Goal: Task Accomplishment & Management: Manage account settings

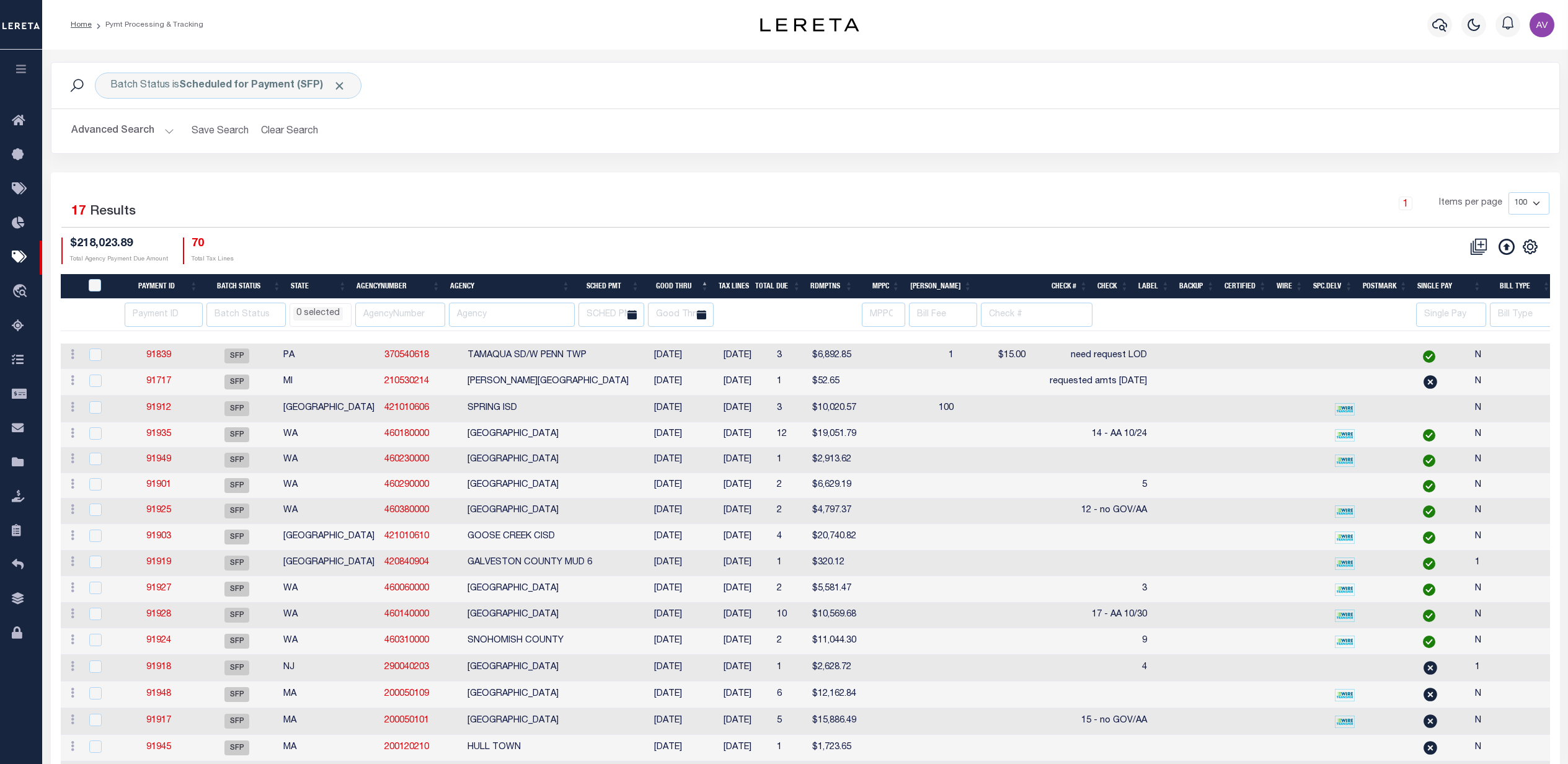
select select
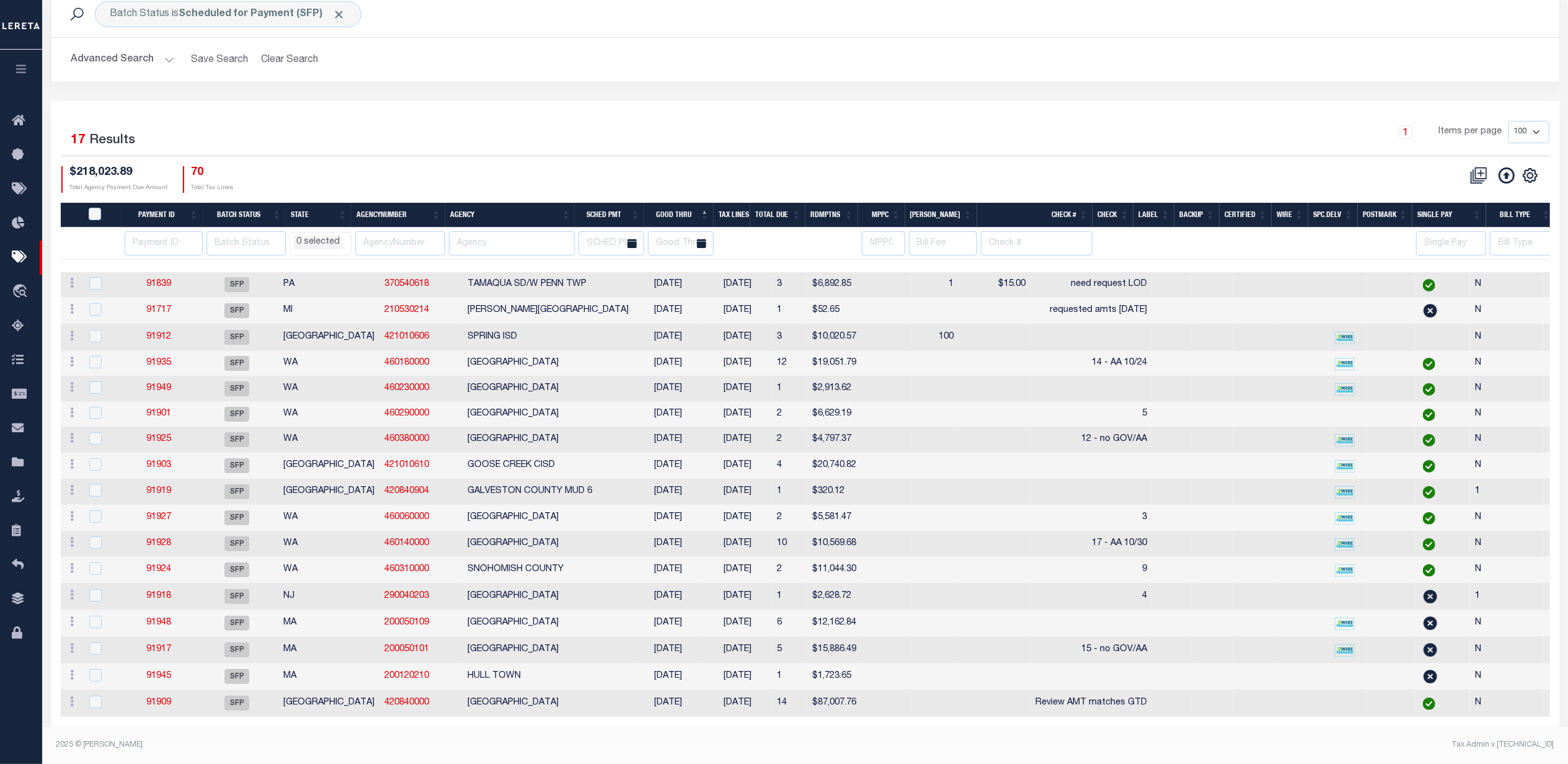
scroll to position [92, 0]
click at [599, 121] on div "1 Items per page 100 200 500 1000" at bounding box center [993, 136] width 1111 height 32
click at [1067, 101] on div "1 Selected 17 Results 1 Items per page 100 200 500 1000 $218,023.89 70" at bounding box center [805, 414] width 1509 height 626
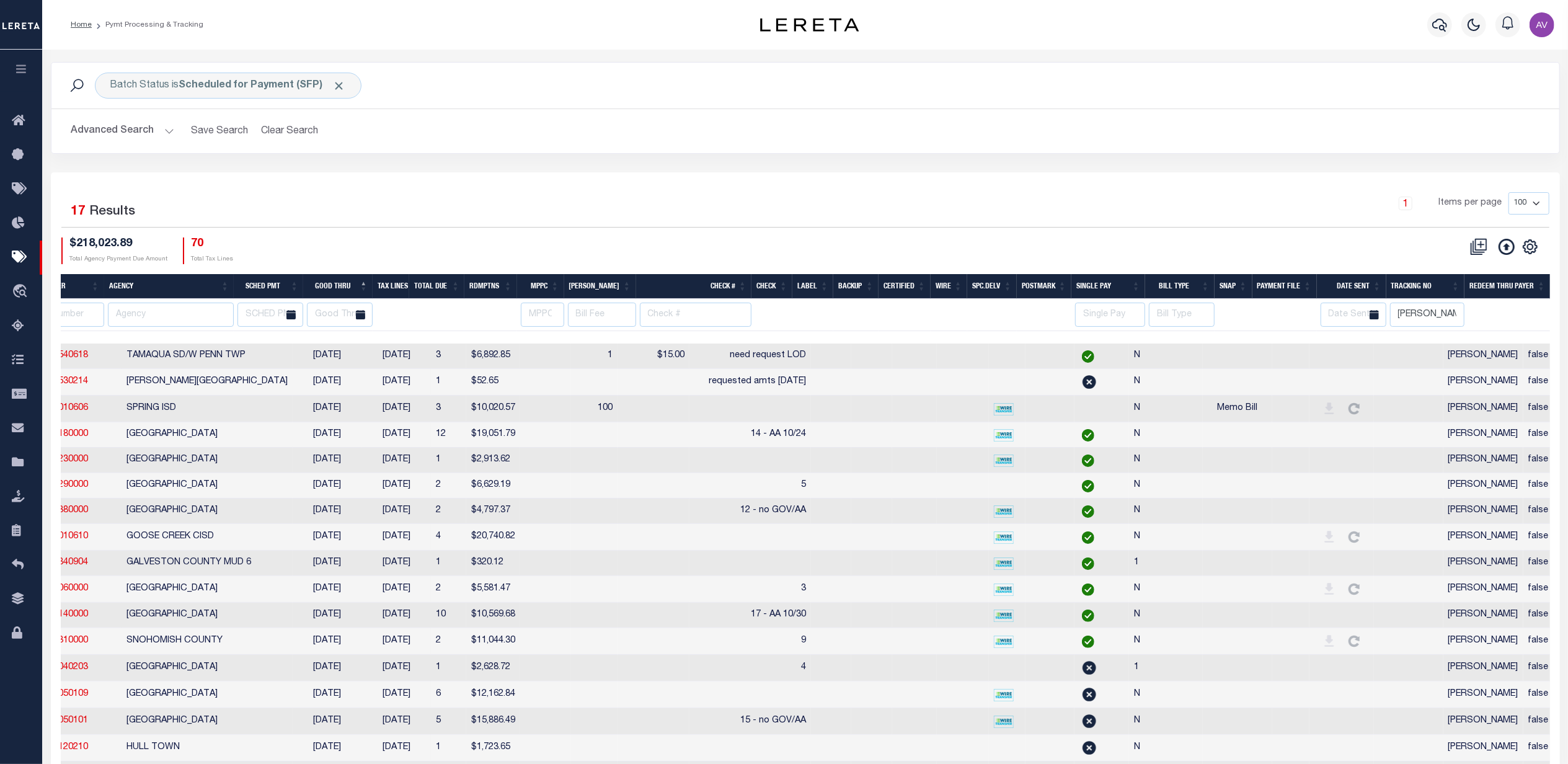
scroll to position [0, 303]
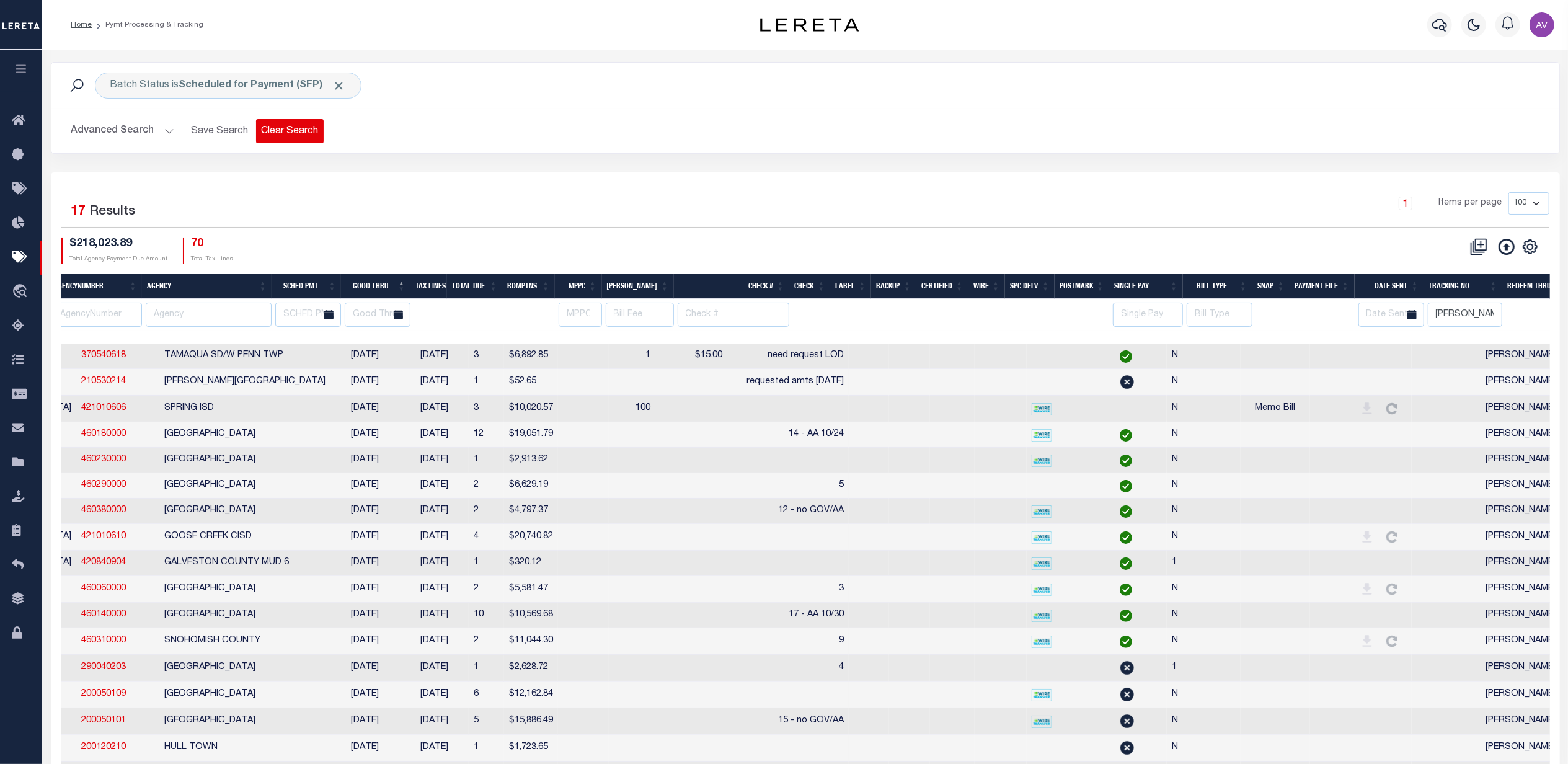
click at [303, 122] on button "Clear Search" at bounding box center [290, 131] width 67 height 24
select select
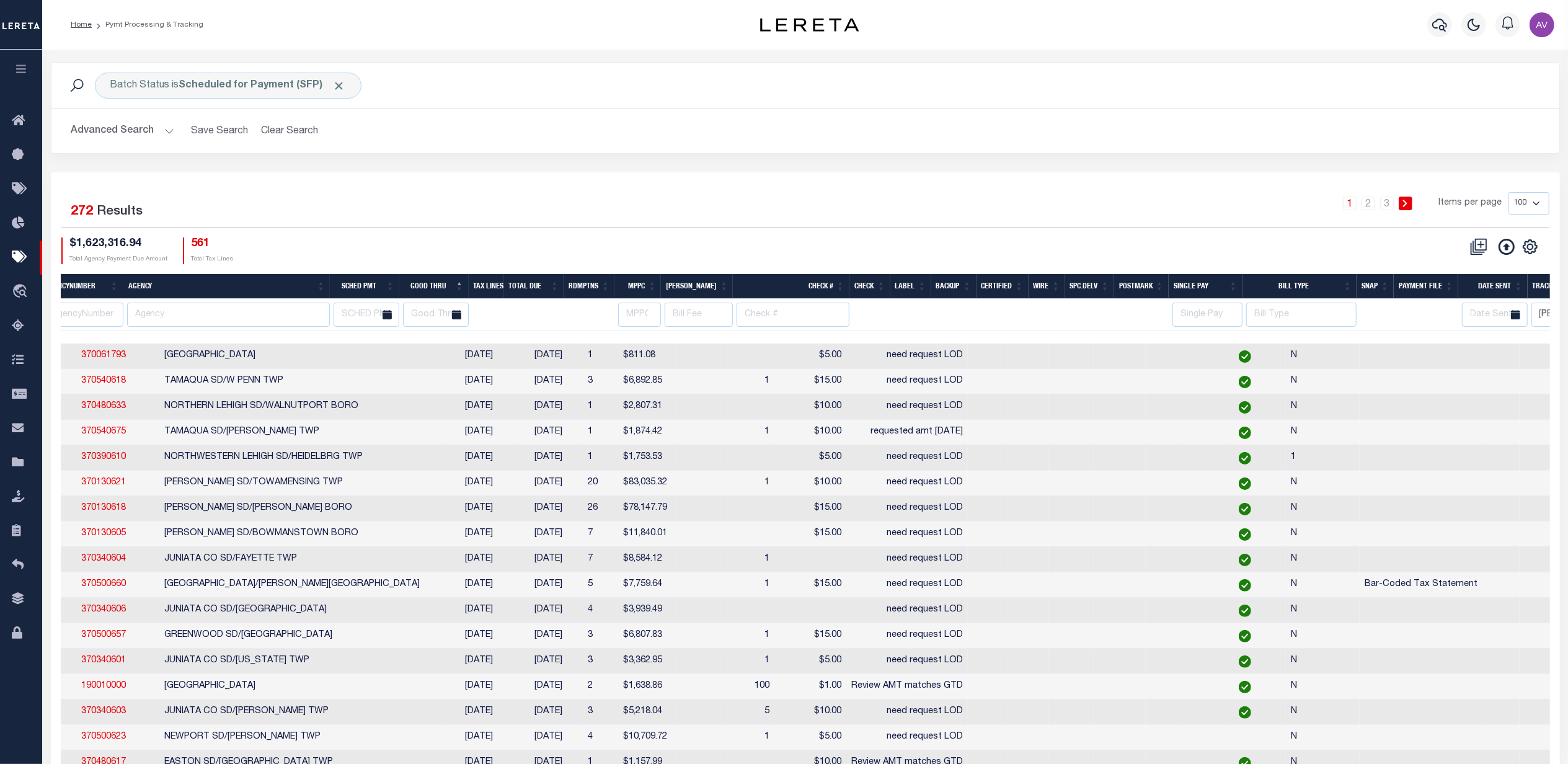
click at [246, 289] on th "Agency" at bounding box center [227, 286] width 207 height 25
select select
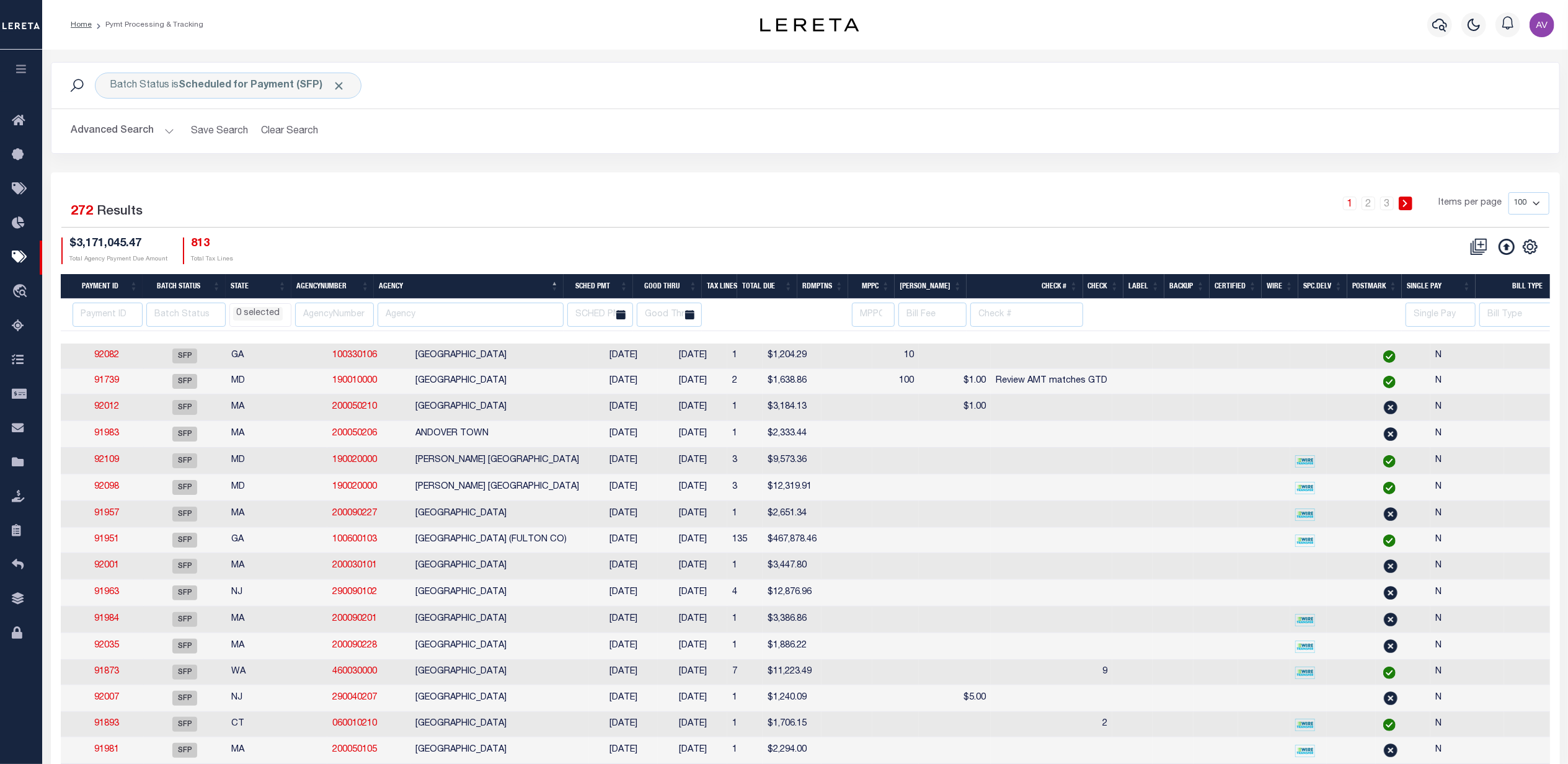
scroll to position [0, 0]
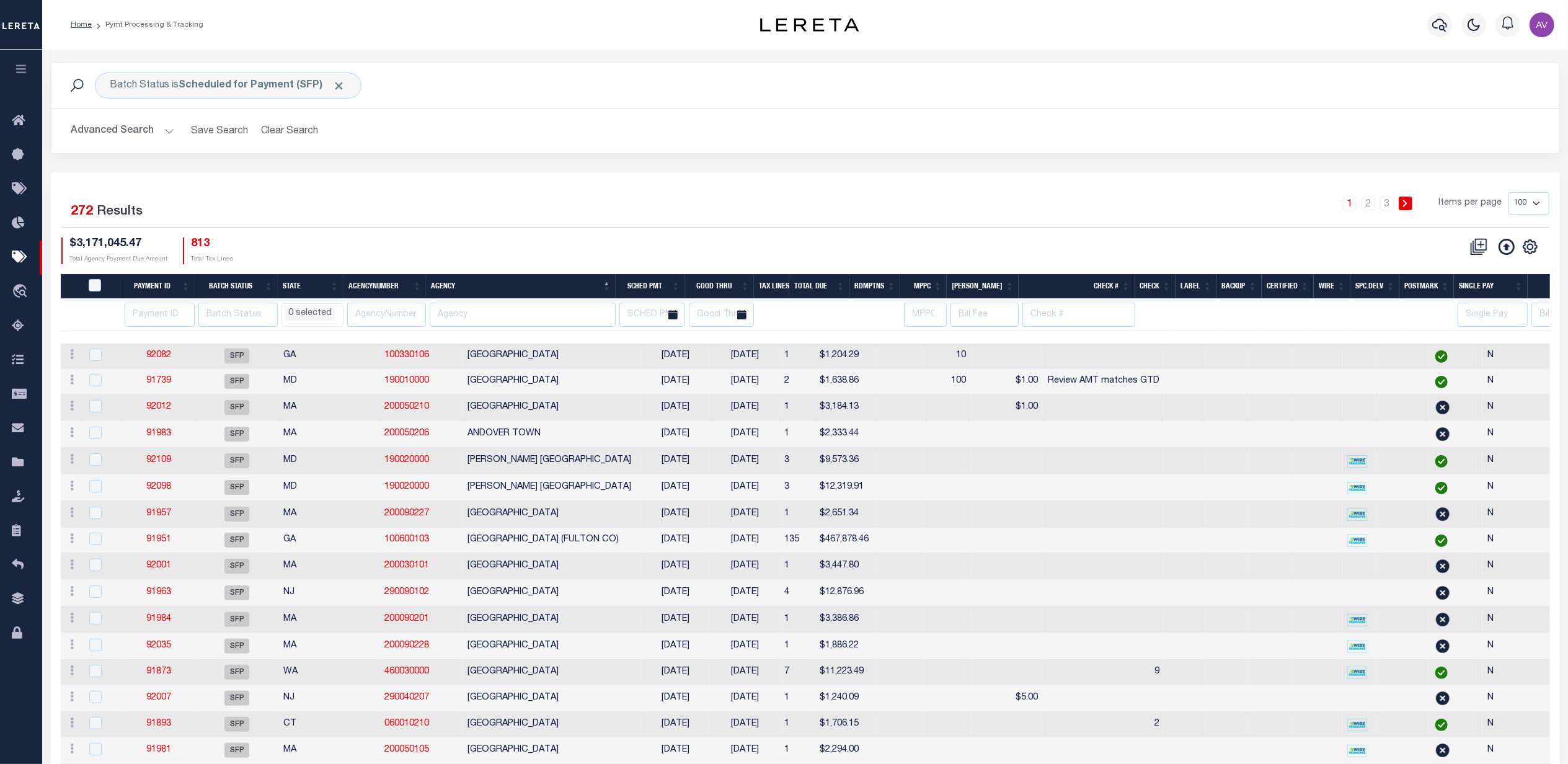
click at [547, 233] on div "1 Selected 272 Results 1 2 3 Items per page 100 200 500 1000 $3,171,045.47 Tota…" at bounding box center [805, 228] width 1508 height 72
click at [1525, 251] on icon "" at bounding box center [1530, 247] width 14 height 14
click at [1052, 170] on div "Batch Status is Scheduled for Payment (SFP) Search Advanced Search Save Search …" at bounding box center [805, 117] width 1527 height 110
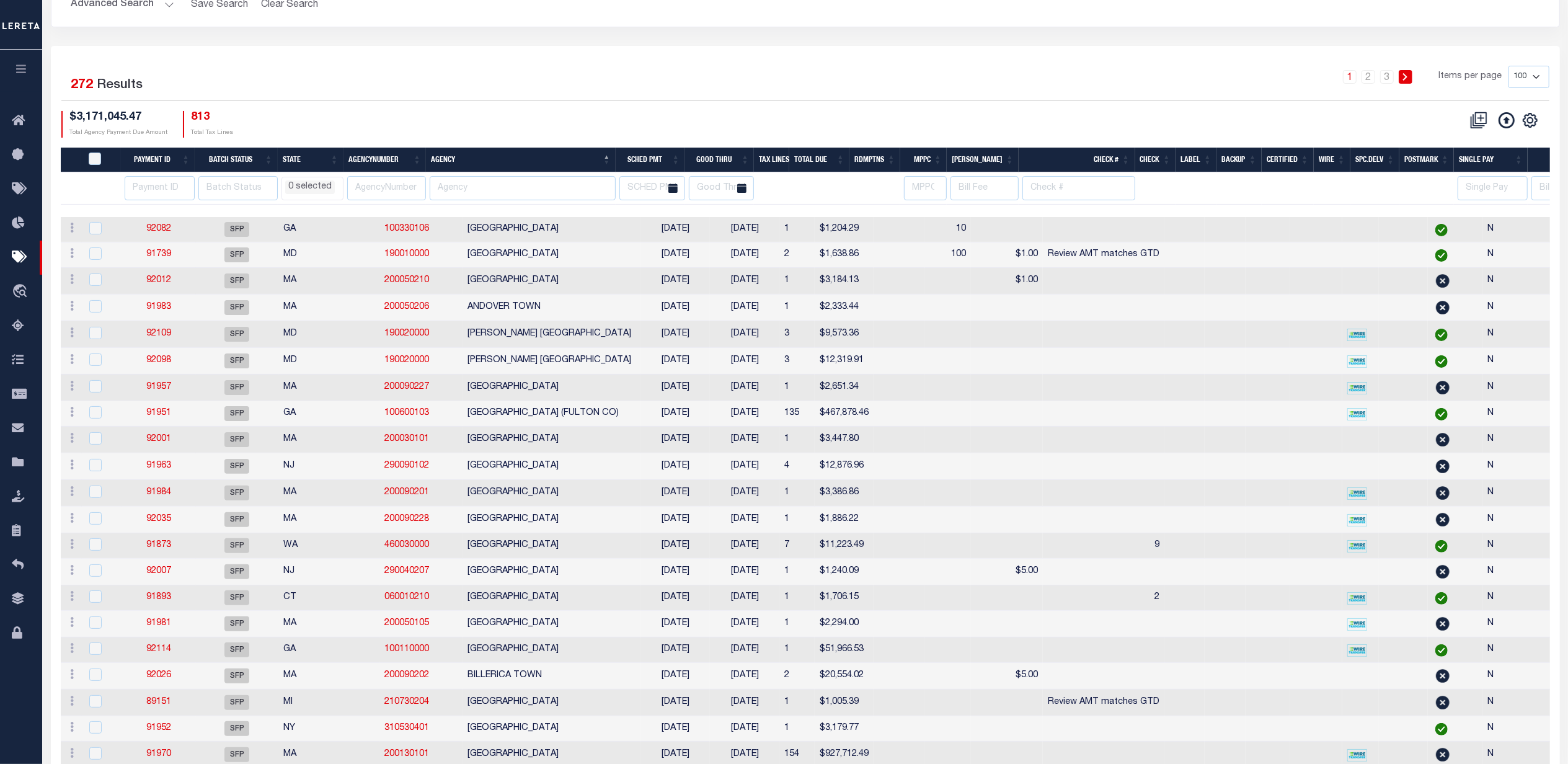
select select
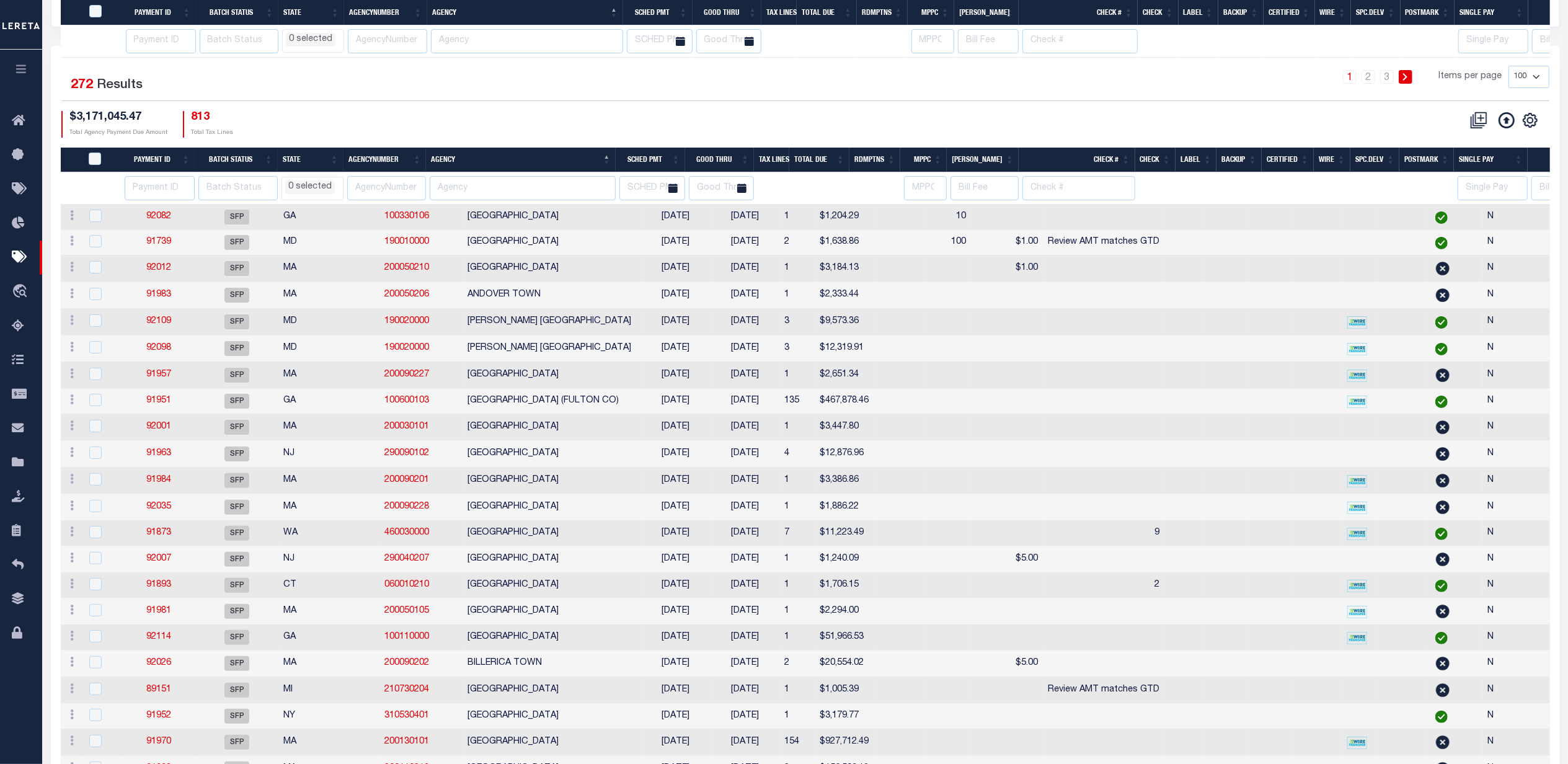
select select
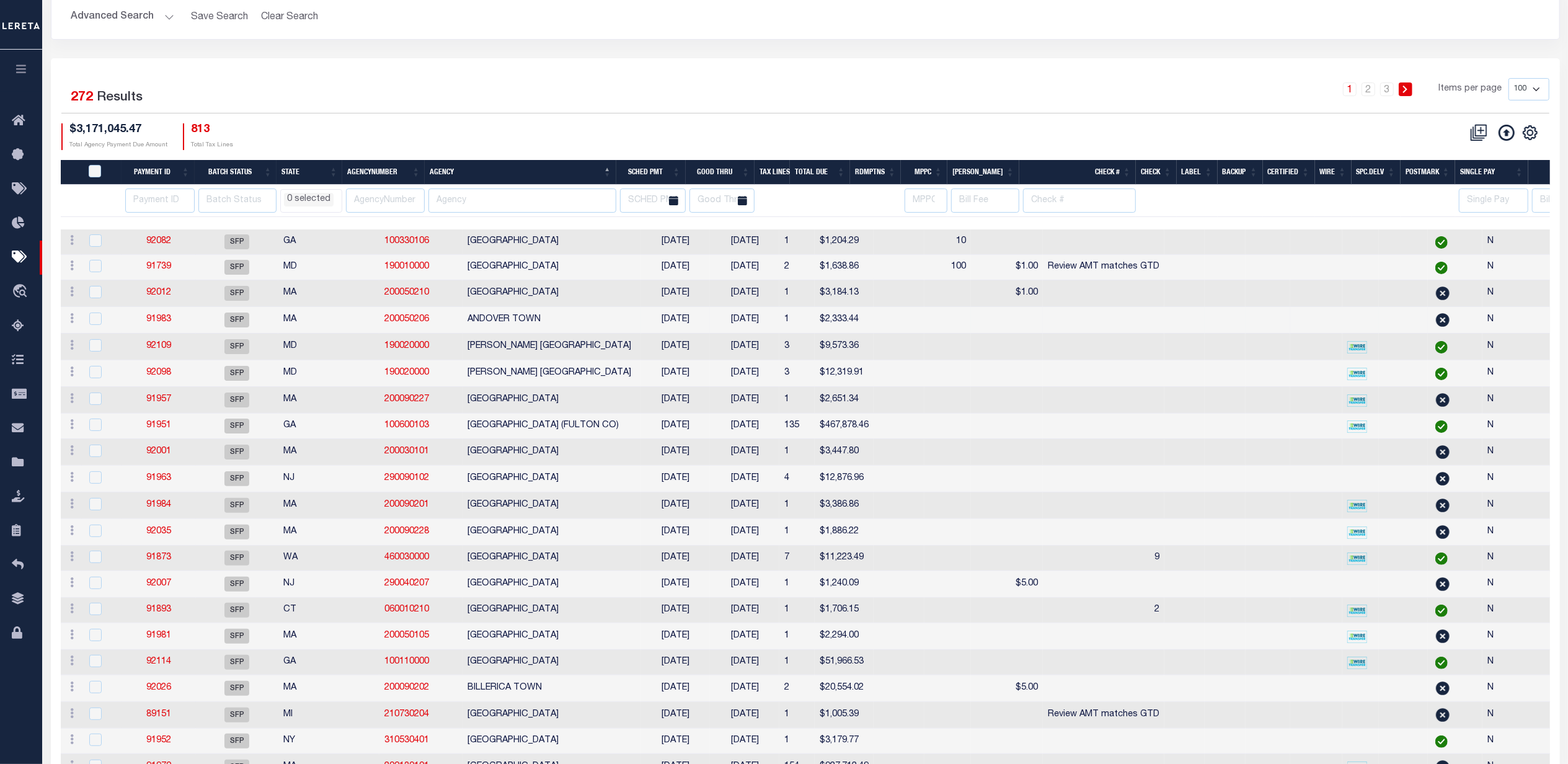
scroll to position [83, 0]
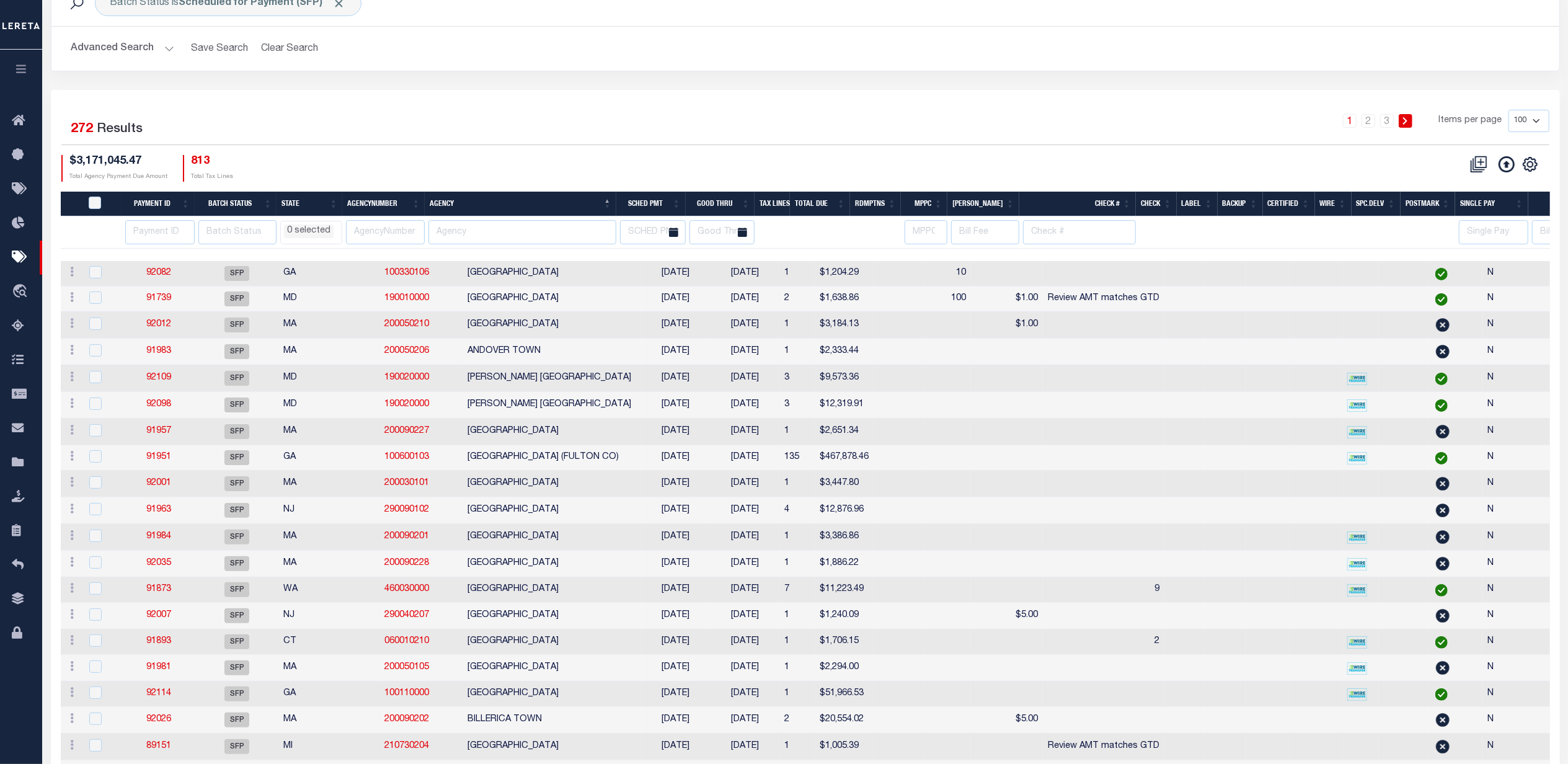
click at [323, 234] on li "0 selected" at bounding box center [309, 231] width 50 height 14
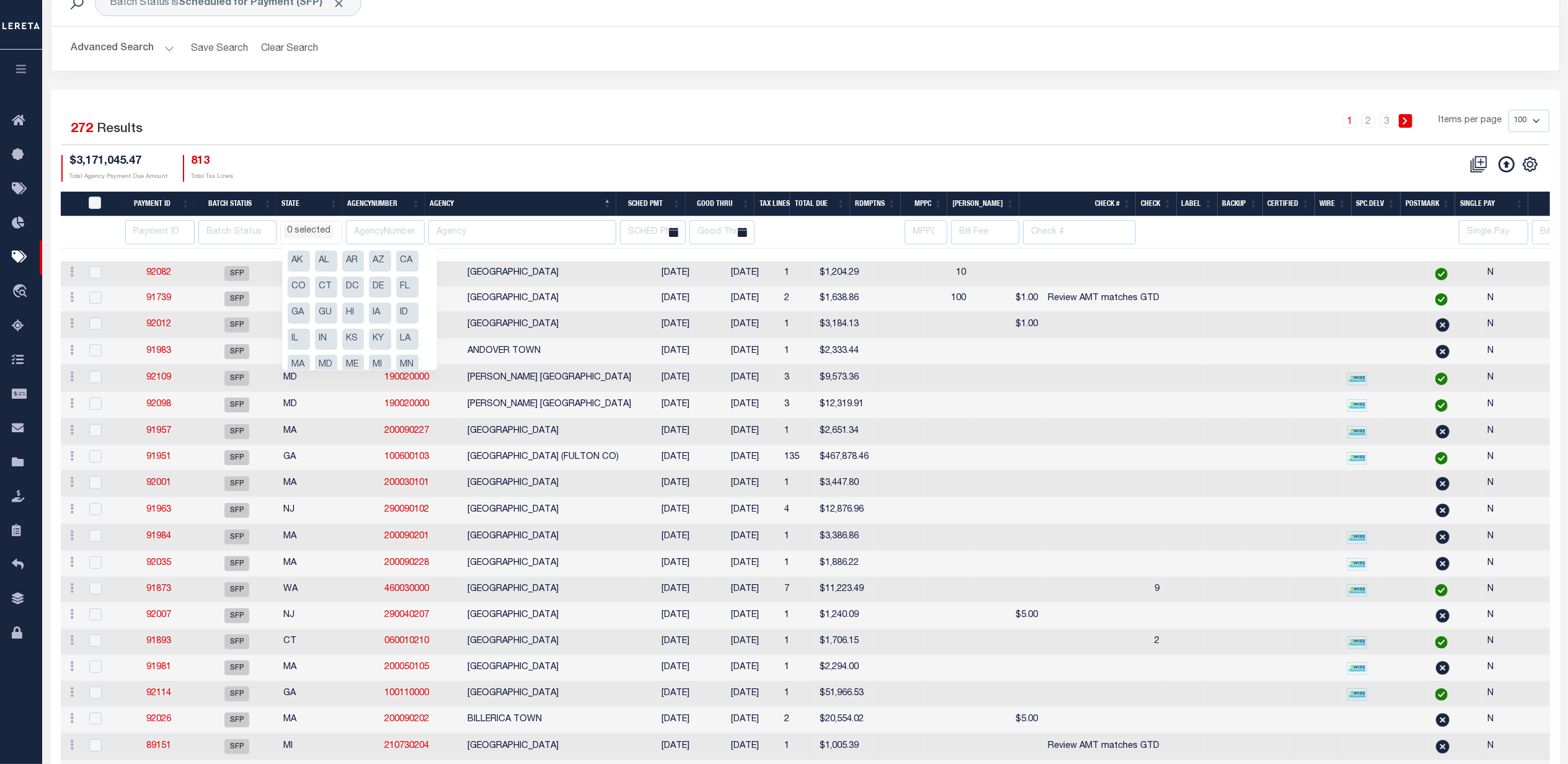
scroll to position [166, 0]
click at [405, 274] on li "PA" at bounding box center [408, 276] width 22 height 21
select select "PA"
click at [438, 129] on div "1 2 3 Items per page 100 200 500 1000" at bounding box center [993, 125] width 1111 height 32
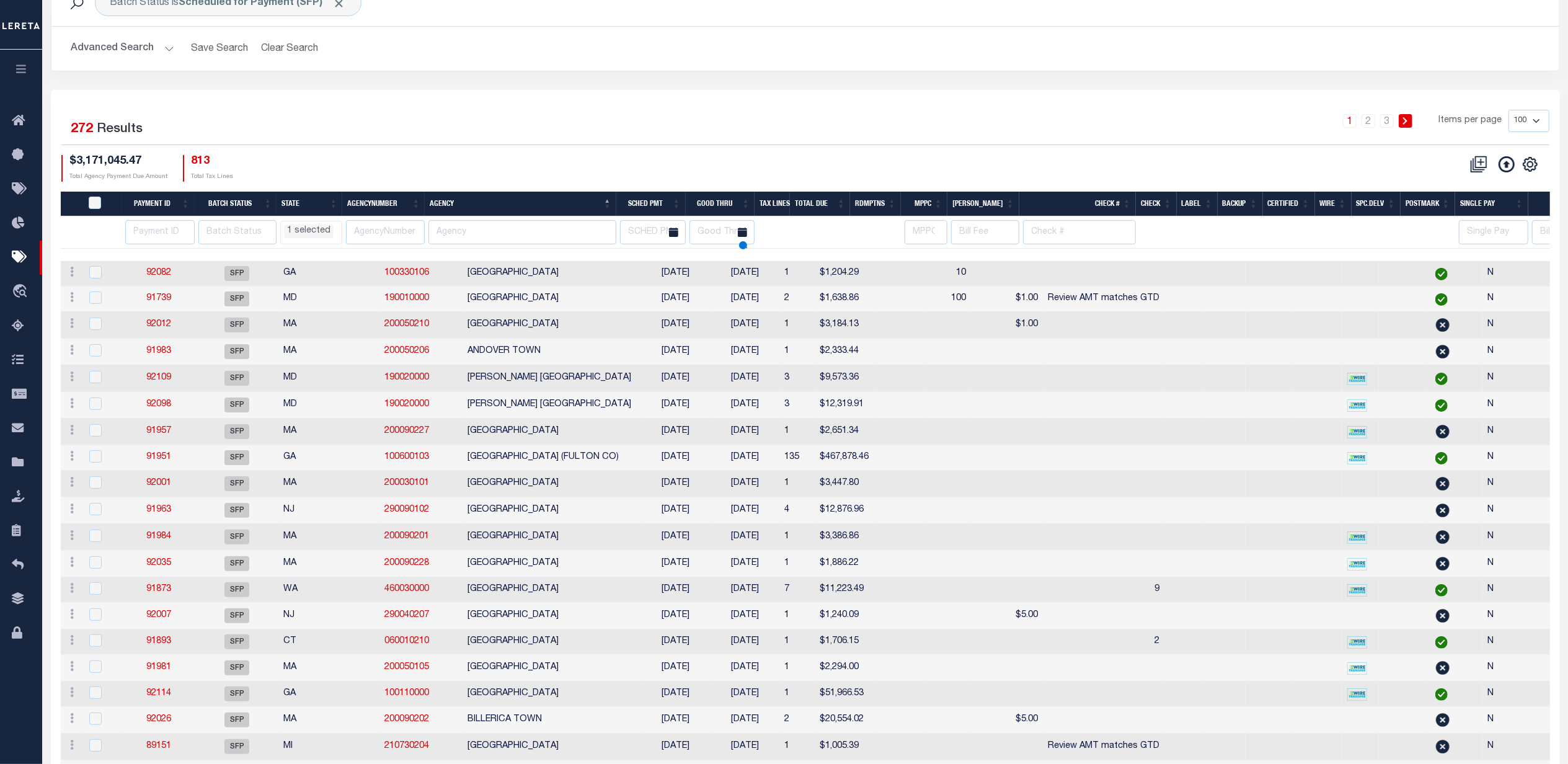
select select "PA"
select select
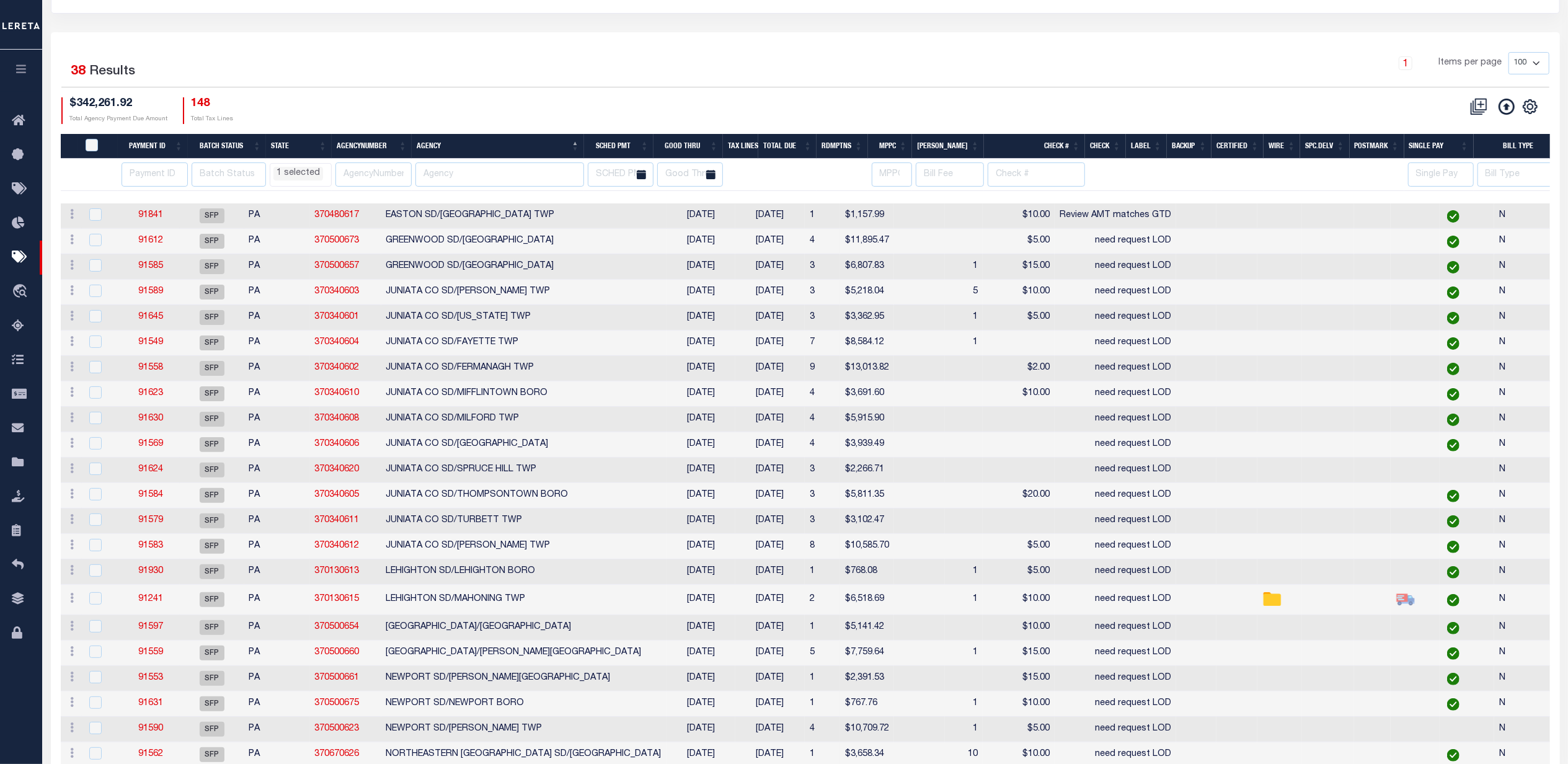
select select "PA"
select select
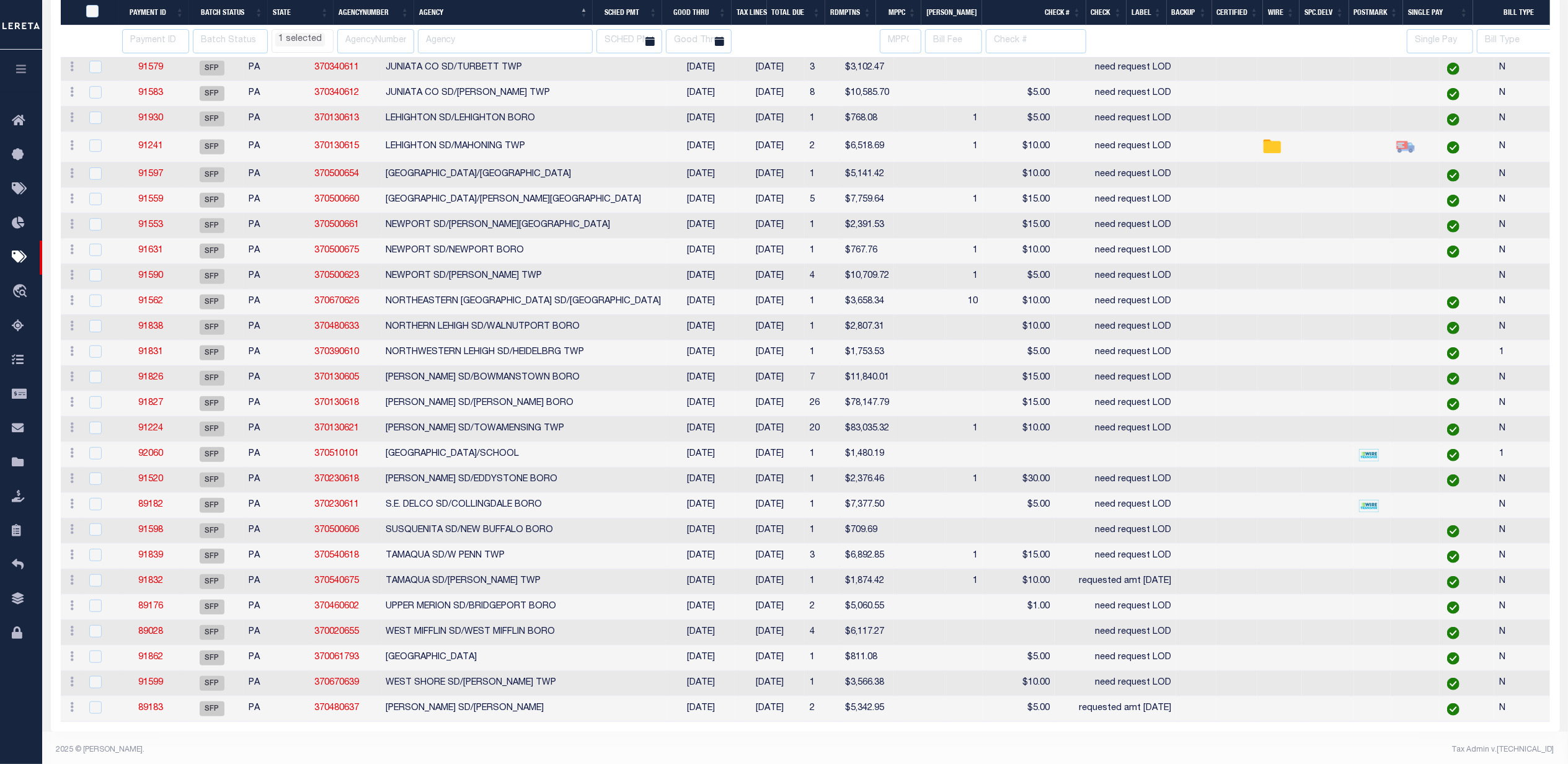
select select "PA"
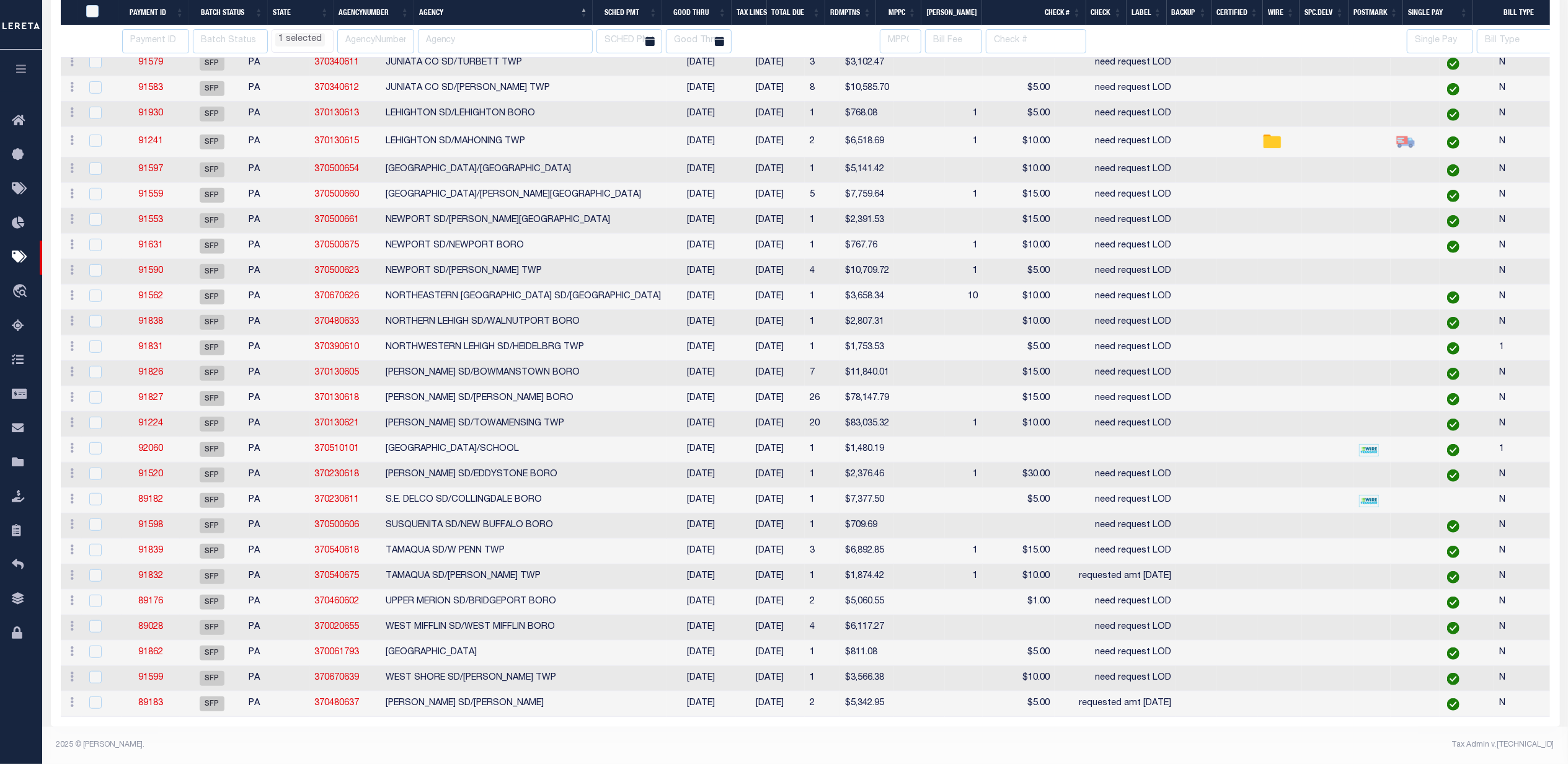
select select "PA"
click at [140, 598] on link "89176" at bounding box center [150, 602] width 25 height 9
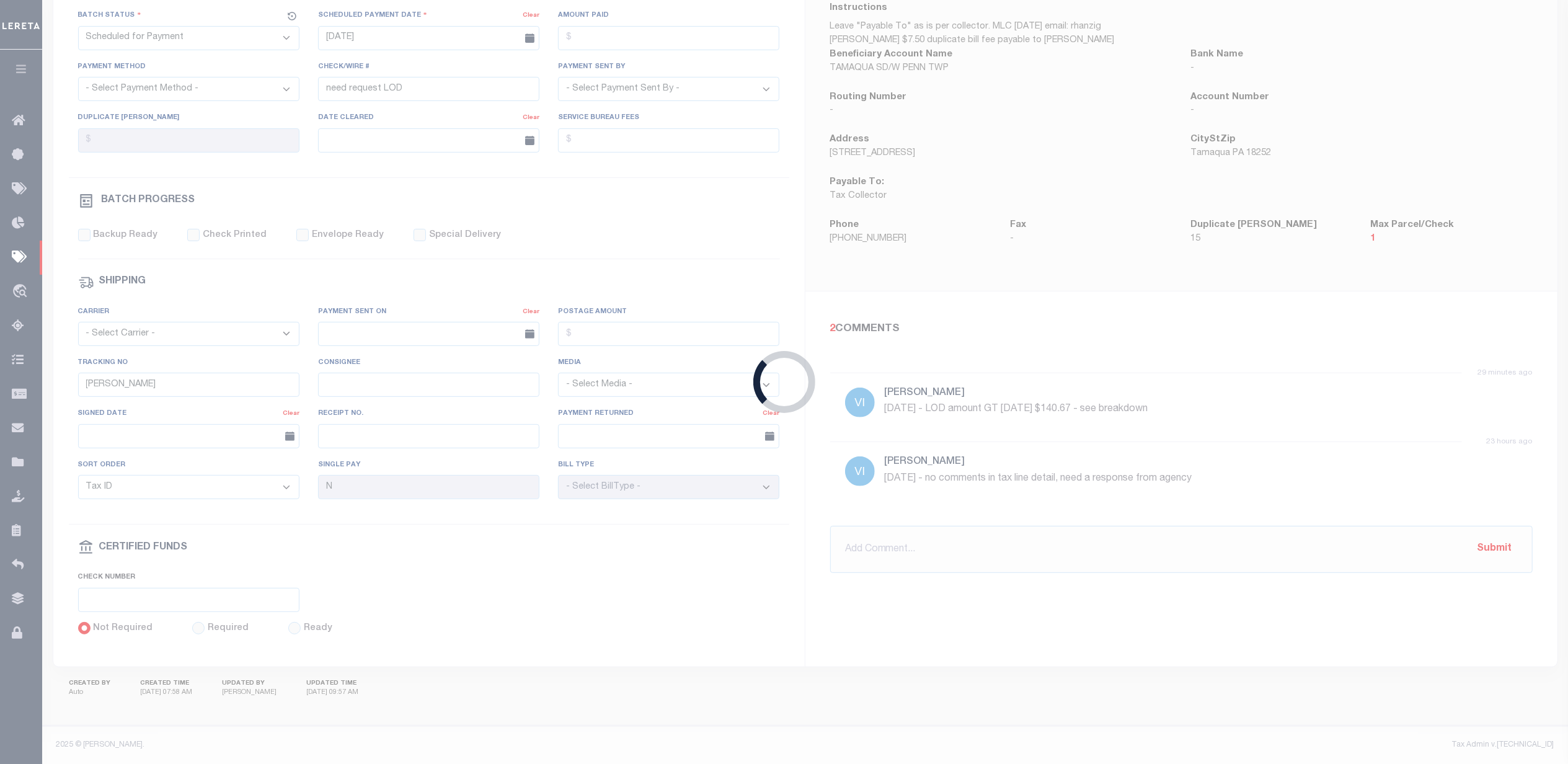
type input "Audria"
select select "37"
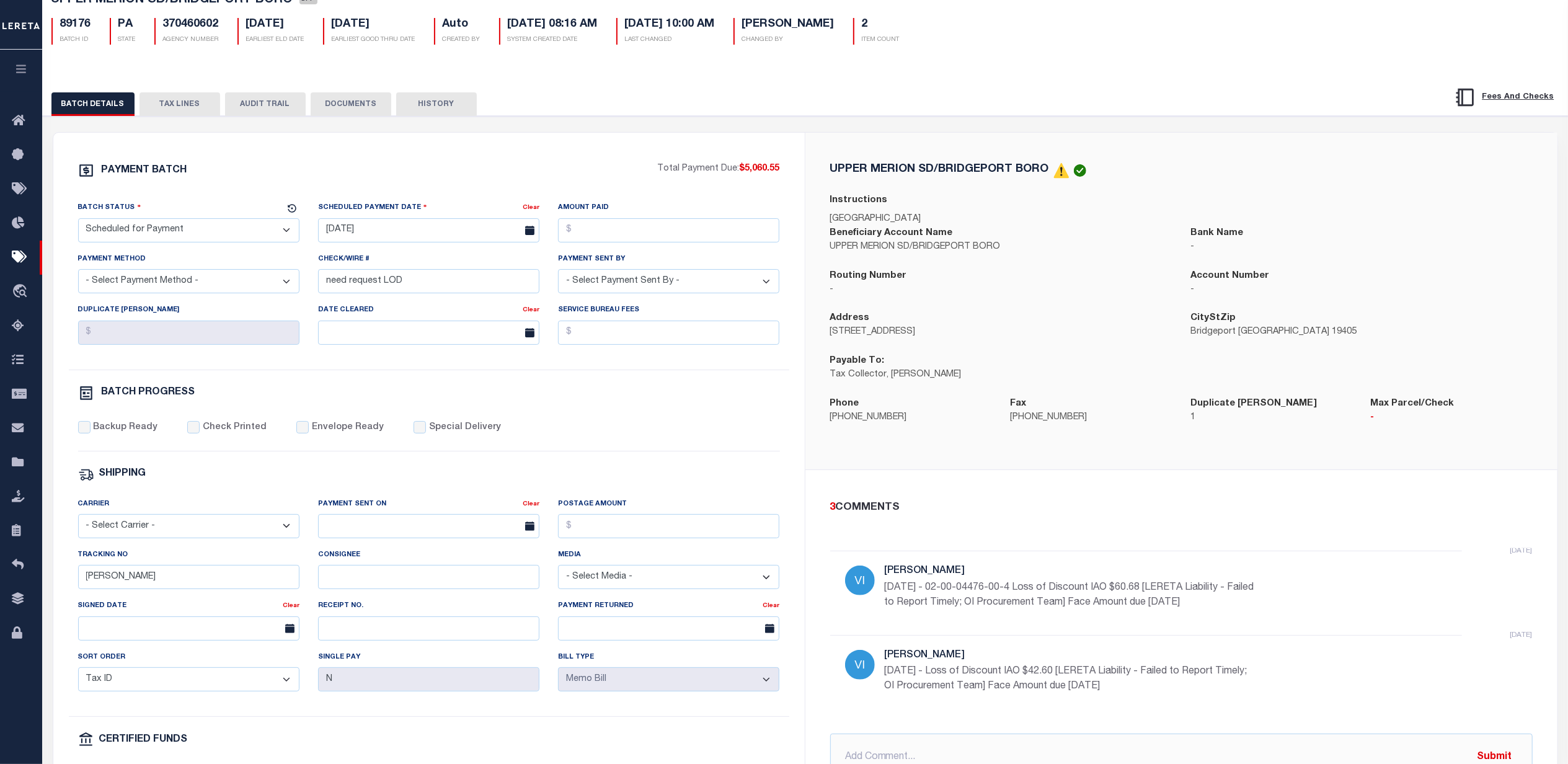
scroll to position [83, 0]
click at [353, 116] on button "DOCUMENTS" at bounding box center [350, 106] width 80 height 23
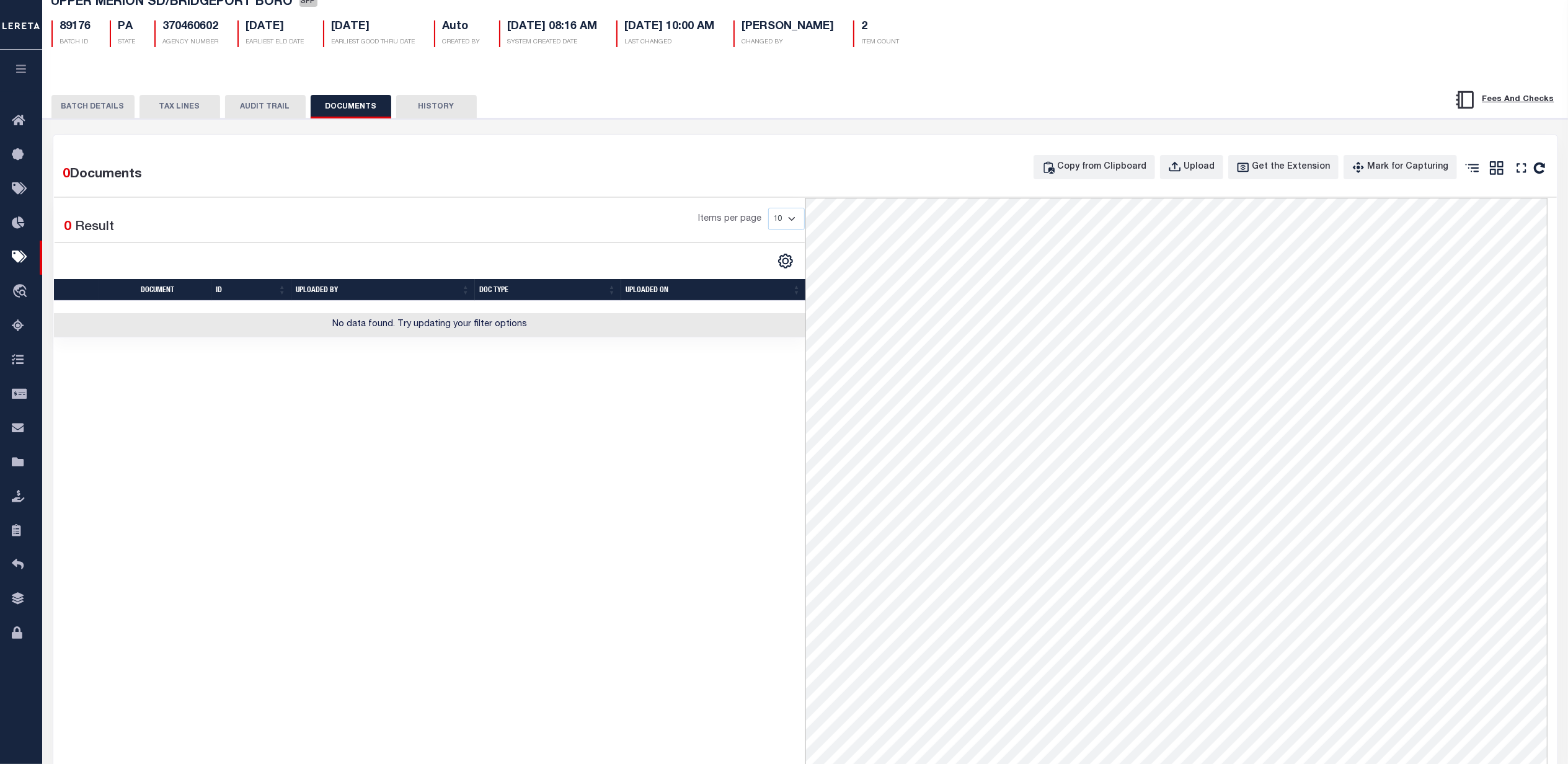
scroll to position [0, 0]
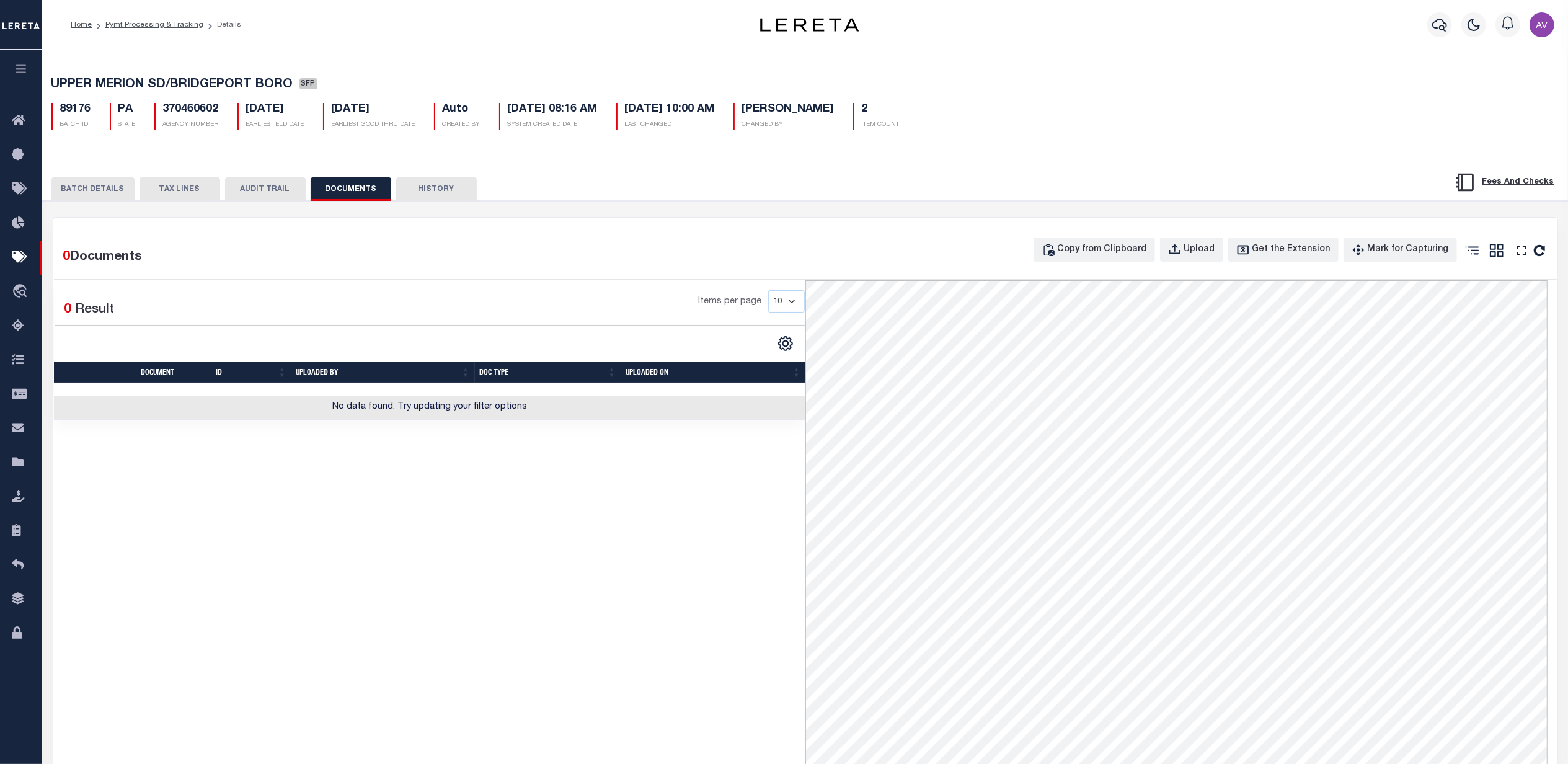
click at [117, 191] on button "BATCH DETAILS" at bounding box center [93, 189] width 83 height 23
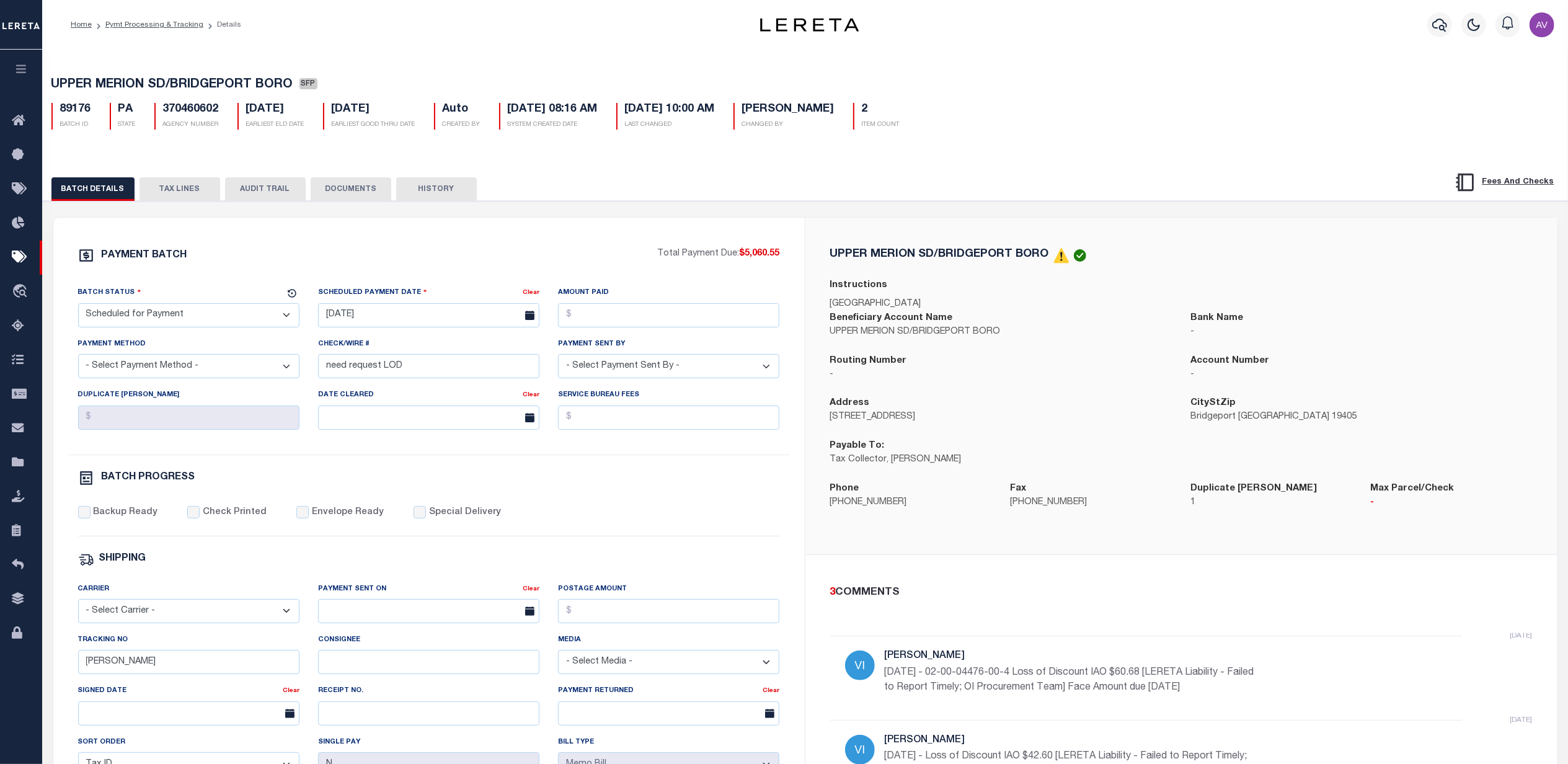
click at [190, 181] on button "TAX LINES" at bounding box center [179, 189] width 80 height 23
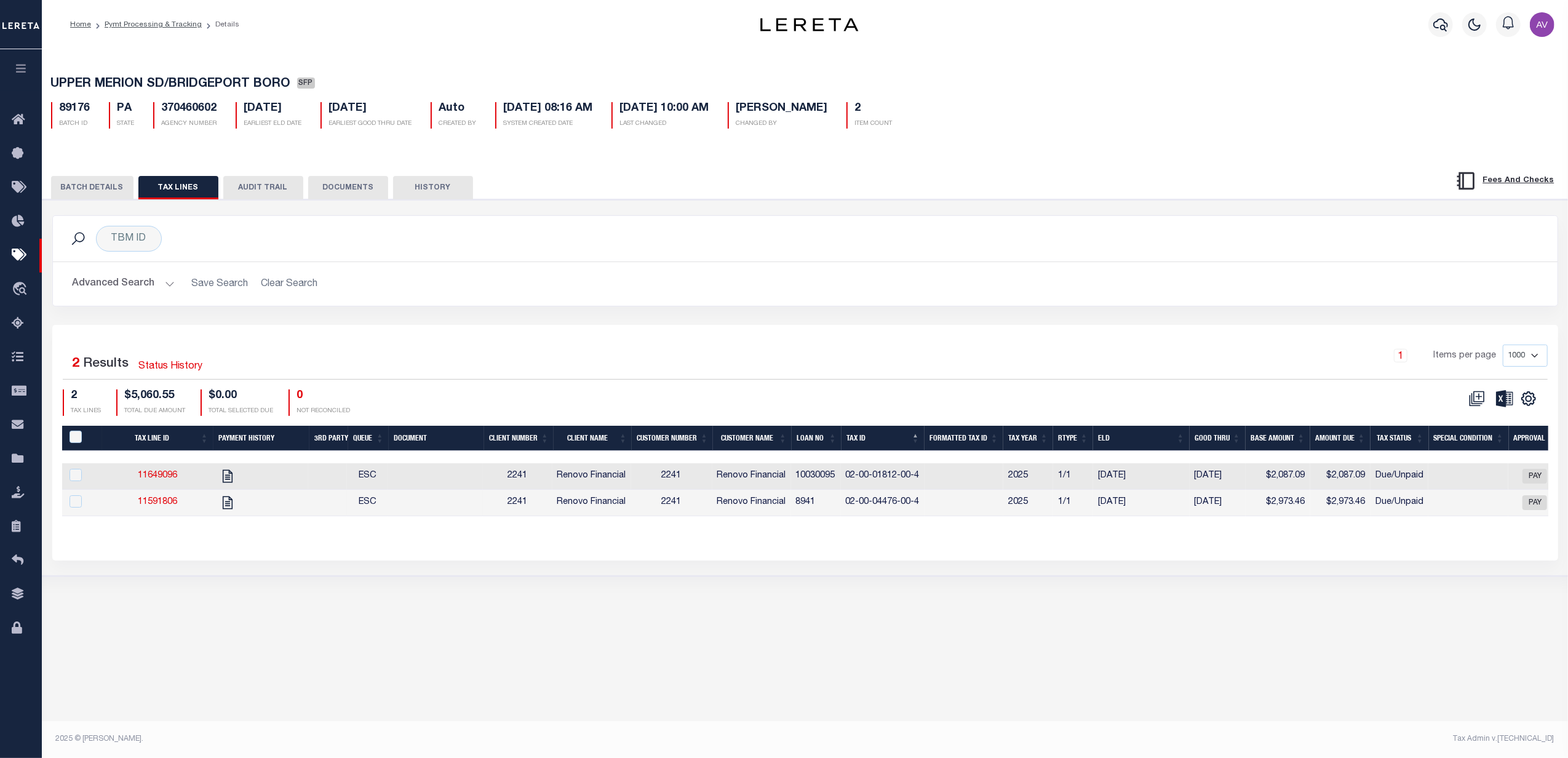
click at [111, 185] on button "BATCH DETAILS" at bounding box center [92, 187] width 82 height 23
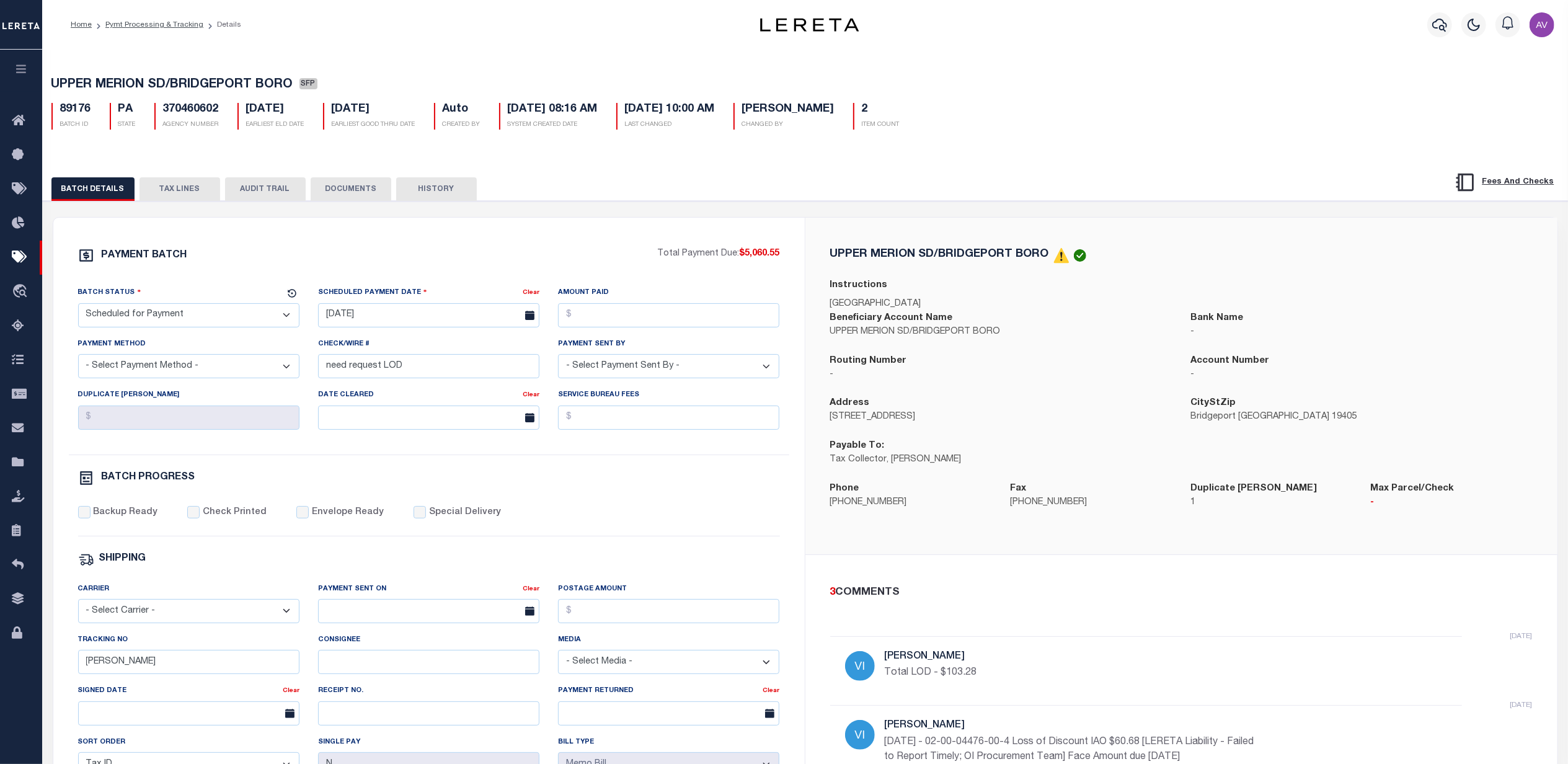
click at [792, 517] on div "PAYMENT BATCH Total Payment Due: $5,060.55 Batch Status" at bounding box center [429, 579] width 752 height 725
click at [1330, 209] on div "PAYMENT BATCH Total Payment Due: $5,060.55 Batch Status" at bounding box center [805, 602] width 1538 height 803
click at [593, 248] on div "PAYMENT BATCH Total Payment Due: $5,060.55 Batch Status" at bounding box center [429, 579] width 752 height 725
select select "PA"
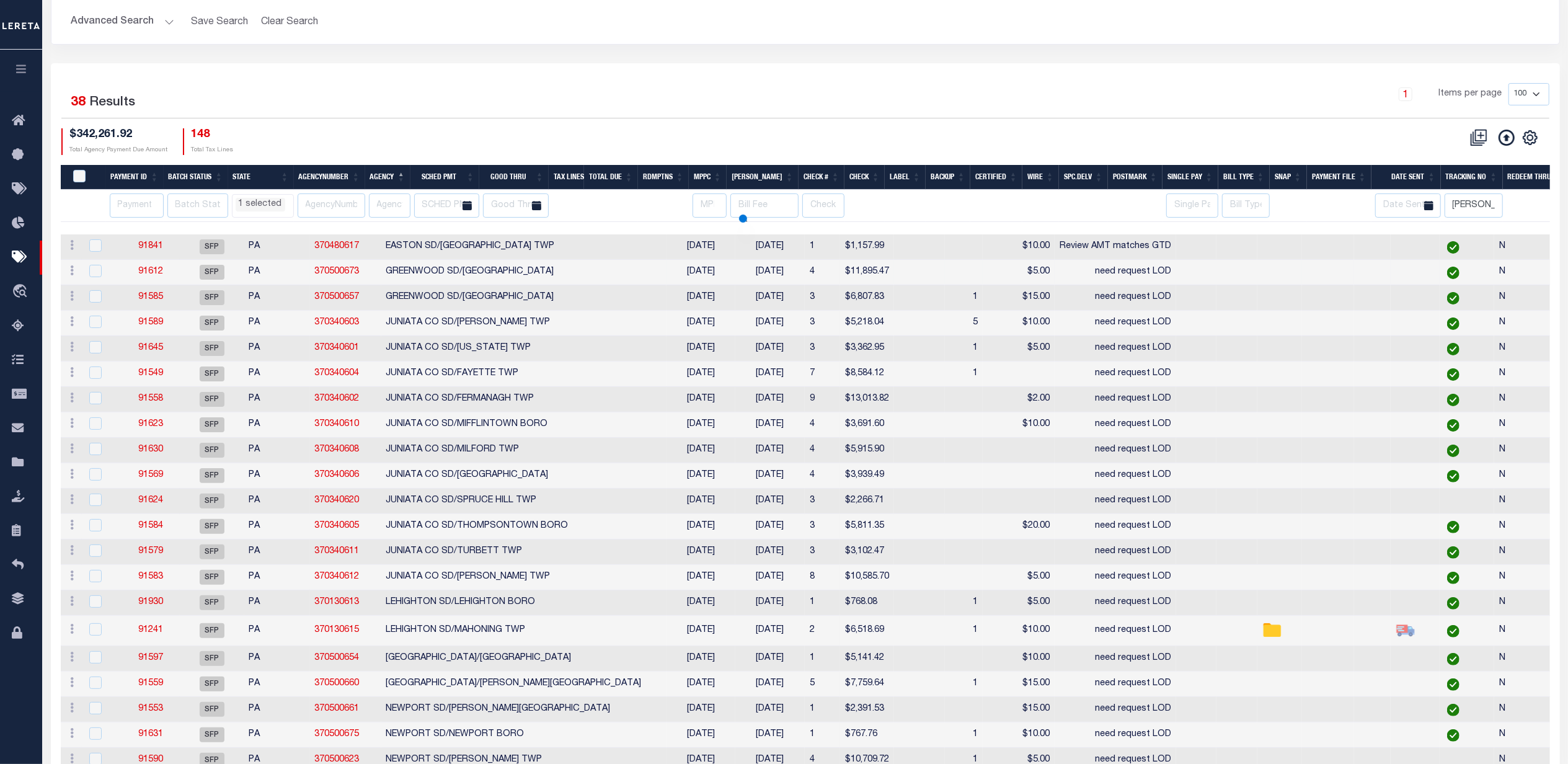
scroll to position [291, 0]
select select "PA"
select select
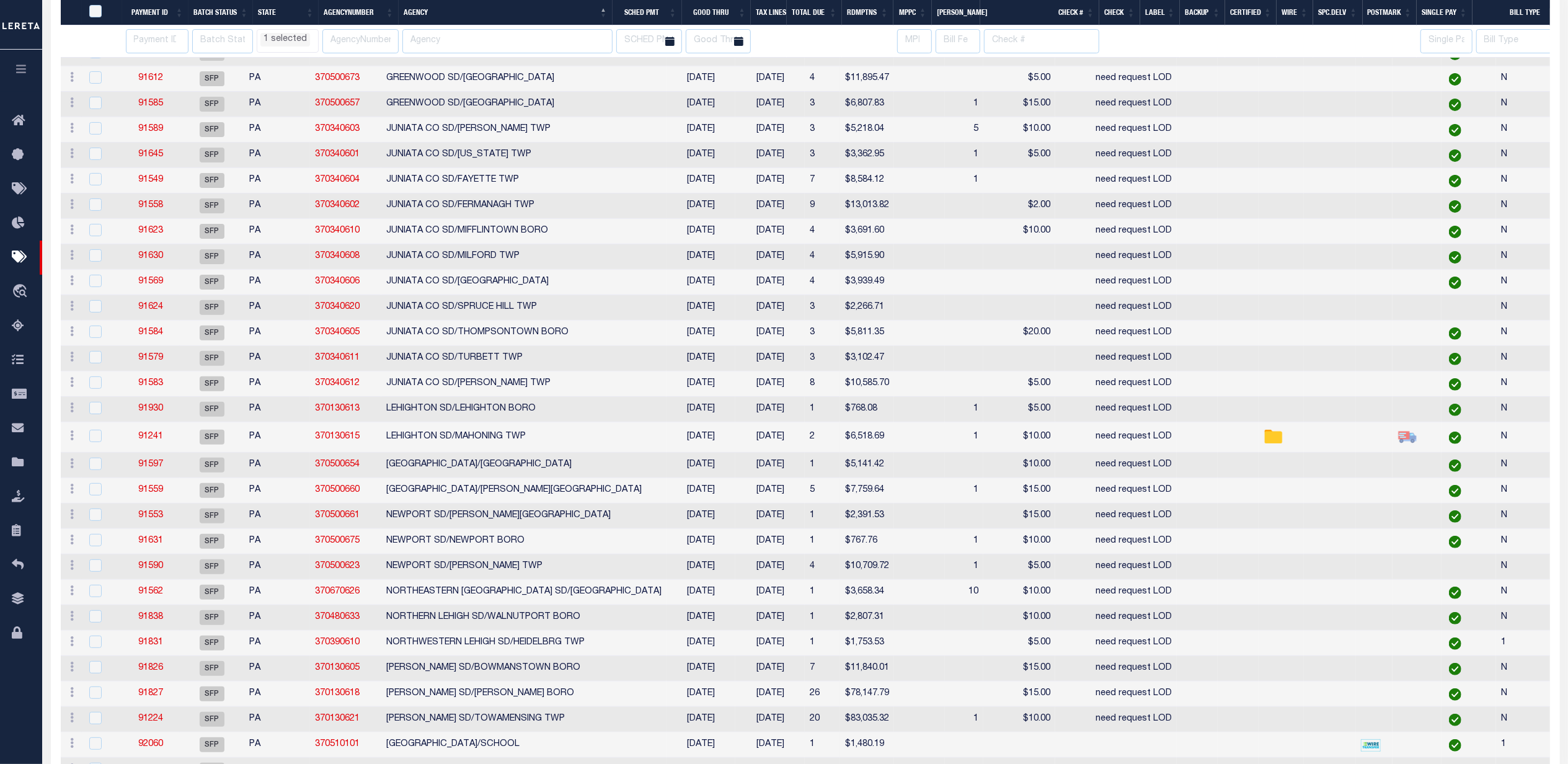
select select "PA"
select select
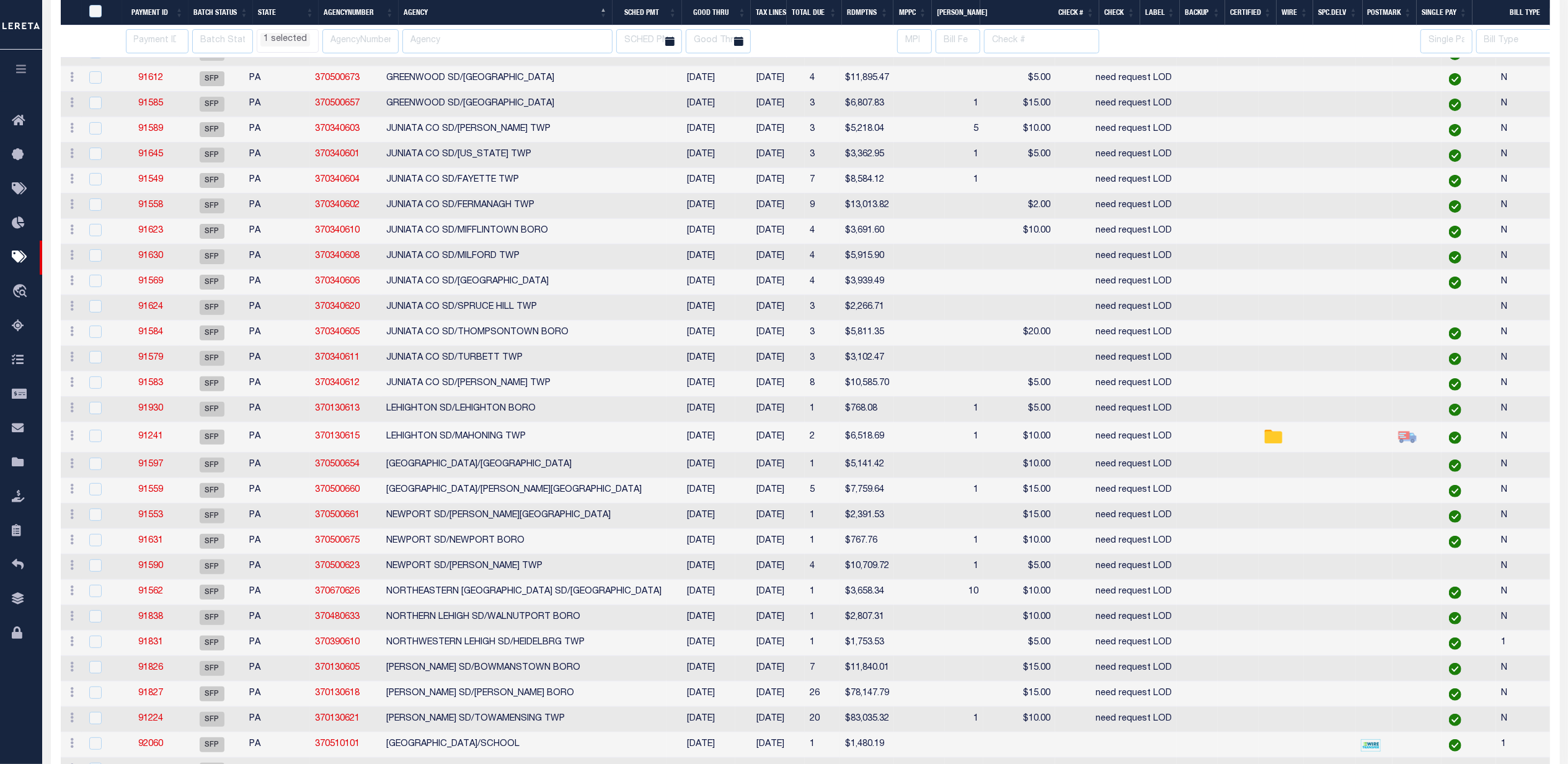
scroll to position [606, 0]
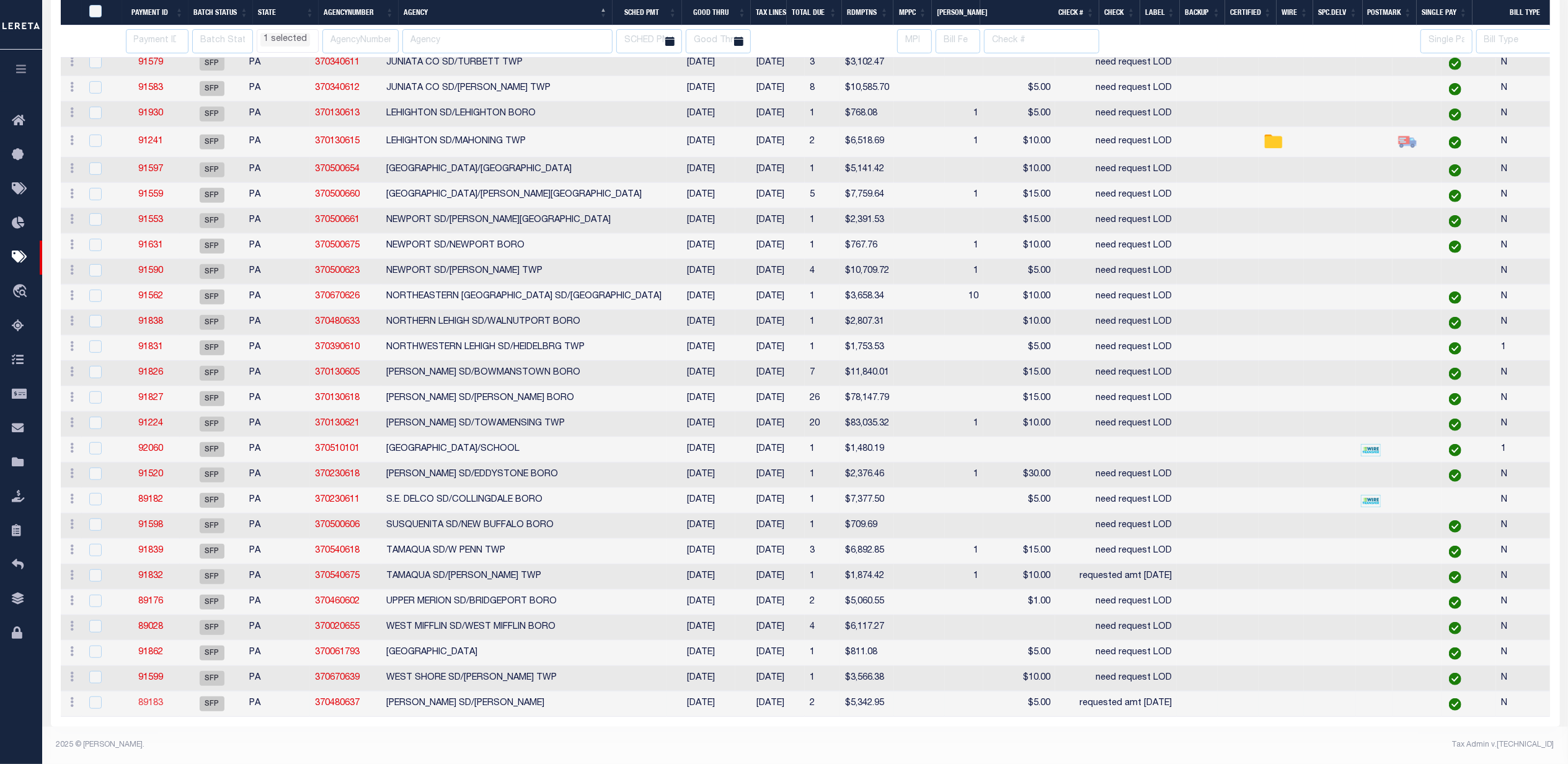
click at [160, 698] on link "89183" at bounding box center [150, 703] width 25 height 9
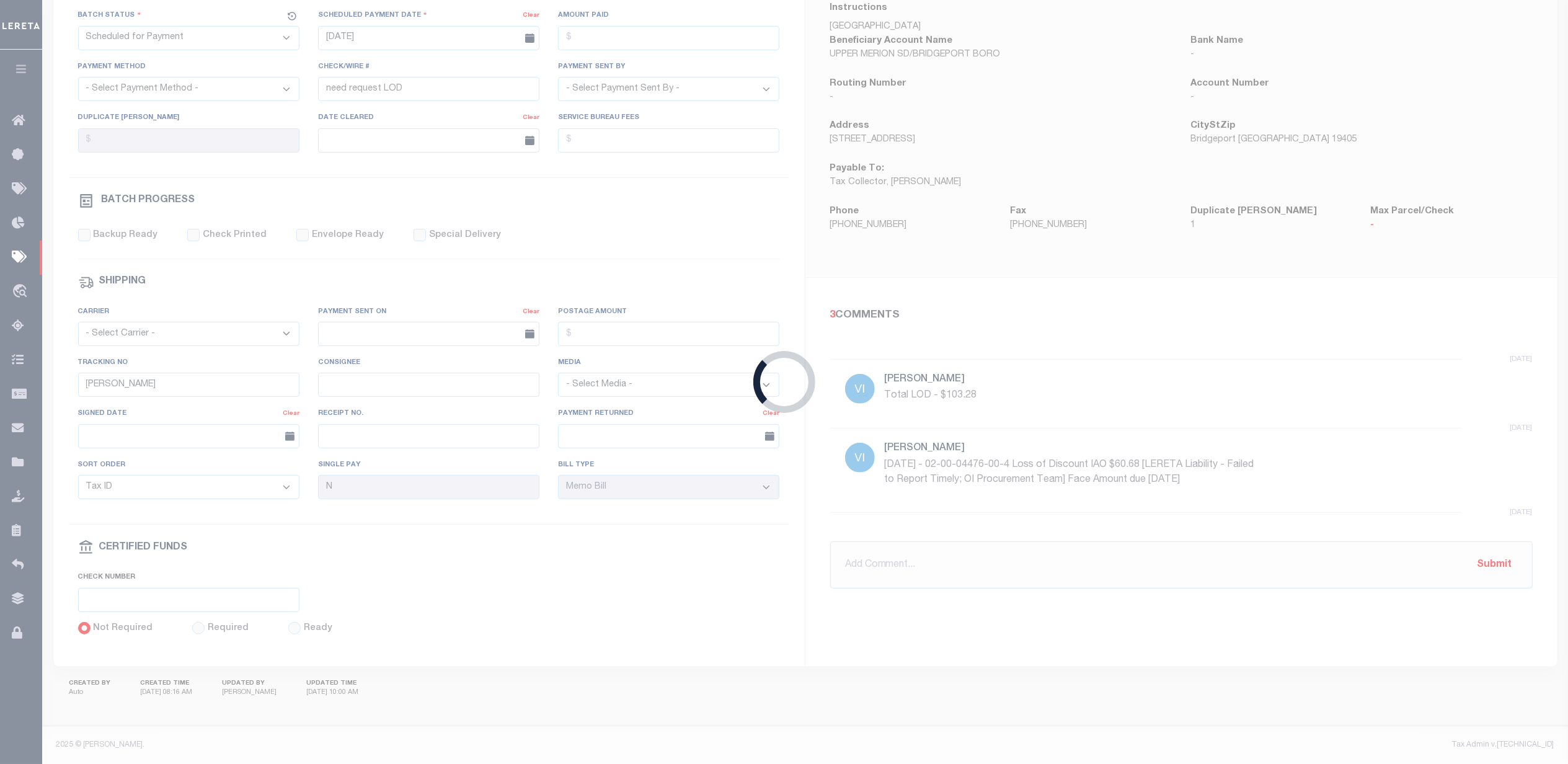
type input "08/21/2025"
type input "requested amt 10/7/25"
select select
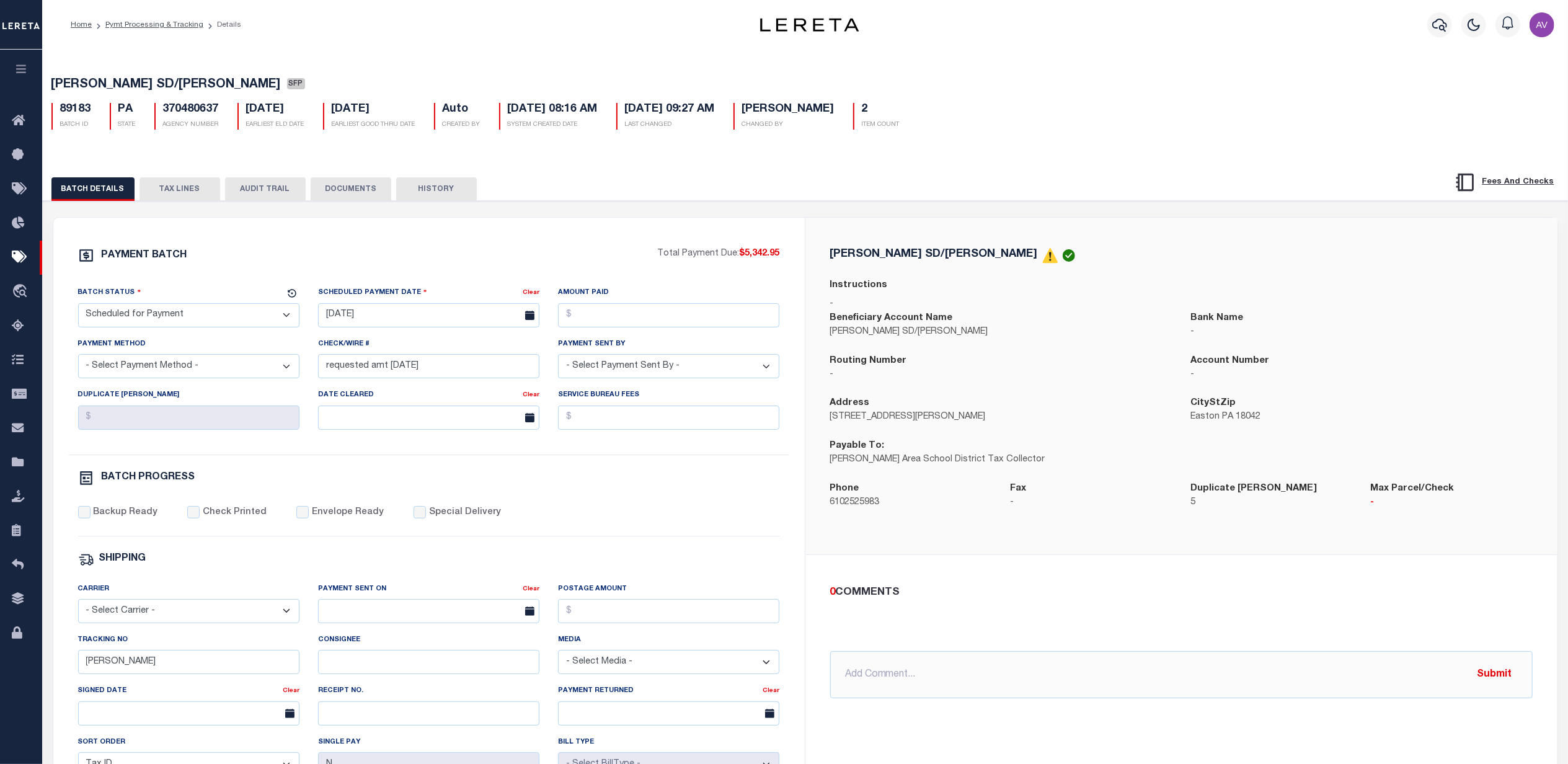
click at [175, 186] on button "TAX LINES" at bounding box center [179, 189] width 80 height 23
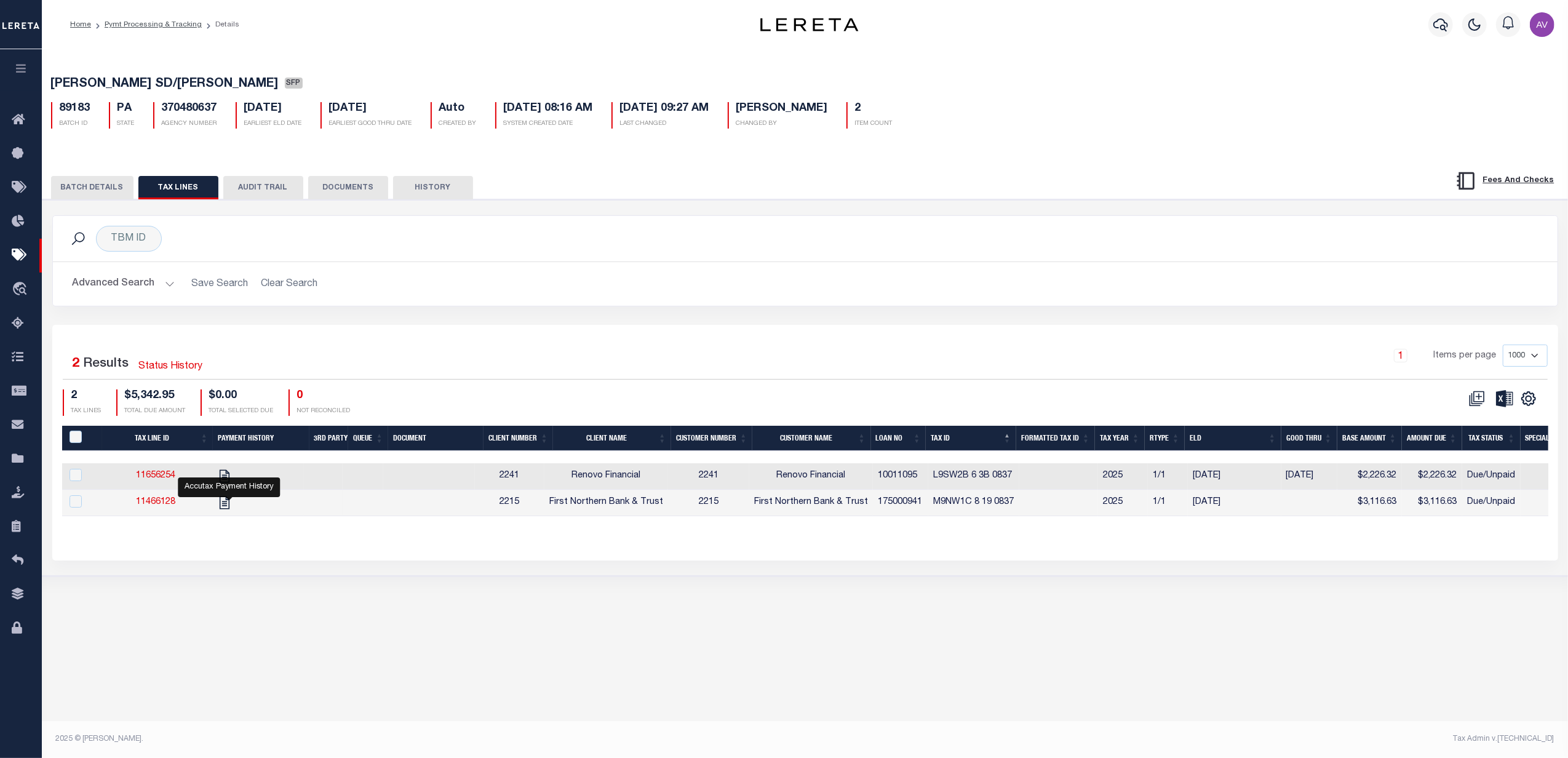
click at [96, 187] on button "BATCH DETAILS" at bounding box center [92, 187] width 82 height 23
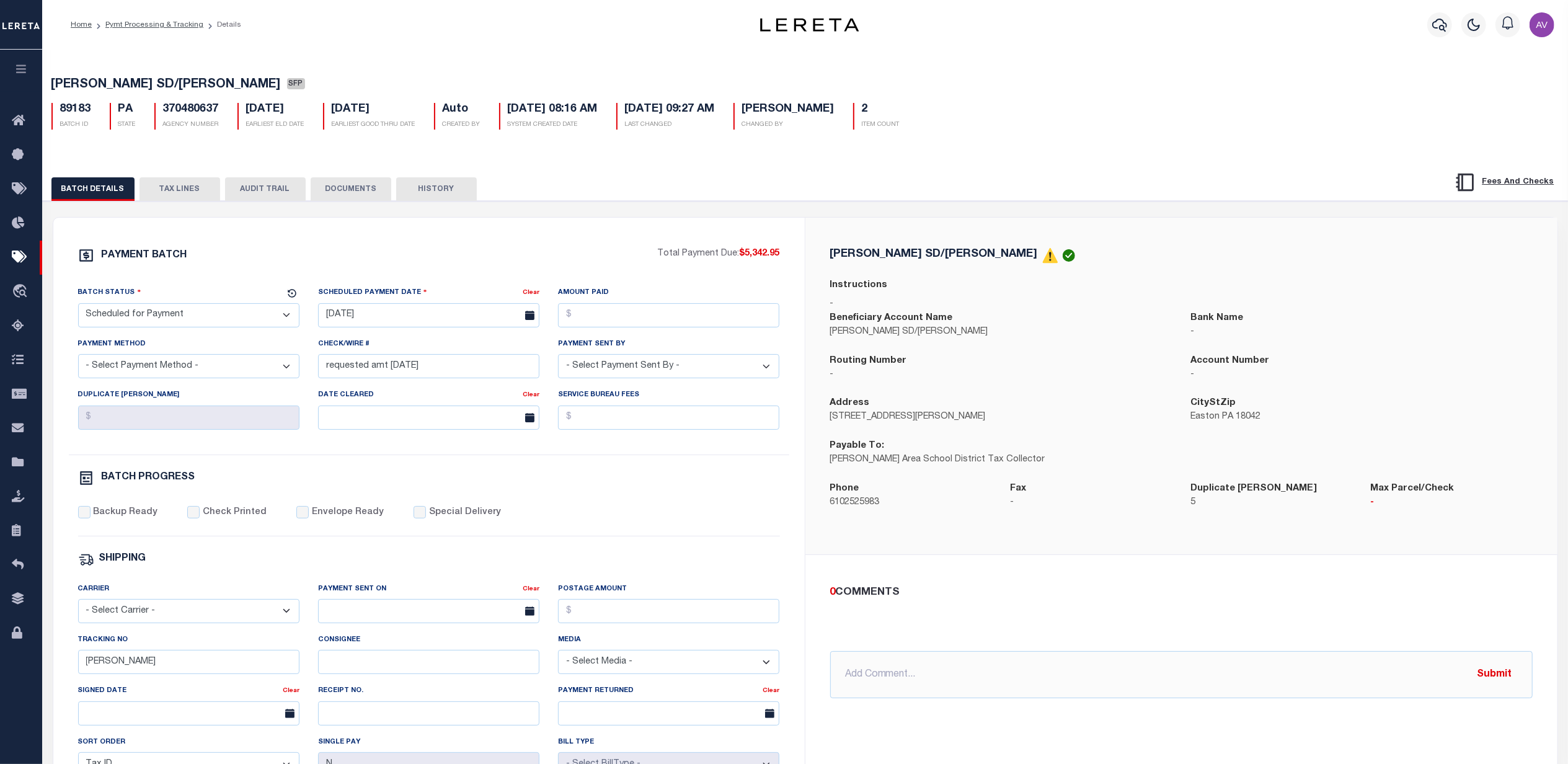
click at [189, 193] on button "TAX LINES" at bounding box center [179, 189] width 80 height 23
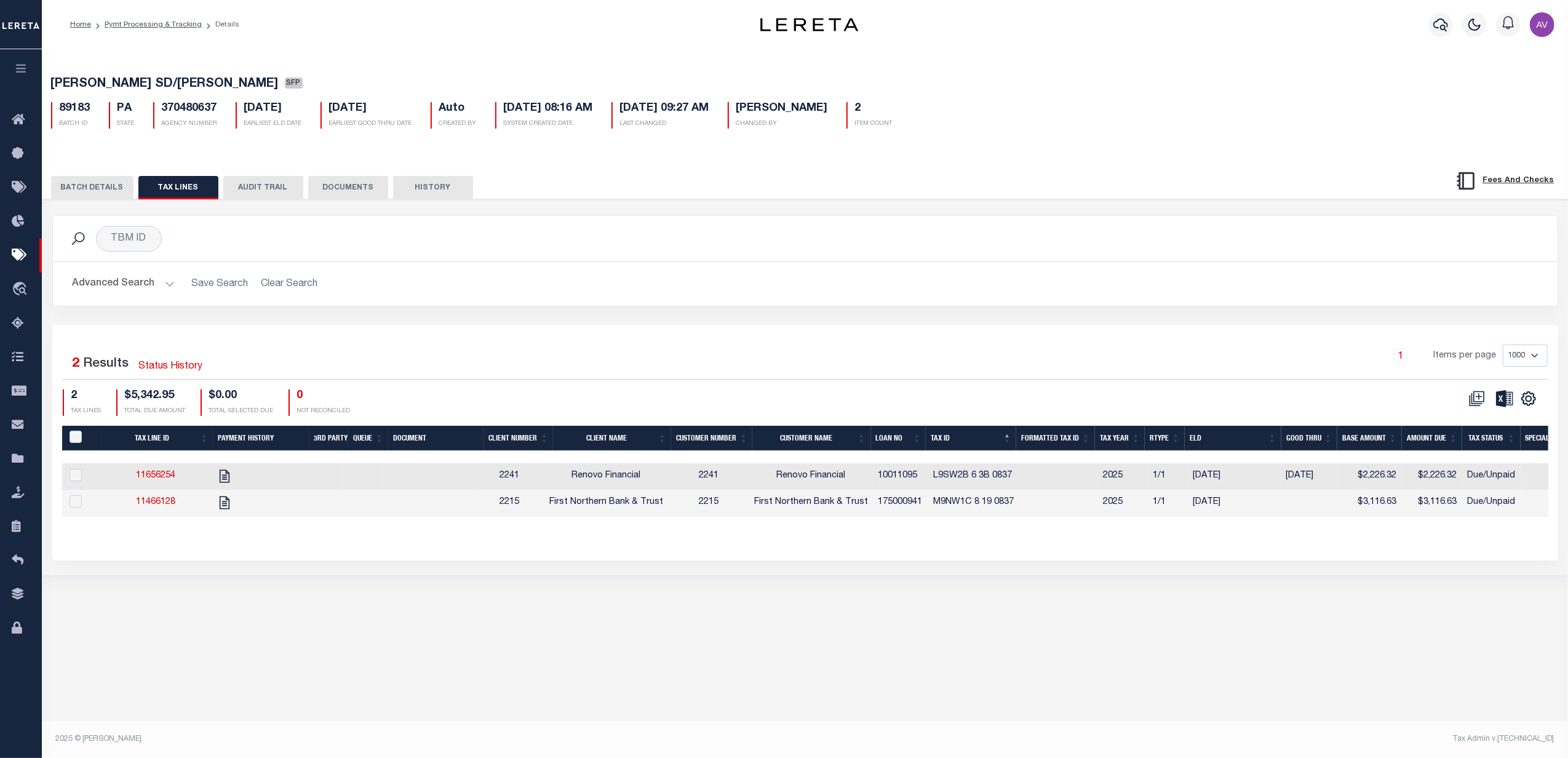
click at [98, 190] on button "BATCH DETAILS" at bounding box center [92, 187] width 82 height 23
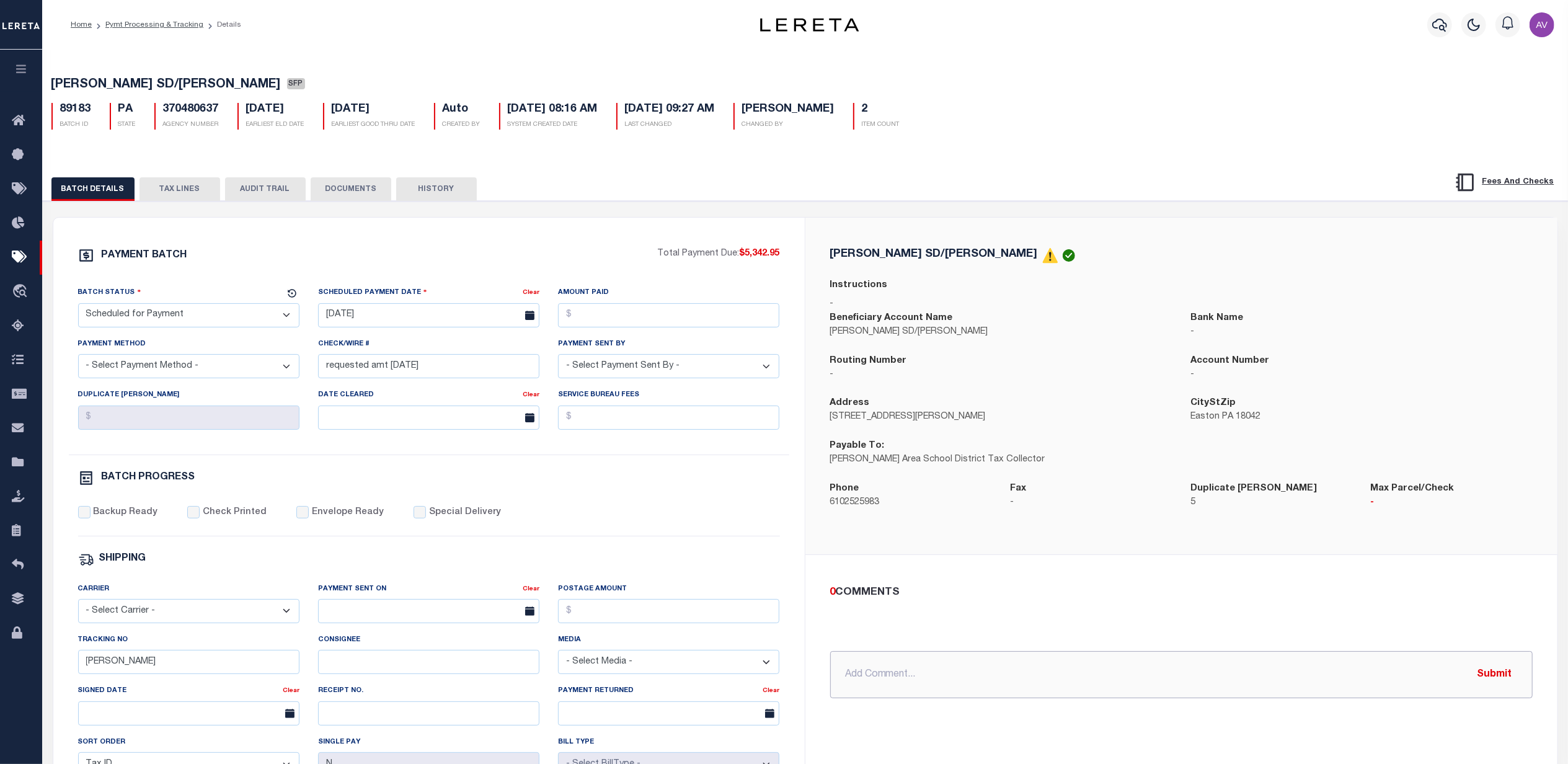
click at [1005, 685] on input "text" at bounding box center [1181, 674] width 703 height 47
paste input "Discount Amount due 8/31/25 - $2,226.32 Loss of Discount IAO $45.44 [LERETA Lia…"
type input "Discount Amount due 8/31/25 - $2,226.32 Loss of Discount IAO $45.44 [LERETA Lia…"
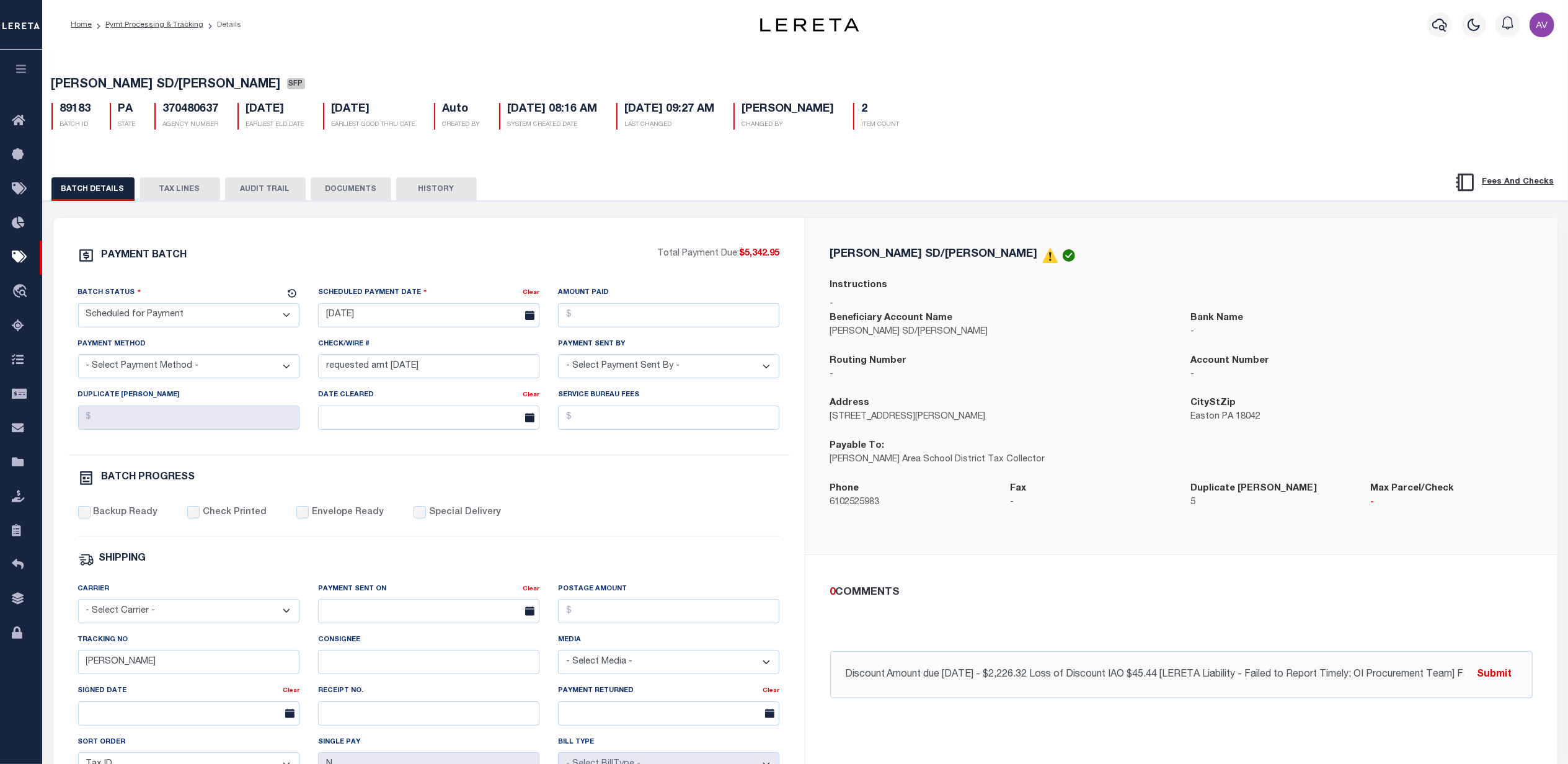
drag, startPoint x: 196, startPoint y: 185, endPoint x: 214, endPoint y: 178, distance: 19.3
click at [195, 185] on button "TAX LINES" at bounding box center [179, 189] width 80 height 23
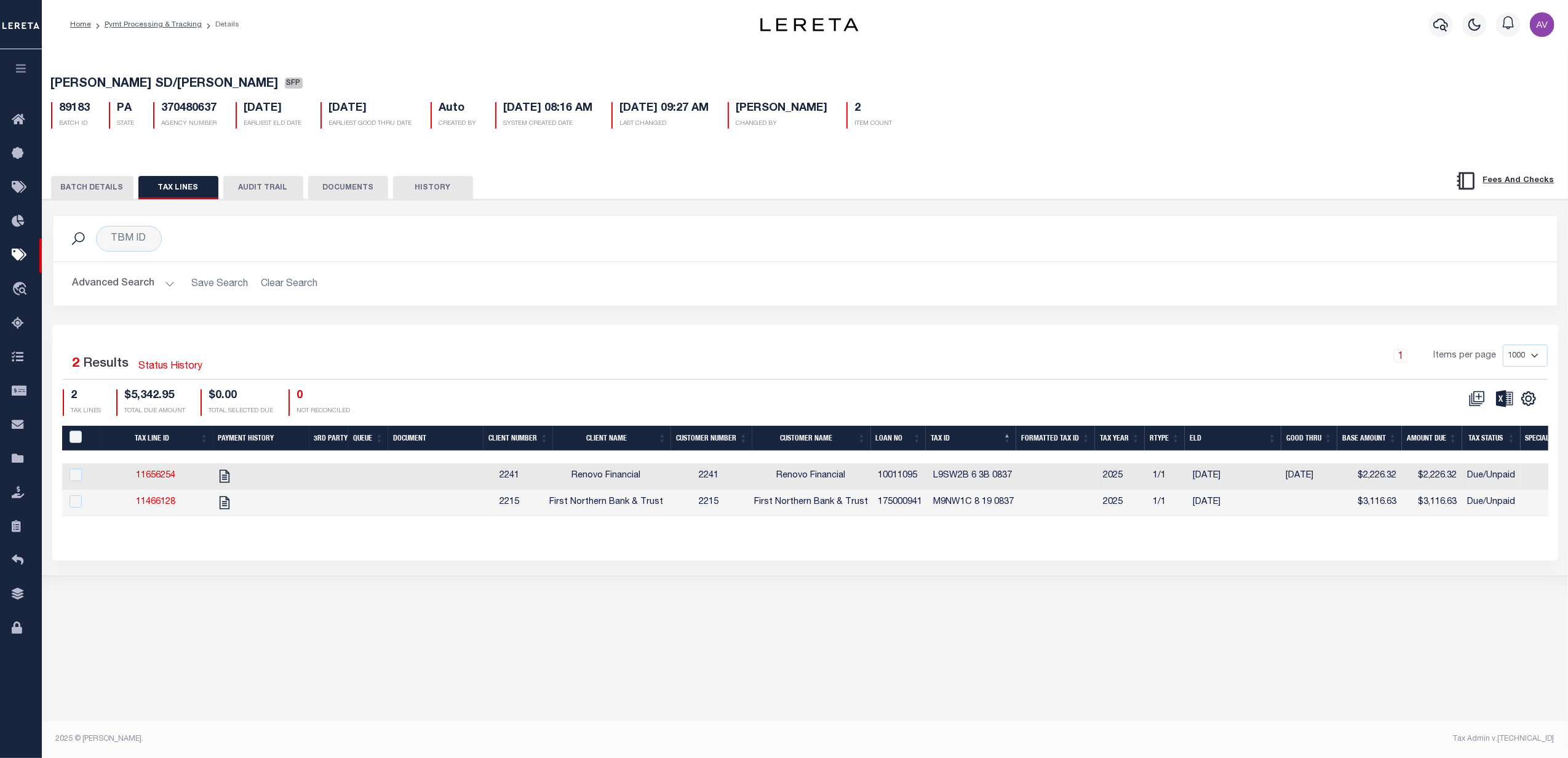
click at [104, 186] on button "BATCH DETAILS" at bounding box center [92, 187] width 82 height 23
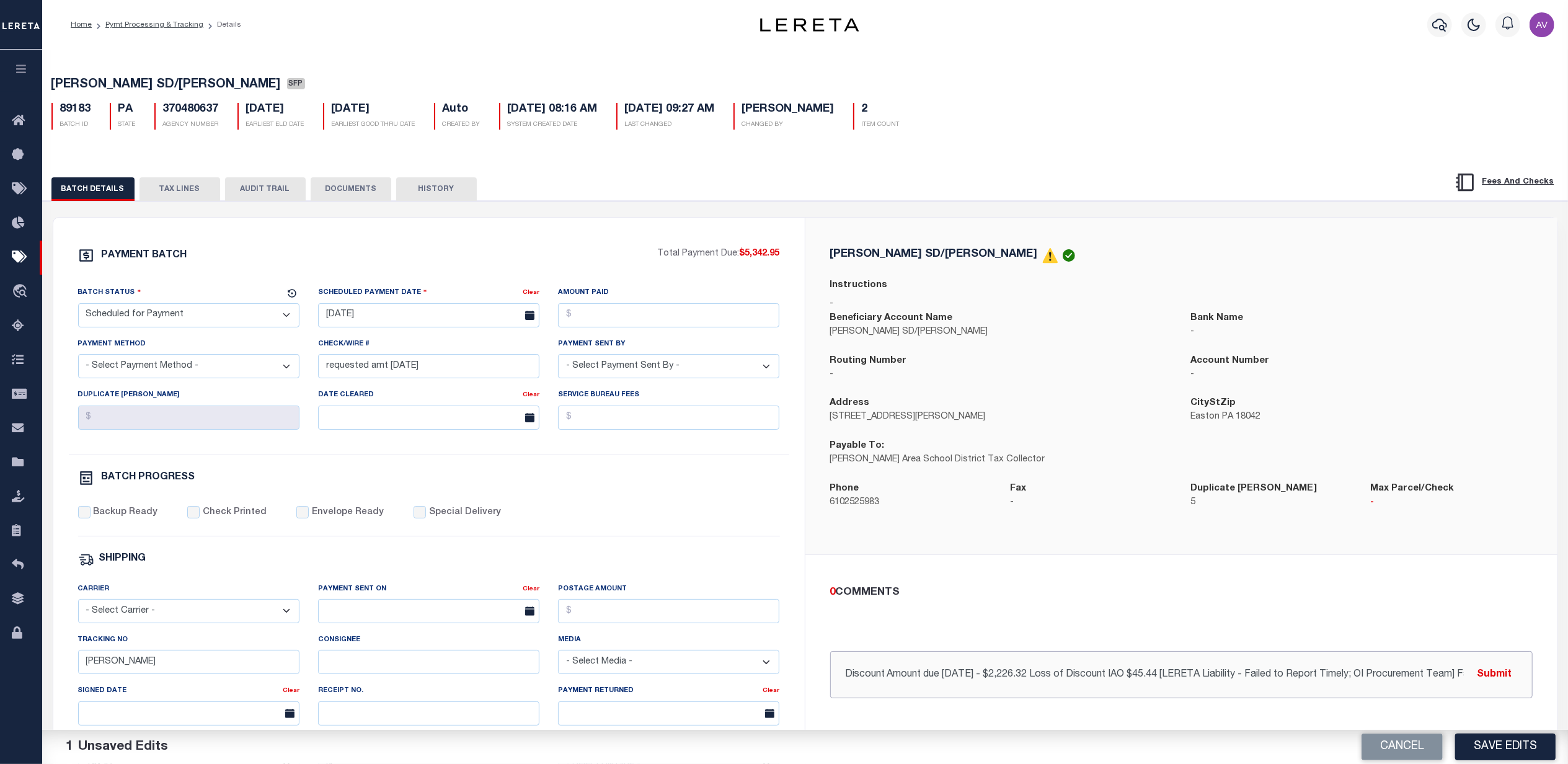
click at [962, 673] on input "Discount Amount due 8/31/25 - $2,226.32 Loss of Discount IAO $45.44 [LERETA Lia…" at bounding box center [1181, 674] width 703 height 47
click at [170, 191] on button "TAX LINES" at bounding box center [179, 189] width 80 height 23
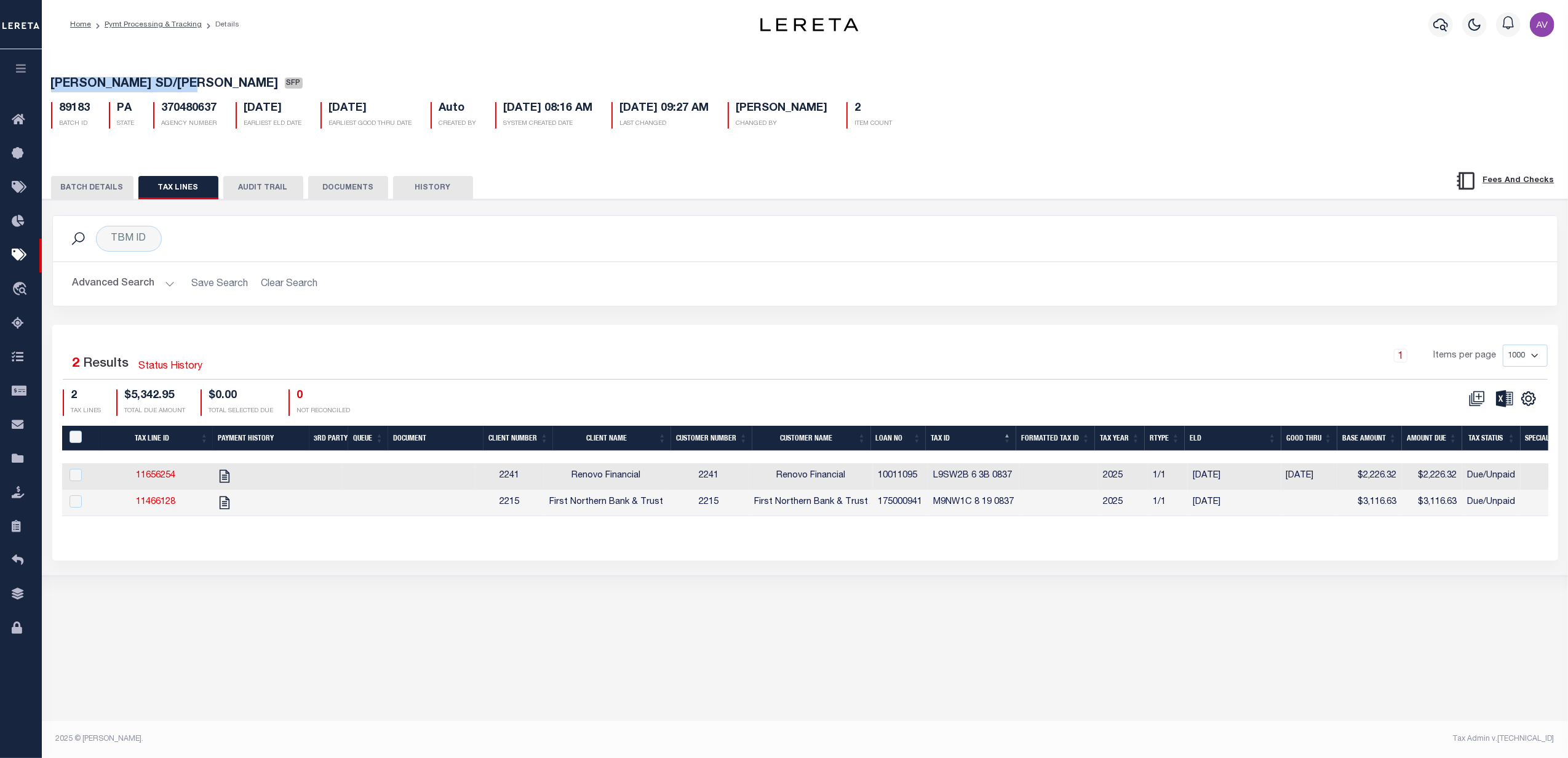
drag, startPoint x: 51, startPoint y: 82, endPoint x: 210, endPoint y: 86, distance: 159.1
click at [210, 86] on span "WILSON SD/WILSON BORO" at bounding box center [165, 84] width 228 height 12
drag, startPoint x: 210, startPoint y: 82, endPoint x: 67, endPoint y: 75, distance: 143.2
click at [50, 81] on div "WILSON SD/WILSON BORO SFP 89183 BATCH ID PA STATE 370480637 2" at bounding box center [805, 100] width 1538 height 76
copy span "WILSON SD/WILSON BORO"
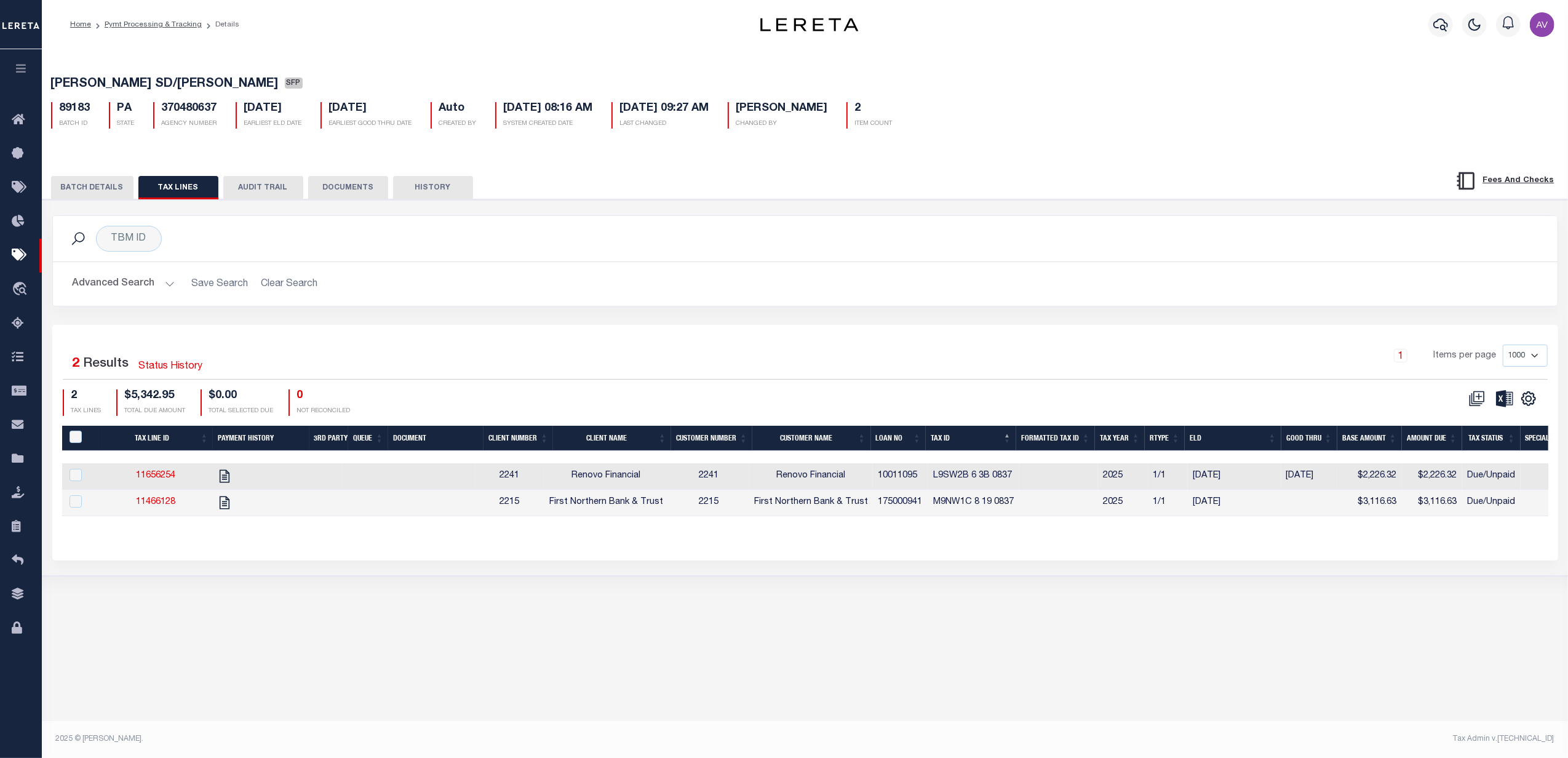
drag, startPoint x: 310, startPoint y: 287, endPoint x: 328, endPoint y: 325, distance: 42.0
click at [311, 286] on h2 "Advanced Search Save Search Clear Search" at bounding box center [805, 284] width 1485 height 24
click at [85, 191] on button "BATCH DETAILS" at bounding box center [92, 187] width 82 height 23
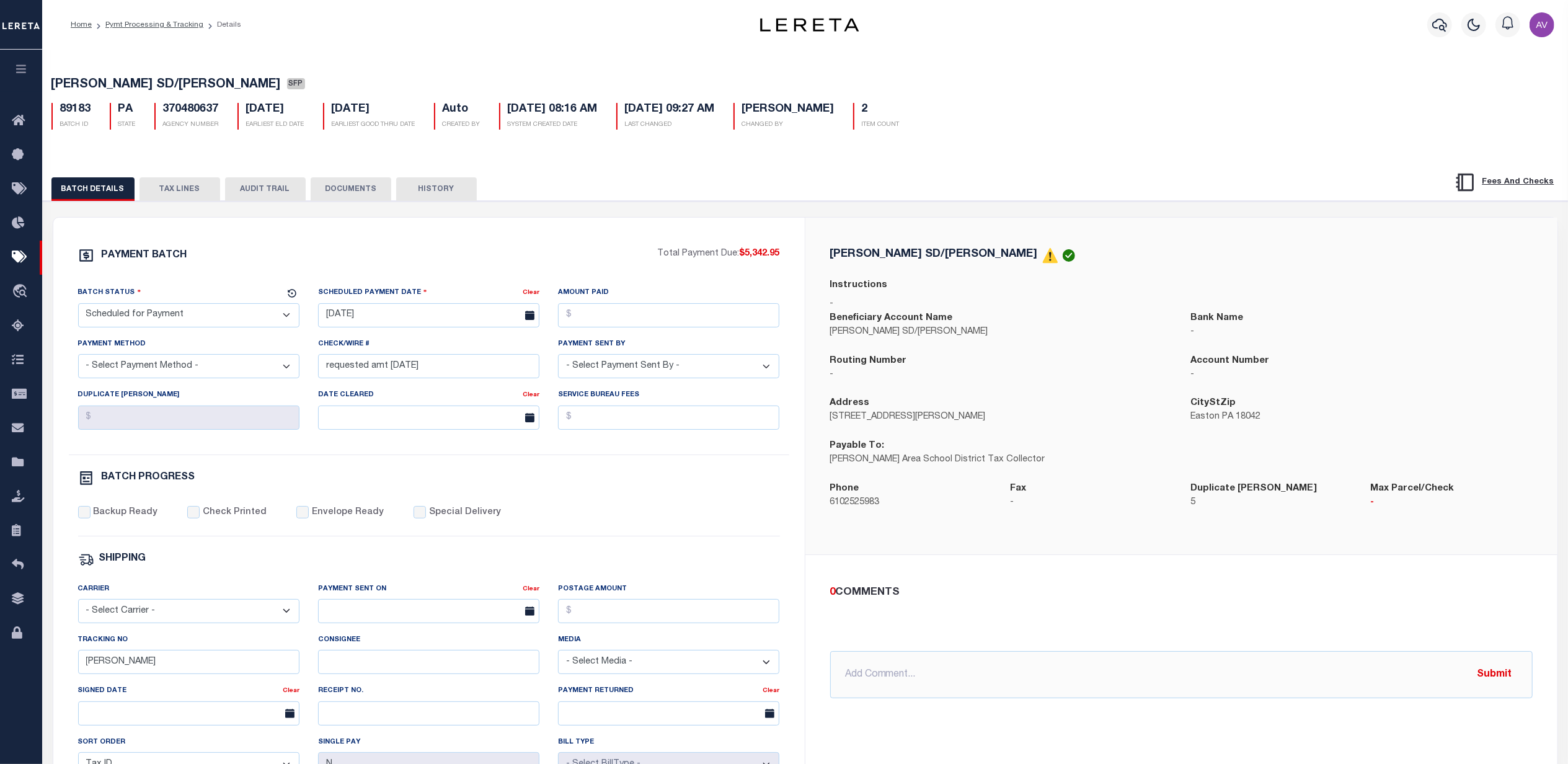
select select "PA"
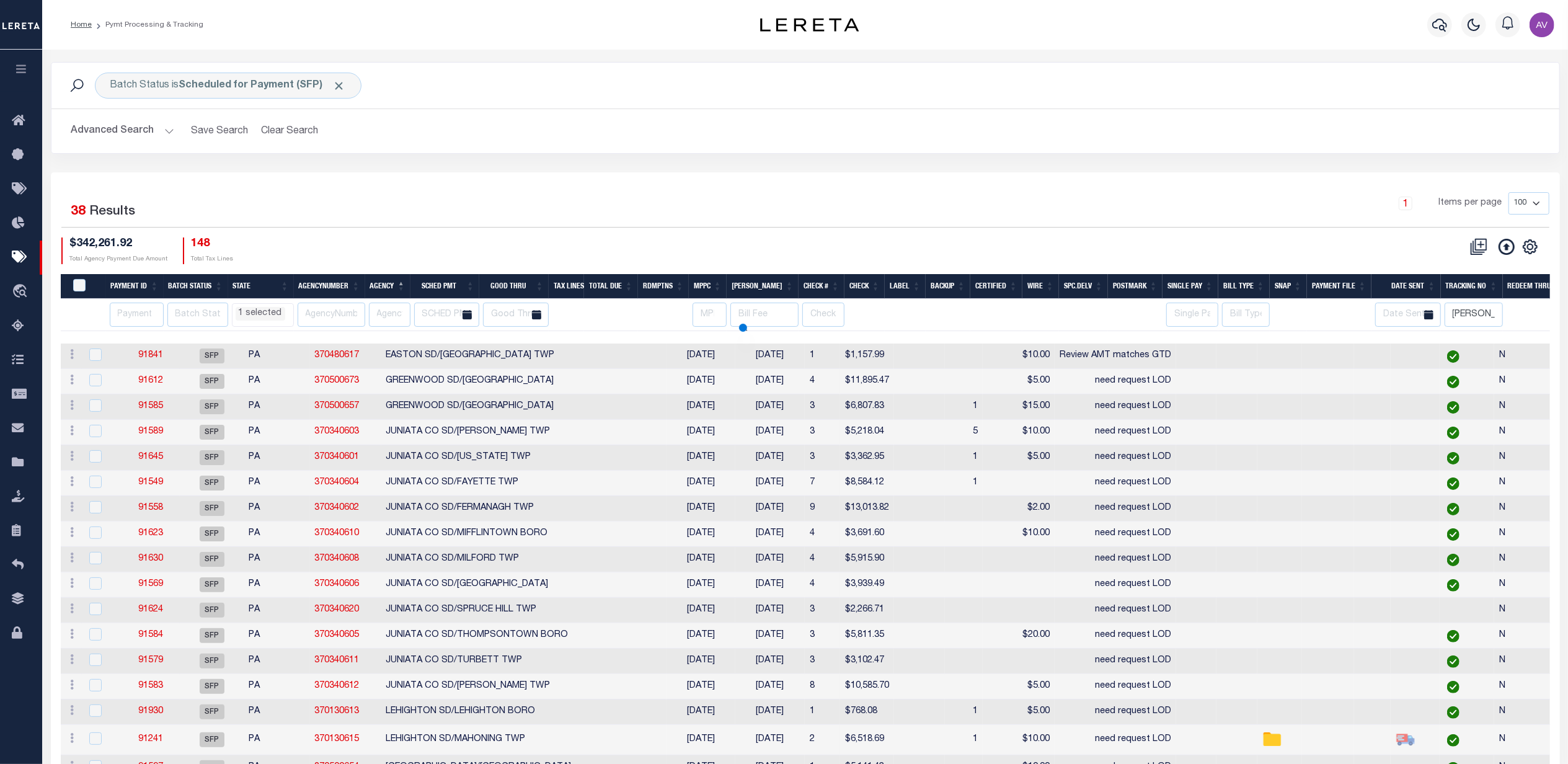
select select "PA"
select select
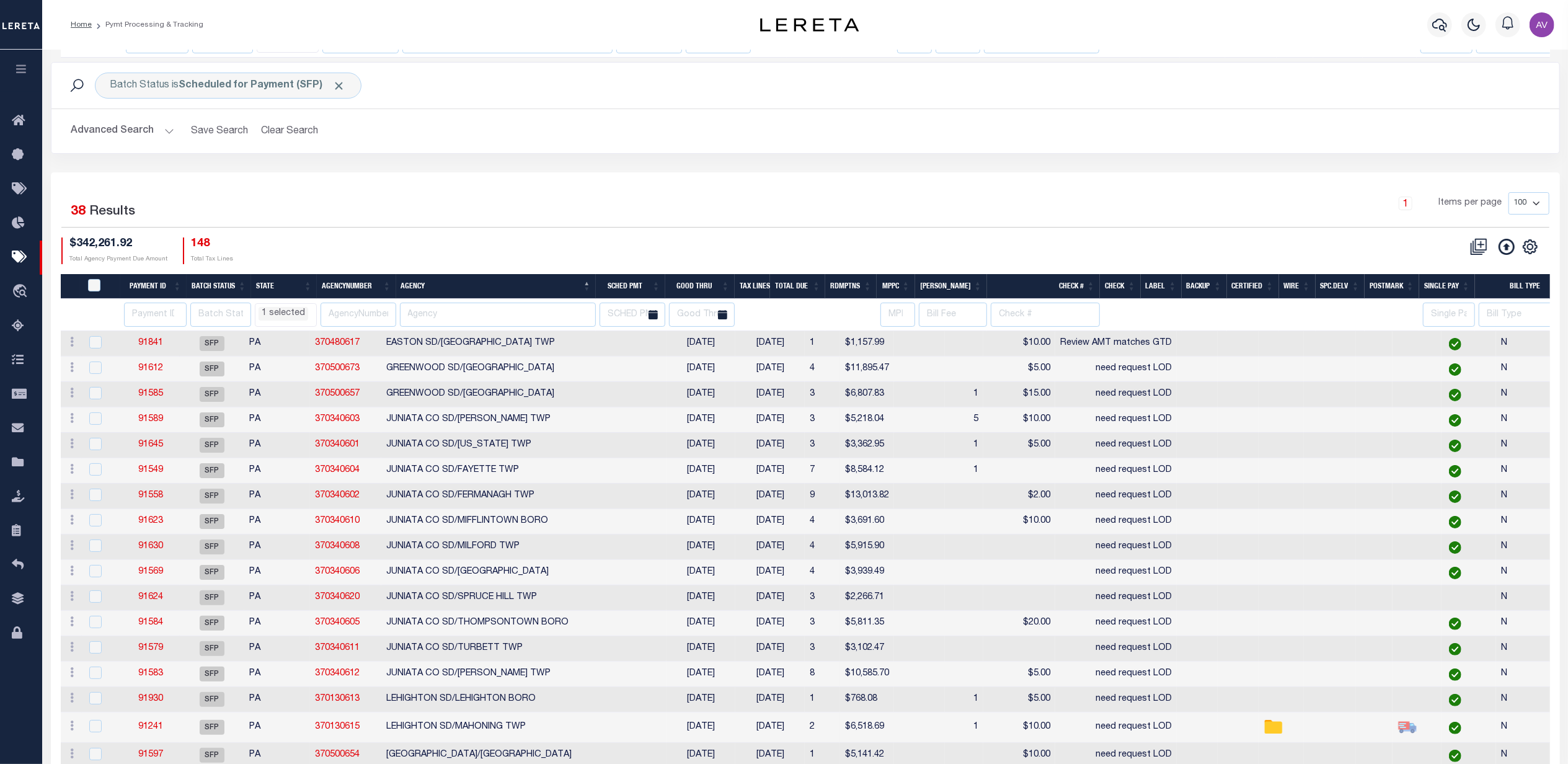
scroll to position [289, 0]
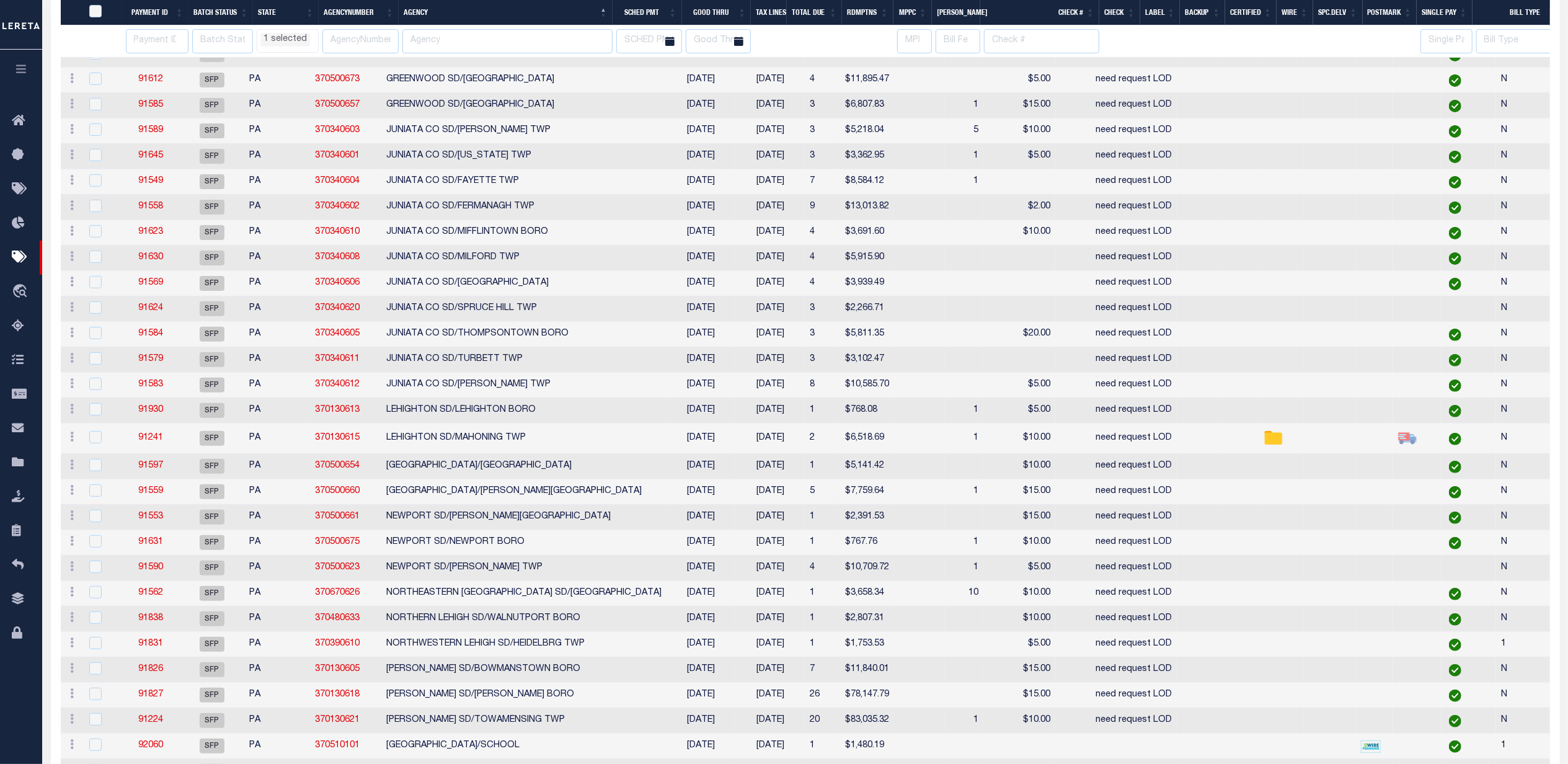
select select "PA"
select select
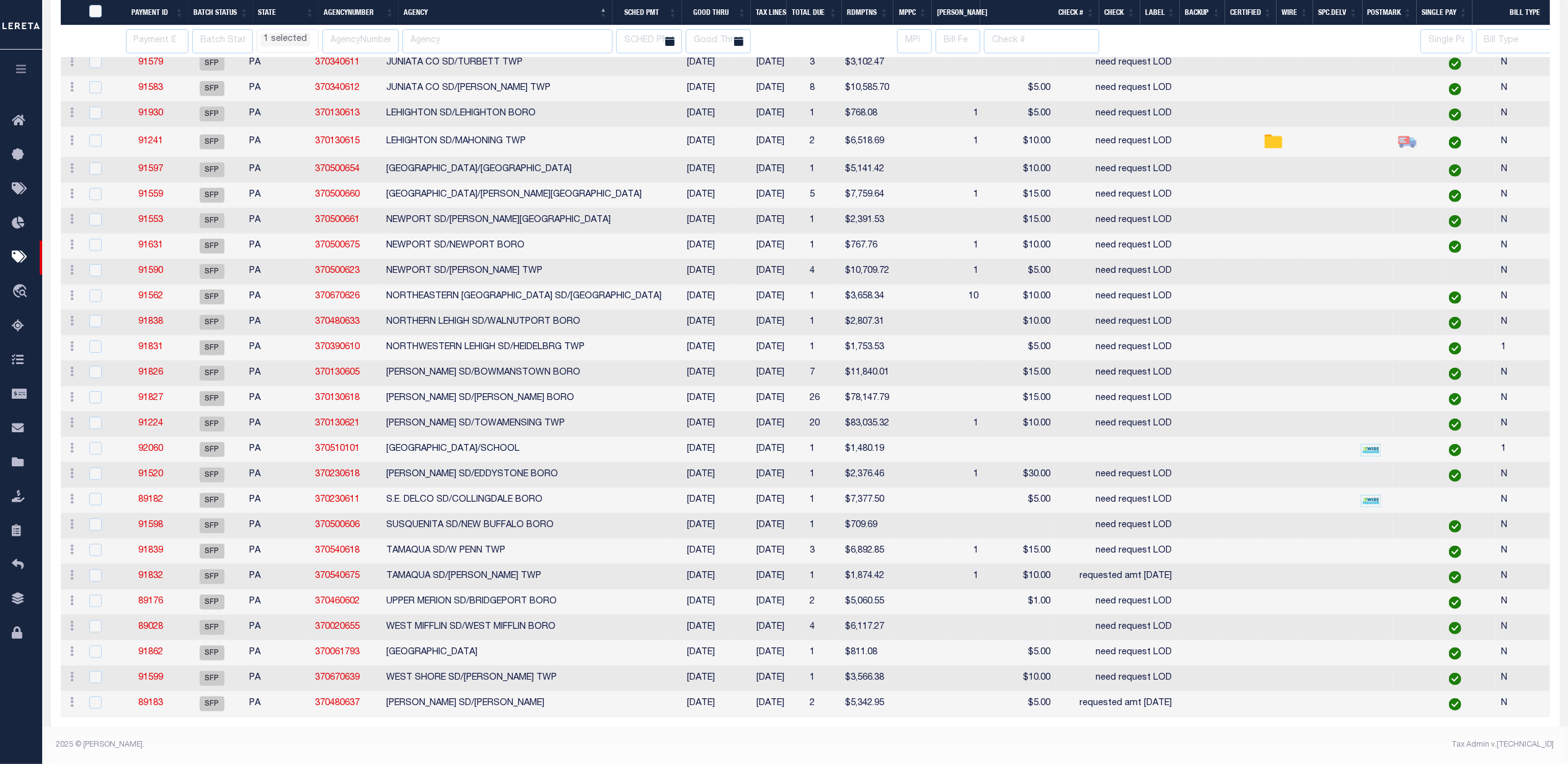
select select "PA"
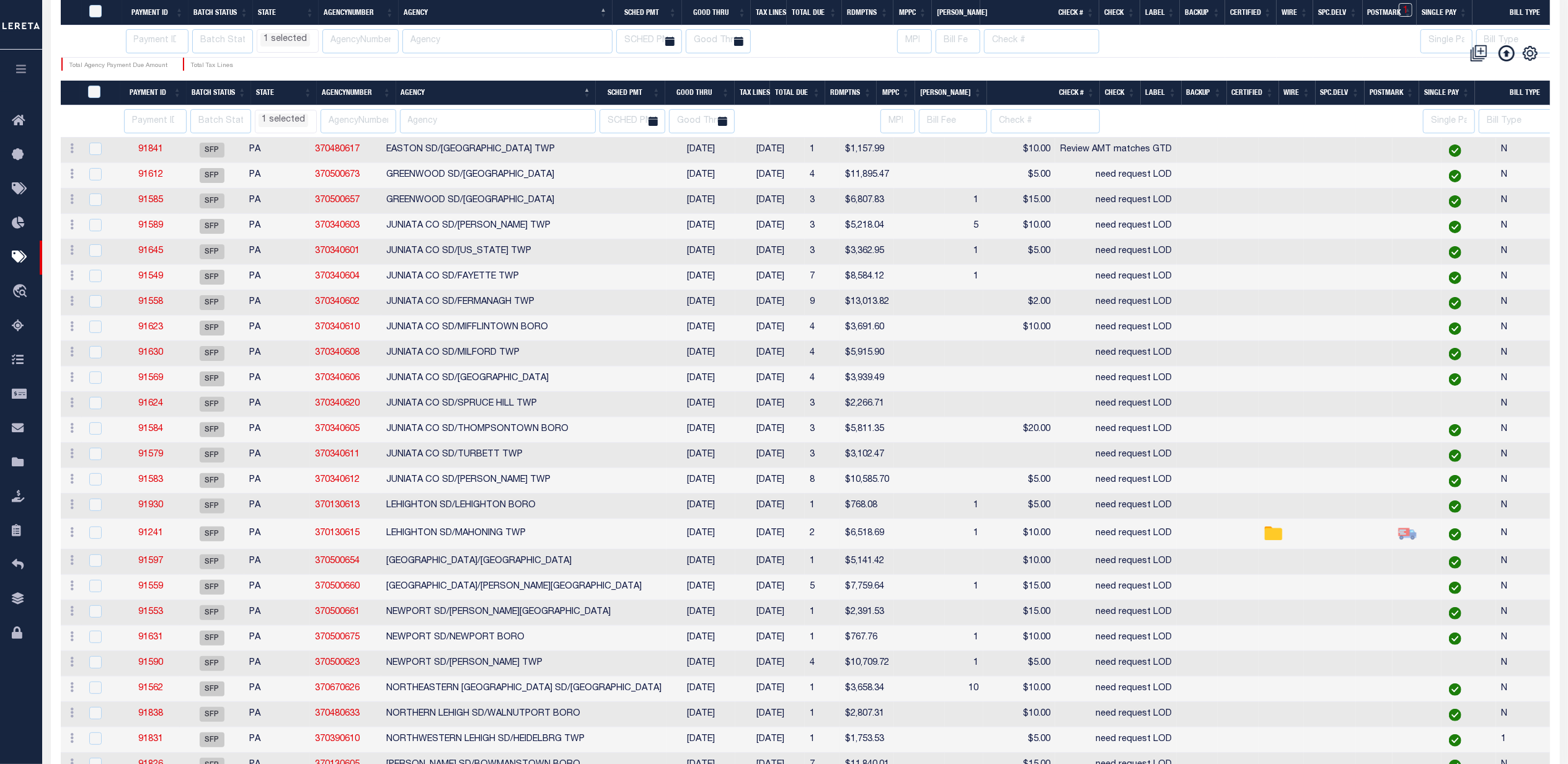
select select "PA"
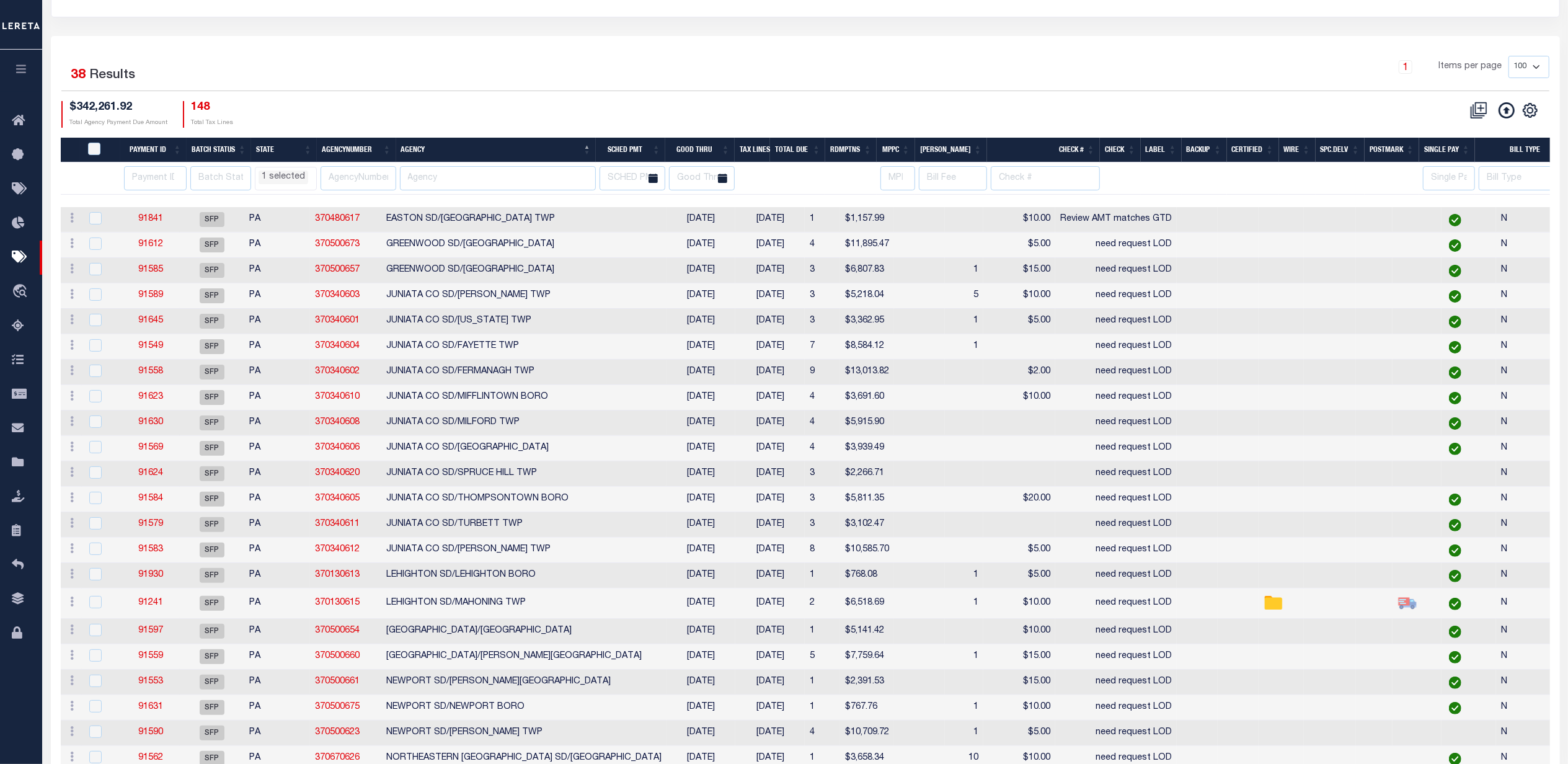
scroll to position [0, 0]
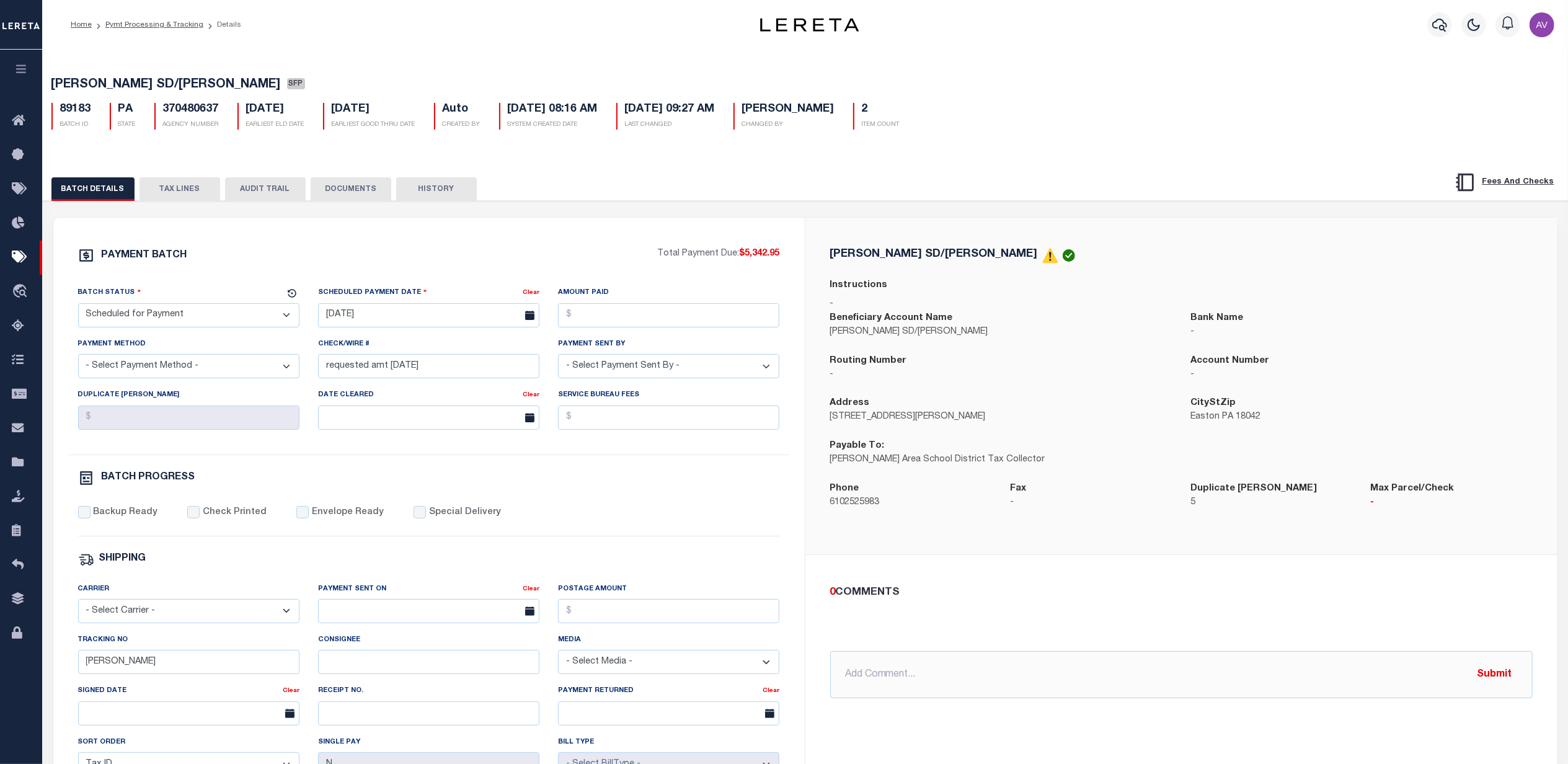
drag, startPoint x: 278, startPoint y: 186, endPoint x: 303, endPoint y: 214, distance: 37.5
click at [19, 249] on link "Pymt Processing & Tracking" at bounding box center [21, 258] width 42 height 34
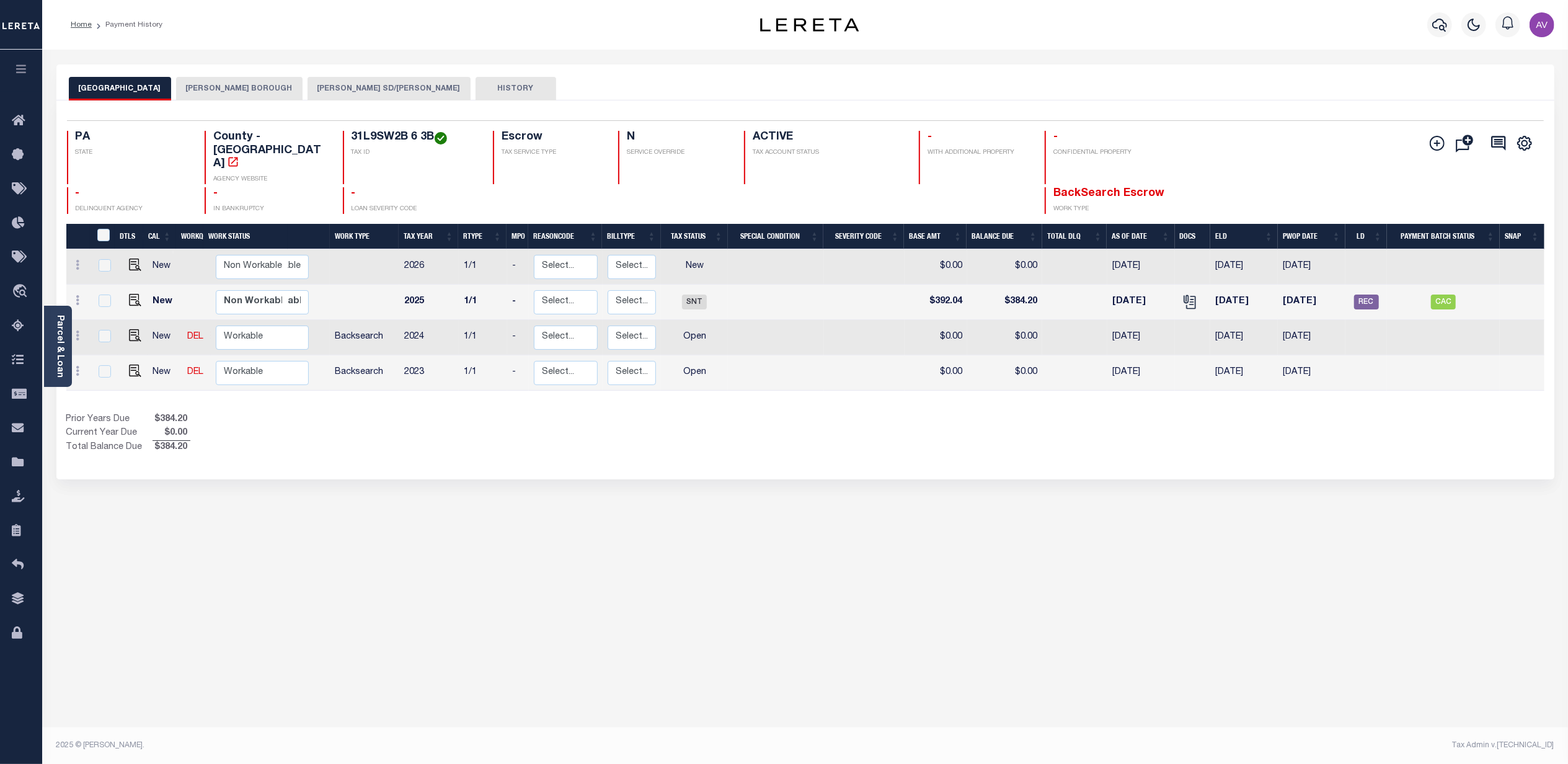
click at [248, 83] on button "WILSON BOROUGH" at bounding box center [239, 88] width 127 height 23
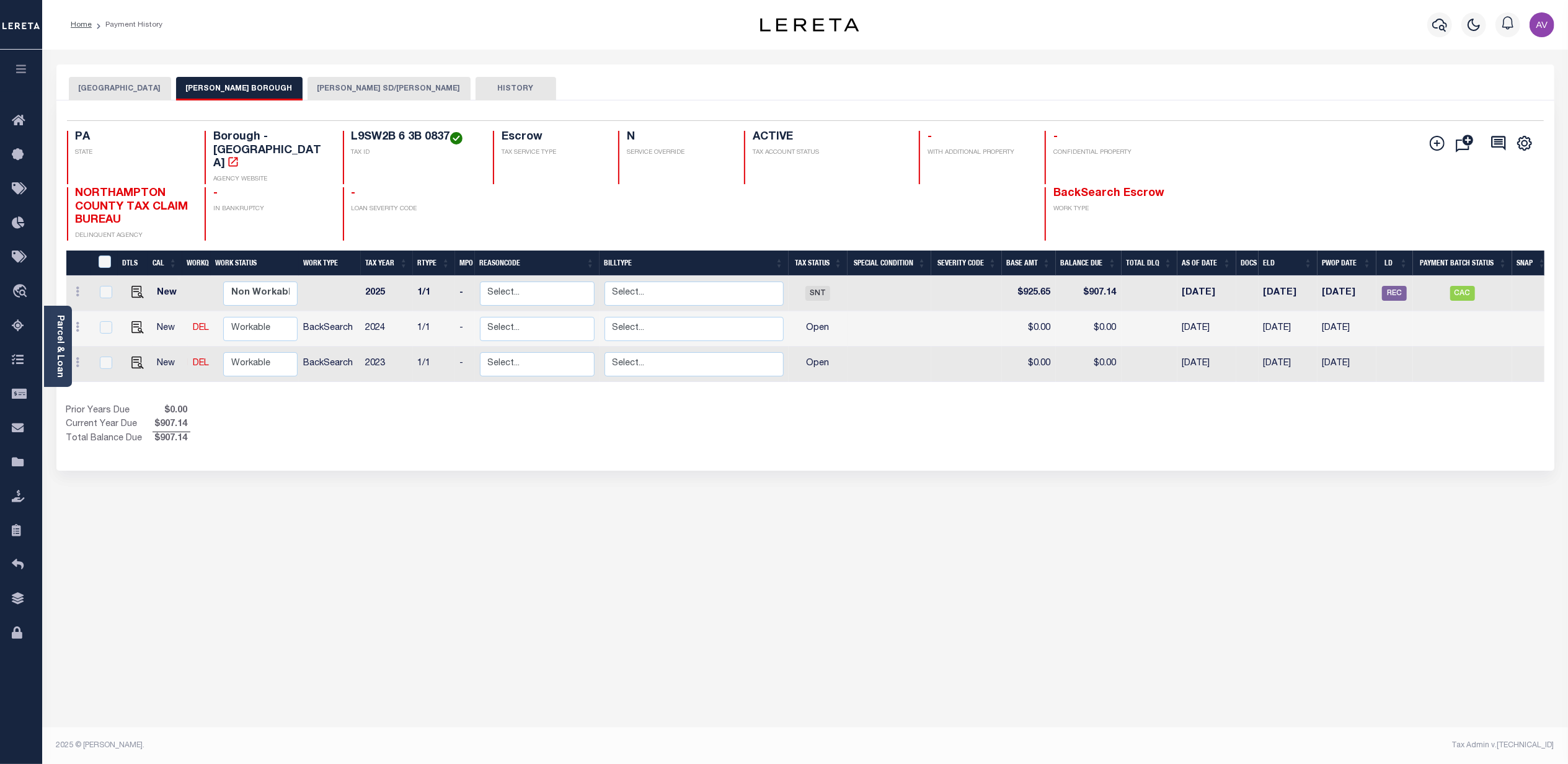
click at [345, 85] on button "[PERSON_NAME] SD/[PERSON_NAME]" at bounding box center [389, 88] width 163 height 23
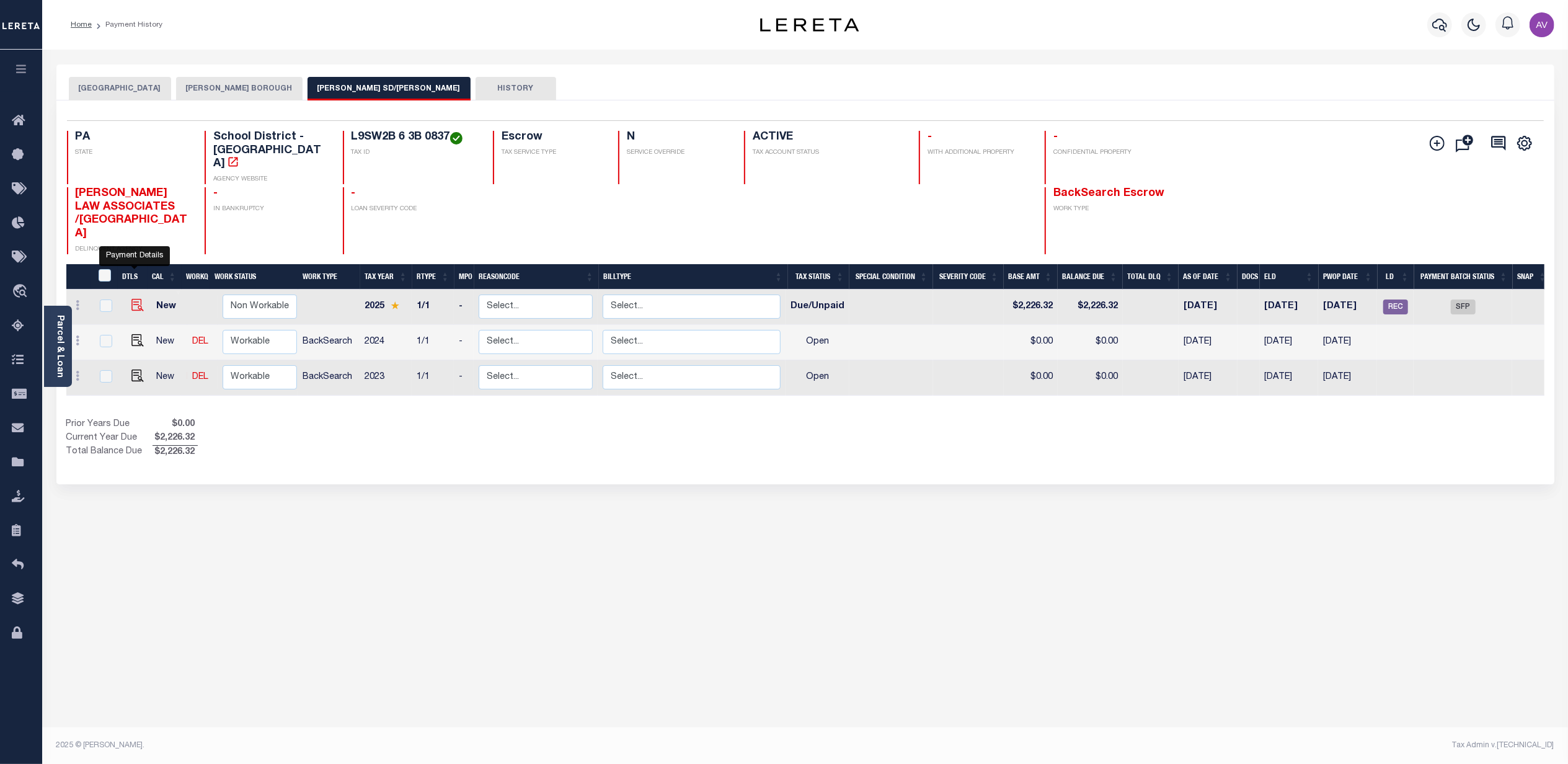
click at [131, 299] on img "" at bounding box center [137, 305] width 12 height 12
checkbox input "true"
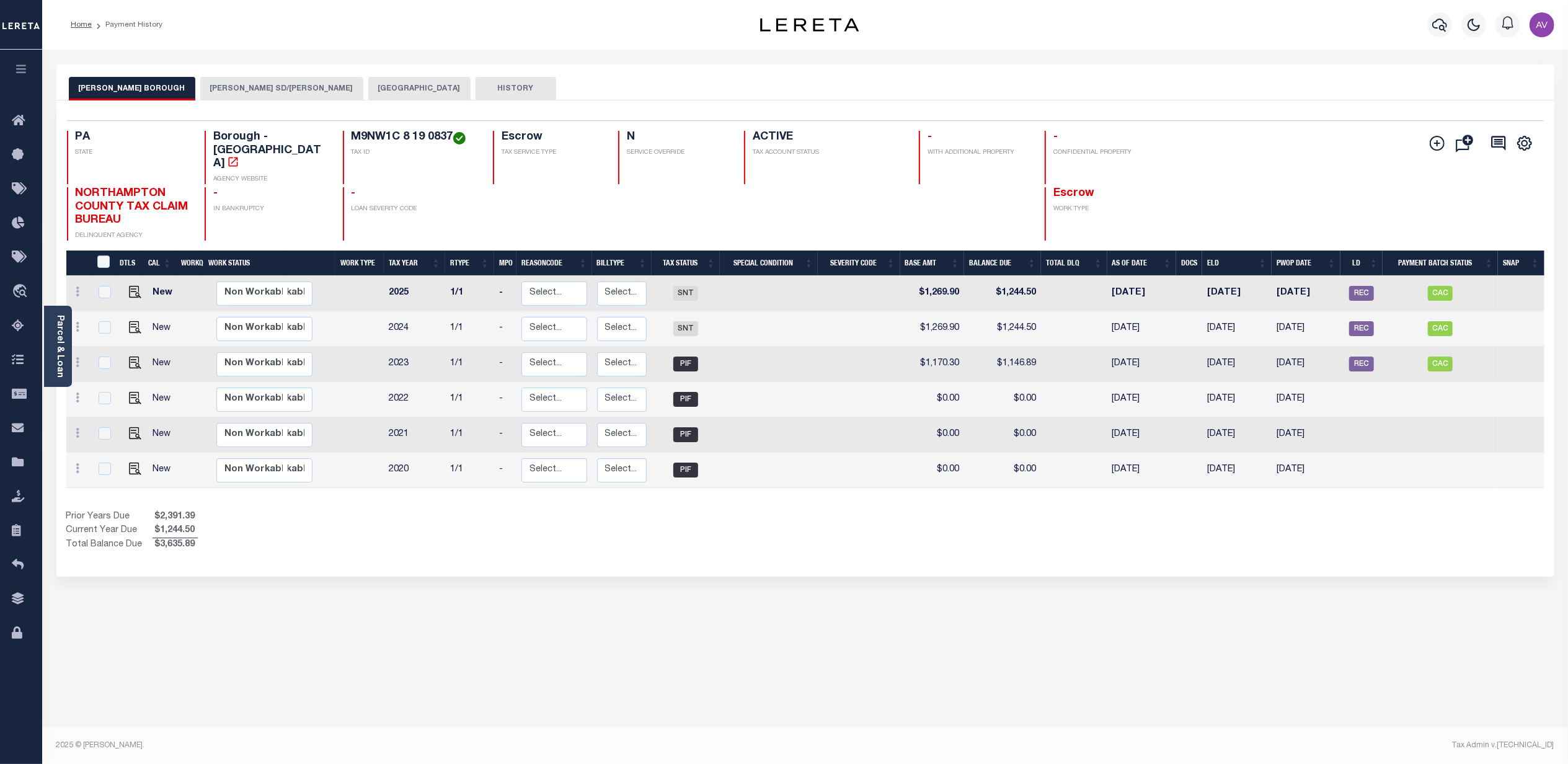
click at [923, 485] on div "DTLS CAL WorkQ Work Status Work Type Tax Year RType MPO ReasonCode BillType Tax…" at bounding box center [805, 402] width 1477 height 302
click at [232, 71] on div "WILSON BOROUGH WILSON SD/WILSON BORO NORTHAMPTON COUNTY HISTORY" at bounding box center [804, 83] width 1497 height 36
drag, startPoint x: 227, startPoint y: 80, endPoint x: 226, endPoint y: 91, distance: 11.0
click at [227, 80] on button "[PERSON_NAME] SD/[PERSON_NAME]" at bounding box center [281, 88] width 163 height 23
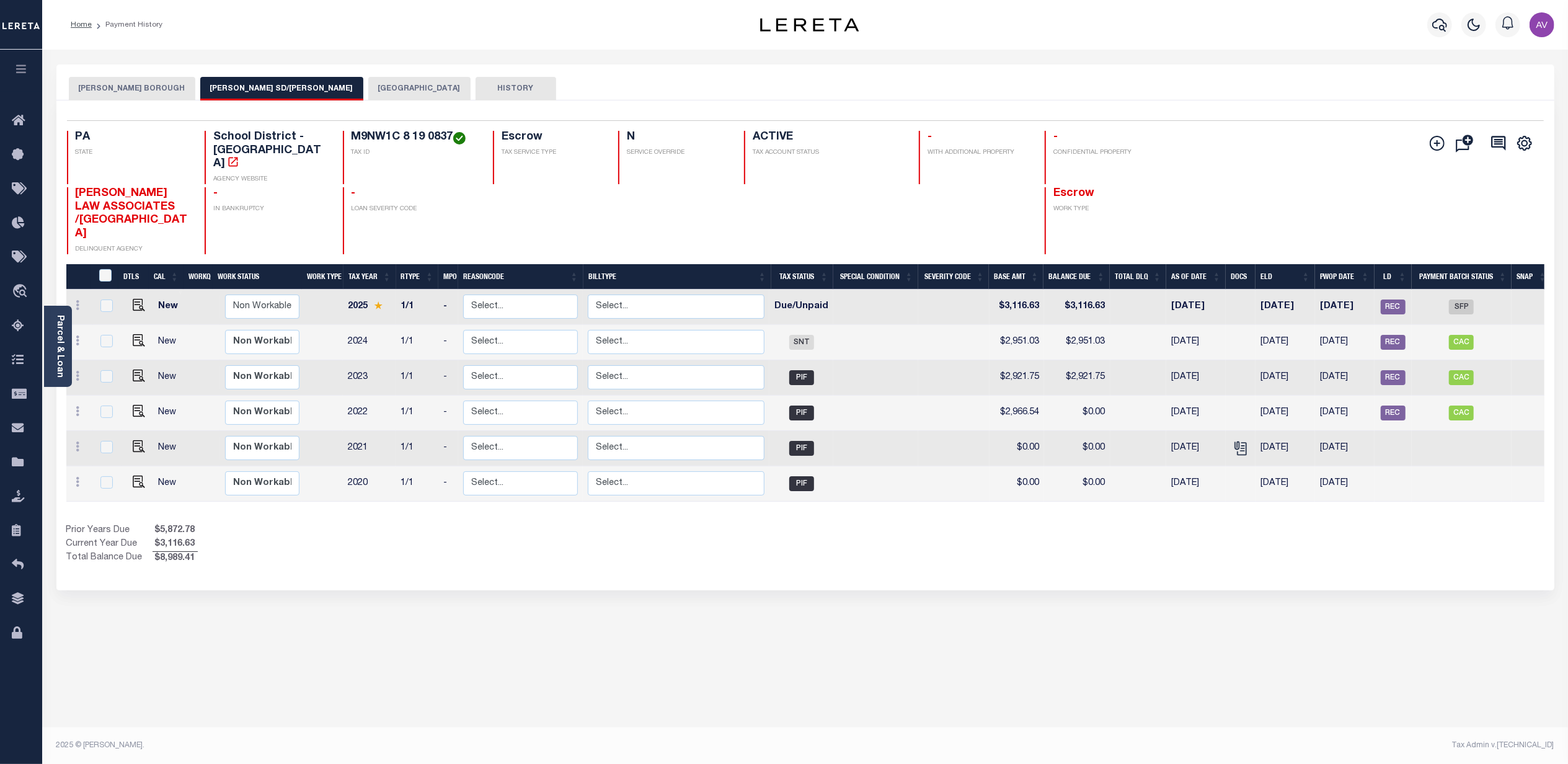
click at [421, 55] on div "Parcel & Loan Loan Details 175000941 LOAN NO NVT" at bounding box center [805, 407] width 1516 height 715
click at [134, 299] on img "" at bounding box center [139, 305] width 12 height 12
checkbox input "true"
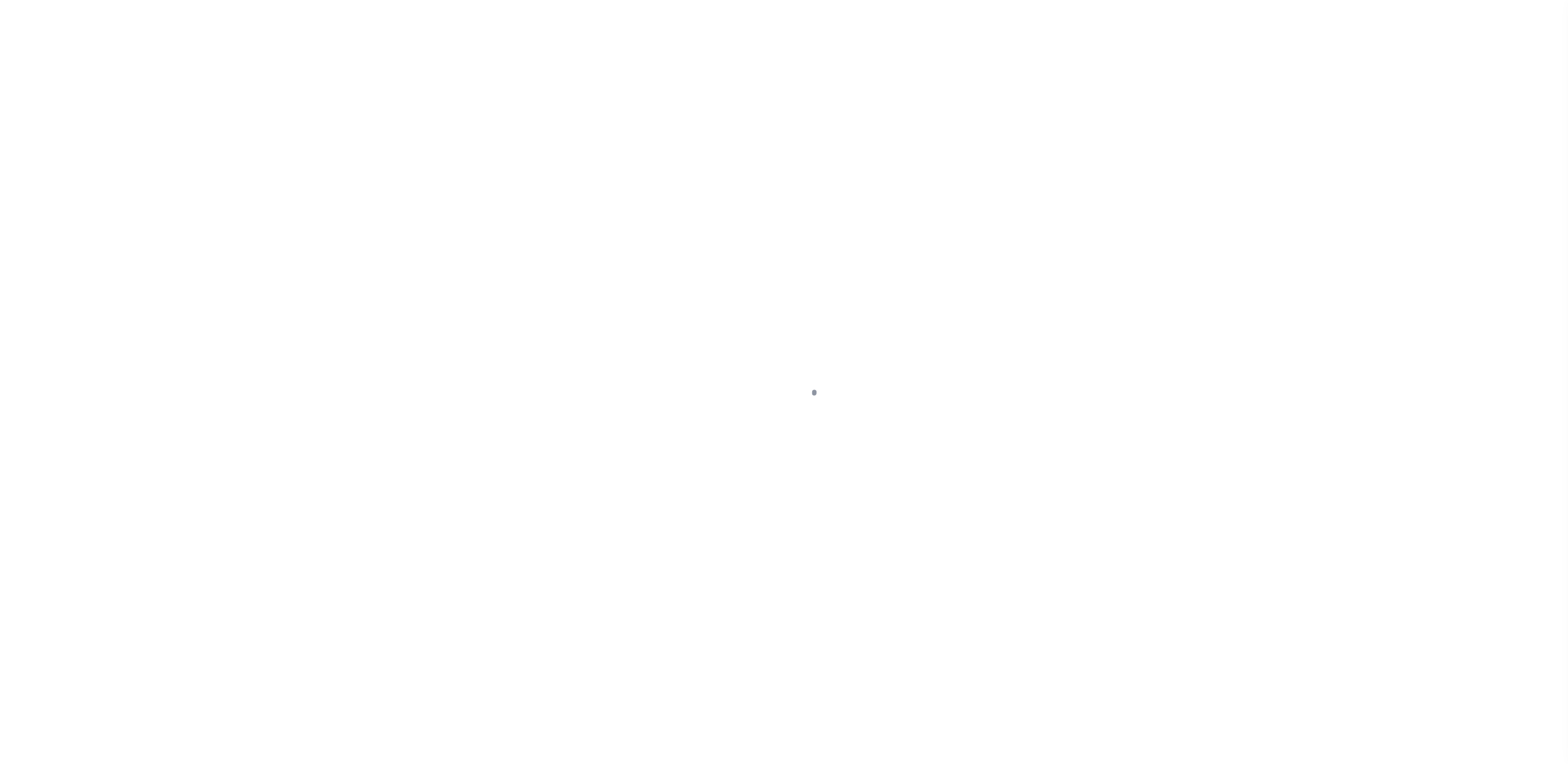
select select "DUE"
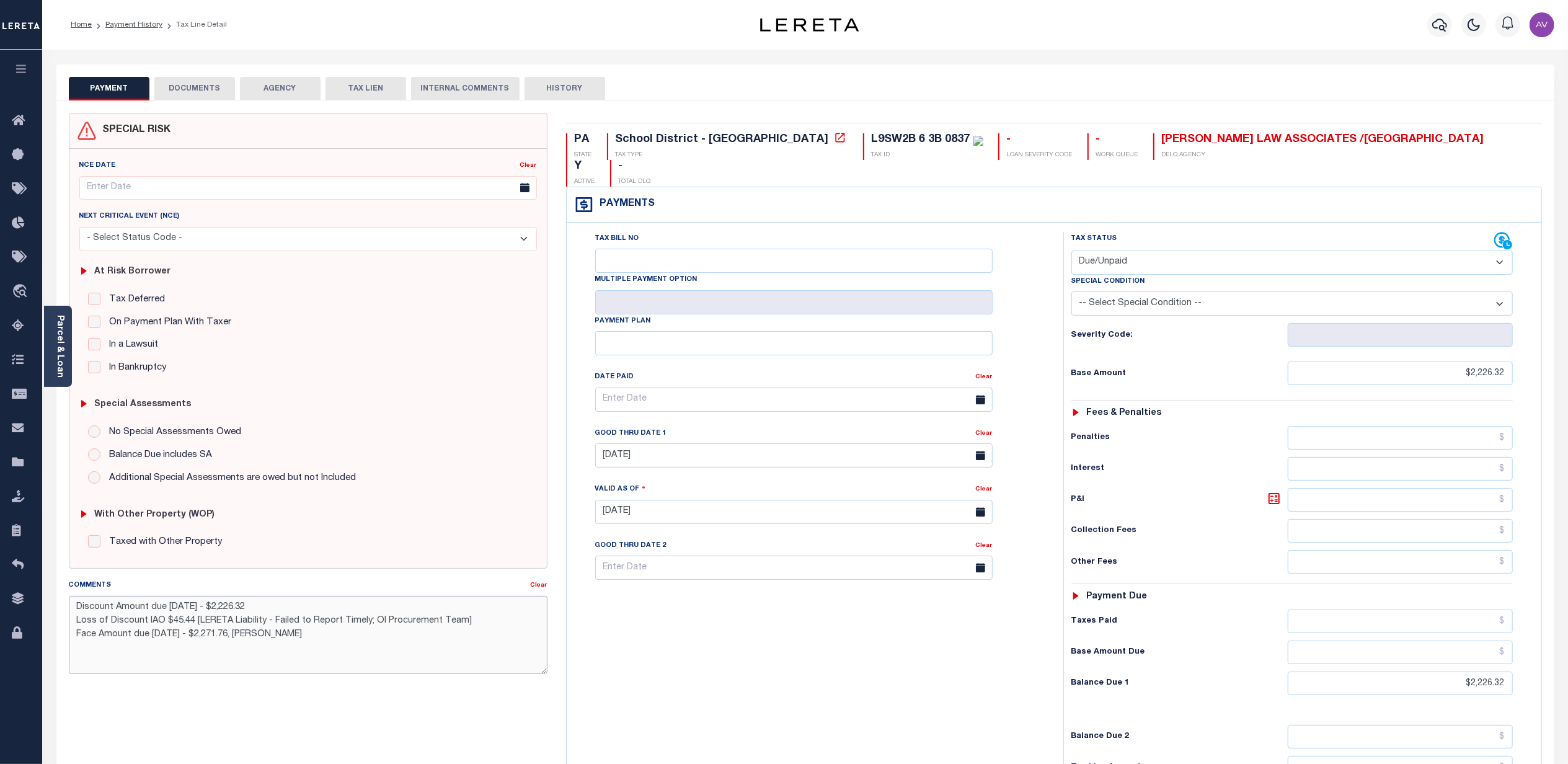
drag, startPoint x: 290, startPoint y: 645, endPoint x: 142, endPoint y: 636, distance: 148.3
click at [36, 600] on div "Home Payment History Tax Line Detail Profile Sign out" at bounding box center [784, 468] width 1568 height 937
click at [674, 639] on div "Tax Bill No Multiple Payment Option Payment Plan Clear" at bounding box center [812, 505] width 484 height 548
click at [573, 104] on div "SPECIAL RISK NCE Date Clear" at bounding box center [804, 510] width 1497 height 818
click at [571, 96] on button "HISTORY" at bounding box center [564, 88] width 80 height 23
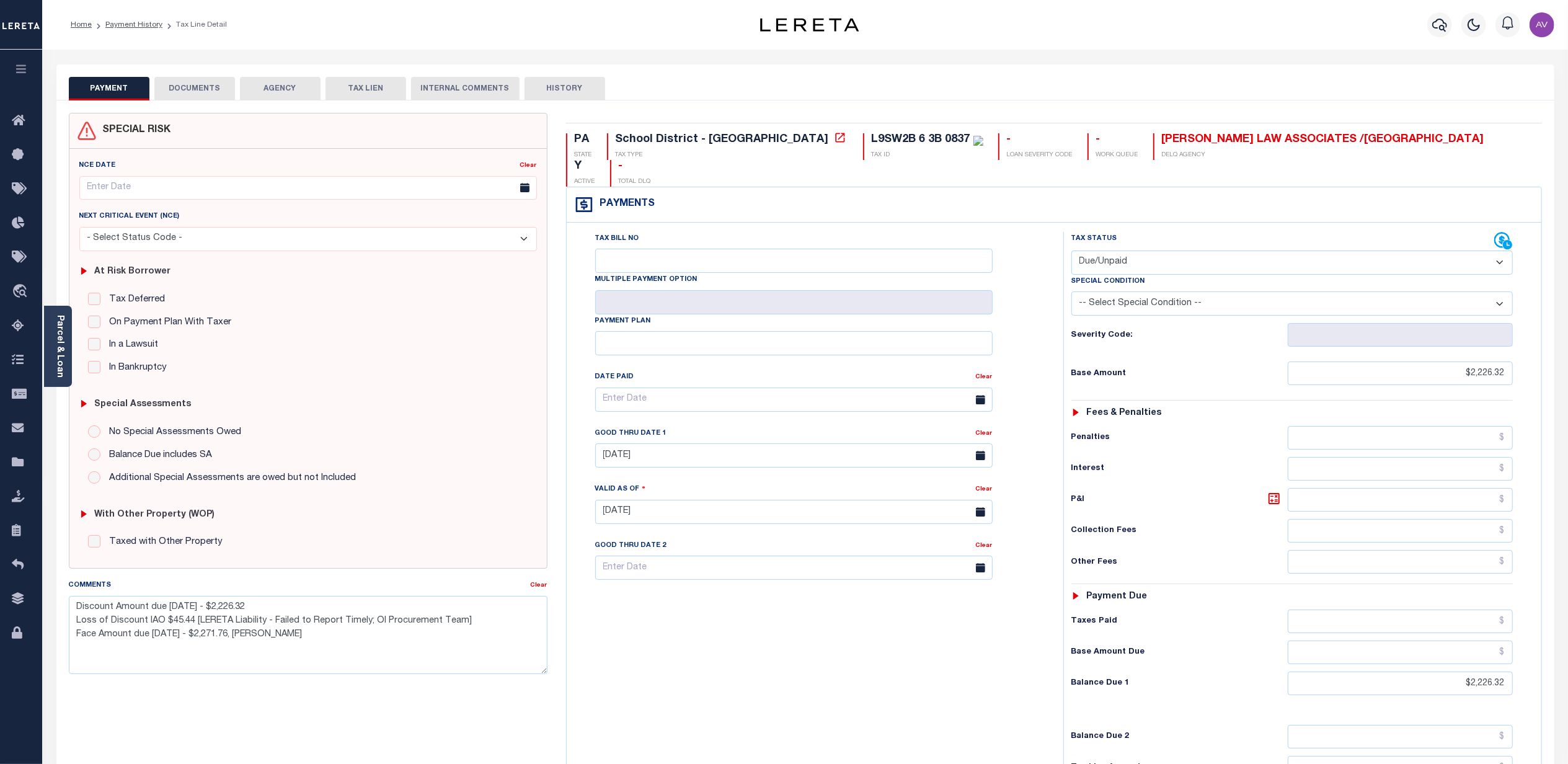
select select "50"
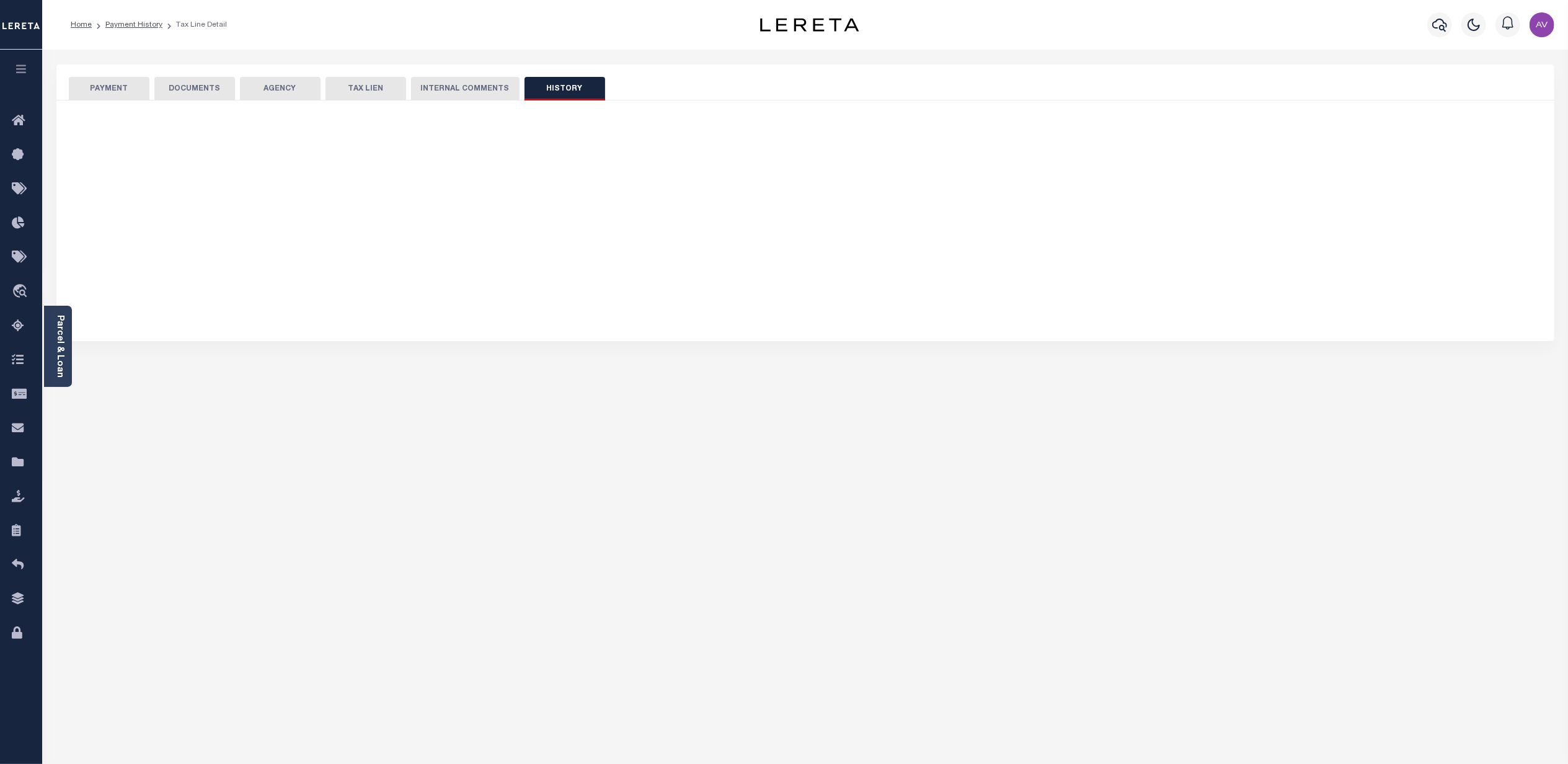
select select "50"
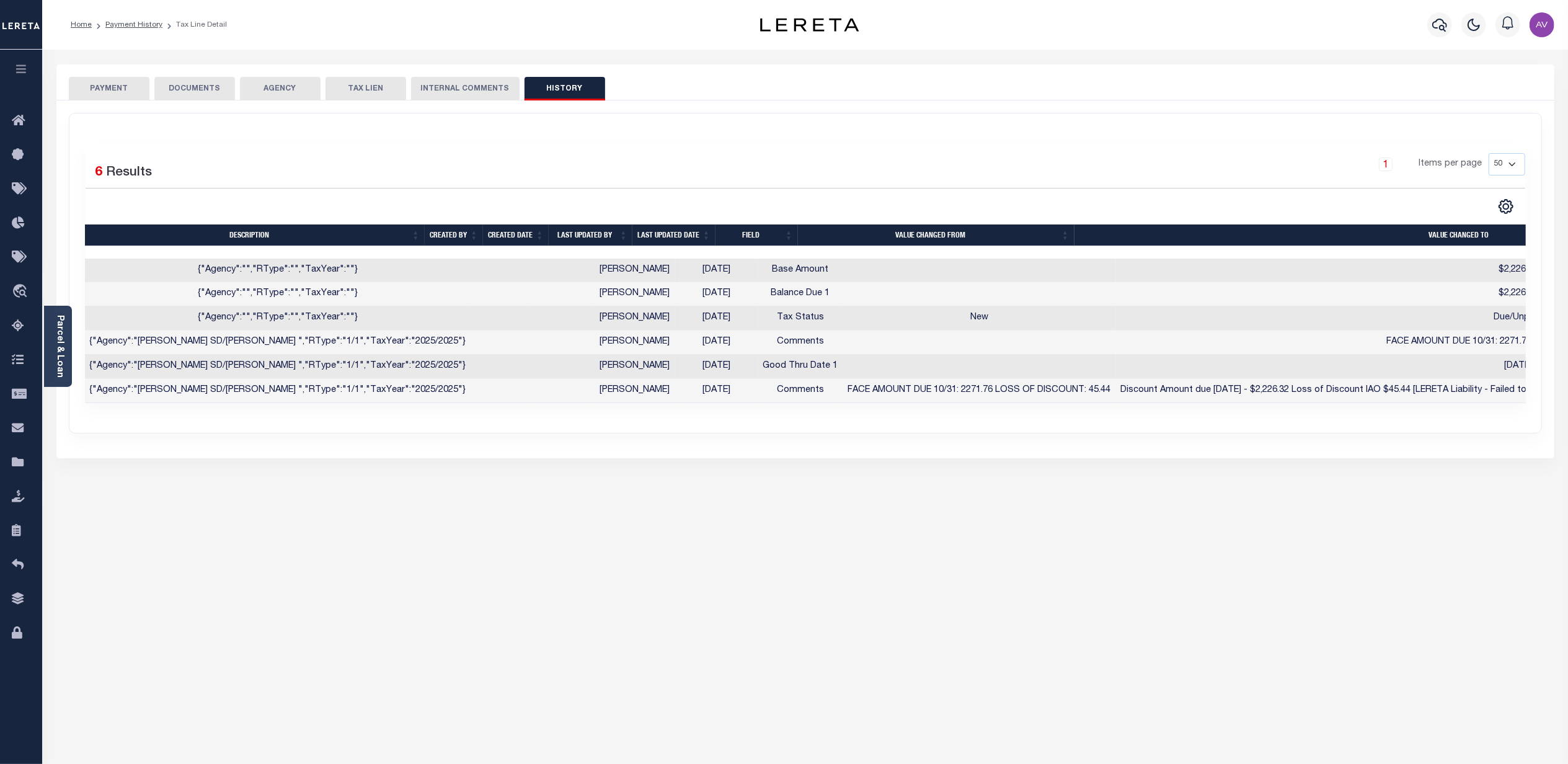
drag, startPoint x: 83, startPoint y: 83, endPoint x: 85, endPoint y: 91, distance: 8.2
click at [83, 82] on button "PAYMENT" at bounding box center [109, 88] width 80 height 23
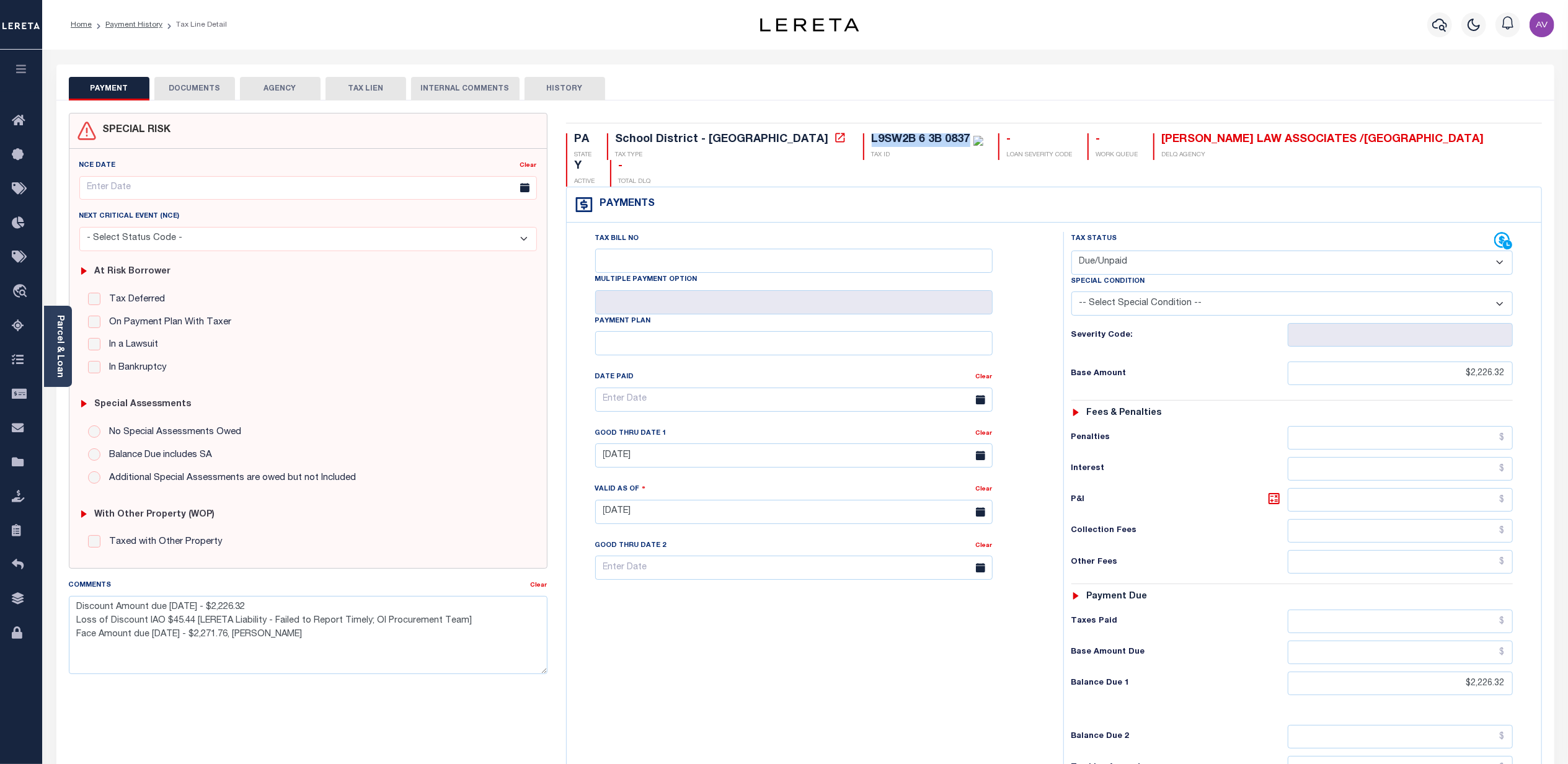
drag, startPoint x: 761, startPoint y: 135, endPoint x: 861, endPoint y: 137, distance: 100.0
click at [863, 137] on div "L9SW2B 6 3B 0837 TAX ID" at bounding box center [923, 147] width 121 height 27
copy div "L9SW2B 6 3B 0837"
click at [720, 598] on div "Tax Bill No Multiple Payment Option Payment Plan Clear" at bounding box center [812, 505] width 484 height 548
click at [1046, 353] on div "Tax Bill No Multiple Payment Option Payment Plan Clear" at bounding box center [812, 505] width 484 height 548
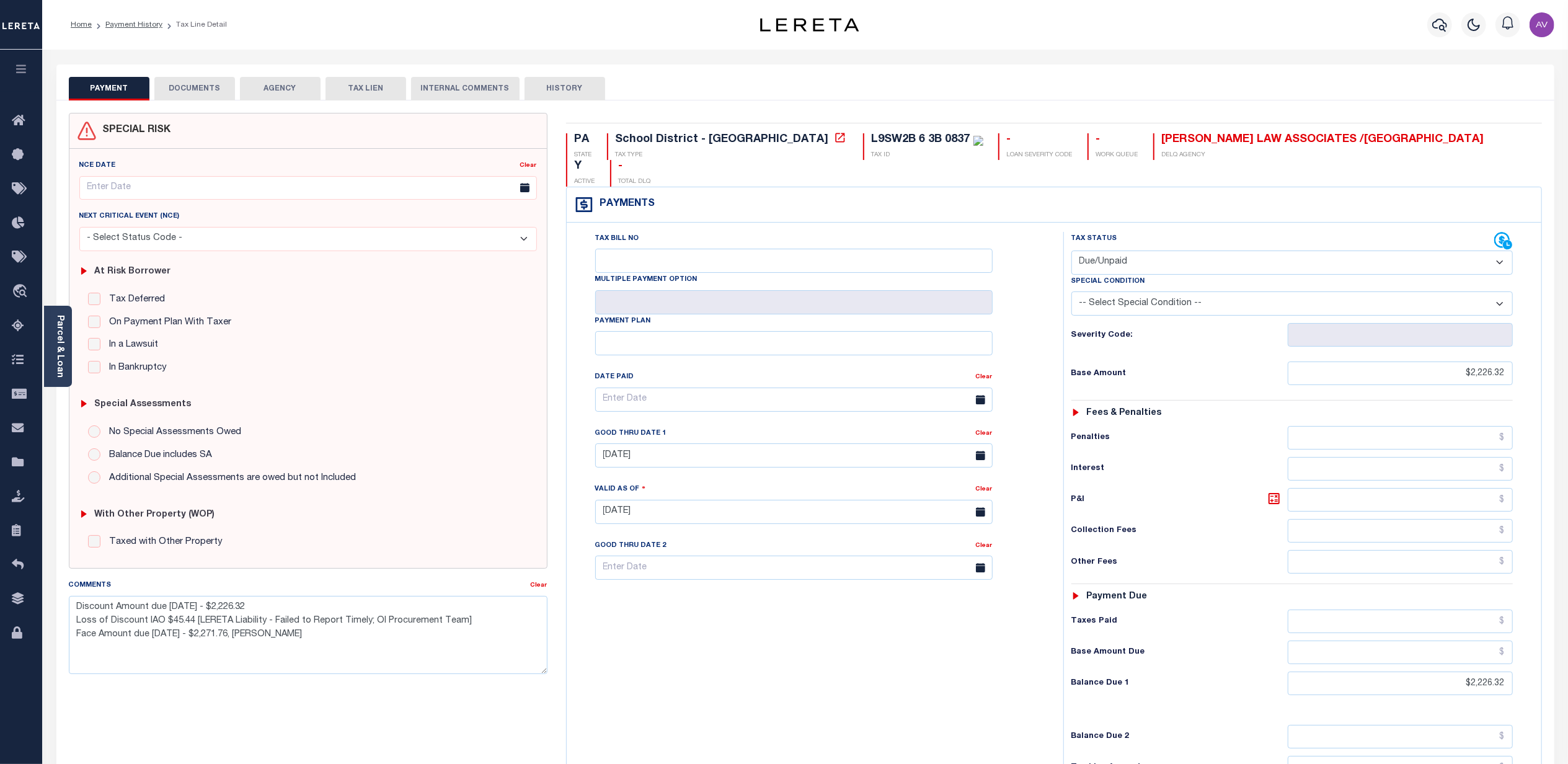
click at [553, 91] on button "HISTORY" at bounding box center [564, 88] width 80 height 23
select select "50"
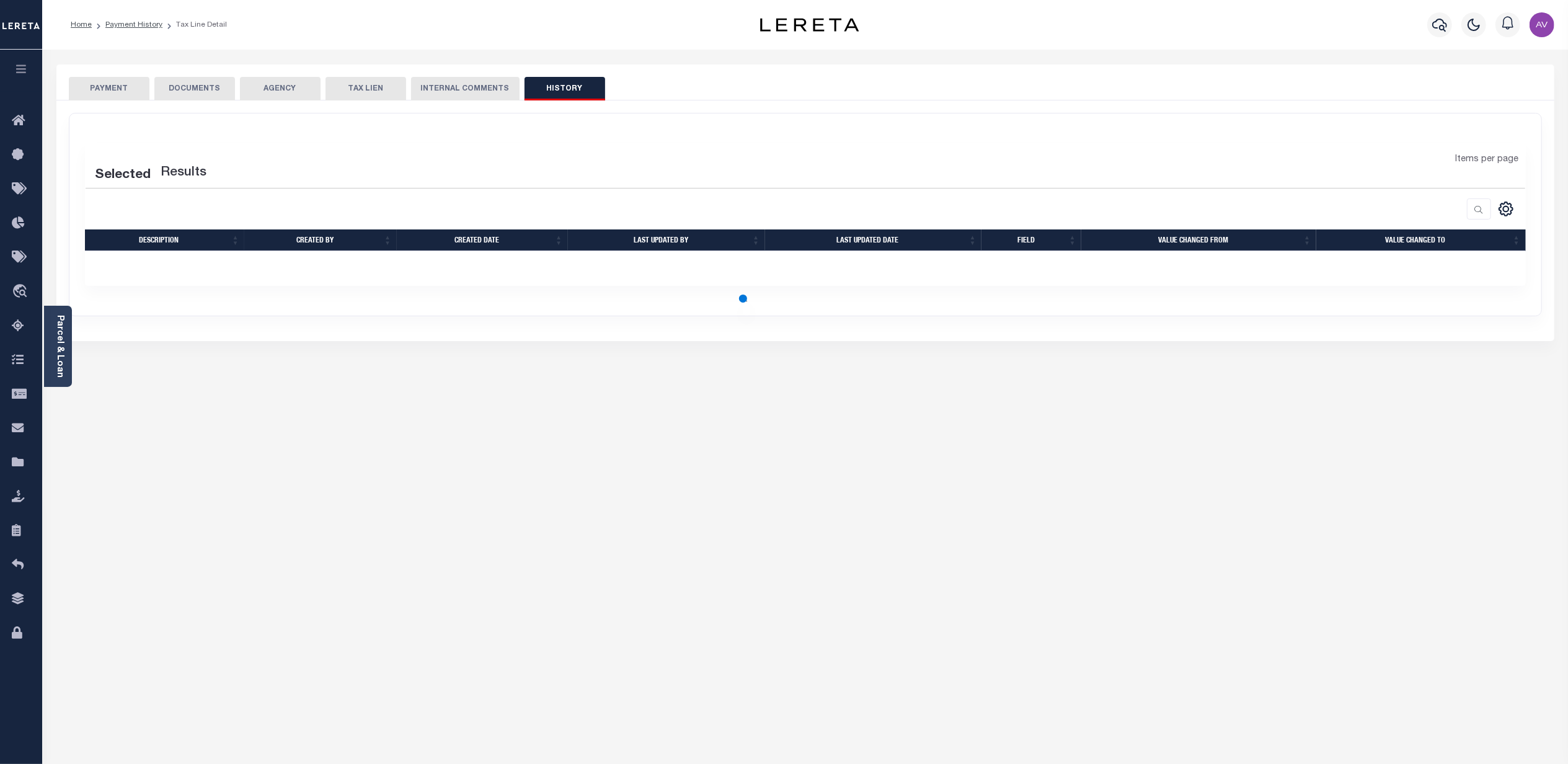
select select "50"
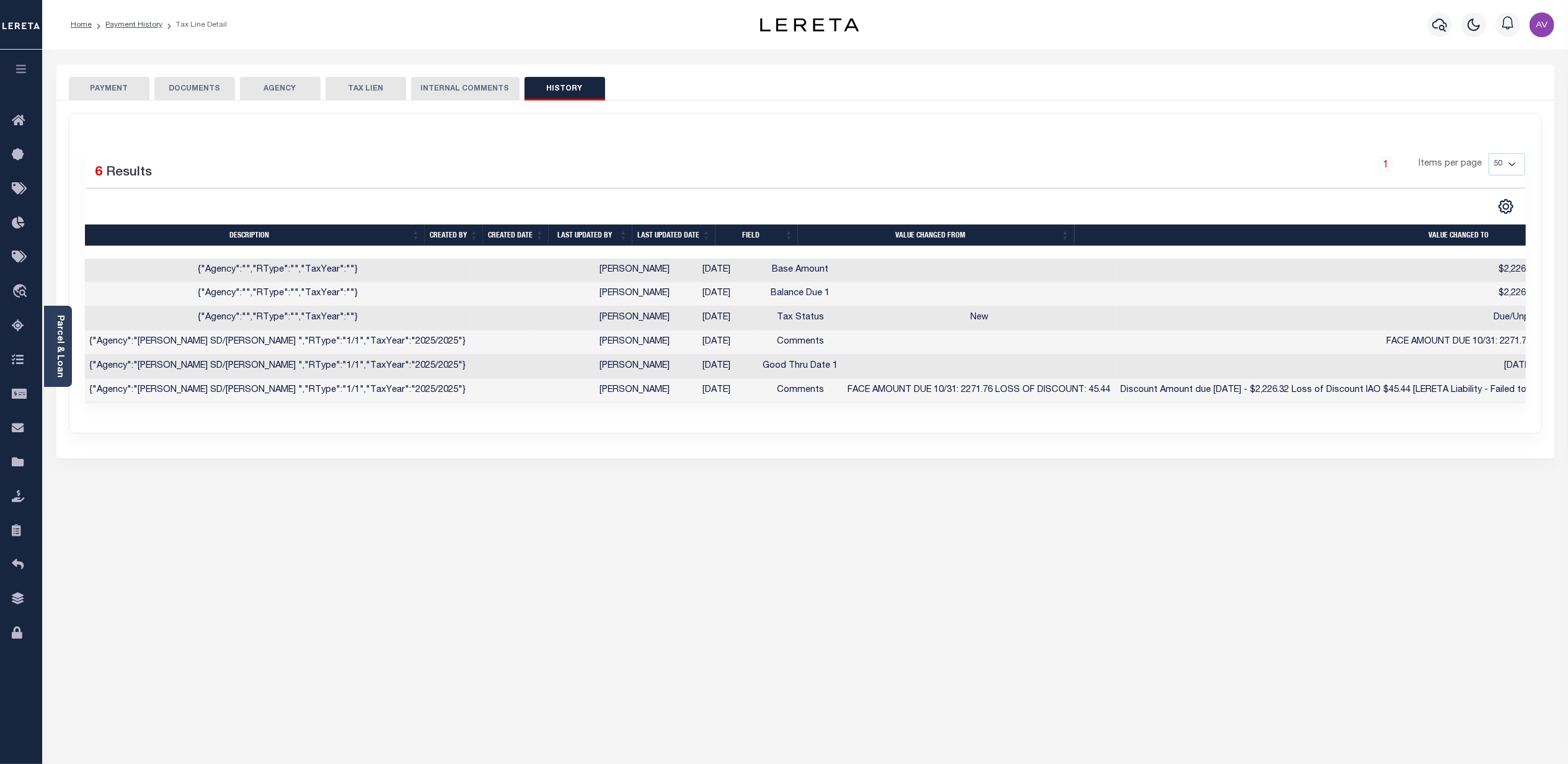
click at [98, 92] on button "PAYMENT" at bounding box center [109, 88] width 80 height 23
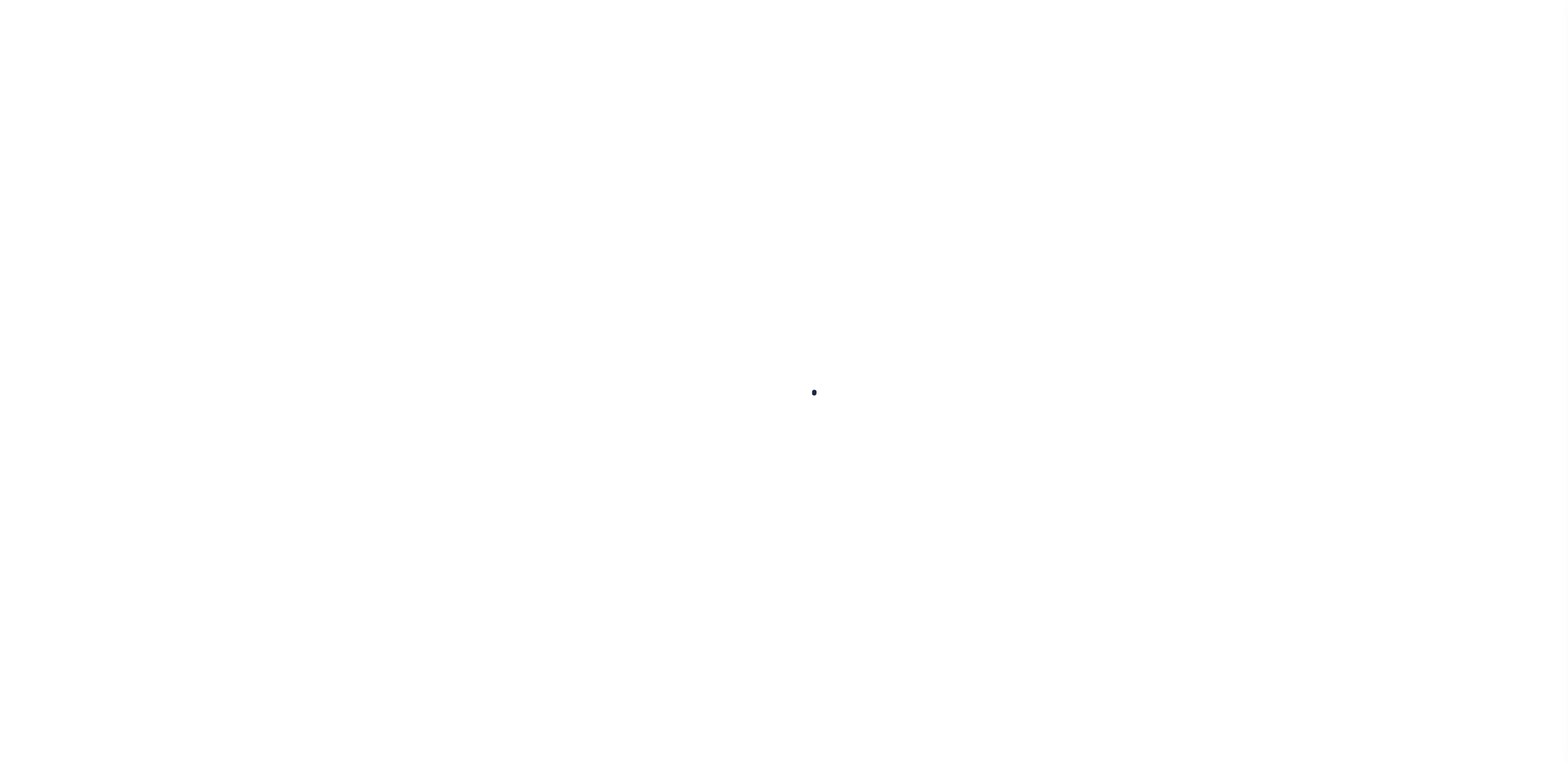
select select "DUE"
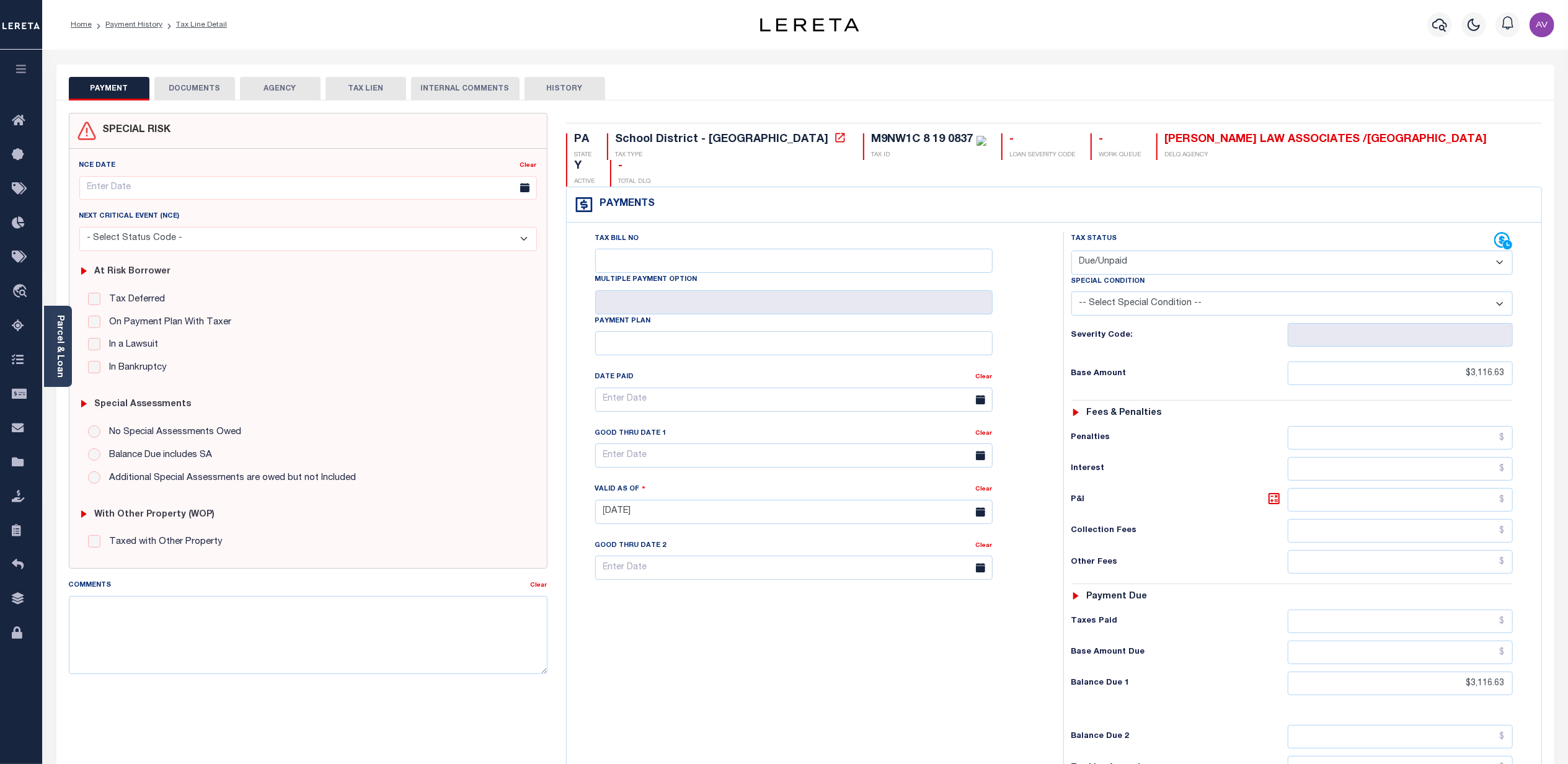
click at [564, 72] on div "PAYMENT DOCUMENTS AGENCY DELINQUENT PAYEE TAX LIEN" at bounding box center [804, 83] width 1497 height 36
click at [563, 82] on button "HISTORY" at bounding box center [564, 88] width 80 height 23
select select "50"
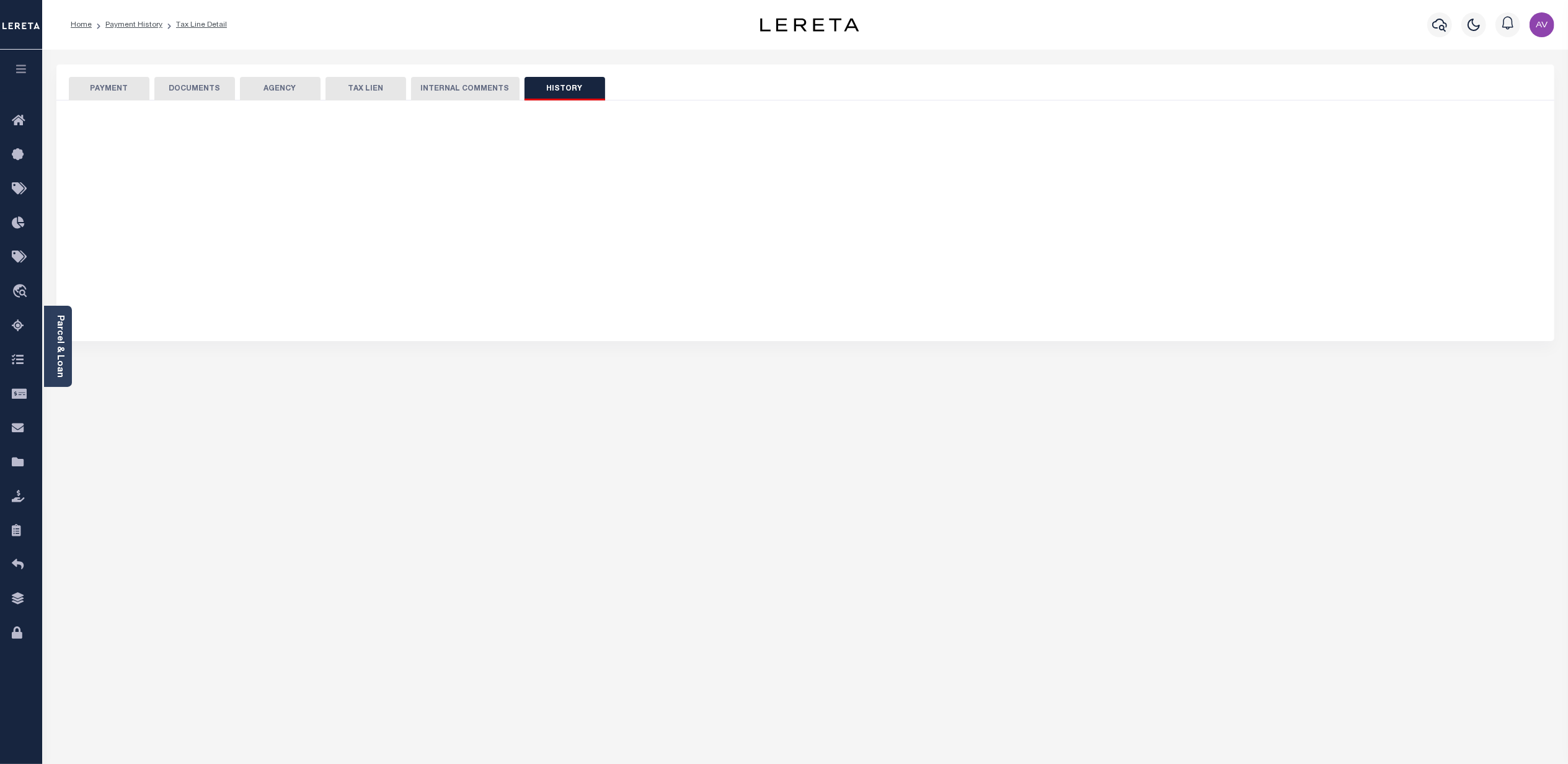
select select "50"
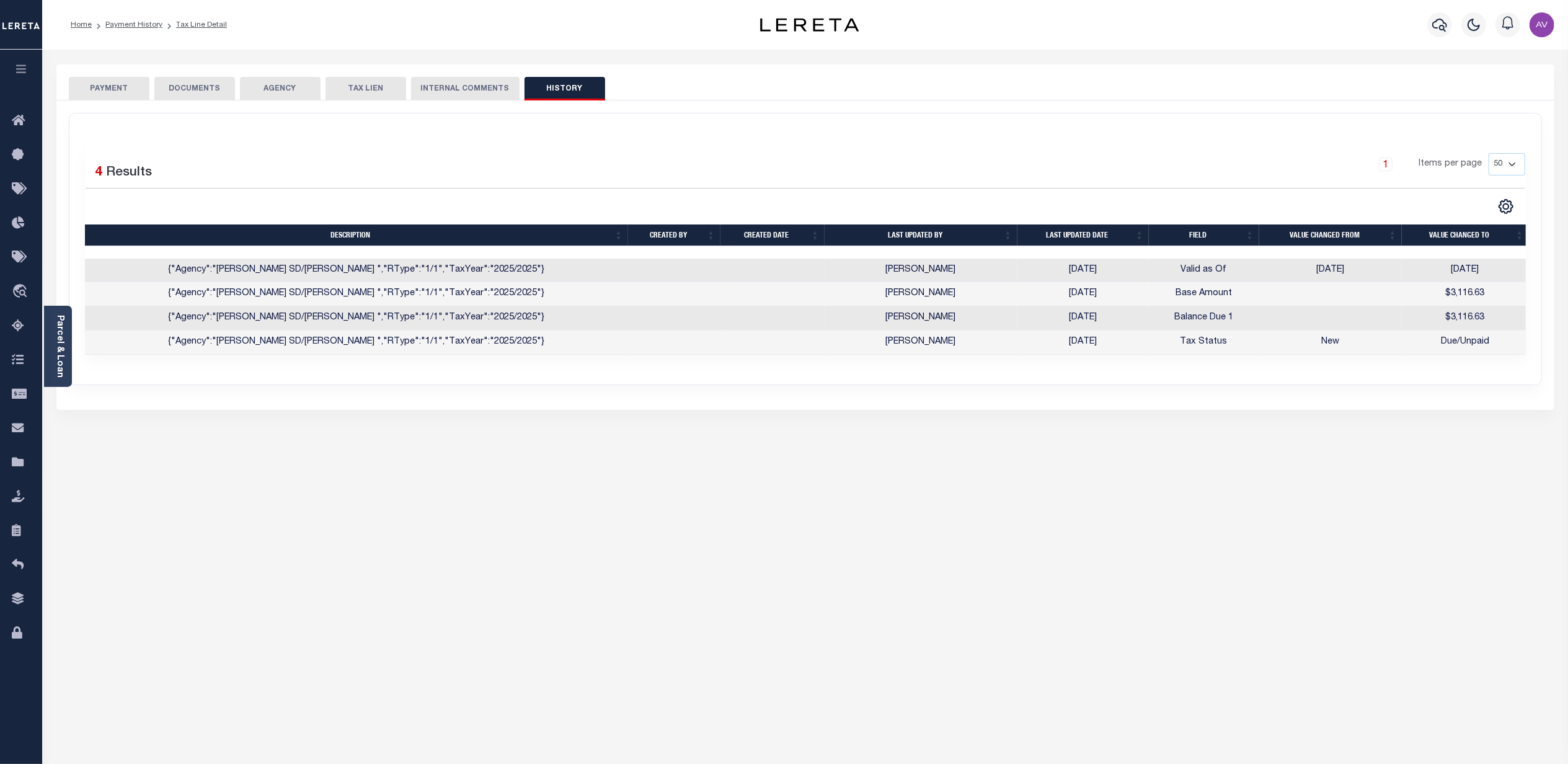
scroll to position [0, 3]
click at [459, 85] on button "INTERNAL COMMENTS" at bounding box center [465, 88] width 109 height 23
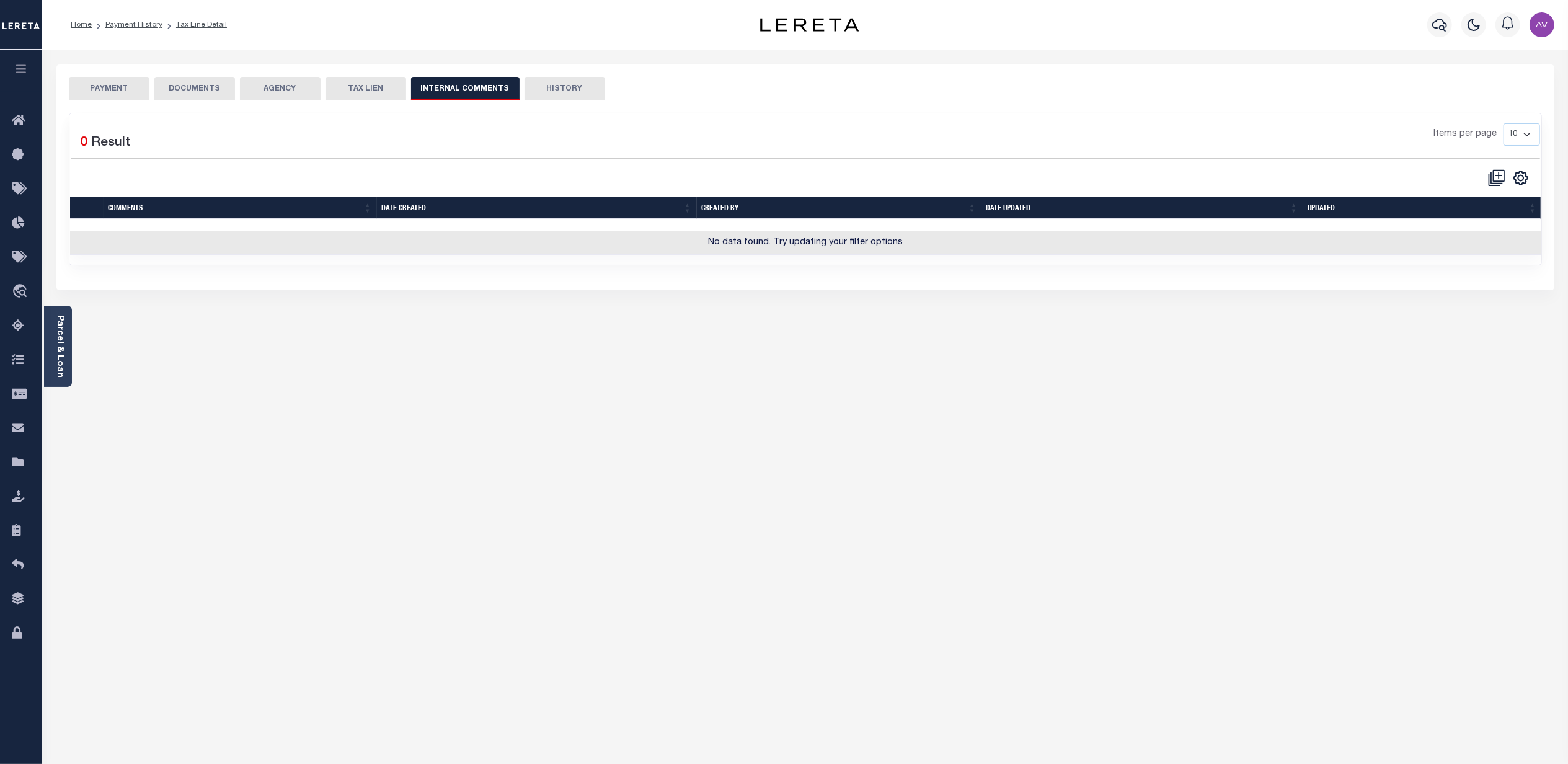
click at [129, 91] on button "PAYMENT" at bounding box center [109, 88] width 80 height 23
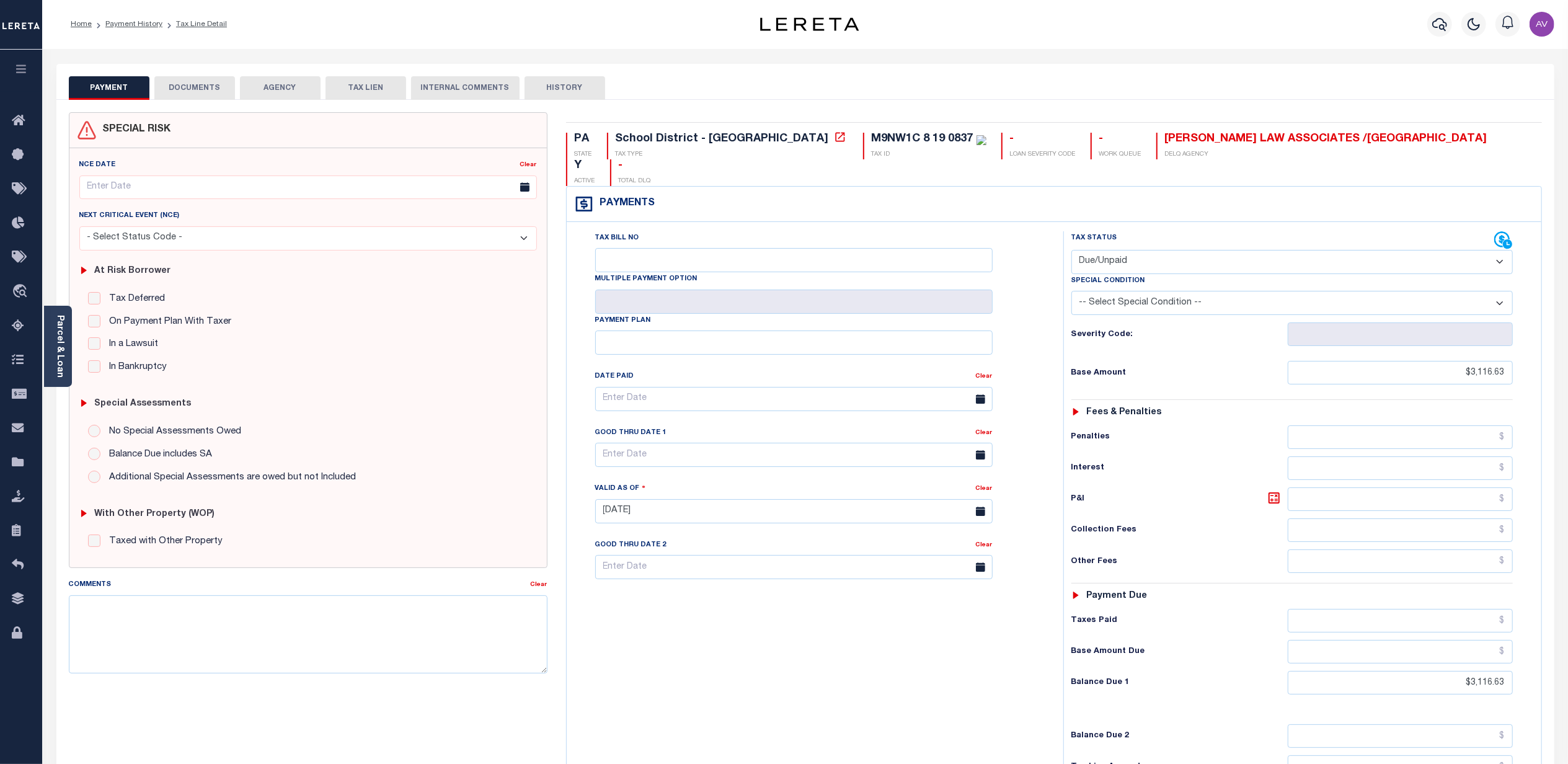
scroll to position [0, 0]
click at [552, 85] on button "HISTORY" at bounding box center [564, 88] width 80 height 23
select select "50"
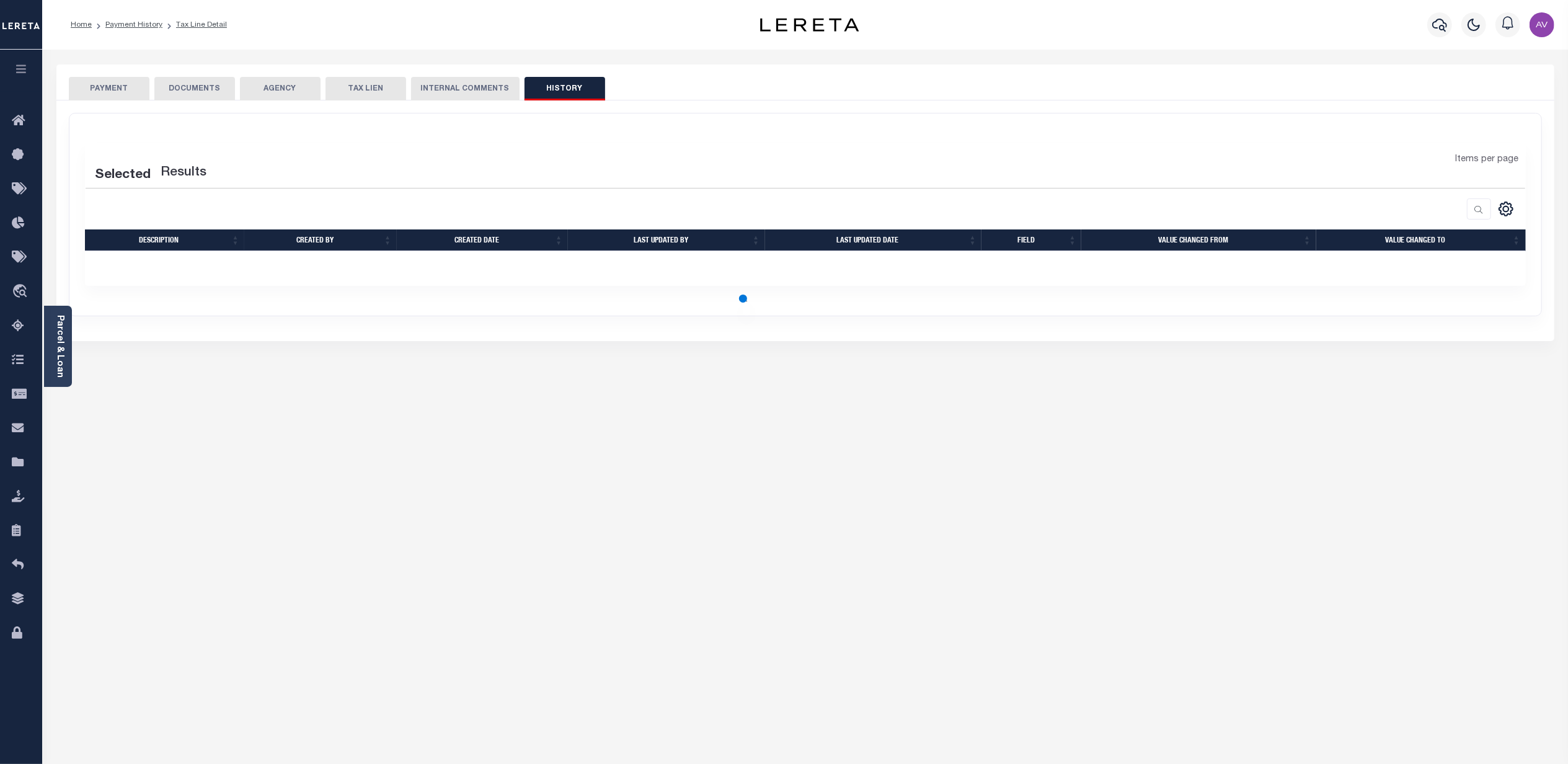
select select "50"
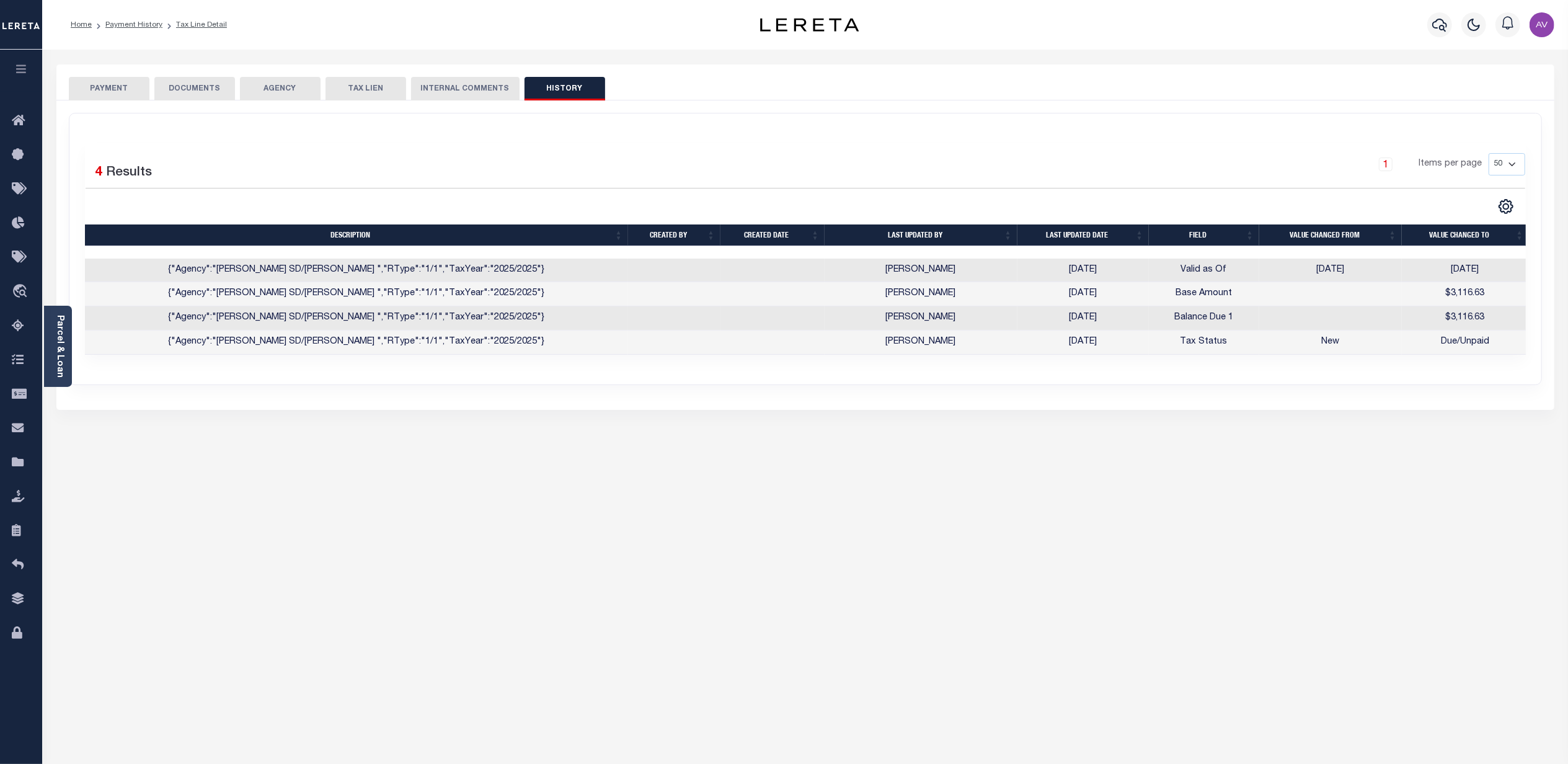
drag, startPoint x: 85, startPoint y: 87, endPoint x: 41, endPoint y: 99, distance: 45.6
click at [85, 87] on button "PAYMENT" at bounding box center [109, 88] width 80 height 23
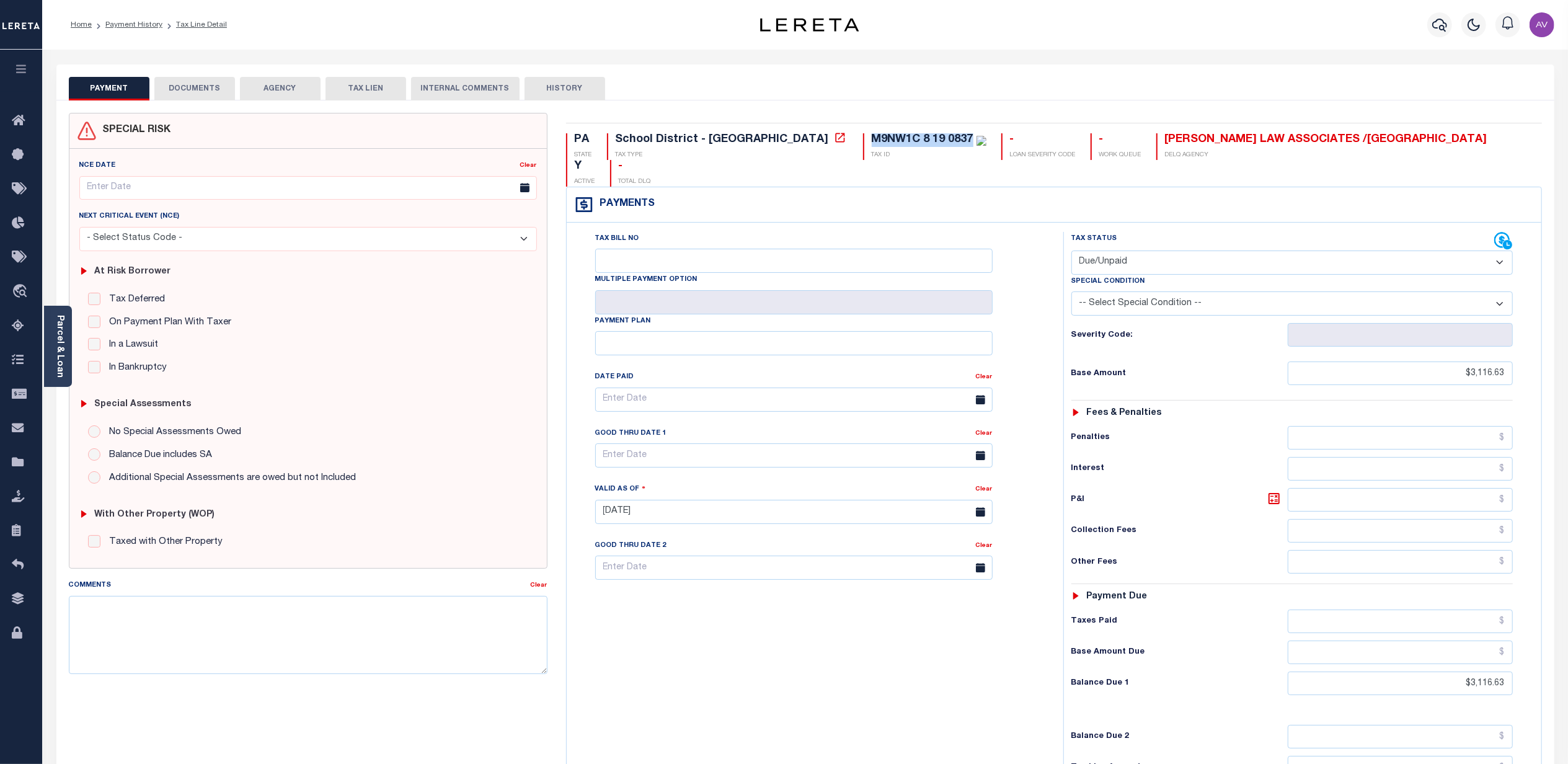
drag, startPoint x: 863, startPoint y: 135, endPoint x: 759, endPoint y: 142, distance: 104.2
click at [863, 142] on div "M9NW1C 8 19 0837 TAX ID" at bounding box center [924, 147] width 123 height 27
copy div "M9NW1C 8 19 0837"
click at [826, 595] on div "Tax Bill No Multiple Payment Option Payment Plan Clear" at bounding box center [812, 505] width 484 height 548
click at [548, 85] on button "HISTORY" at bounding box center [564, 88] width 80 height 23
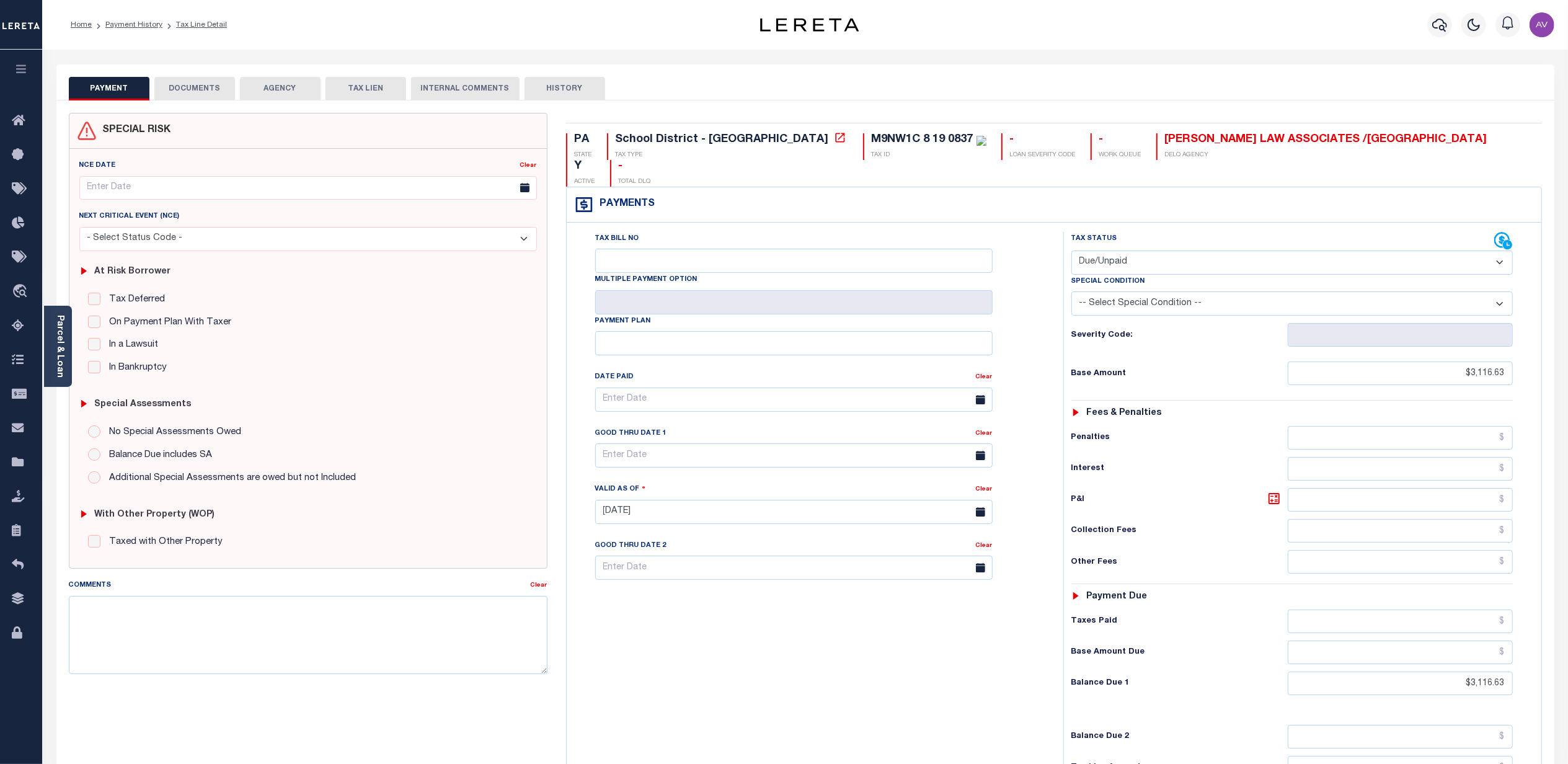
select select "50"
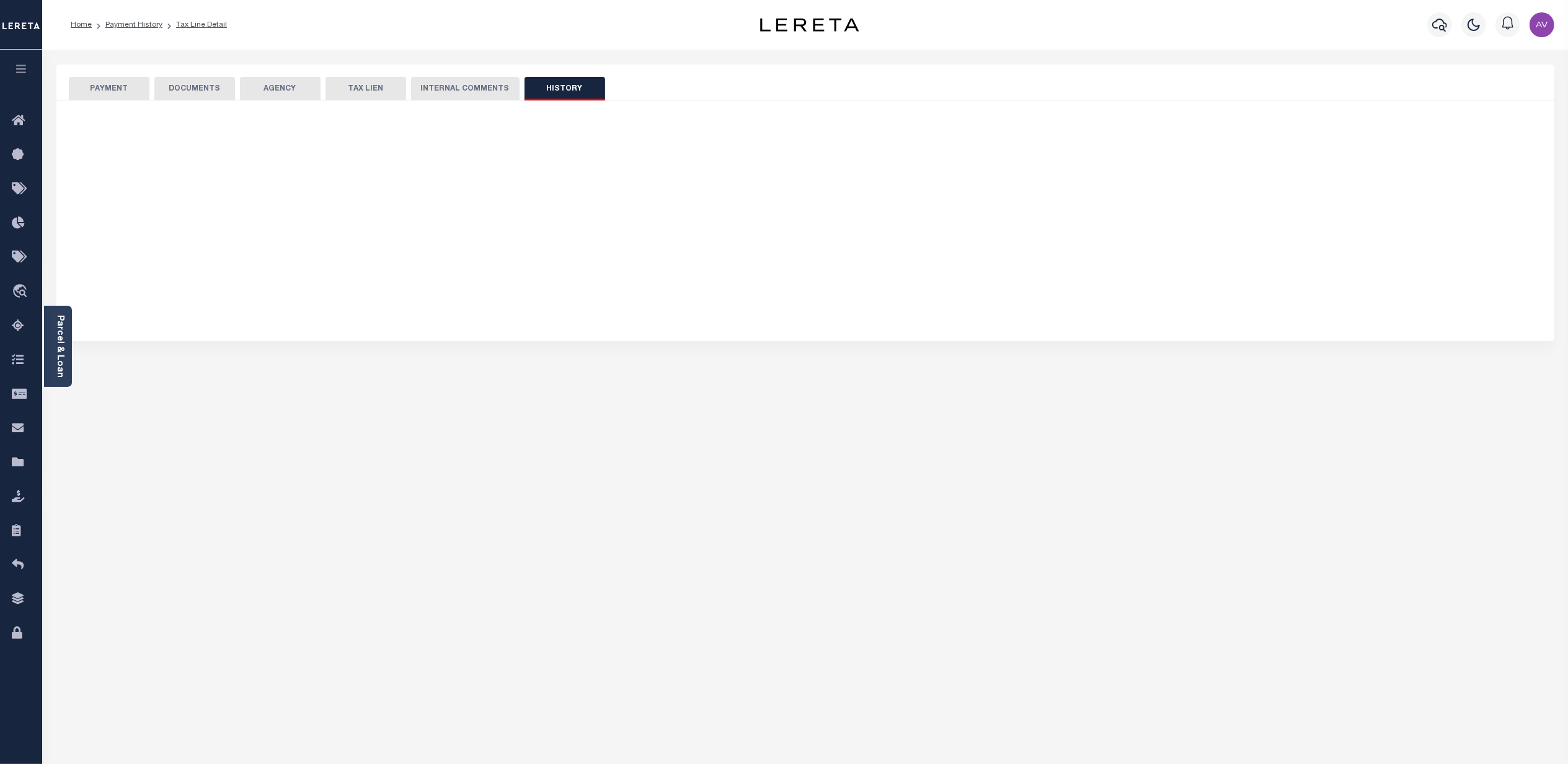
select select "50"
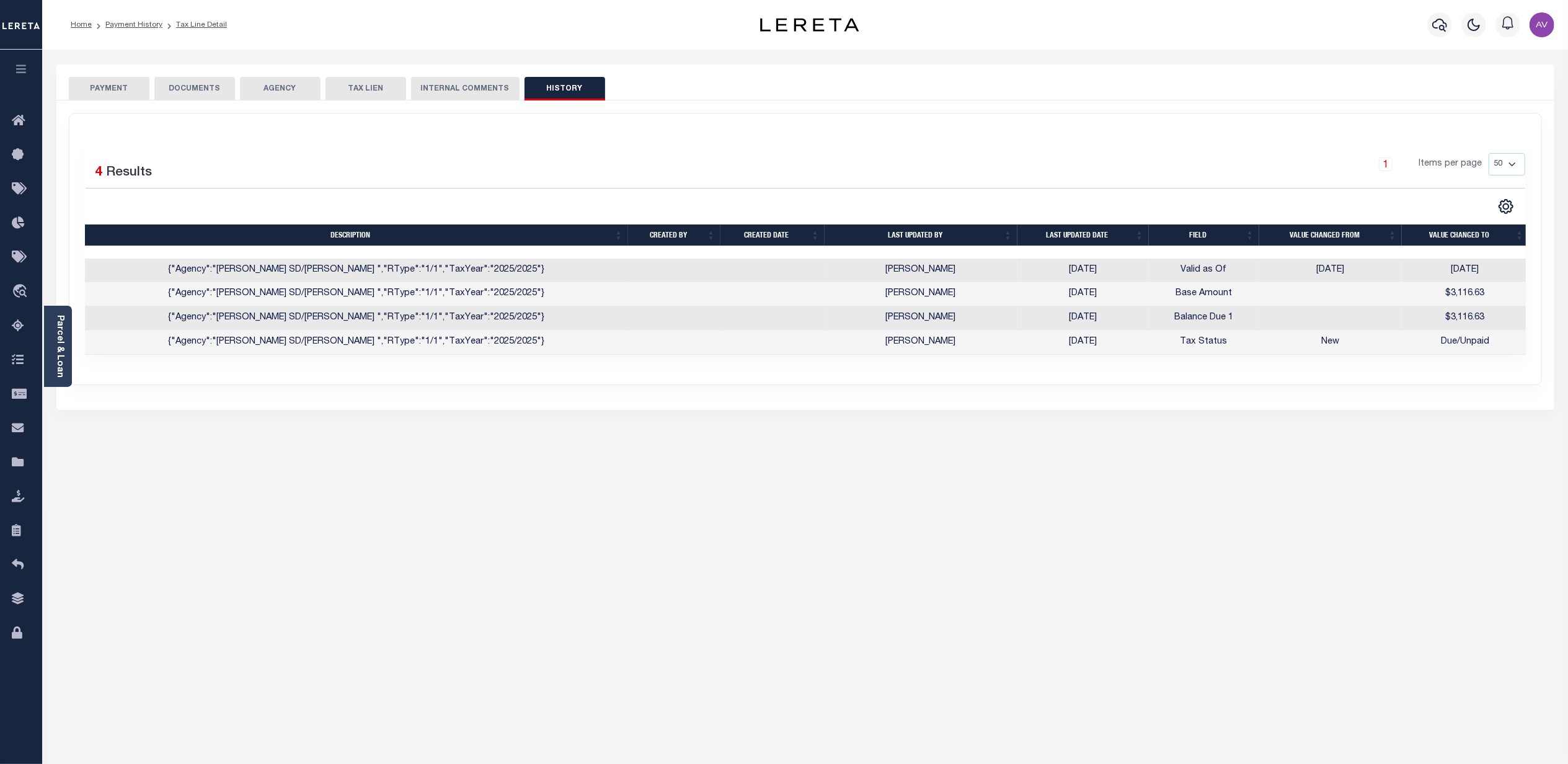
click at [133, 94] on button "PAYMENT" at bounding box center [109, 88] width 80 height 23
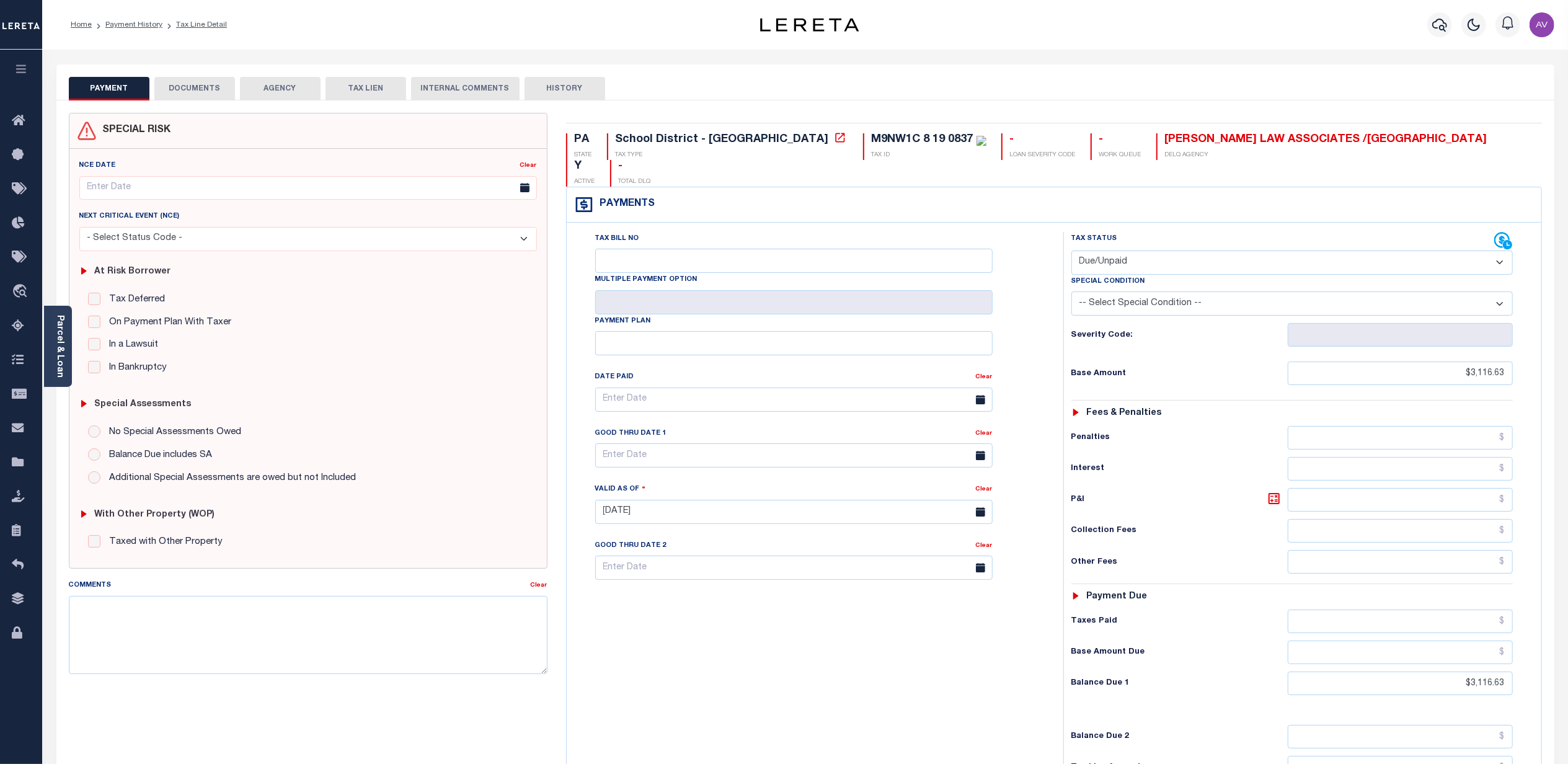
click at [497, 85] on button "INTERNAL COMMENTS" at bounding box center [465, 88] width 109 height 23
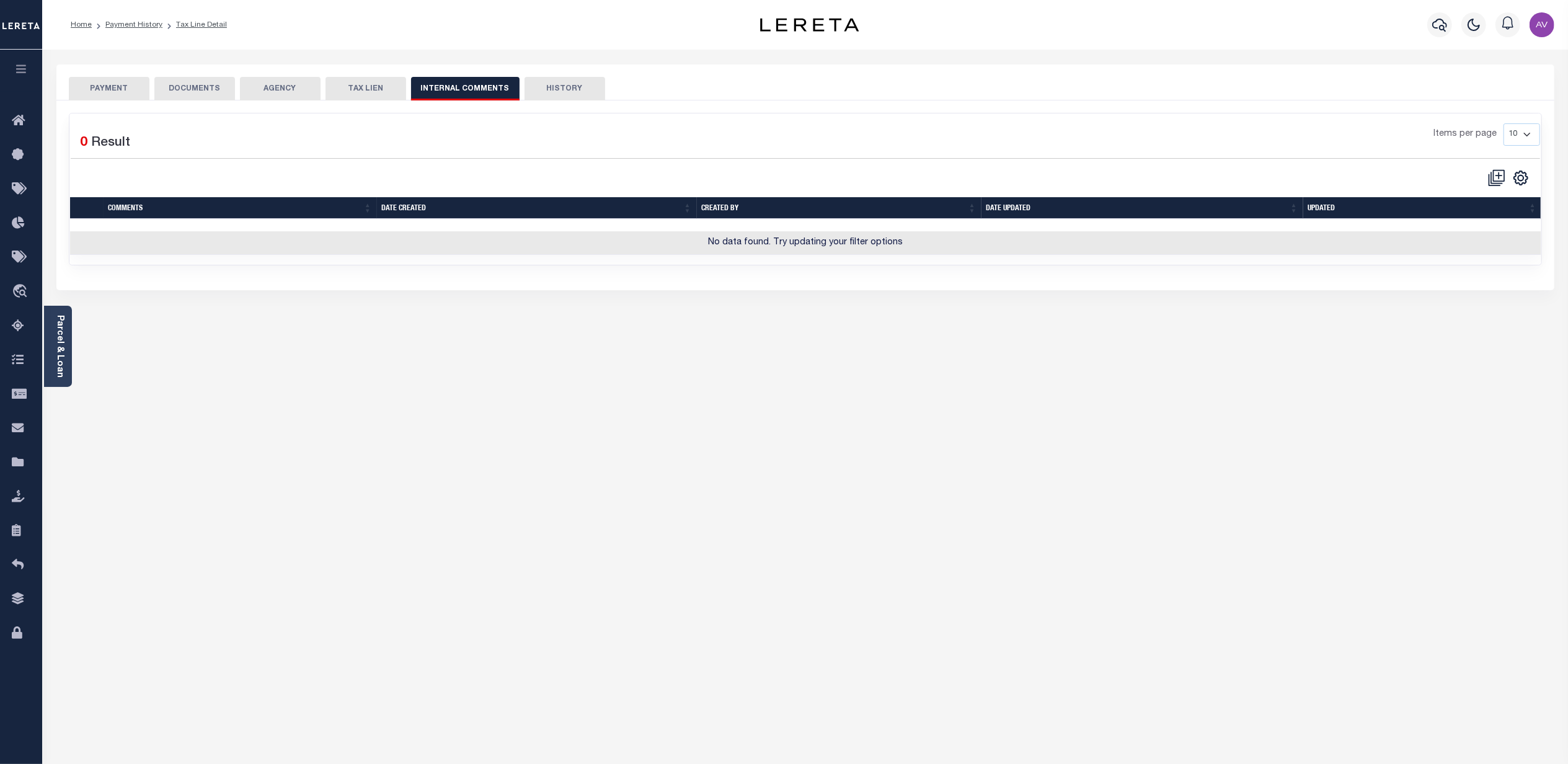
click at [585, 74] on div "PAYMENT DOCUMENTS AGENCY DELINQUENT PAYEE TAX LIEN" at bounding box center [804, 83] width 1497 height 36
click at [572, 88] on button "HISTORY" at bounding box center [564, 88] width 80 height 23
select select "50"
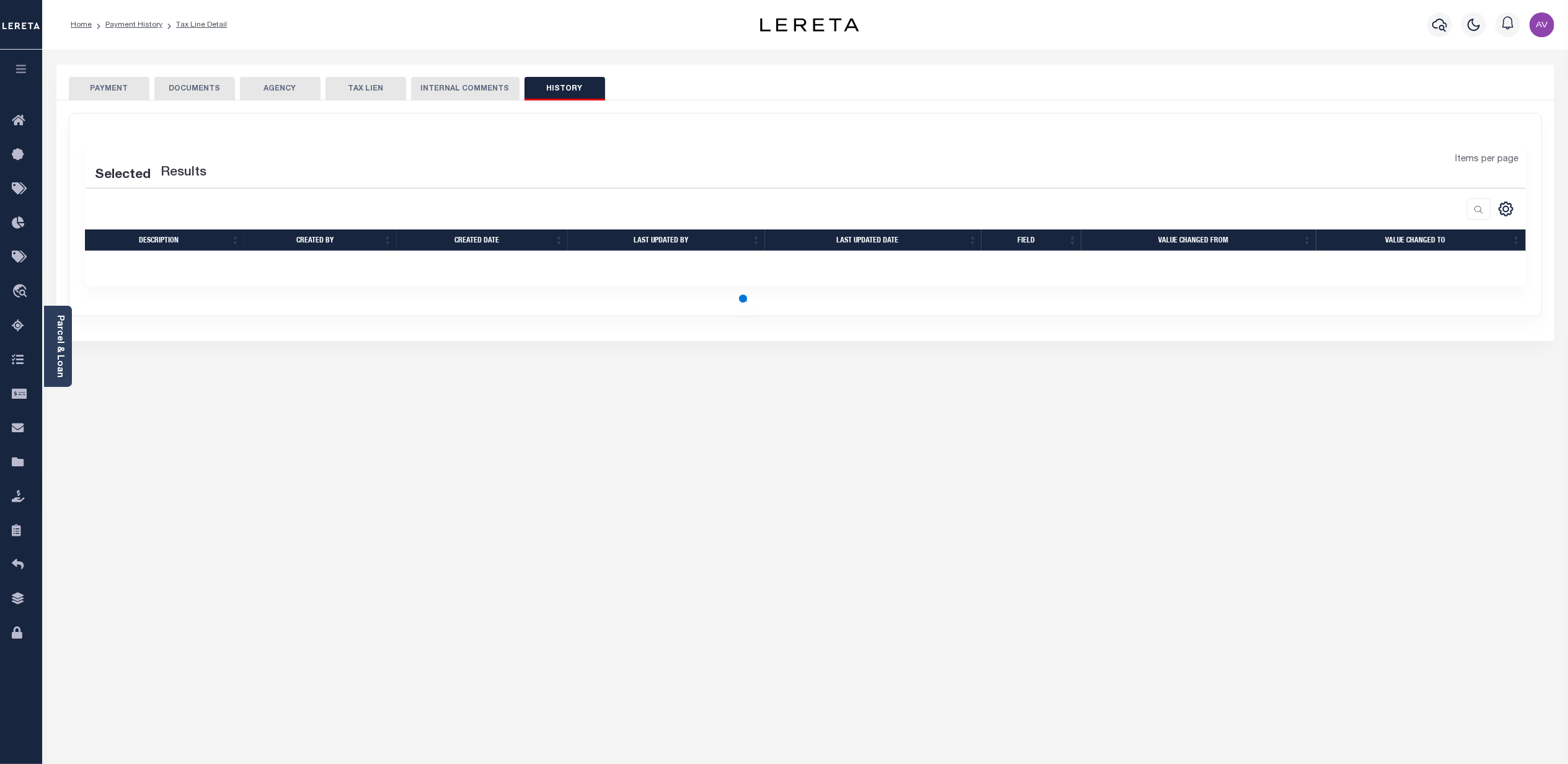
select select "50"
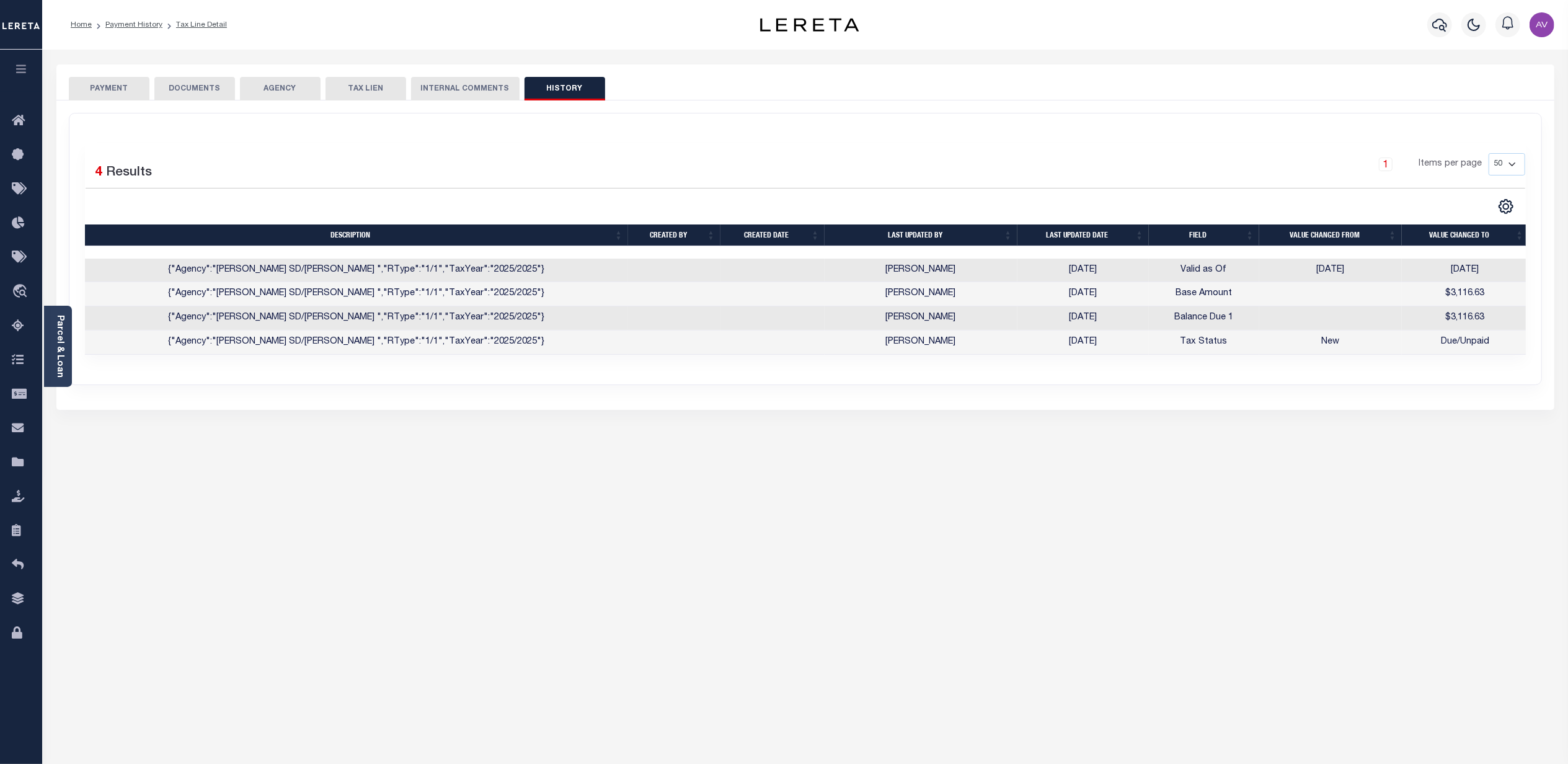
click at [127, 90] on button "PAYMENT" at bounding box center [109, 88] width 80 height 23
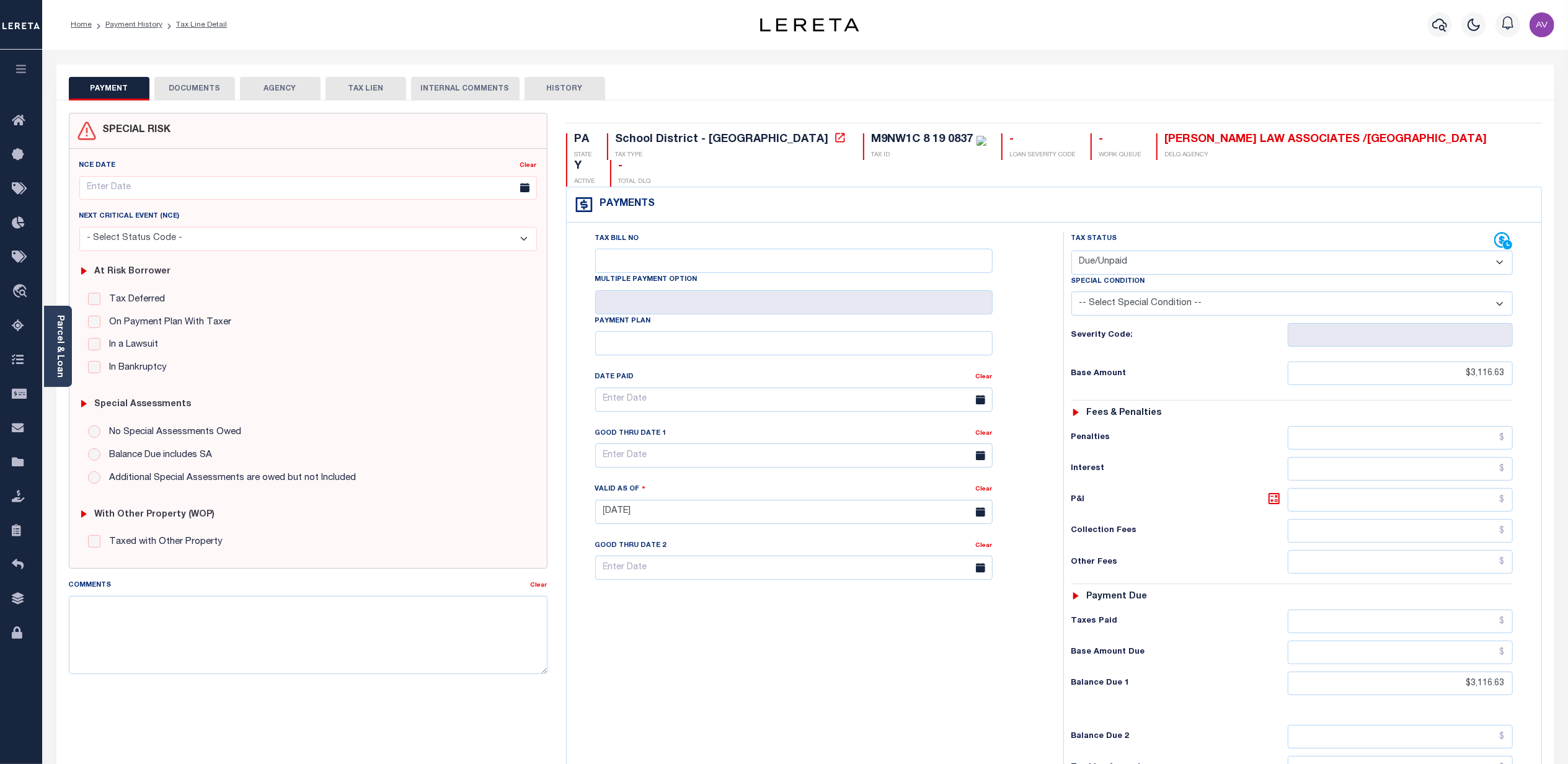
click at [1032, 256] on div "Tax Bill No Multiple Payment Option Payment Plan Clear" at bounding box center [812, 405] width 465 height 348
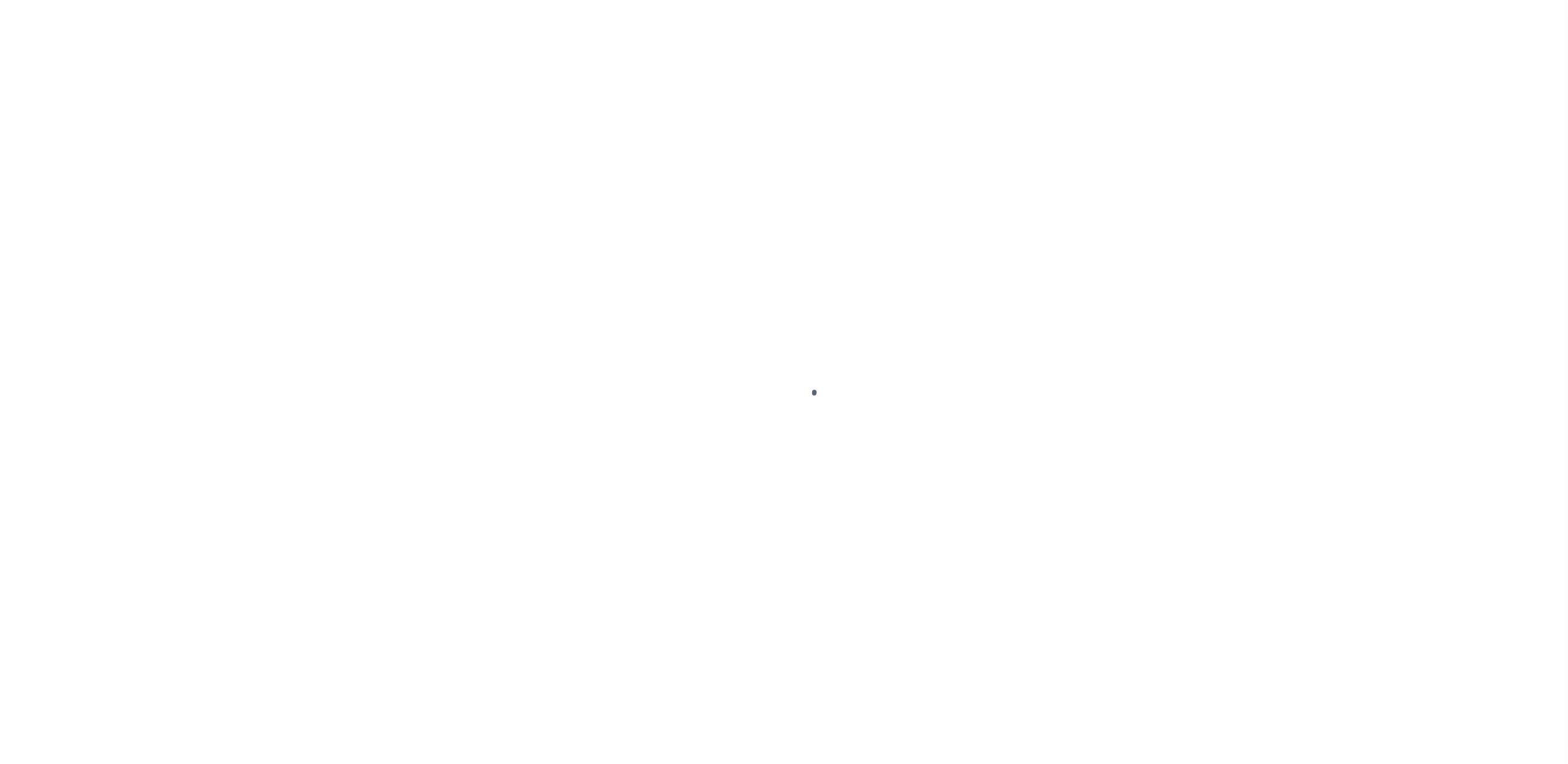
select select "SFP"
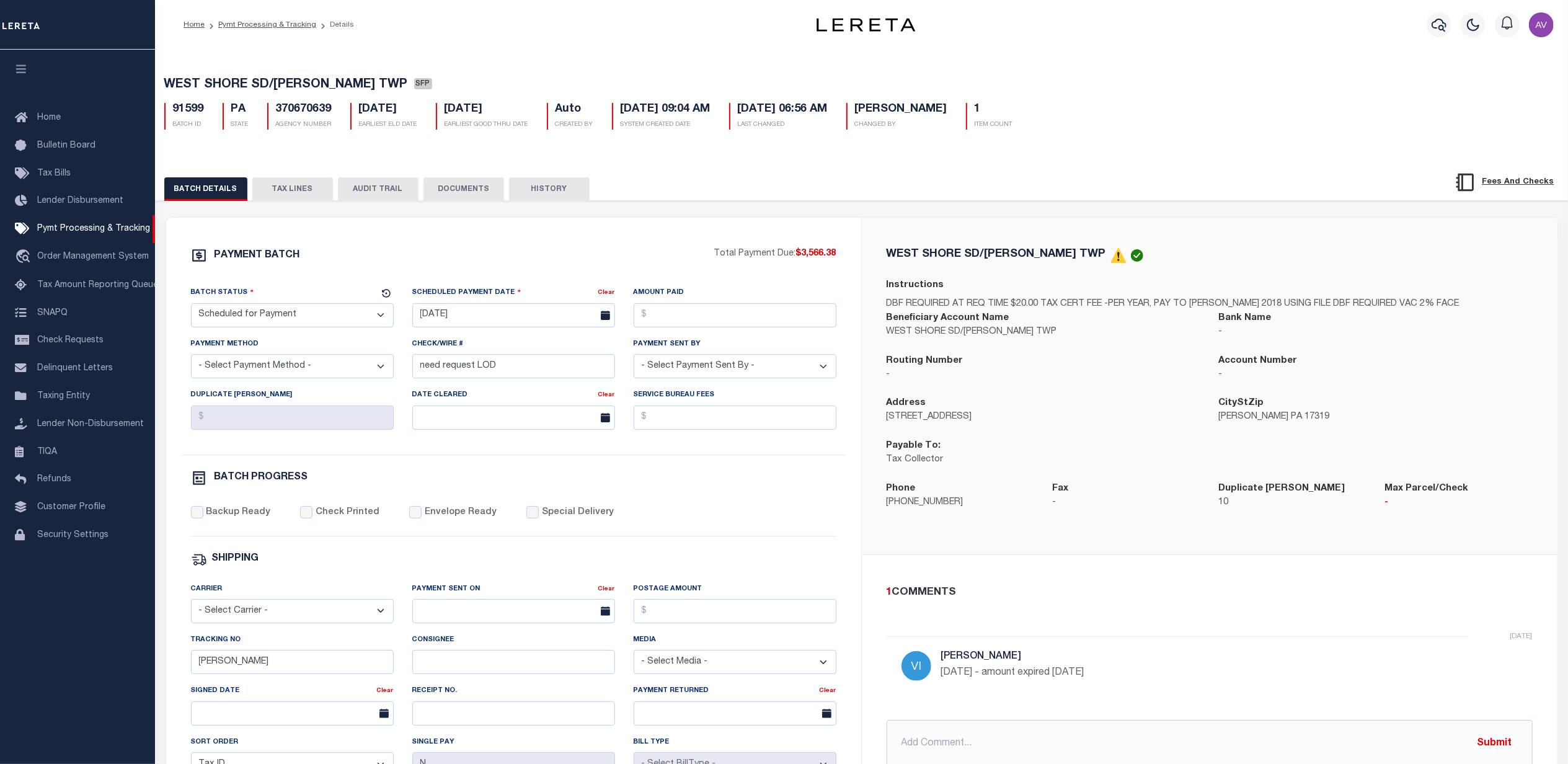
click at [633, 243] on div "PAYMENT BATCH Total Payment Due: $3,566.38 Batch Status" at bounding box center [514, 579] width 695 height 725
click at [293, 197] on button "TAX LINES" at bounding box center [292, 189] width 80 height 23
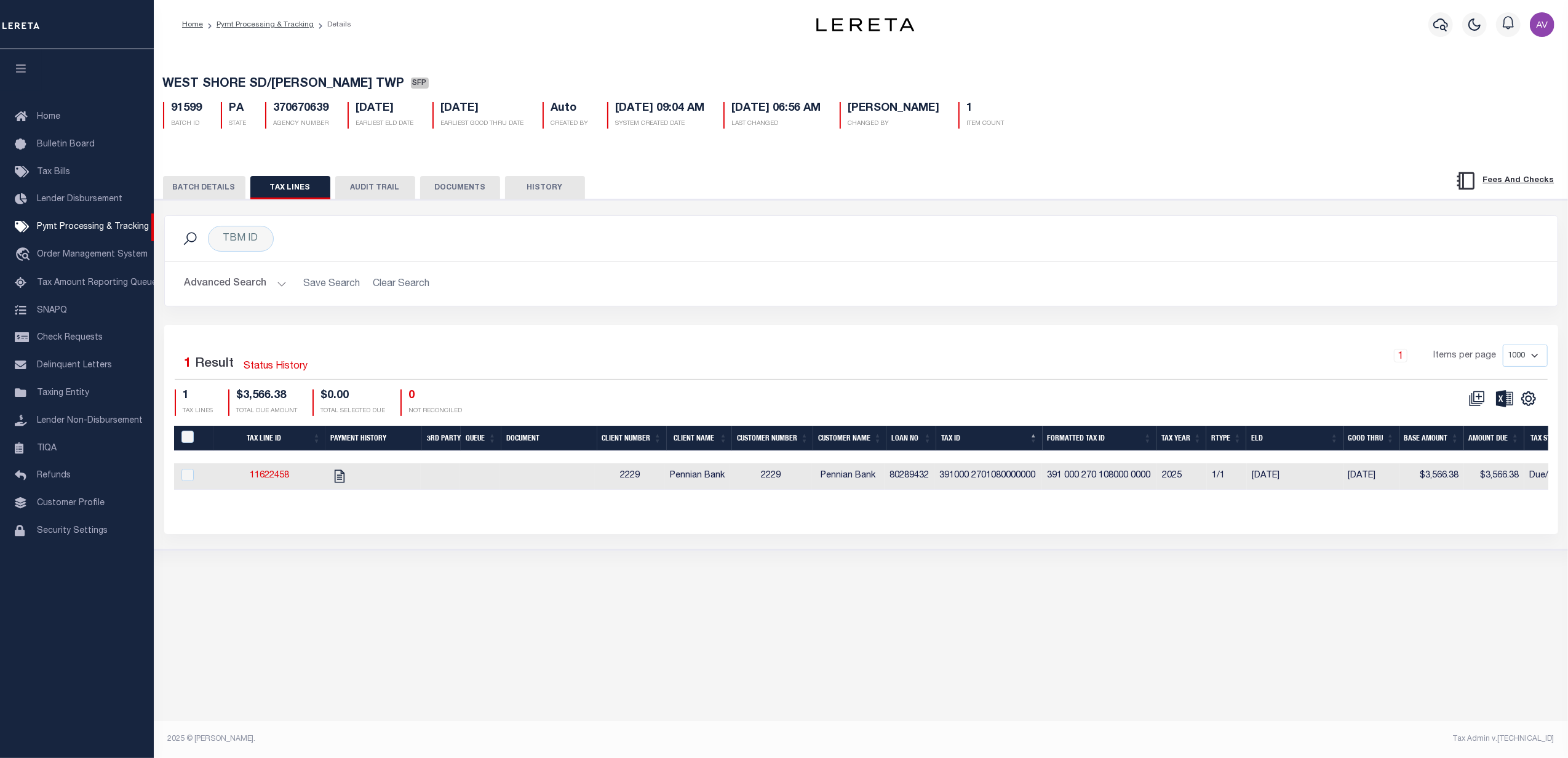
click at [472, 196] on button "DOCUMENTS" at bounding box center [459, 187] width 80 height 23
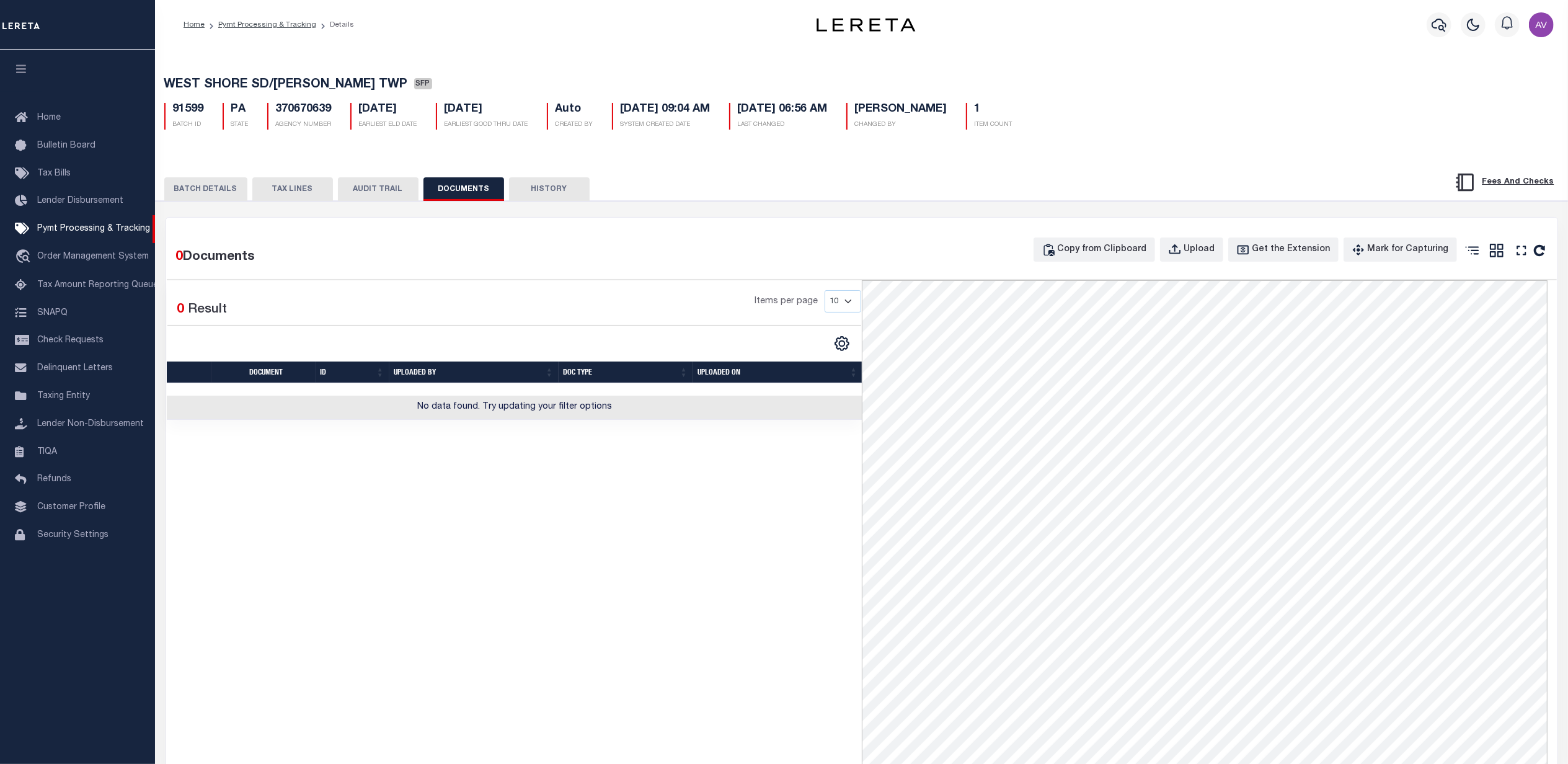
click at [281, 197] on button "TAX LINES" at bounding box center [292, 189] width 80 height 23
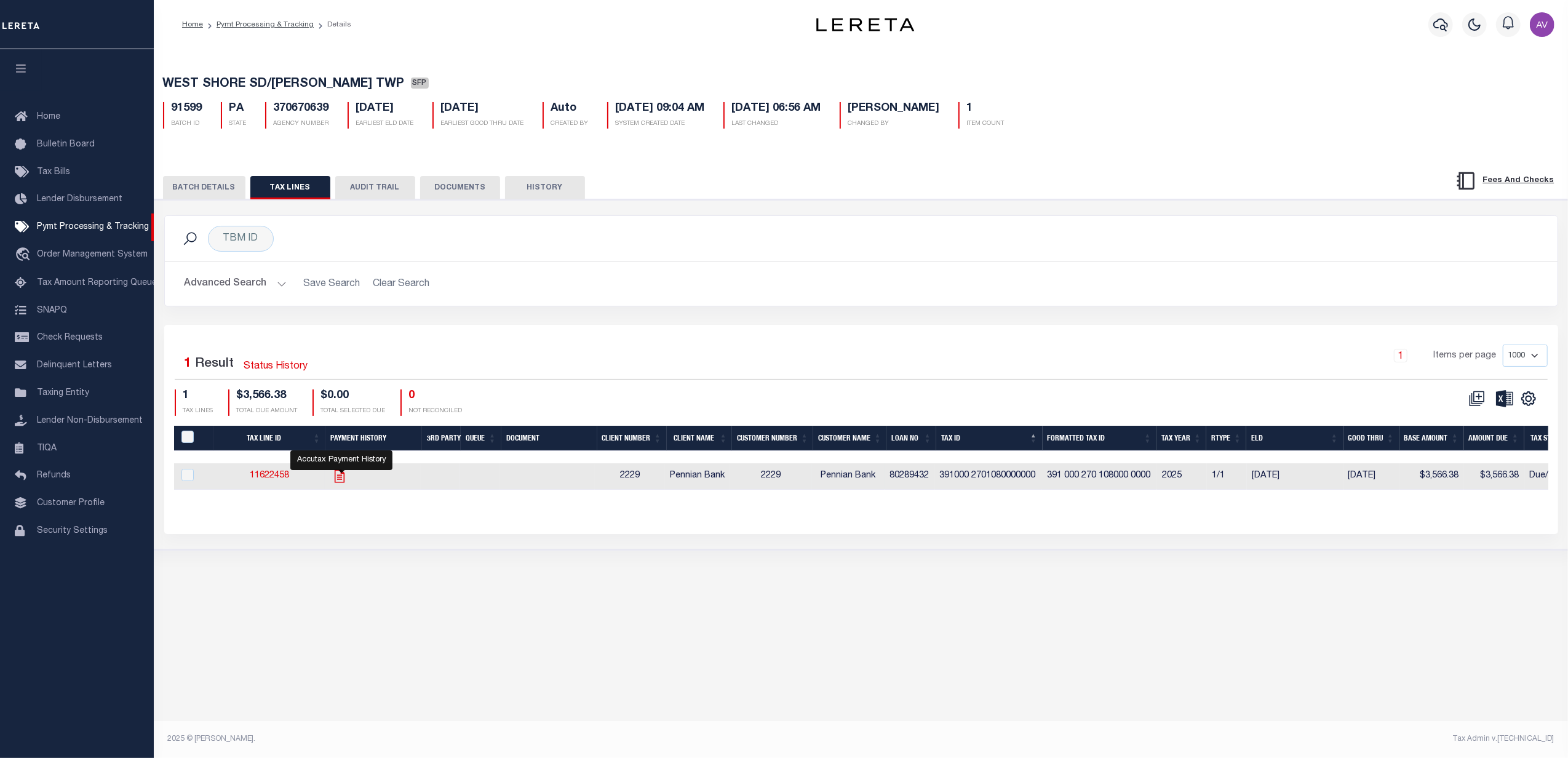
click at [339, 484] on icon "" at bounding box center [340, 476] width 16 height 16
checkbox input "true"
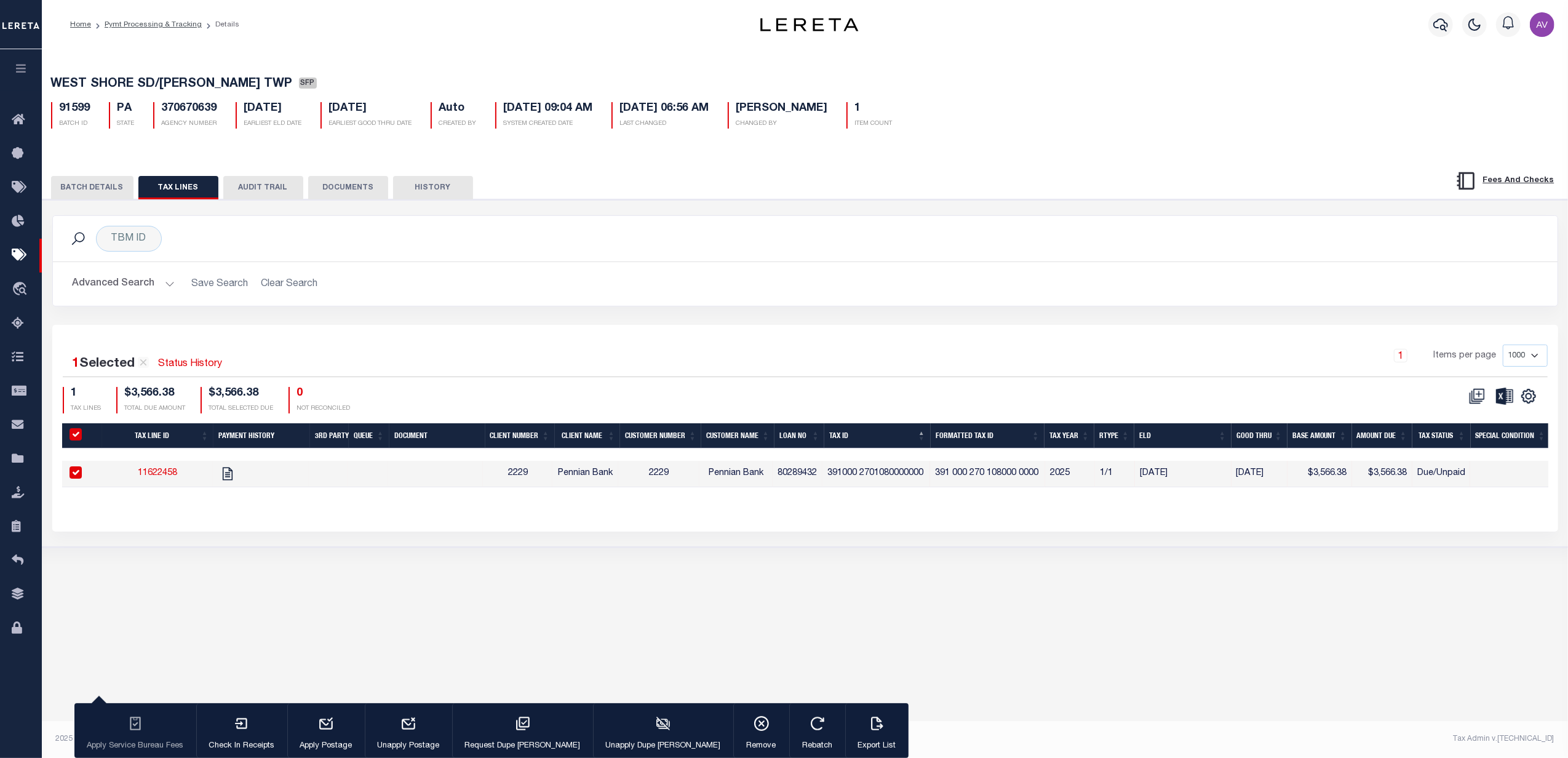
drag, startPoint x: 345, startPoint y: 180, endPoint x: 352, endPoint y: 181, distance: 7.1
drag, startPoint x: 414, startPoint y: 266, endPoint x: 405, endPoint y: 253, distance: 15.8
click at [71, 177] on div "BATCH DETAILS TAX LINES AUDIT TRAIL DOCUMENTS HISTORY" at bounding box center [805, 183] width 1556 height 32
click at [104, 185] on button "BATCH DETAILS" at bounding box center [92, 187] width 82 height 23
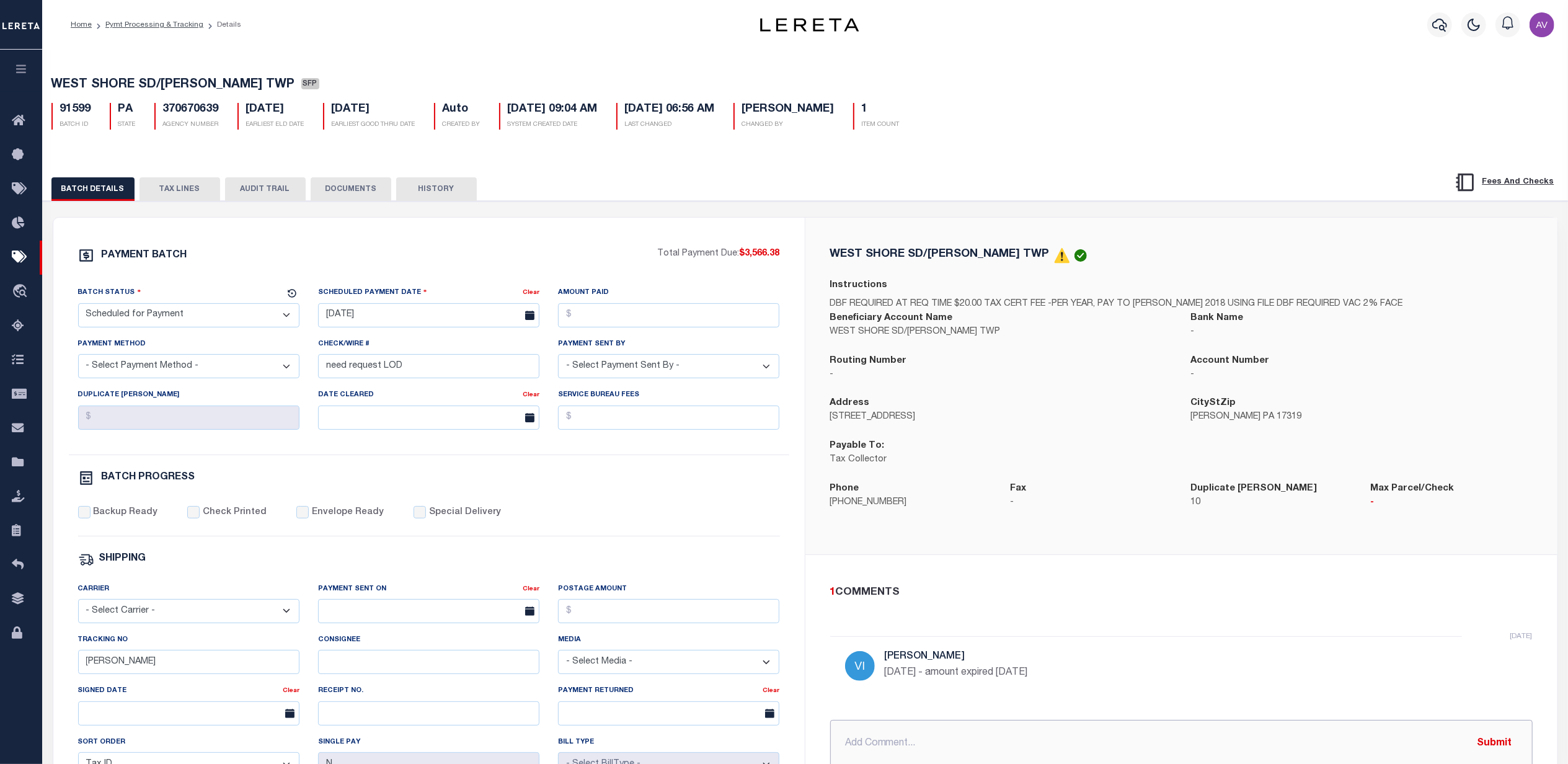
drag, startPoint x: 944, startPoint y: 733, endPoint x: 943, endPoint y: 739, distance: 6.1
click at [943, 733] on input "text" at bounding box center [1181, 743] width 703 height 47
paste input "FACE AMOUNT DUE 10/31: 3639.16 LOSS OF DISCOUNT: 72.78 LERETA Open Item Team Li…"
click at [839, 736] on input "FACE AMOUNT DUE 10/31: 3639.16 LOSS OF DISCOUNT: 72.78 LERETA Open Item Team Li…" at bounding box center [1181, 743] width 703 height 47
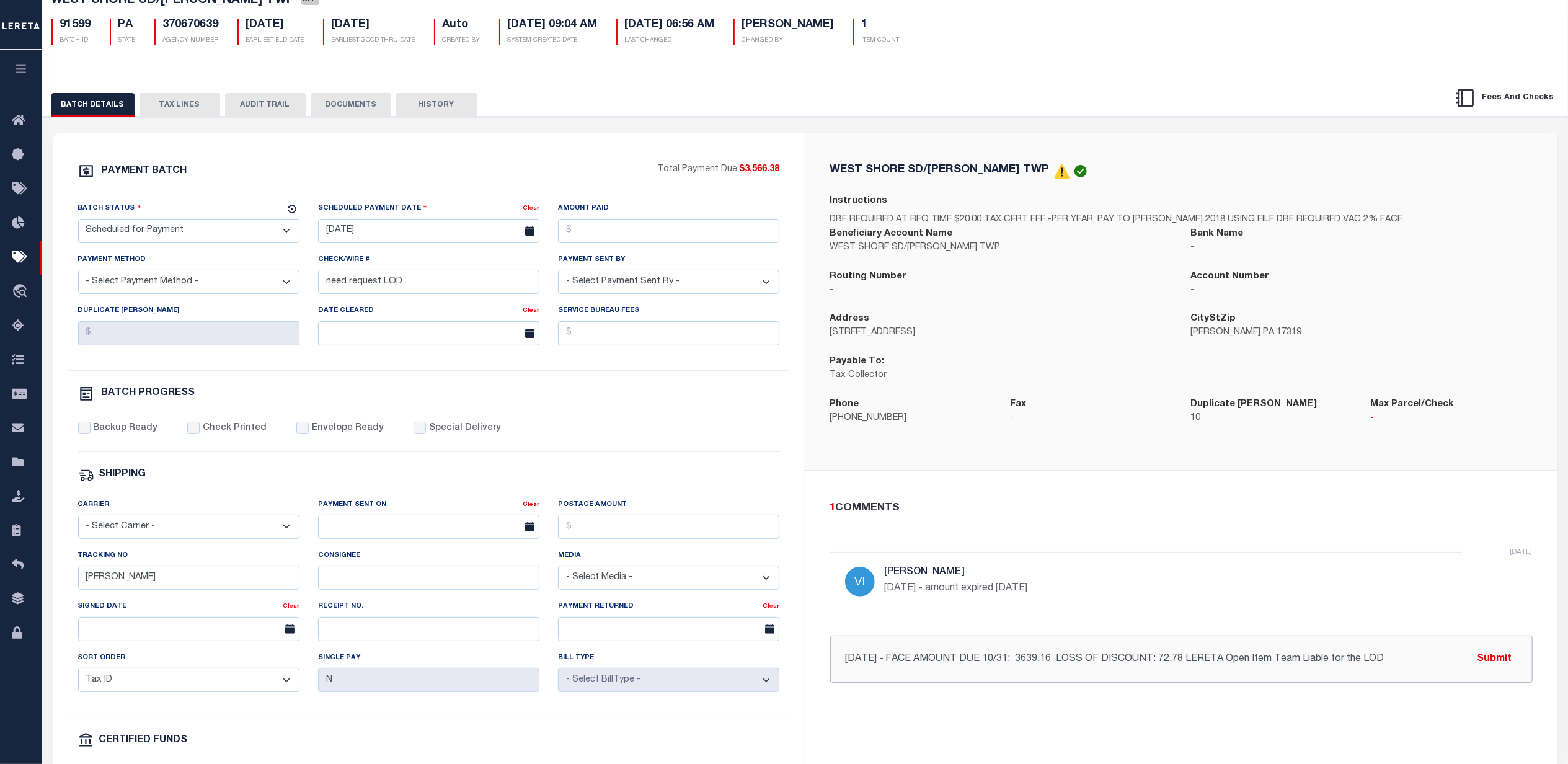
scroll to position [165, 0]
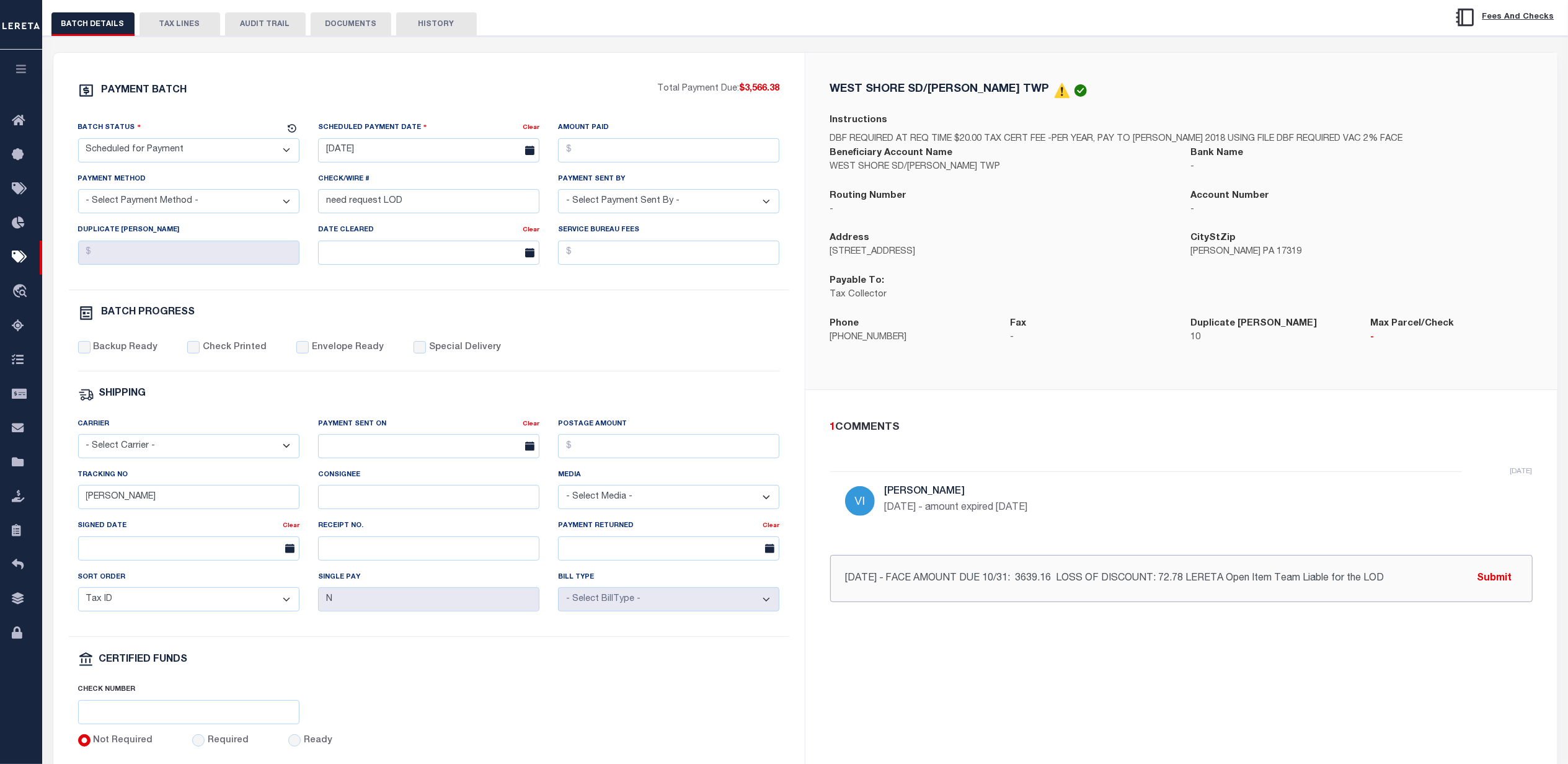
click at [1404, 579] on input "[DATE] - FACE AMOUNT DUE 10/31: 3639.16 LOSS OF DISCOUNT: 72.78 LERETA Open Ite…" at bounding box center [1181, 579] width 703 height 47
type input "[DATE] - FACE AMOUNT DUE 10/31: 3639.16 LOSS OF DISCOUNT: 72.78 LERETA Open Ite…"
click at [1497, 572] on button "Submit" at bounding box center [1494, 578] width 51 height 25
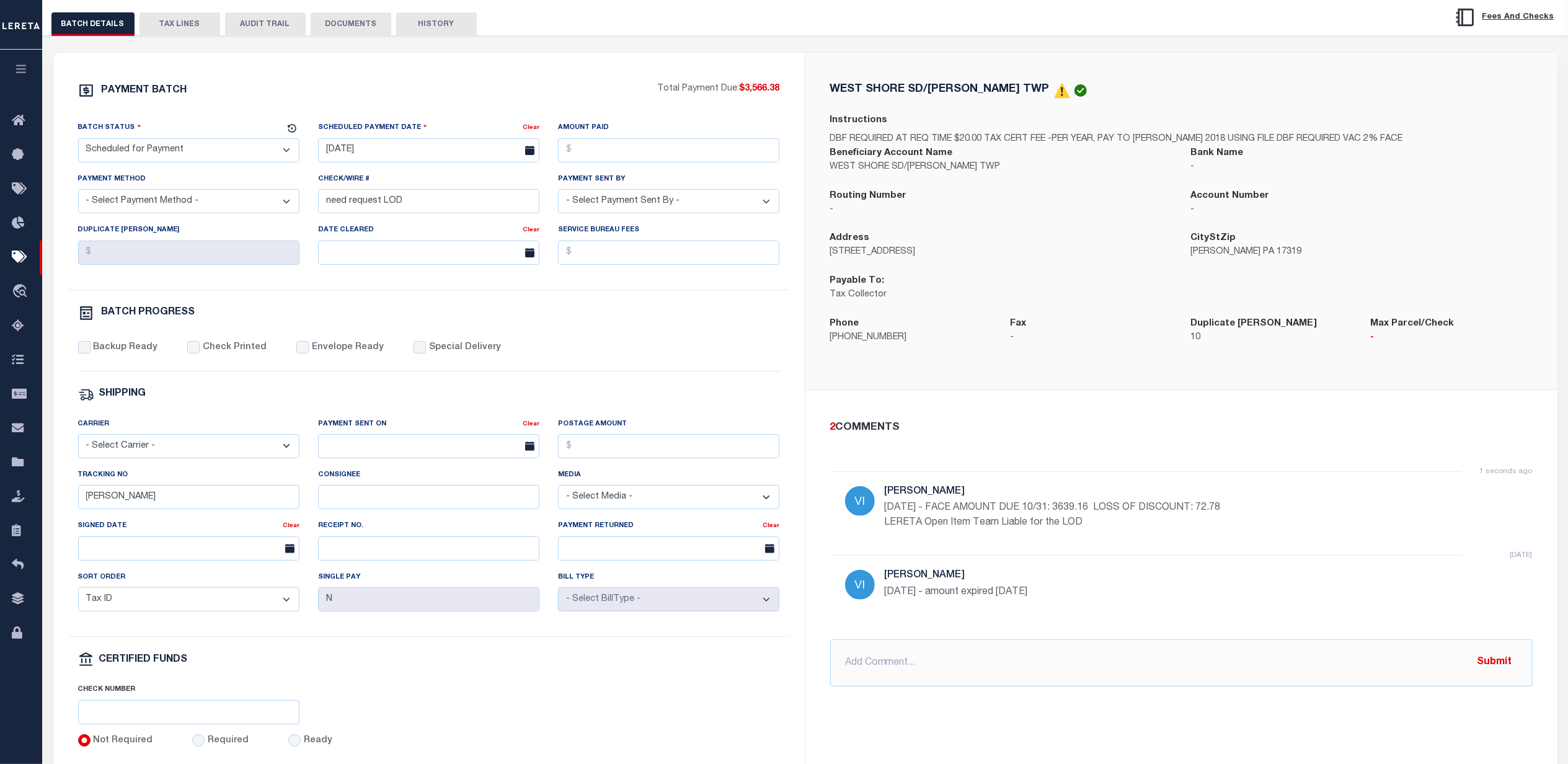
click at [783, 359] on div "PAYMENT BATCH Total Payment Due: $3,566.38 Batch Status - Select Status -" at bounding box center [428, 416] width 722 height 666
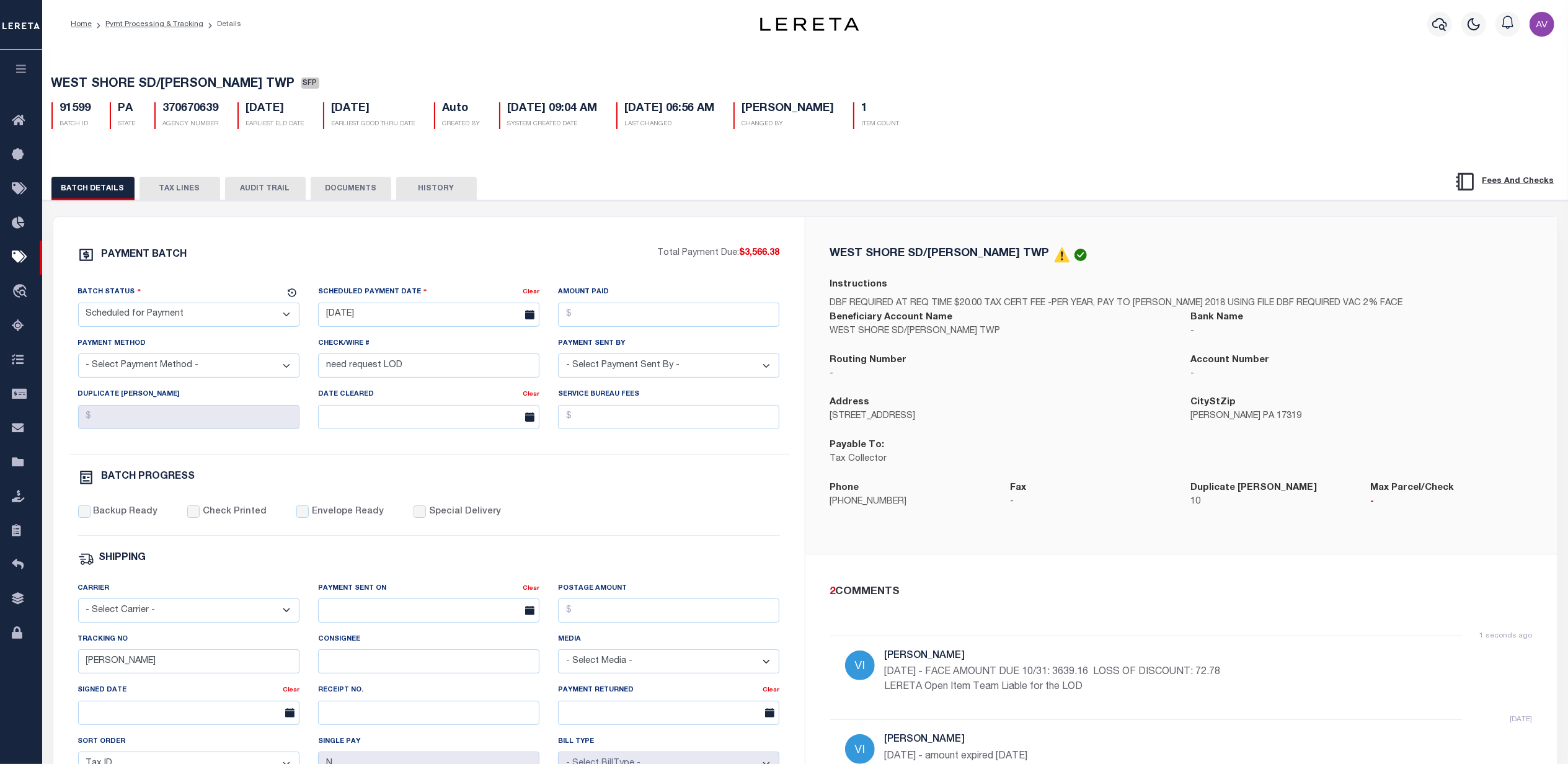
scroll to position [0, 0]
click at [187, 192] on button "TAX LINES" at bounding box center [179, 189] width 80 height 23
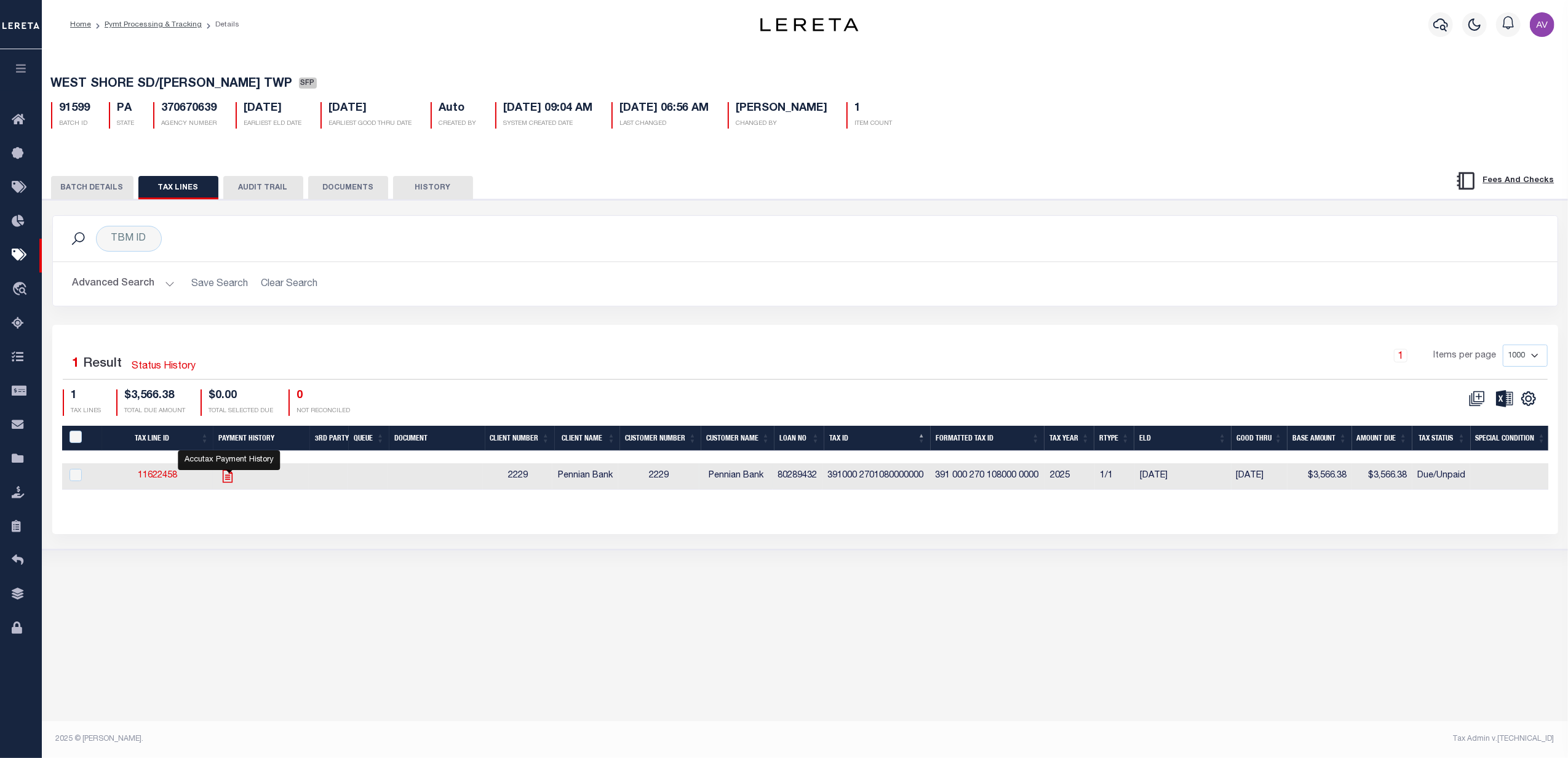
click at [229, 484] on icon "" at bounding box center [228, 476] width 16 height 16
checkbox input "true"
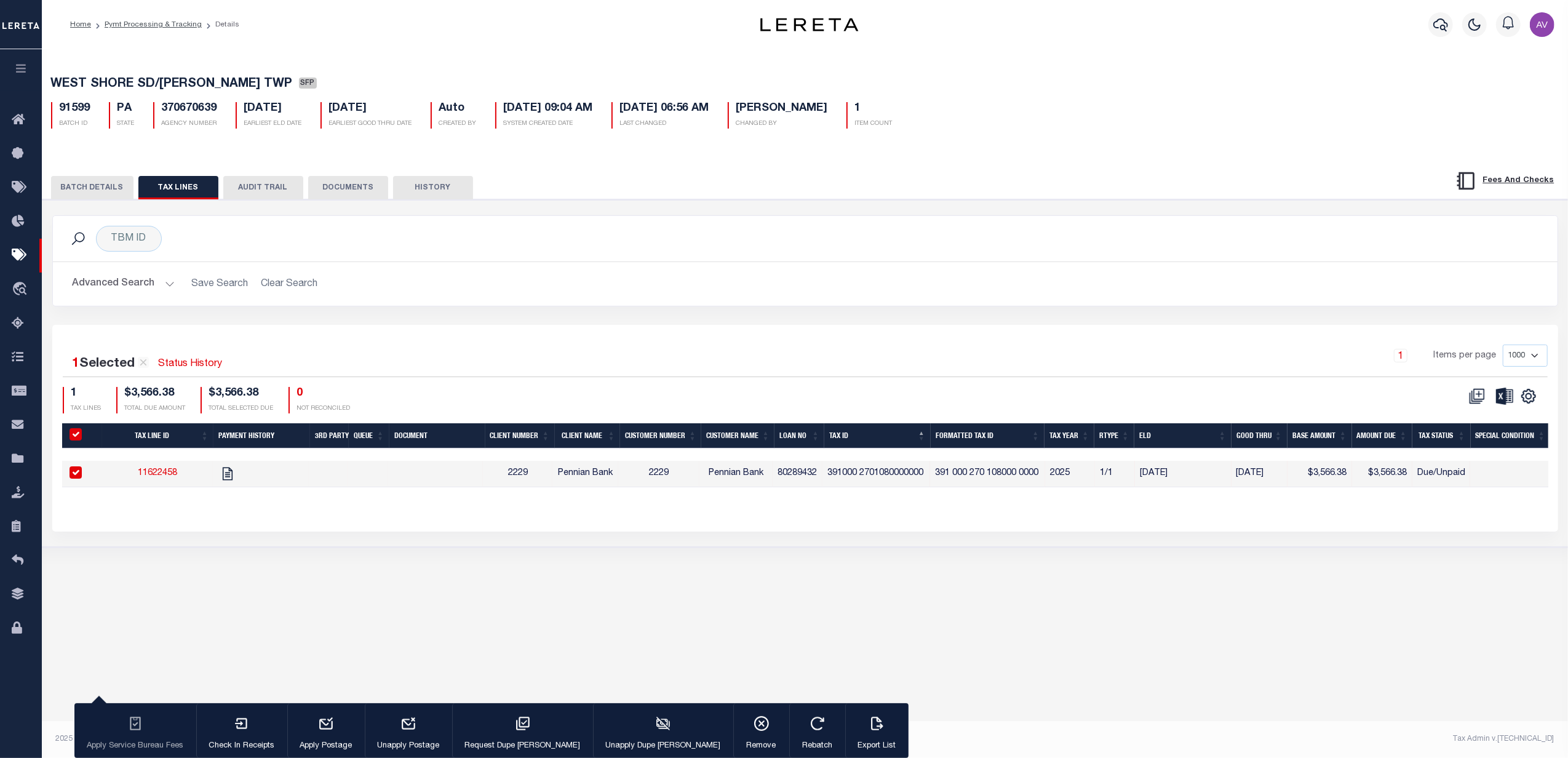
click at [790, 477] on td "80289432" at bounding box center [797, 474] width 50 height 27
checkbox input "false"
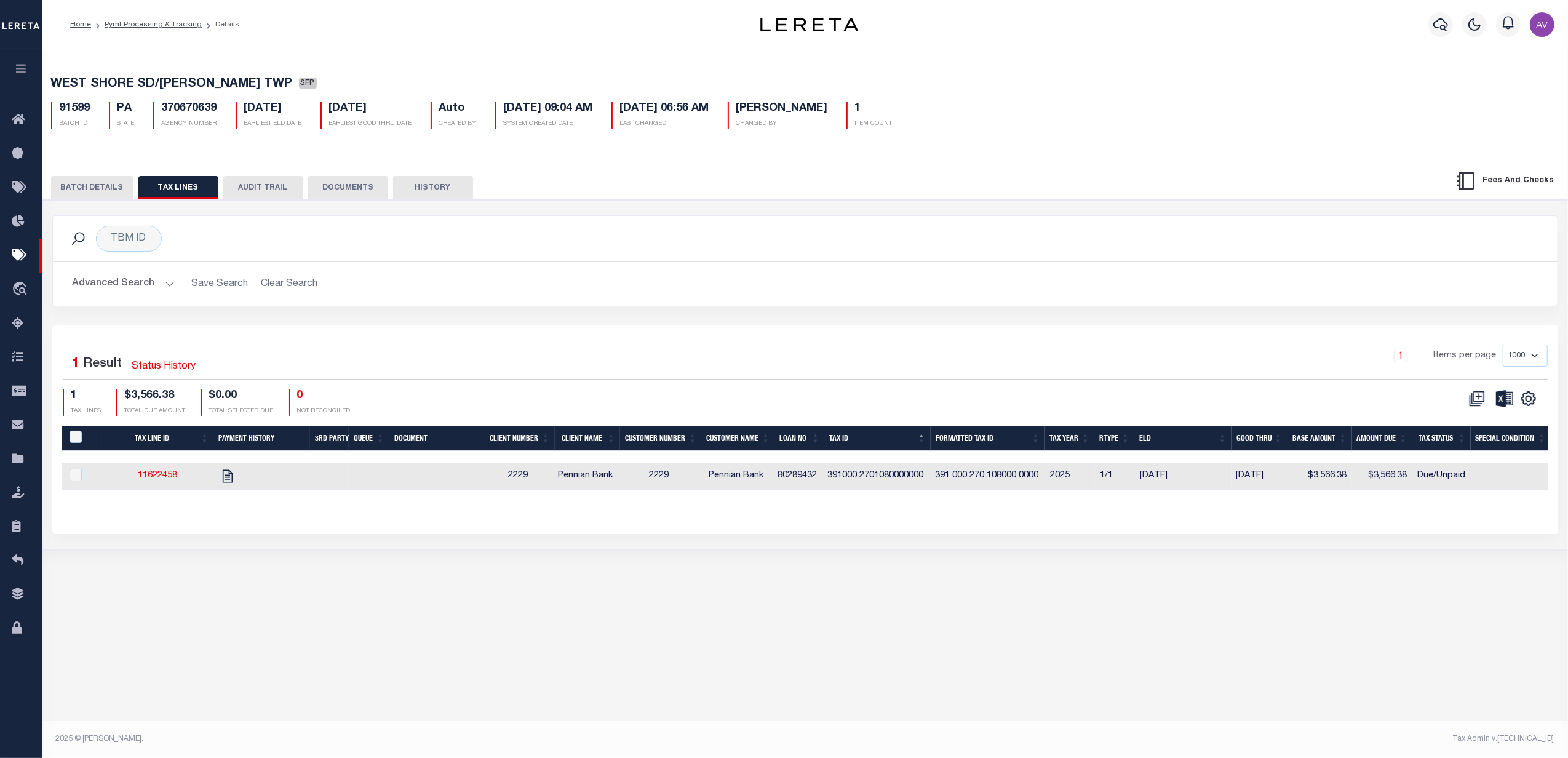
click at [790, 477] on td "80289432" at bounding box center [797, 477] width 50 height 27
checkbox input "true"
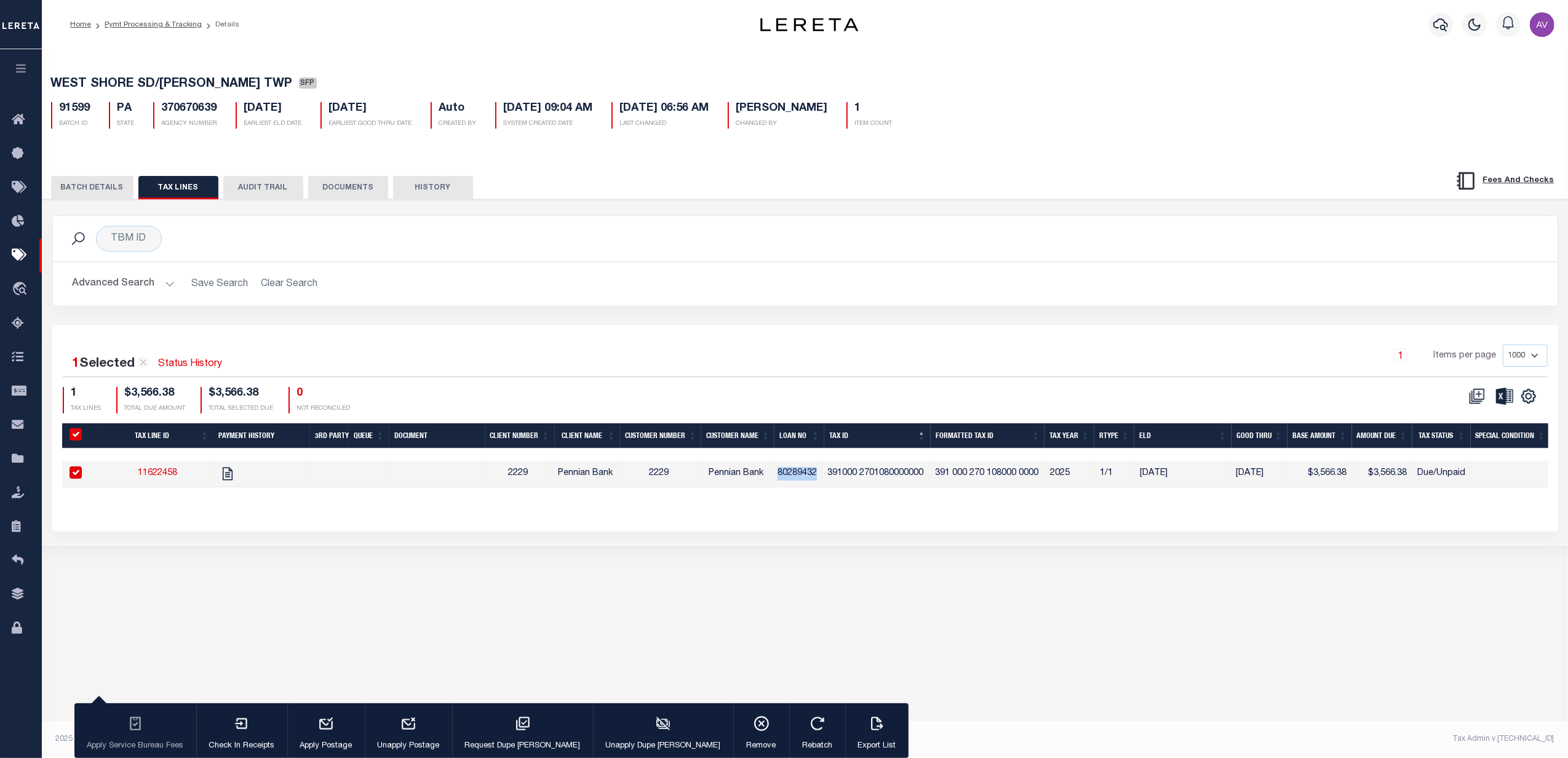
copy td "80289432"
drag, startPoint x: 259, startPoint y: 87, endPoint x: 50, endPoint y: 93, distance: 209.1
click at [50, 93] on div "WEST SHORE SD/NEWBERRY TWP SFP 91599 BATCH ID PA STATE 370670639 1" at bounding box center [805, 100] width 1538 height 76
copy span "WEST SHORE SD/NEWBERRY TWP"
drag, startPoint x: 830, startPoint y: 476, endPoint x: 929, endPoint y: 479, distance: 99.0
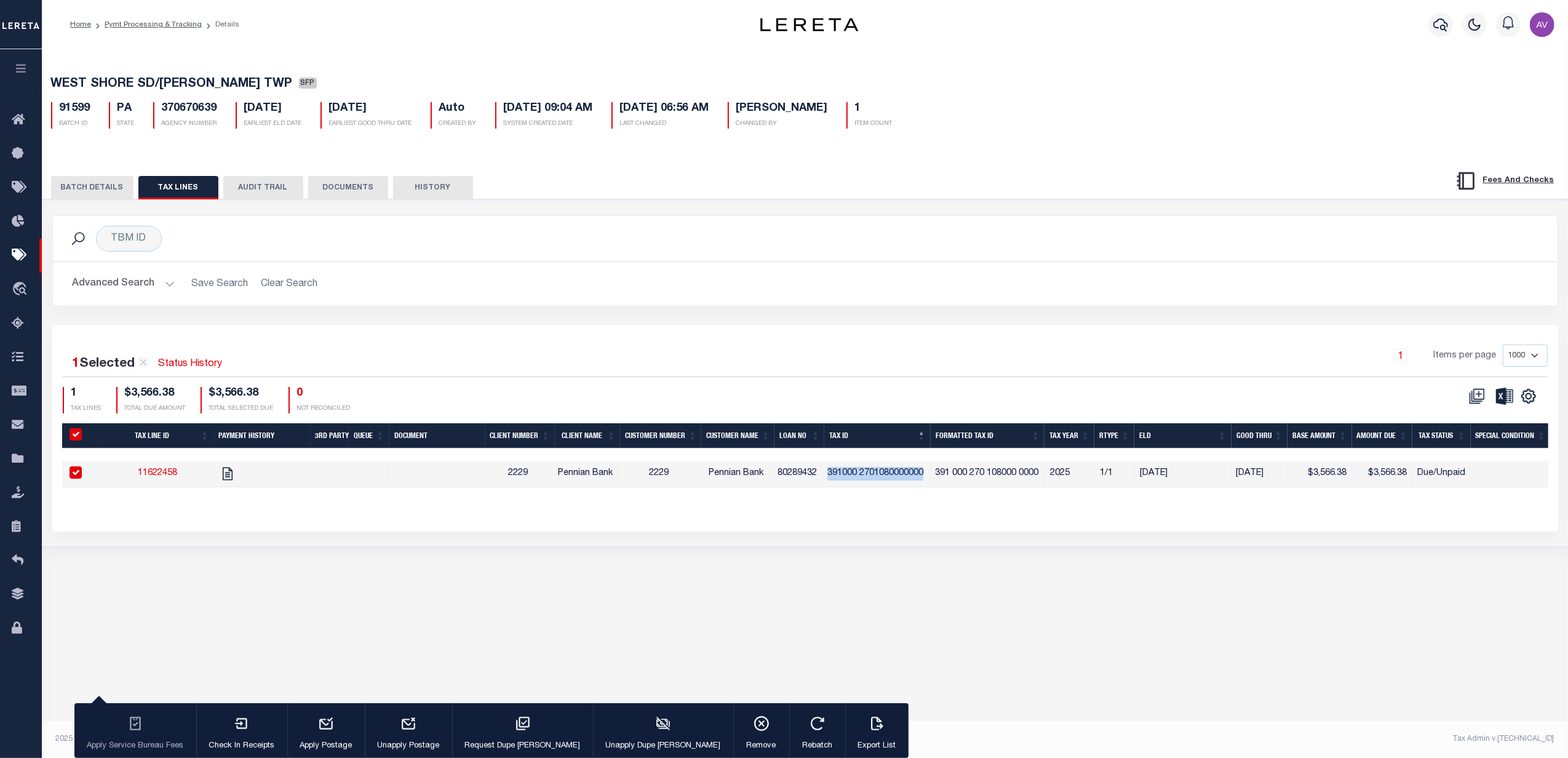
click at [929, 479] on td "391000 2701080000000" at bounding box center [877, 474] width 108 height 27
checkbox input "false"
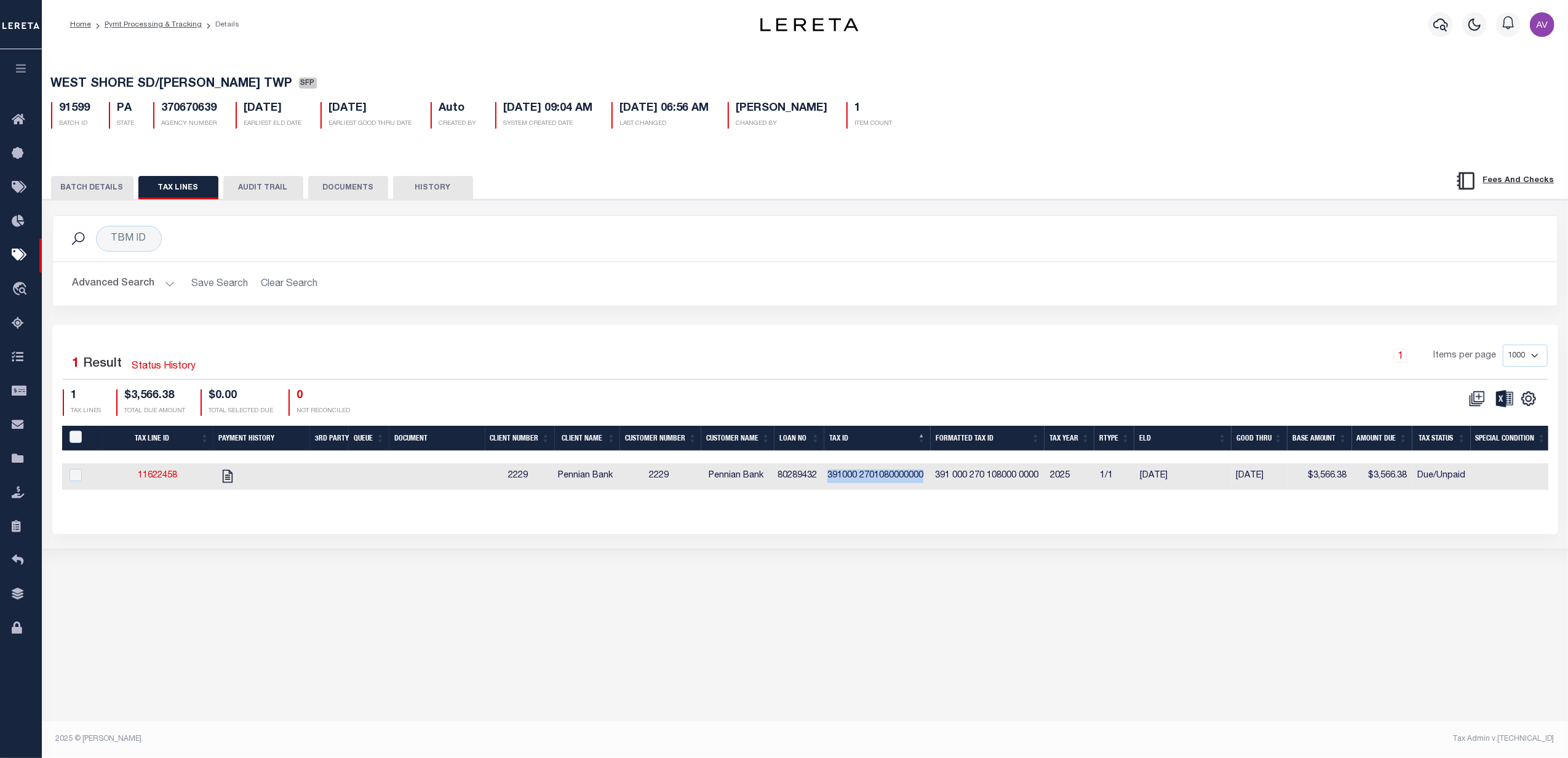
copy td "391000 2701080000000"
click at [948, 229] on div "TBM ID Search" at bounding box center [805, 239] width 1485 height 26
click at [1153, 352] on div "1 Items per page 1000 2500 5000 10000" at bounding box center [993, 360] width 1109 height 32
click at [107, 191] on button "BATCH DETAILS" at bounding box center [92, 187] width 82 height 23
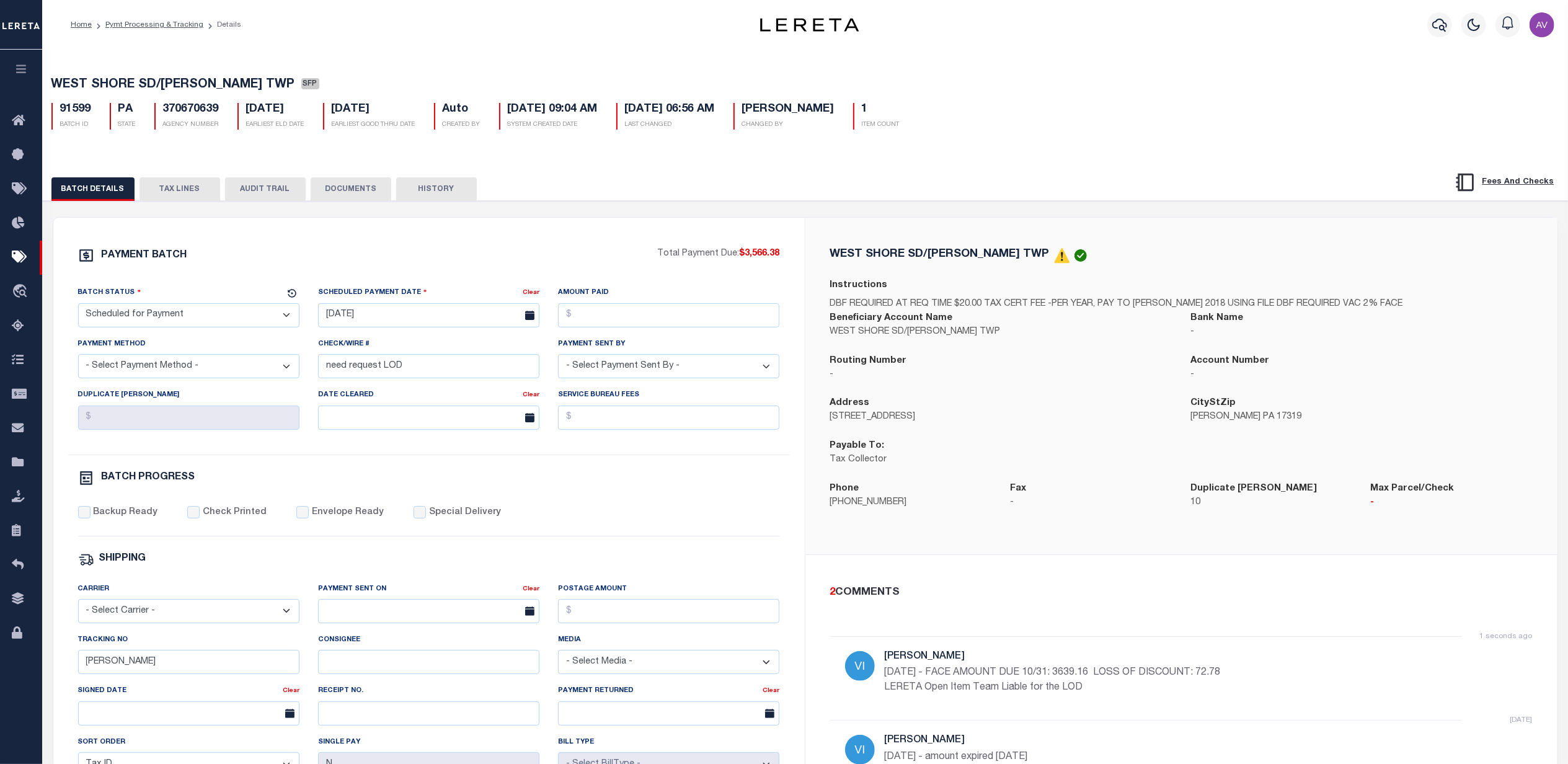
click at [174, 189] on button "TAX LINES" at bounding box center [179, 189] width 80 height 23
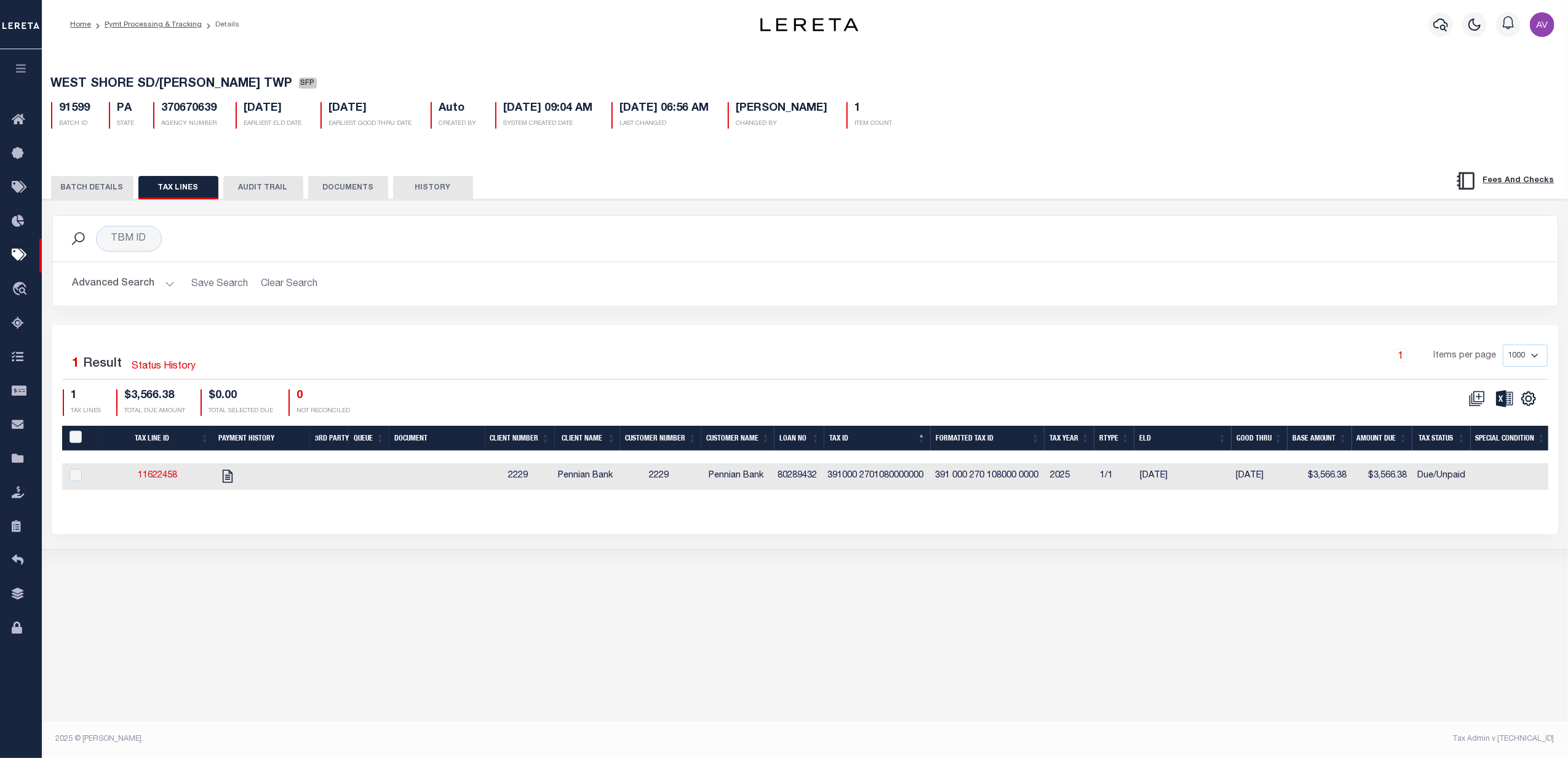
click at [102, 198] on button "BATCH DETAILS" at bounding box center [92, 187] width 82 height 23
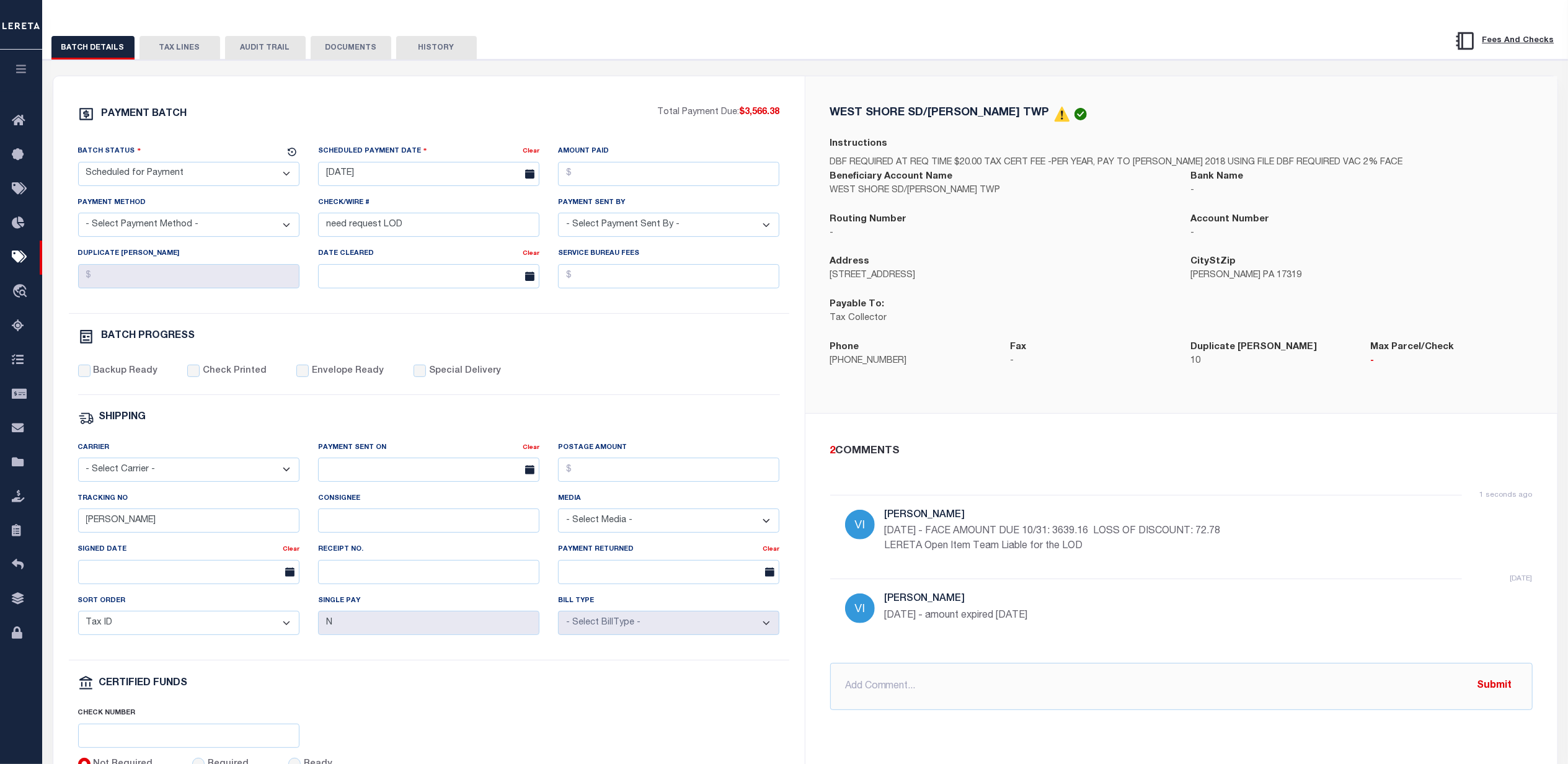
scroll to position [83, 0]
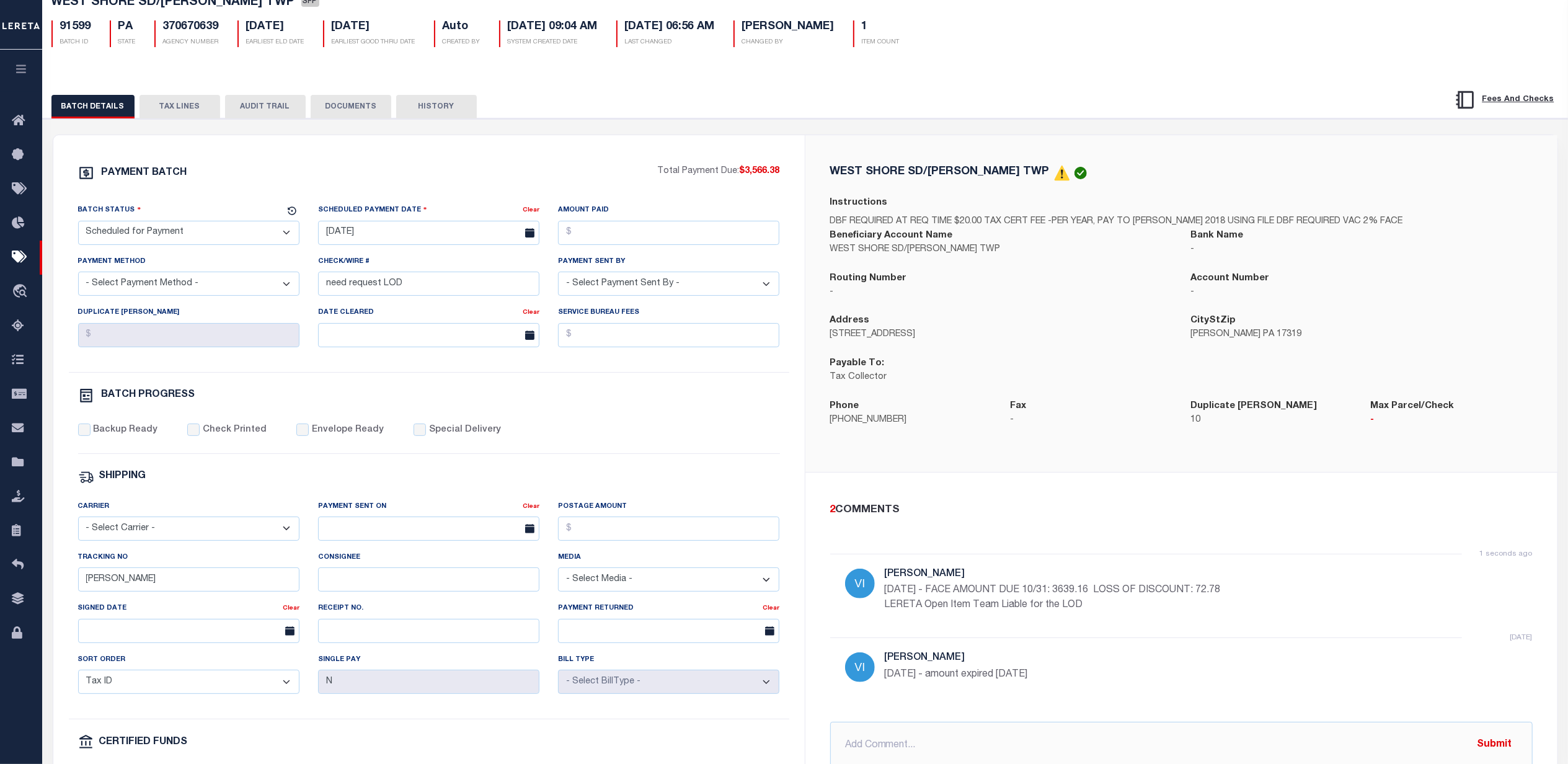
click at [189, 101] on button "TAX LINES" at bounding box center [179, 106] width 80 height 23
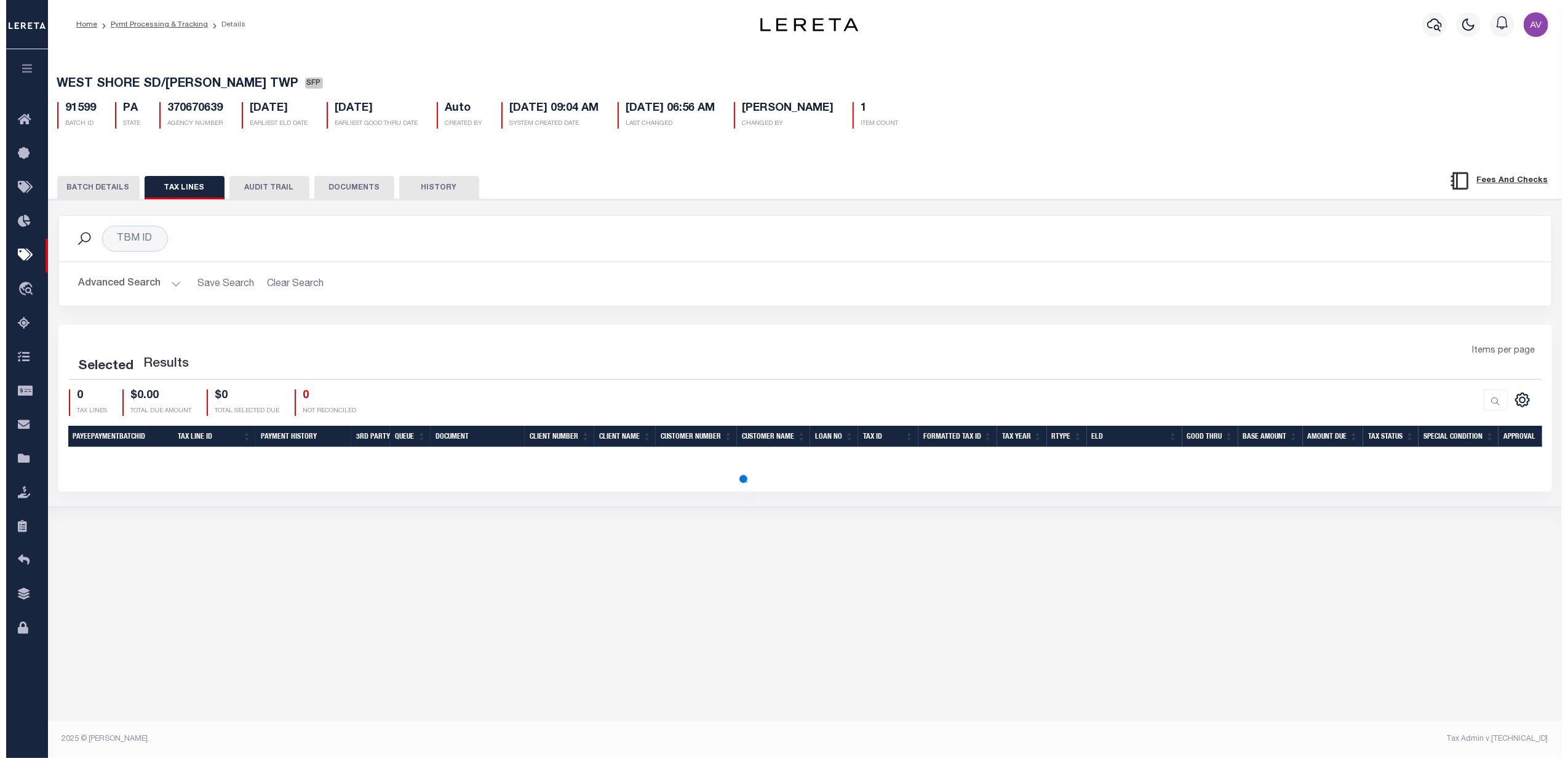
scroll to position [0, 0]
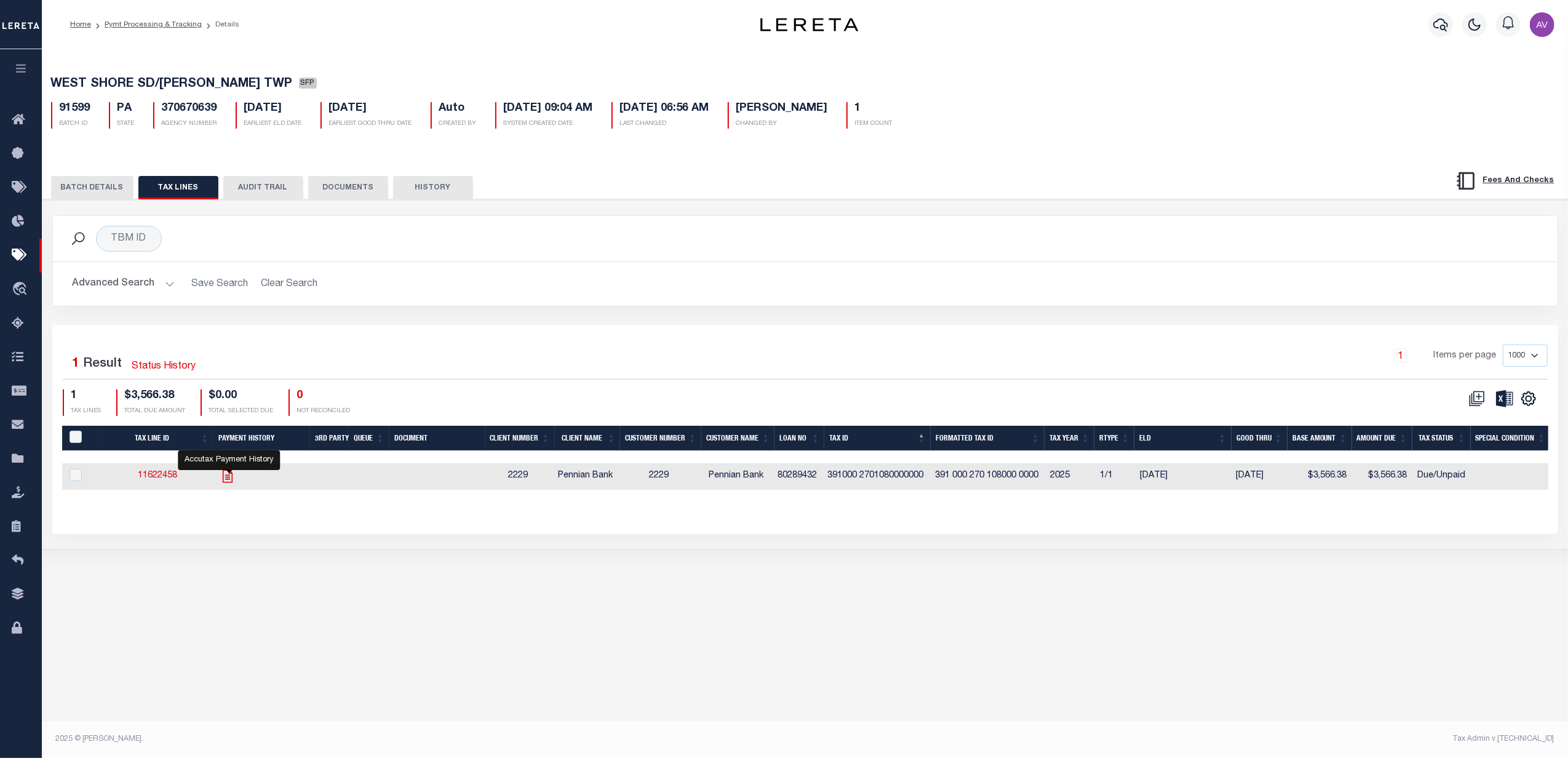
click at [227, 481] on icon "" at bounding box center [228, 476] width 16 height 16
checkbox input "true"
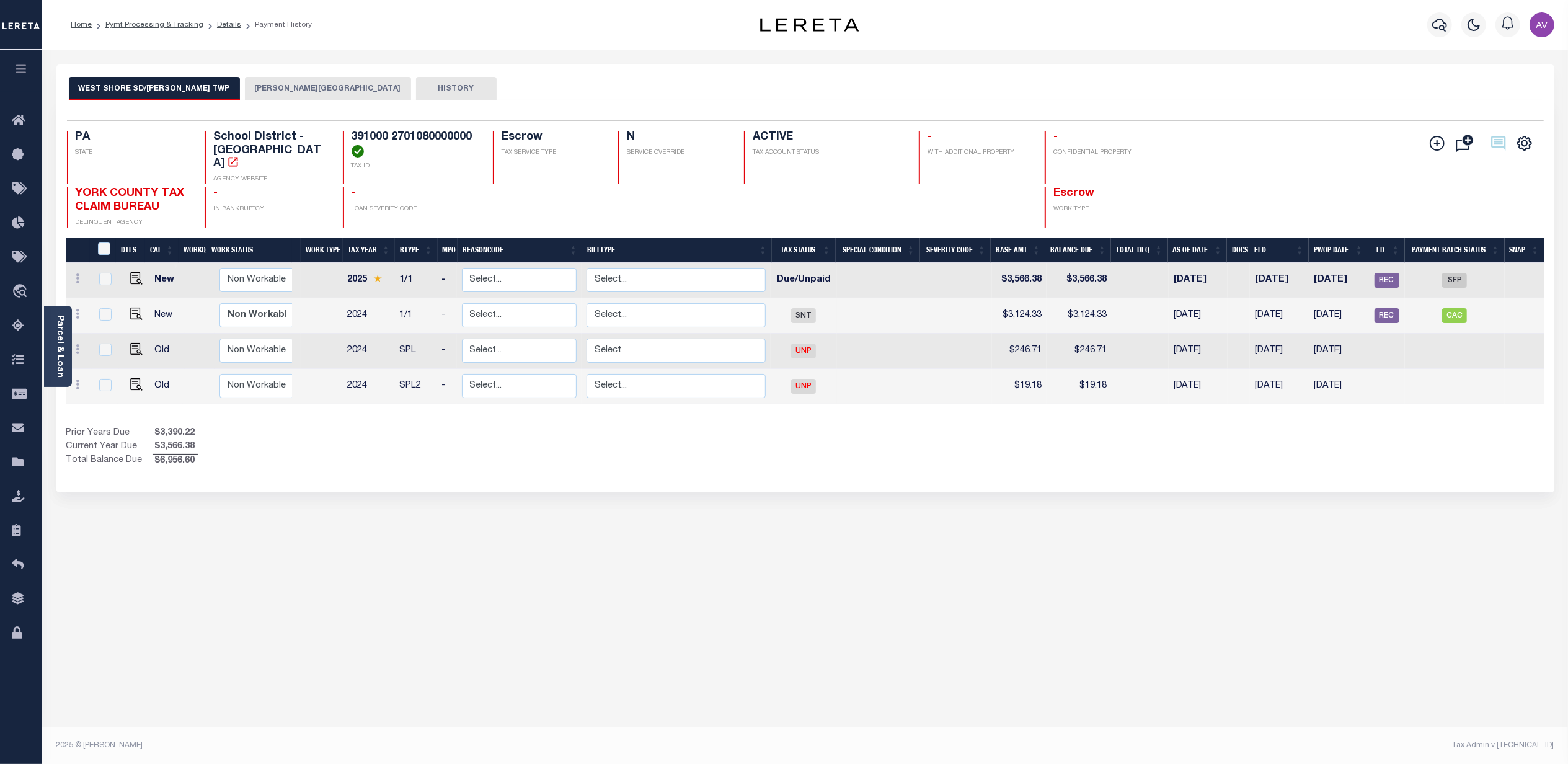
click at [258, 92] on button "[PERSON_NAME][GEOGRAPHIC_DATA]" at bounding box center [328, 88] width 166 height 23
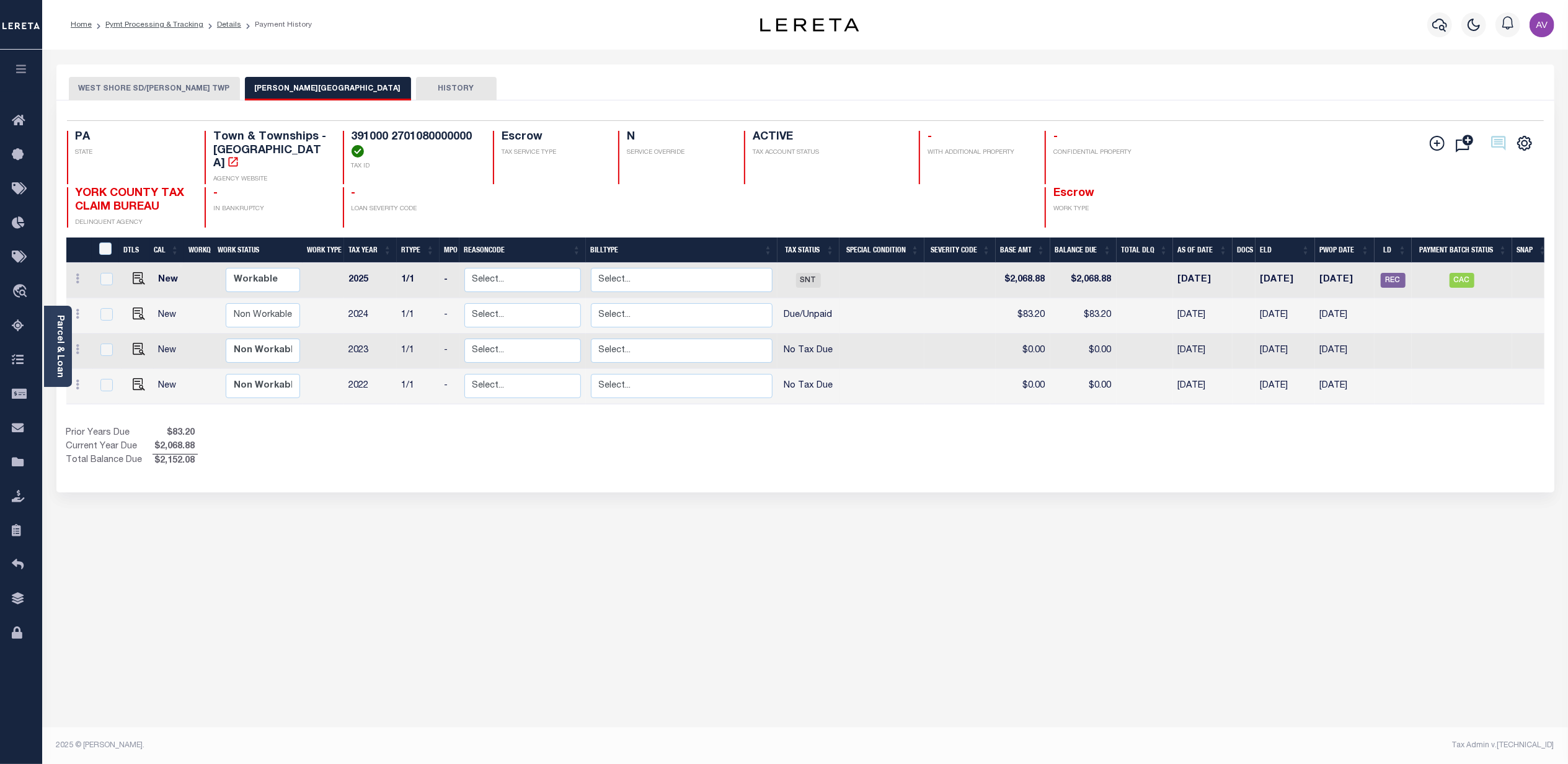
click at [181, 90] on button "WEST SHORE SD/[PERSON_NAME] TWP" at bounding box center [154, 88] width 171 height 23
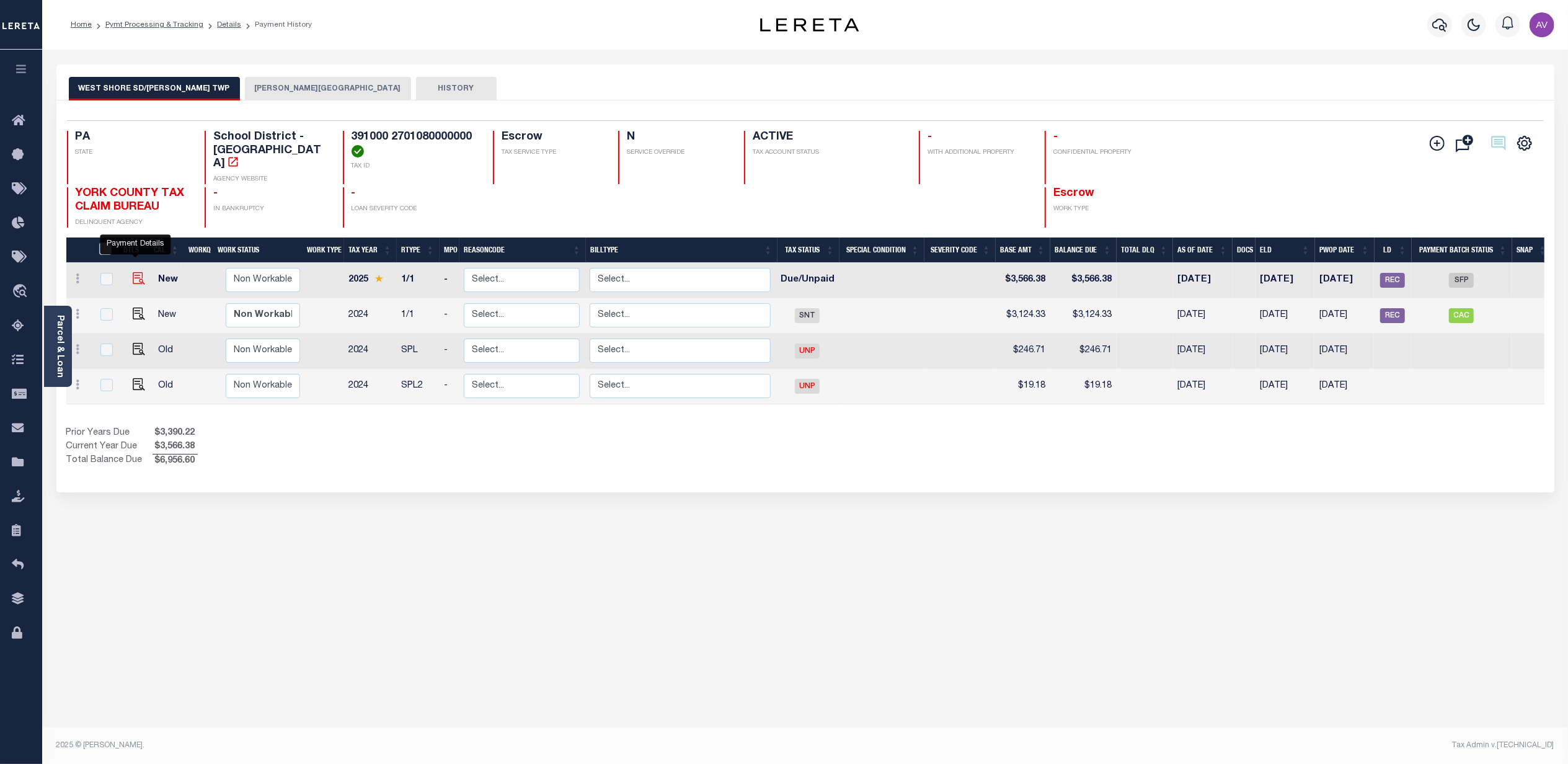
click at [141, 272] on img "" at bounding box center [139, 279] width 12 height 12
checkbox input "true"
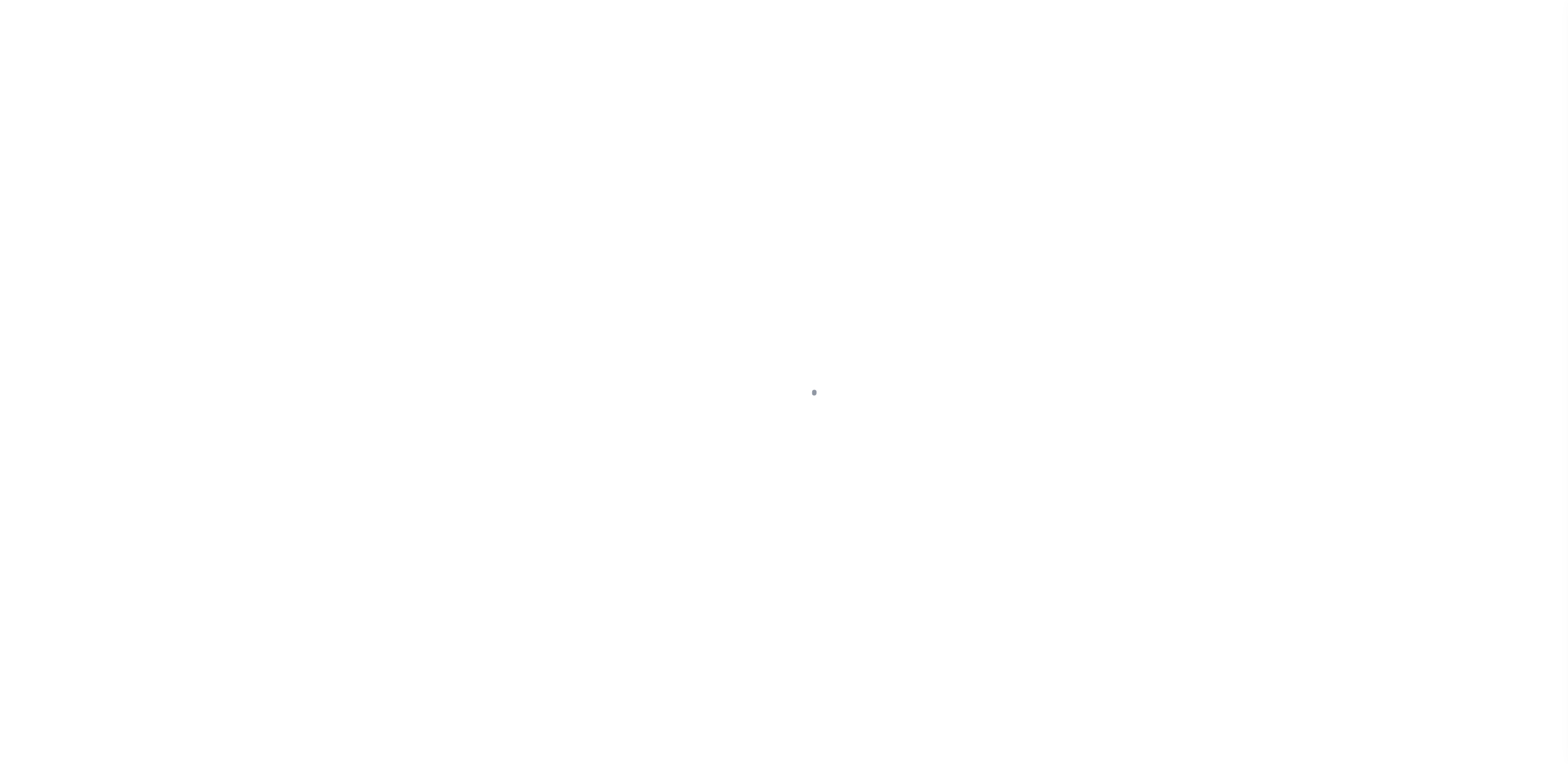
select select "DUE"
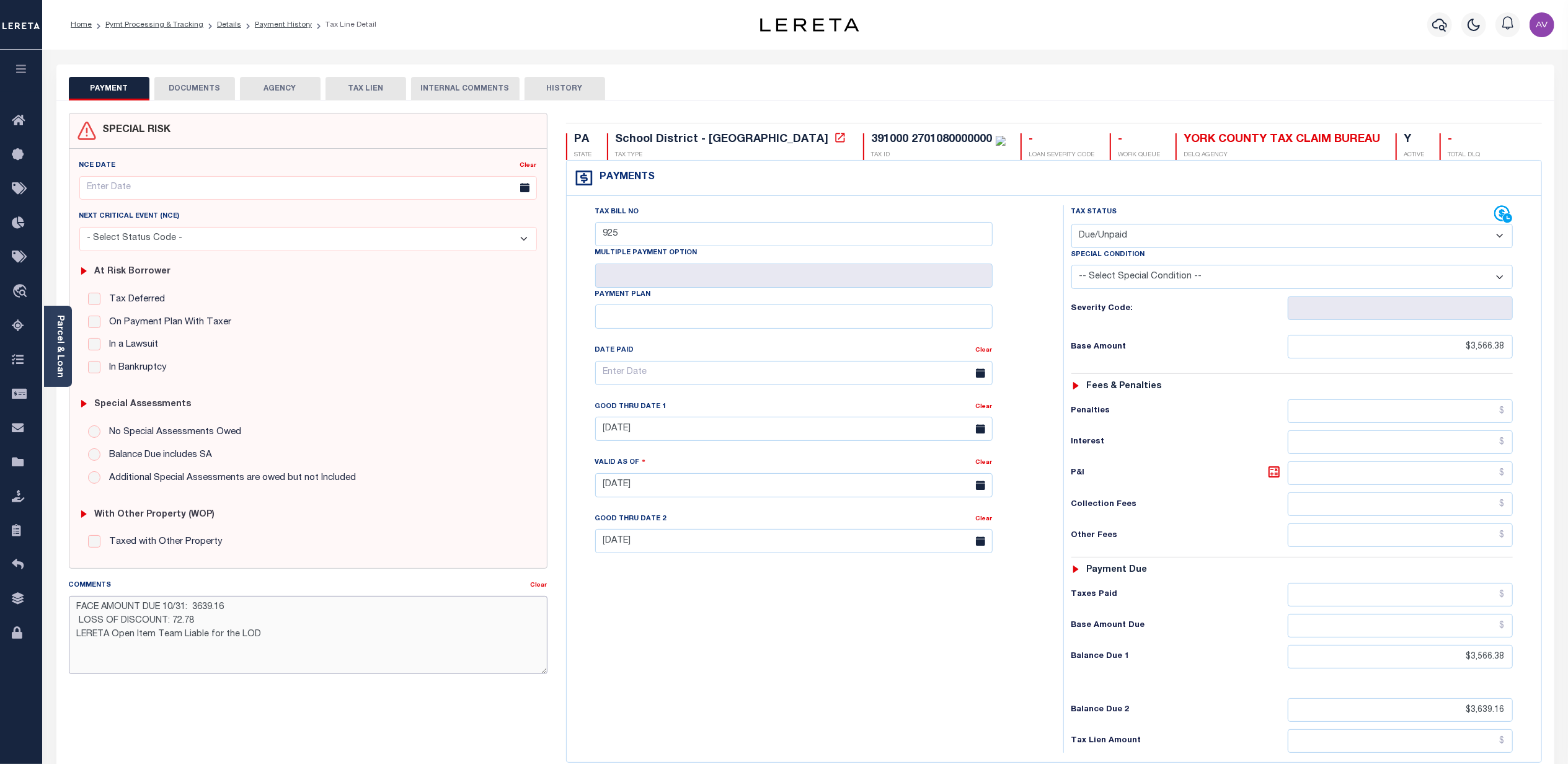
drag, startPoint x: 319, startPoint y: 641, endPoint x: 52, endPoint y: 573, distance: 275.5
click at [52, 573] on div "PAYMENT DOCUMENTS AGENCY DELINQUENT PAYEE" at bounding box center [805, 488] width 1516 height 847
drag, startPoint x: 439, startPoint y: 298, endPoint x: 435, endPoint y: 281, distance: 17.5
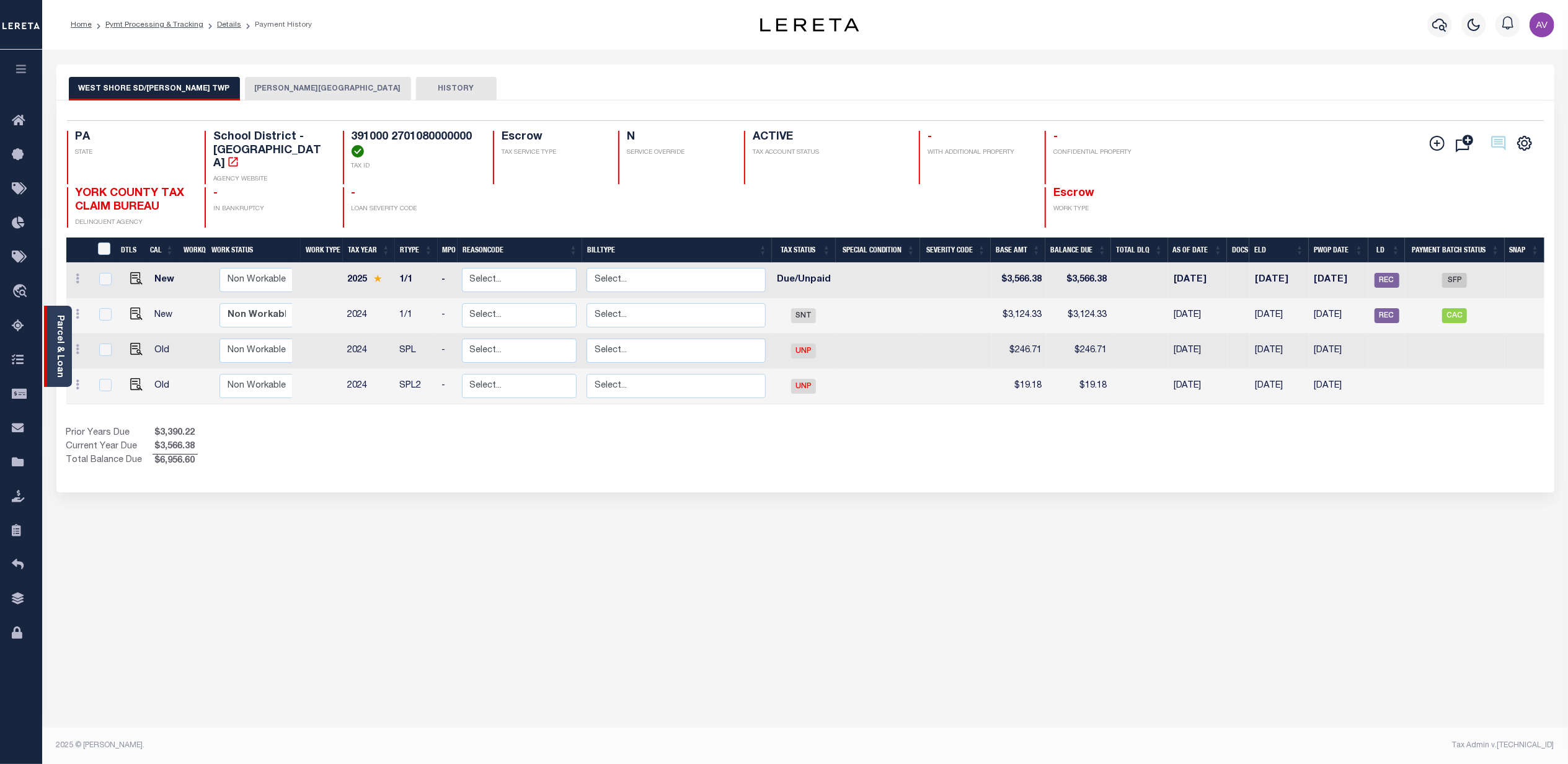
click at [59, 323] on link "Parcel & Loan" at bounding box center [59, 346] width 9 height 63
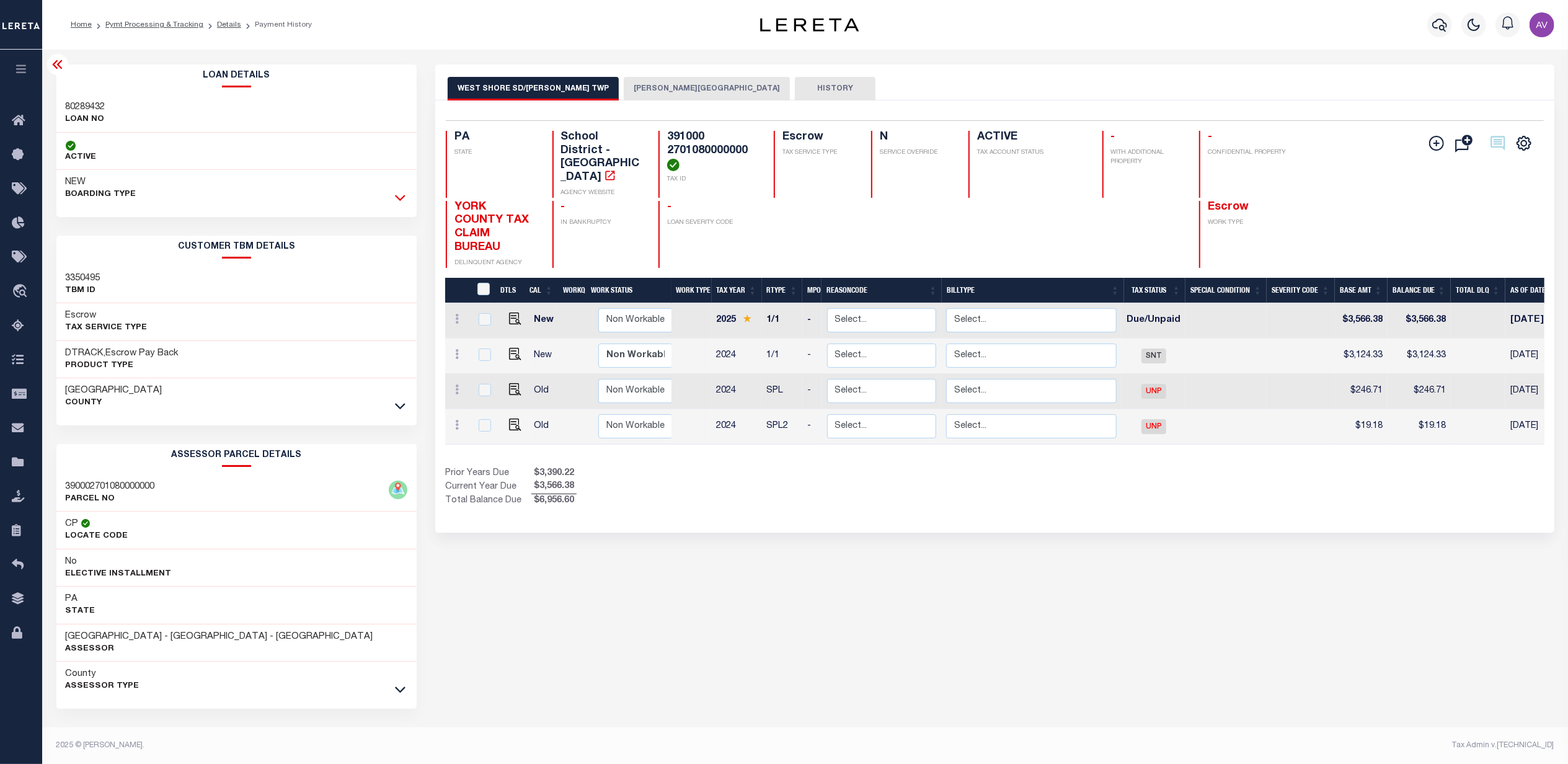
click at [405, 201] on icon at bounding box center [400, 197] width 10 height 13
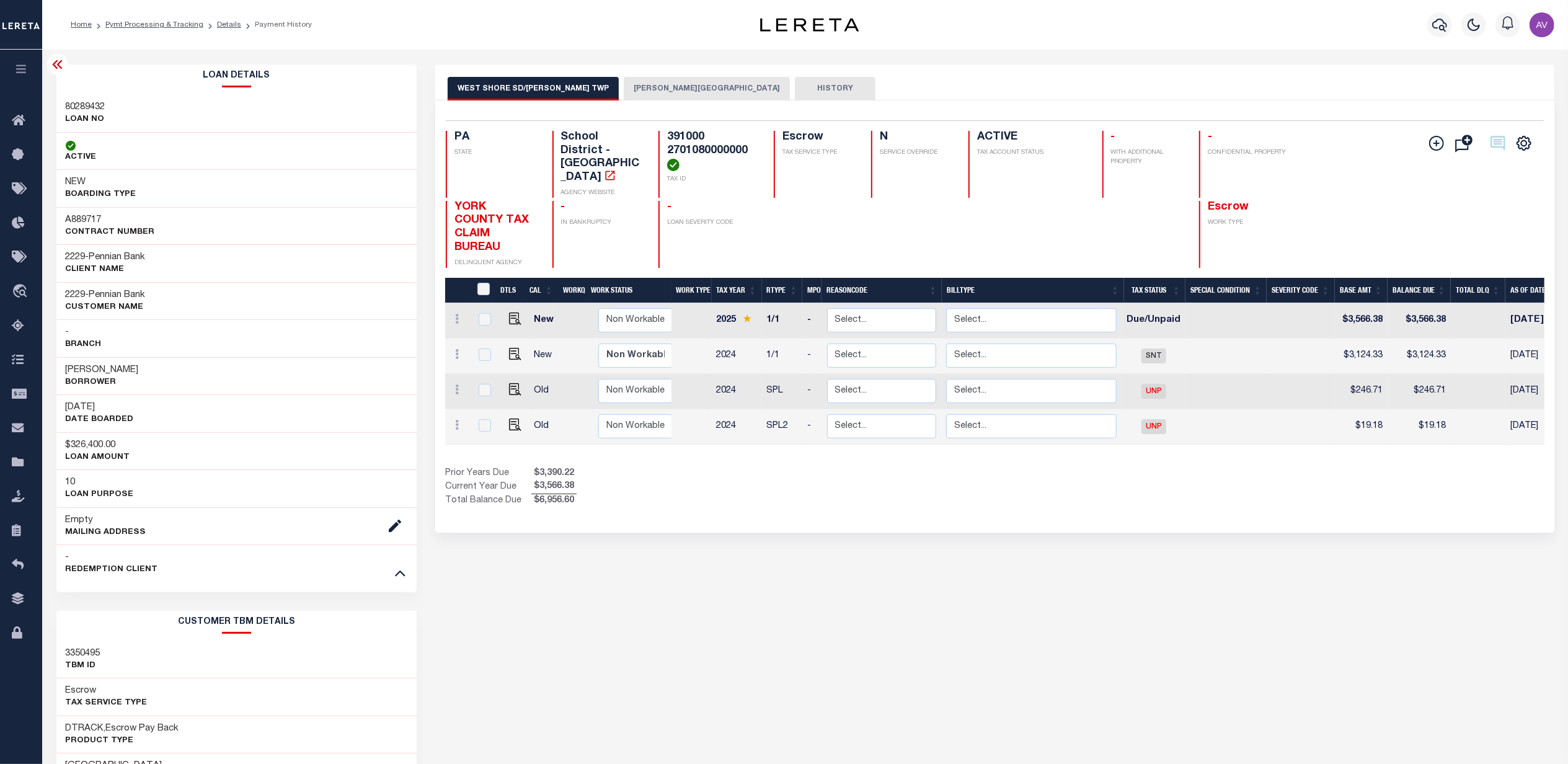
click at [78, 215] on h3 "A889717" at bounding box center [110, 220] width 90 height 12
copy h3 "A889717"
click at [985, 83] on div "WEST SHORE SD/[PERSON_NAME] TWP [PERSON_NAME][GEOGRAPHIC_DATA] HISTORY" at bounding box center [994, 88] width 1094 height 23
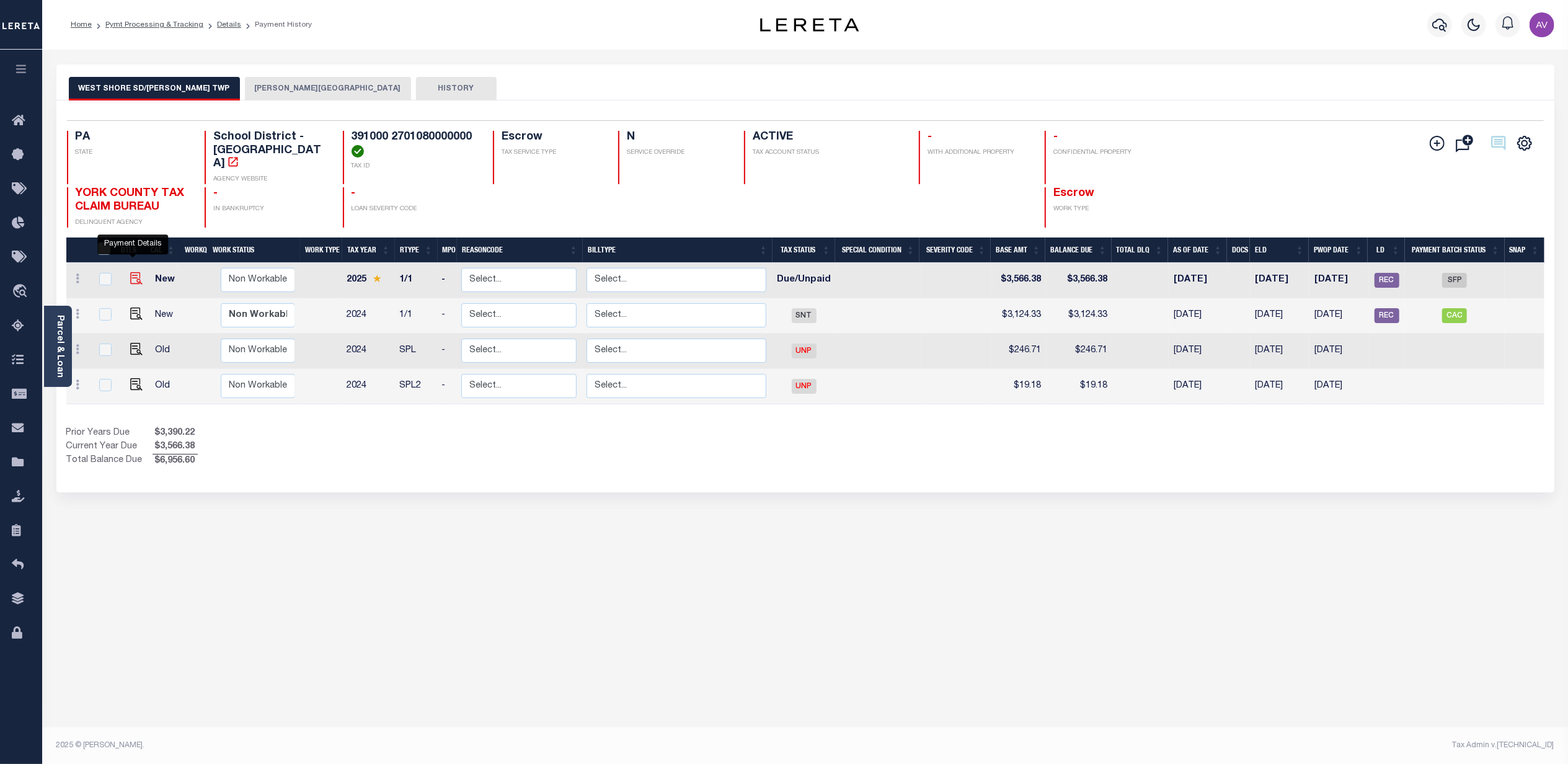
click at [133, 272] on img "" at bounding box center [136, 279] width 12 height 12
checkbox input "true"
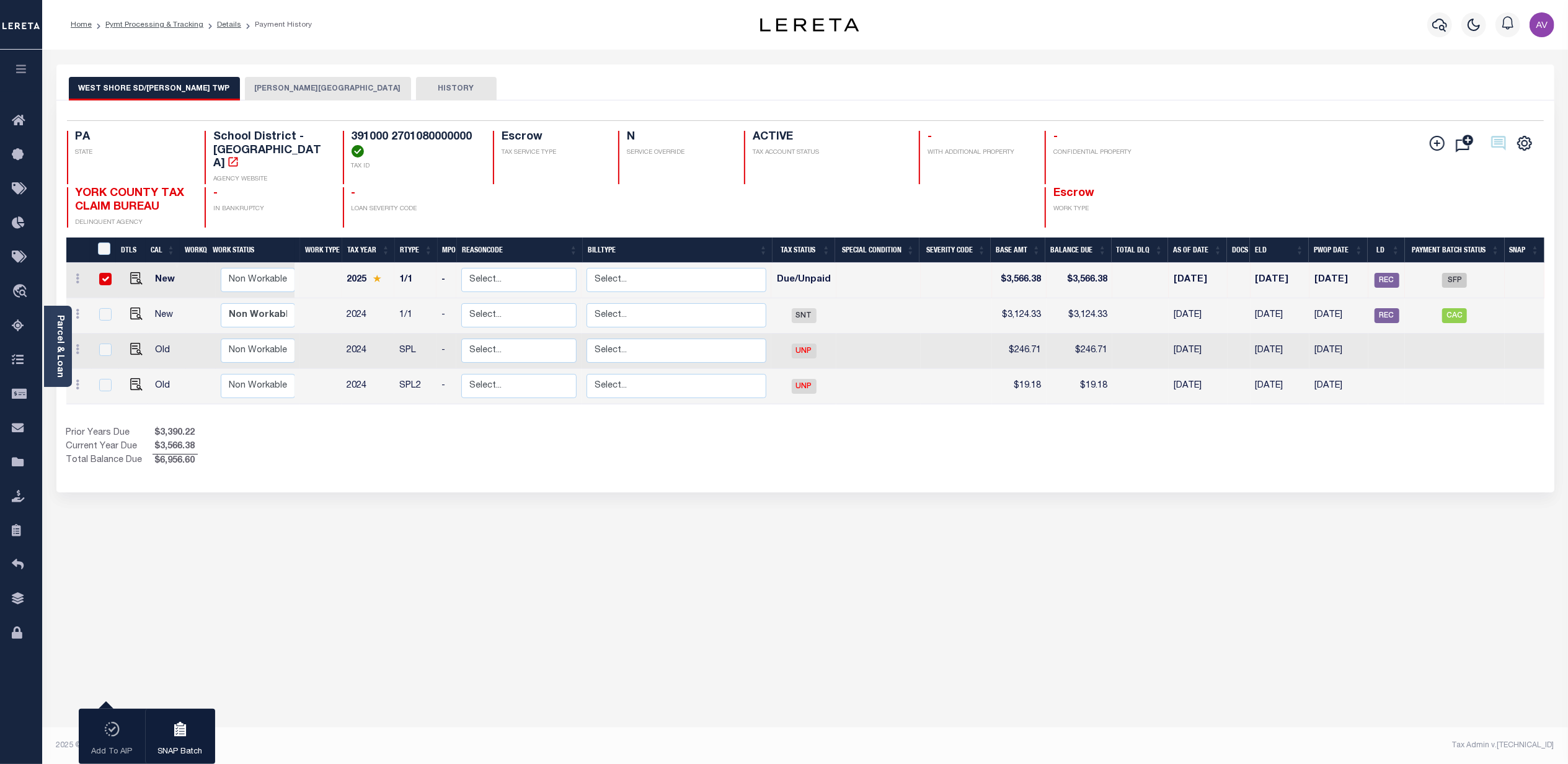
drag, startPoint x: 638, startPoint y: 394, endPoint x: 640, endPoint y: 402, distance: 8.2
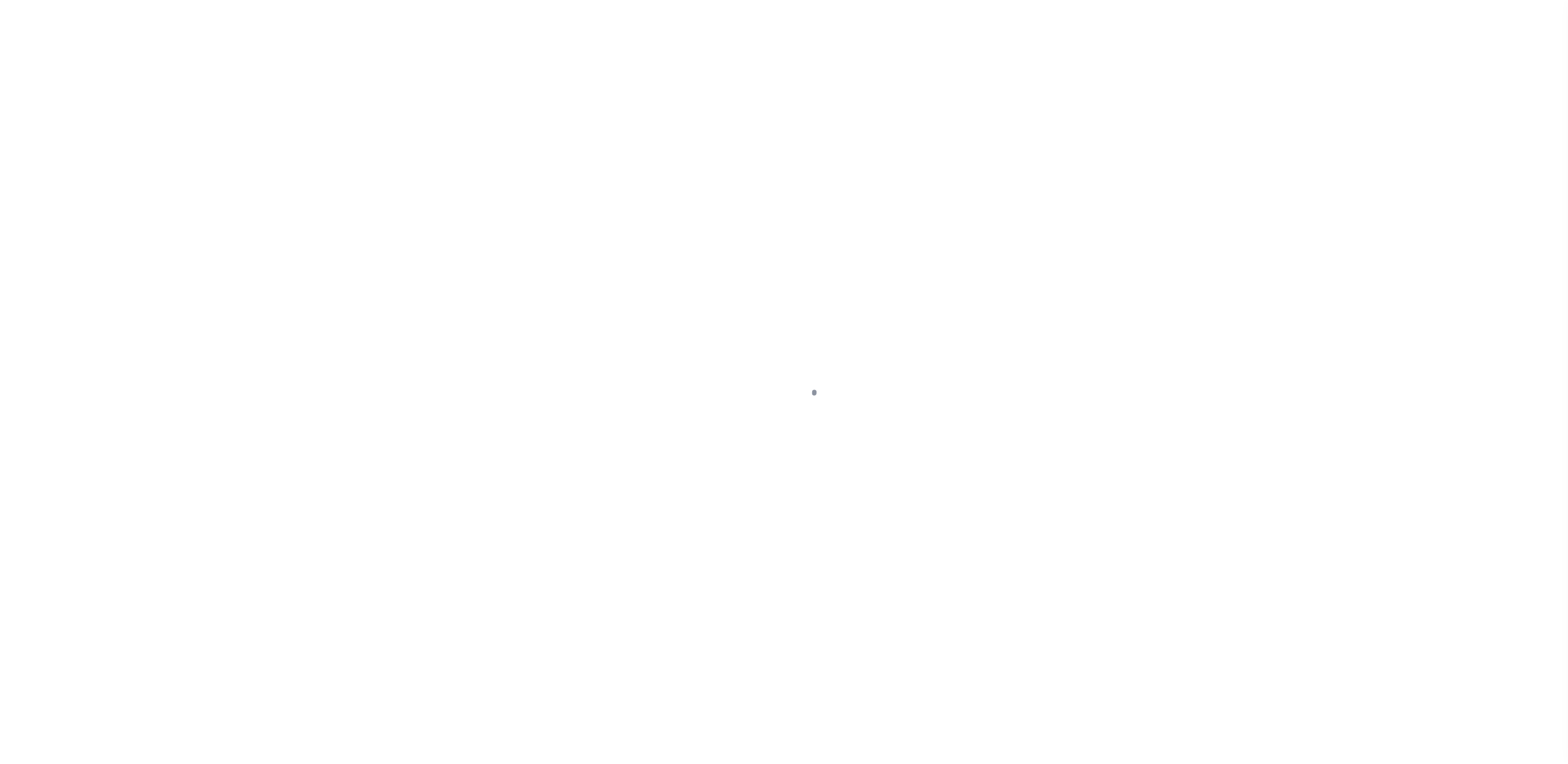
select select "DUE"
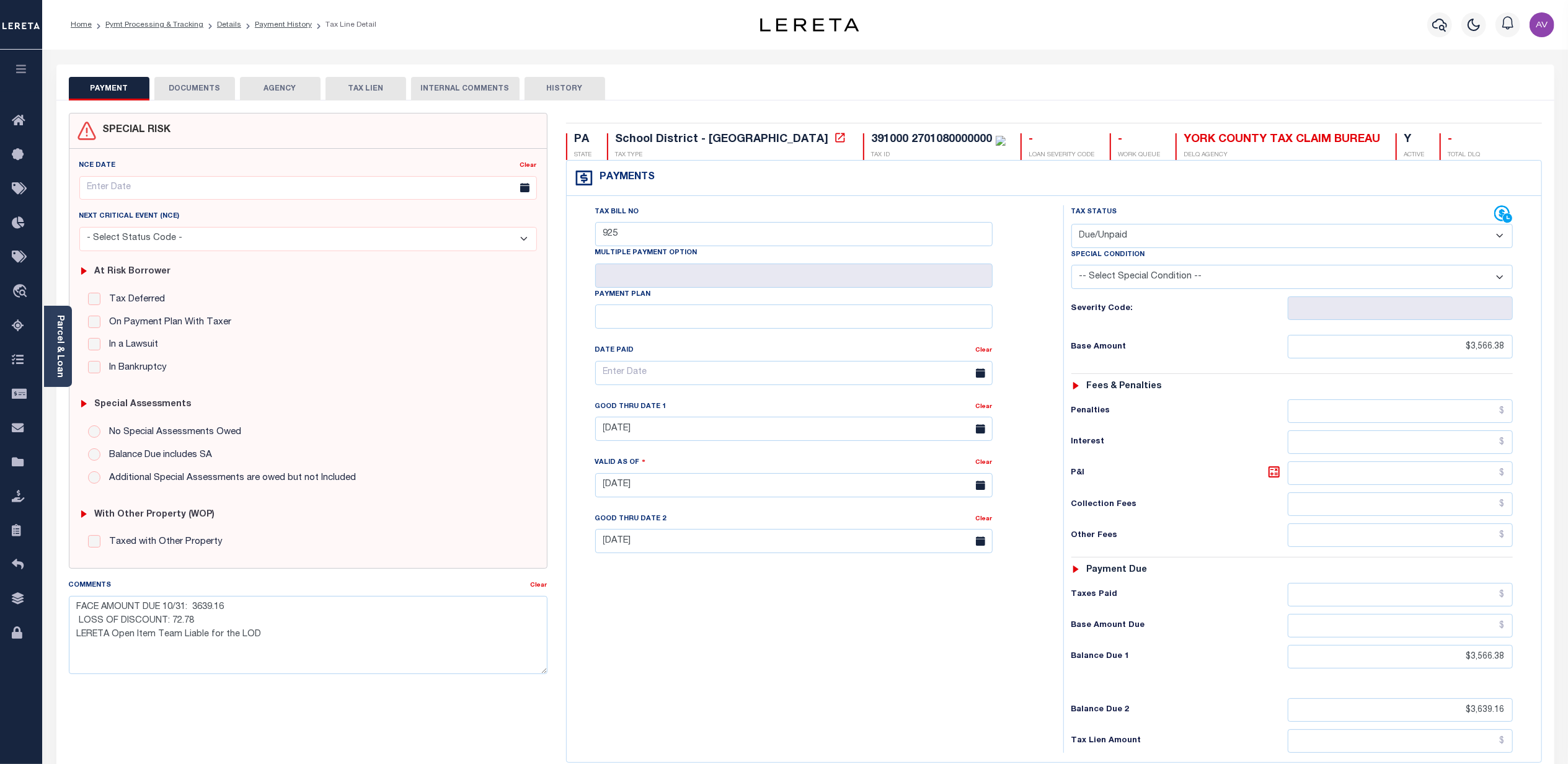
click at [560, 93] on button "HISTORY" at bounding box center [564, 88] width 80 height 23
select select "50"
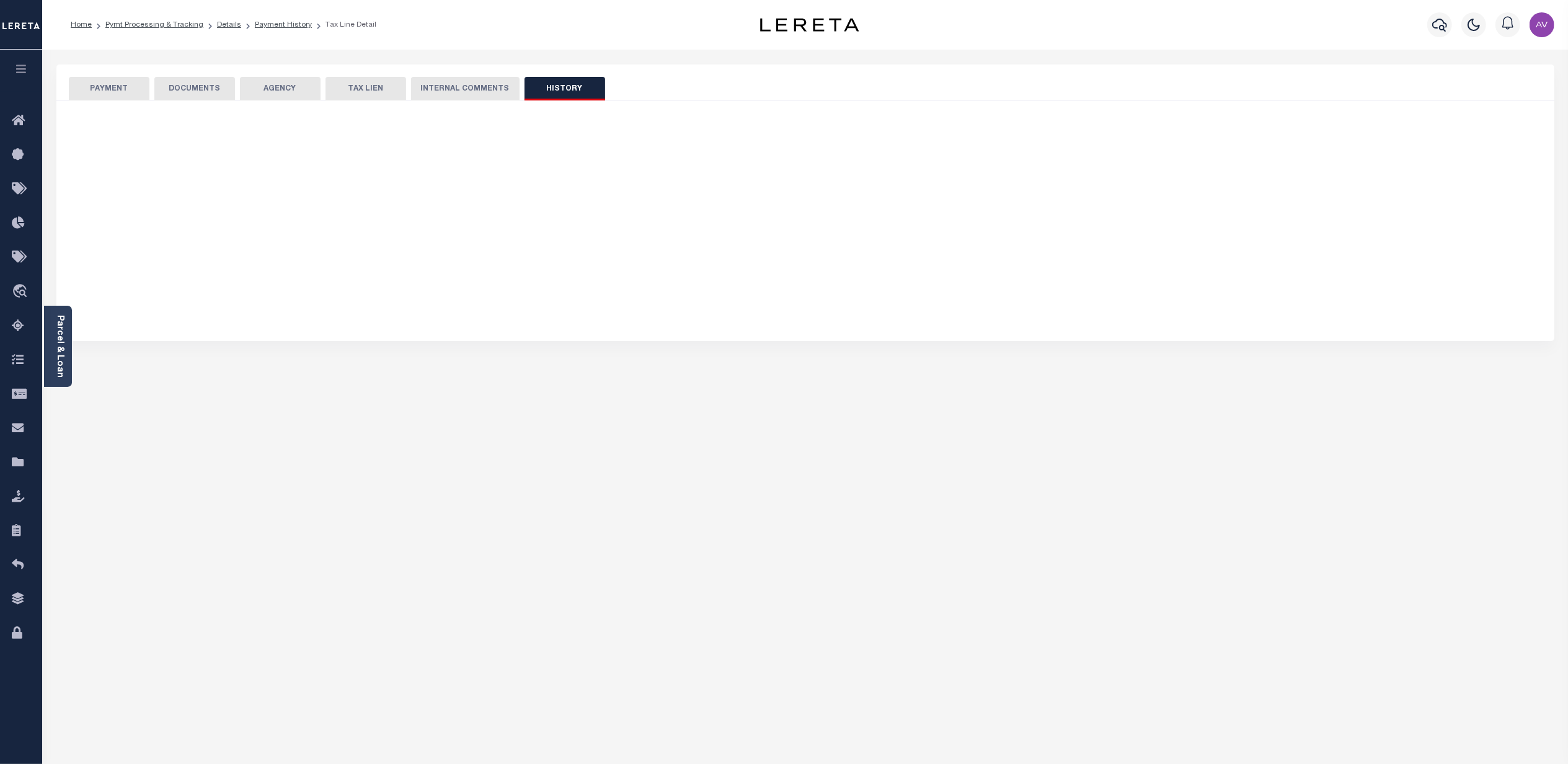
select select "50"
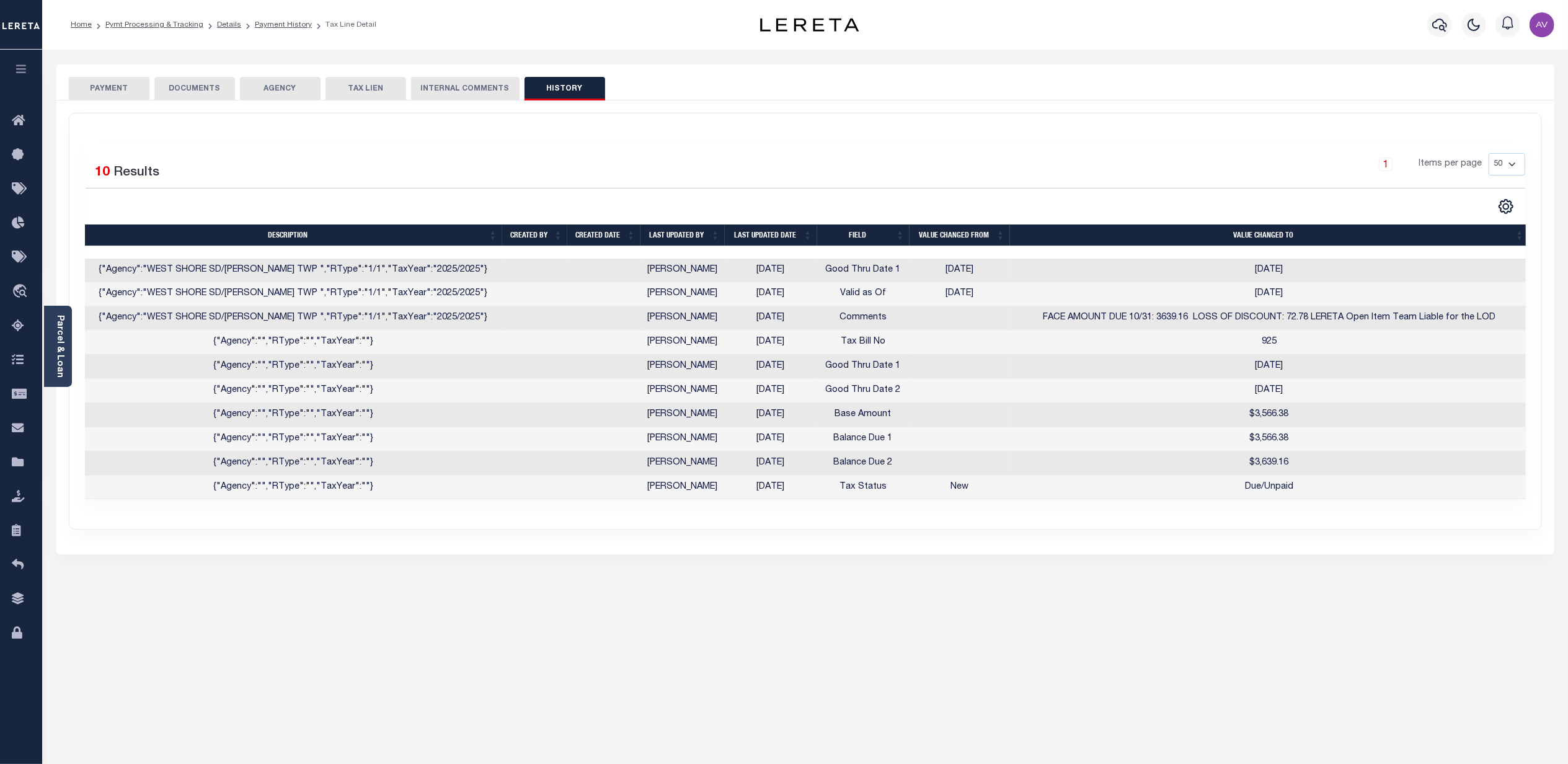
click at [122, 85] on button "PAYMENT" at bounding box center [109, 88] width 80 height 23
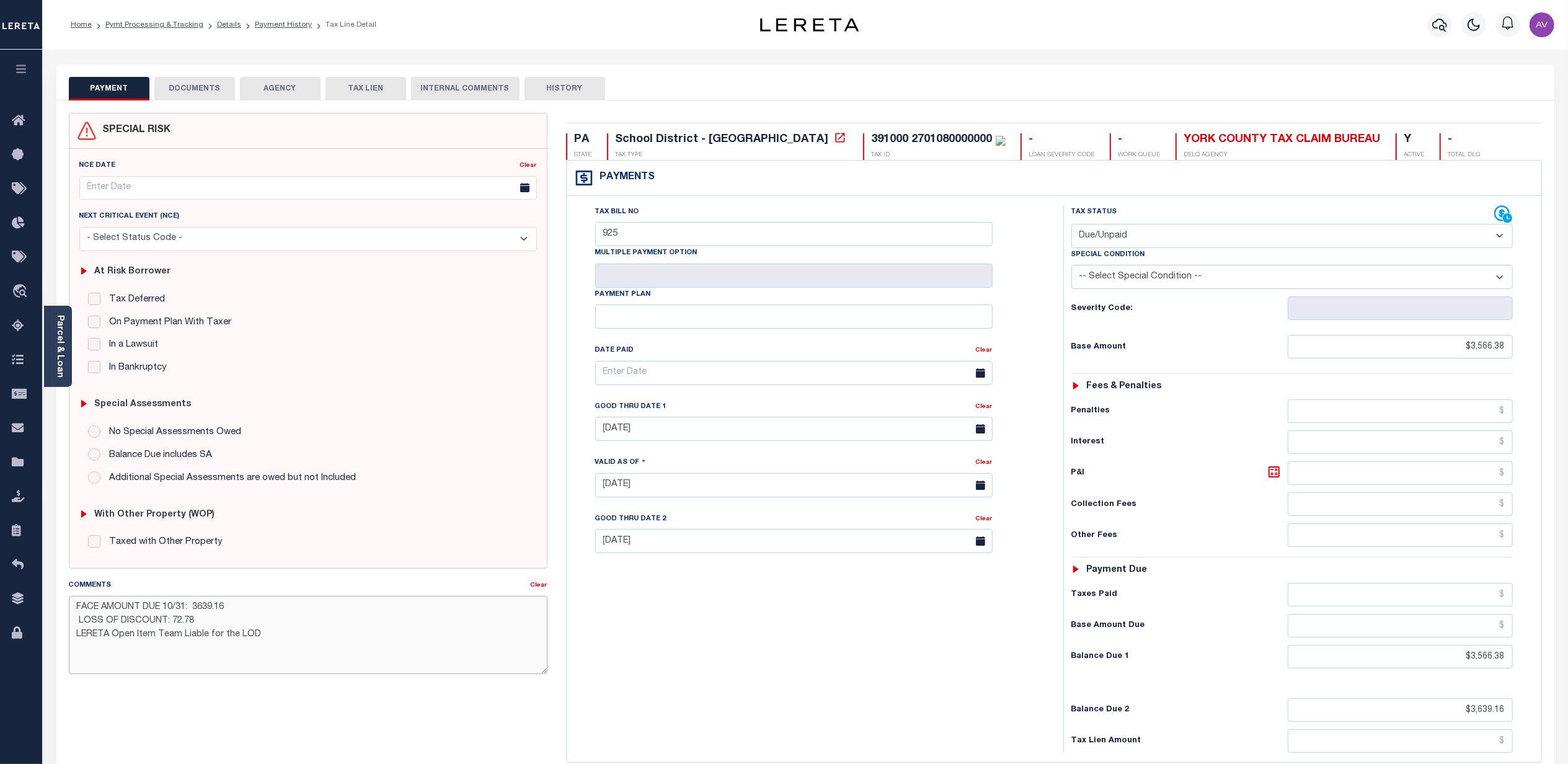
drag, startPoint x: 292, startPoint y: 640, endPoint x: 80, endPoint y: 645, distance: 212.1
click at [73, 648] on textarea "FACE AMOUNT DUE 10/31: 3639.16 LOSS OF DISCOUNT: 72.78 LERETA Open Item Team Li…" at bounding box center [308, 635] width 478 height 78
drag, startPoint x: 1029, startPoint y: 91, endPoint x: 1029, endPoint y: 98, distance: 7.0
click at [1029, 98] on div "PAYMENT DOCUMENTS AGENCY DELINQUENT PAYEE TAX LIEN HISTORY" at bounding box center [805, 88] width 1473 height 23
click at [534, 85] on button "HISTORY" at bounding box center [564, 88] width 80 height 23
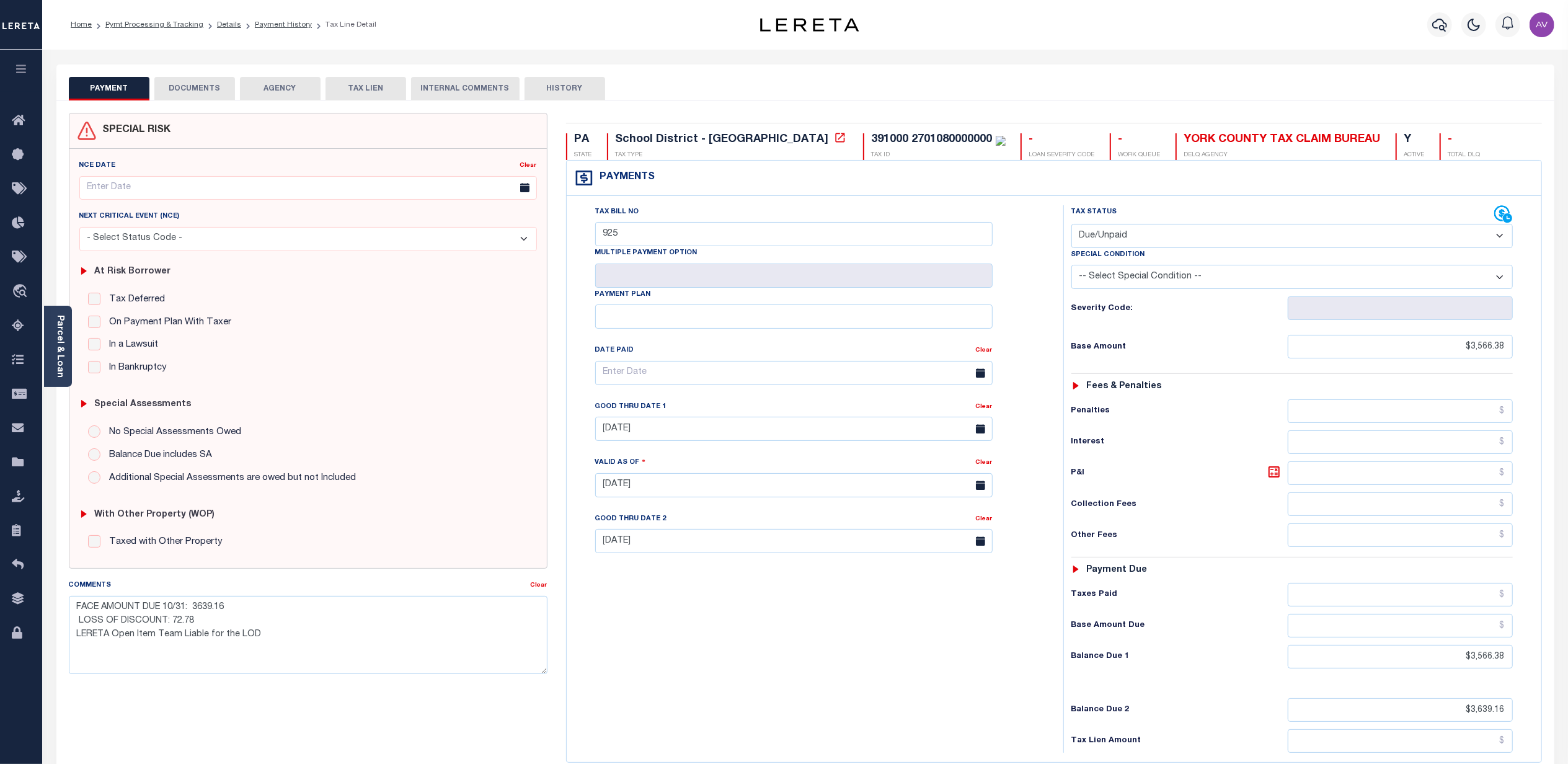
select select "50"
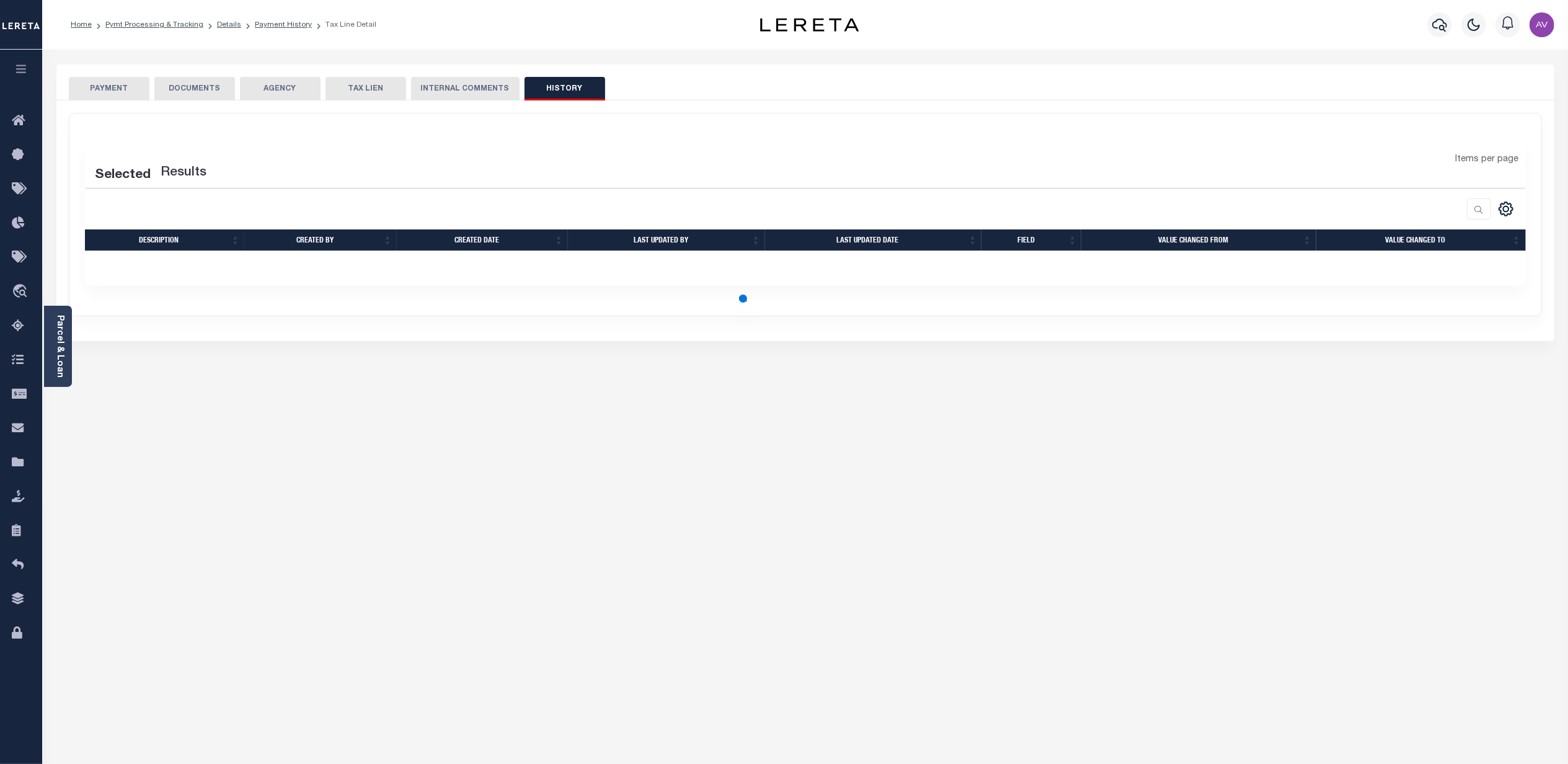
select select "50"
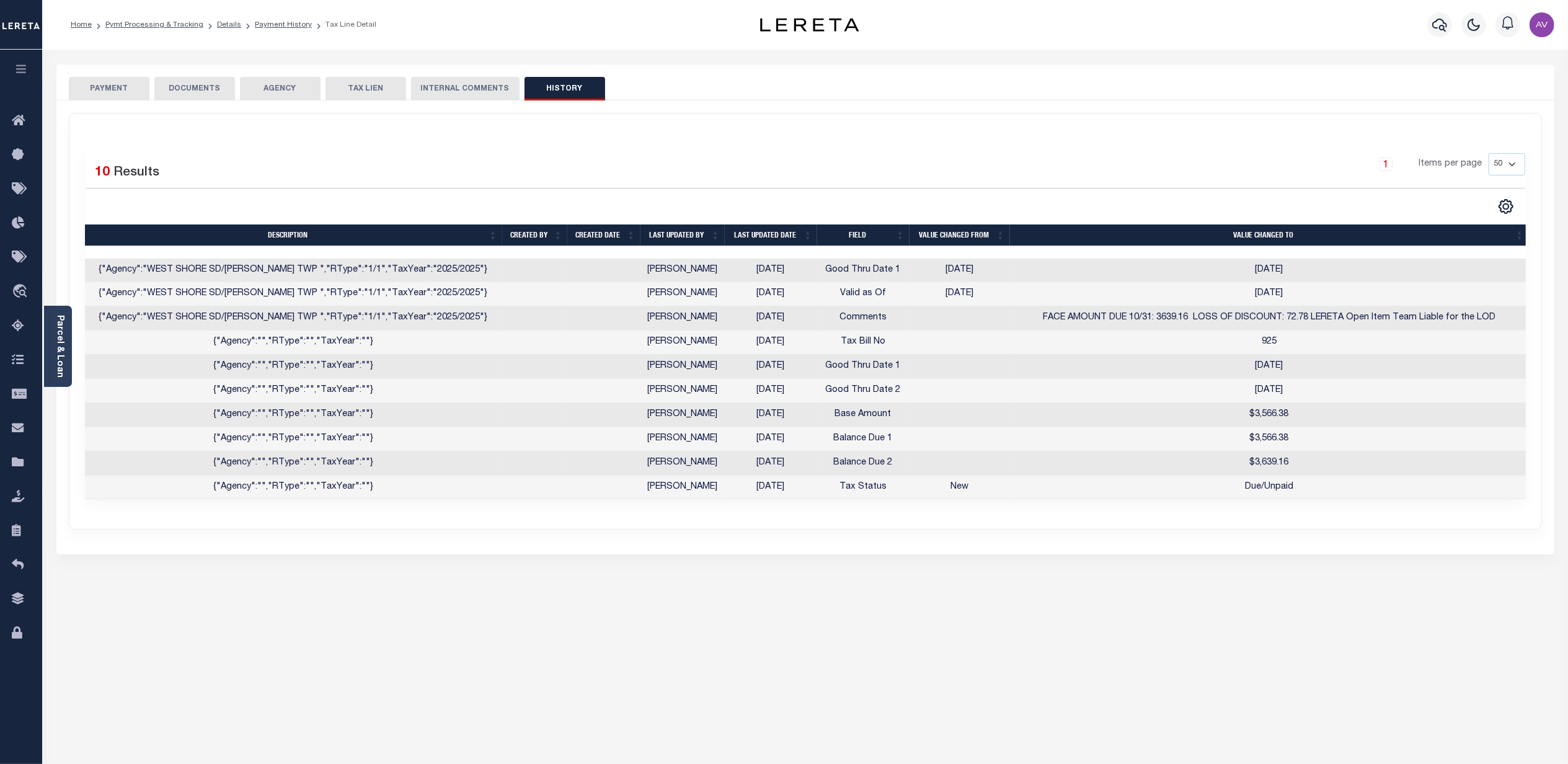
click at [196, 97] on button "DOCUMENTS" at bounding box center [194, 88] width 80 height 23
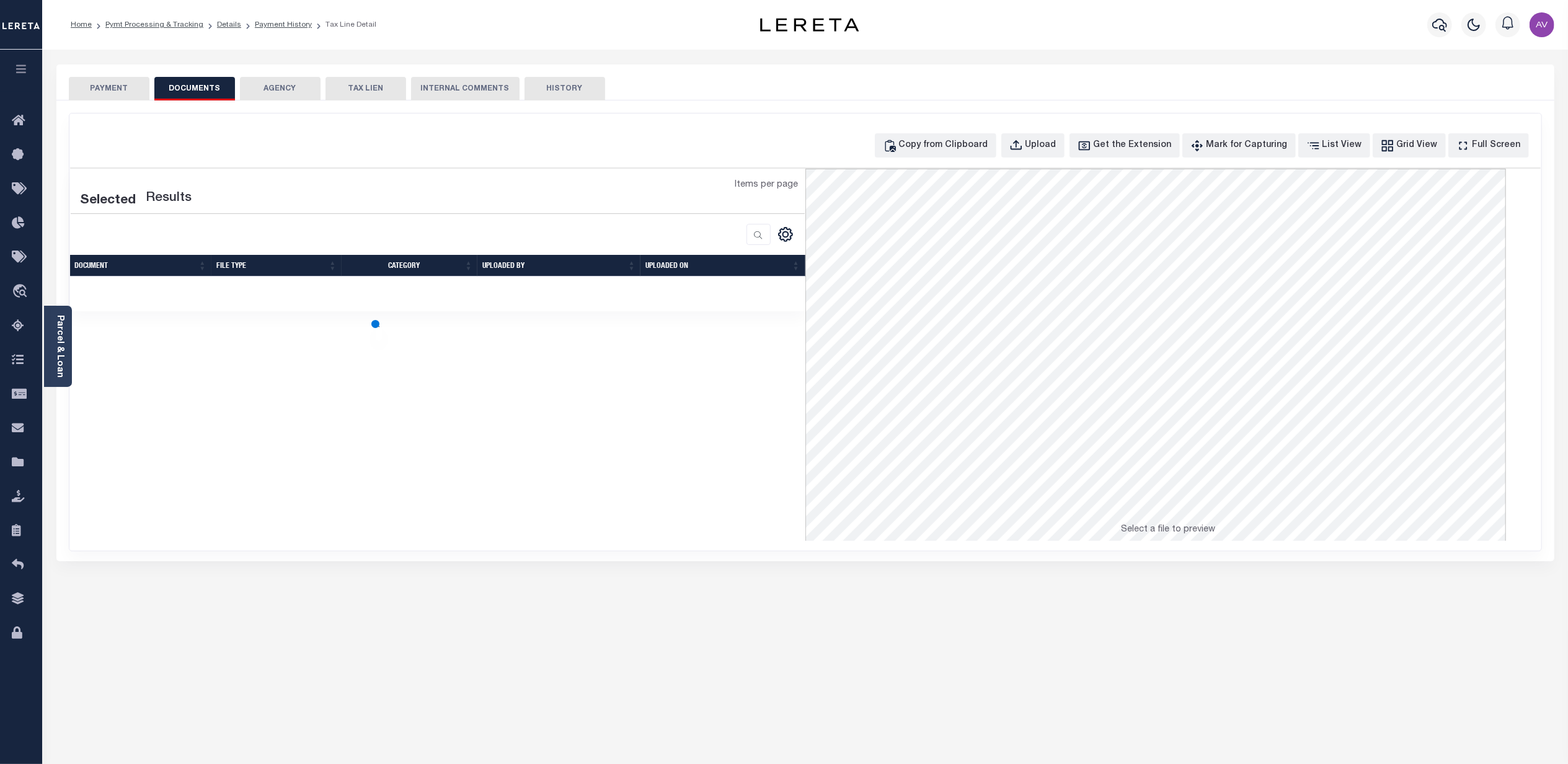
click at [103, 96] on button "PAYMENT" at bounding box center [109, 88] width 80 height 23
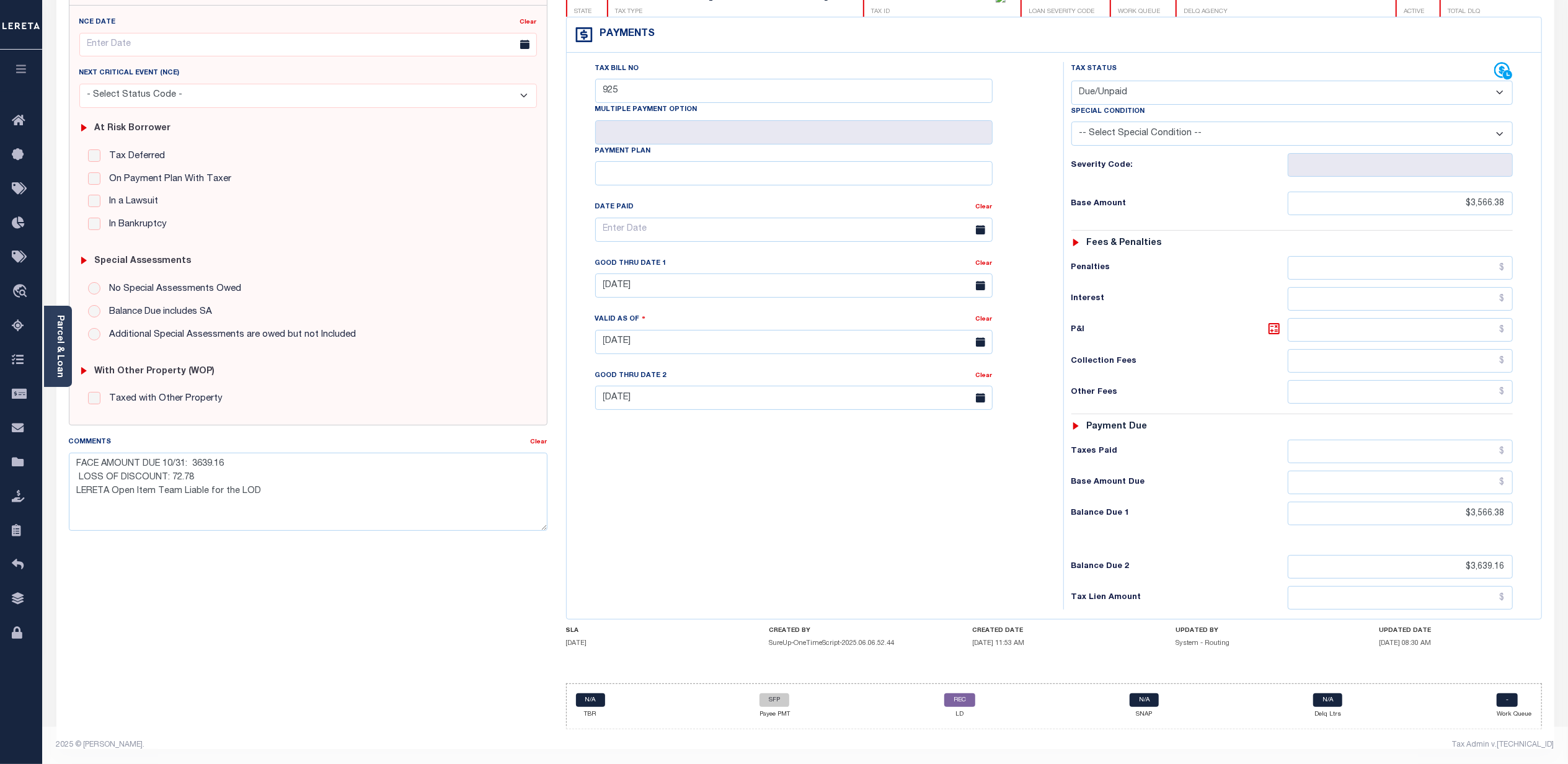
scroll to position [153, 0]
click at [965, 699] on link "REC" at bounding box center [959, 700] width 31 height 14
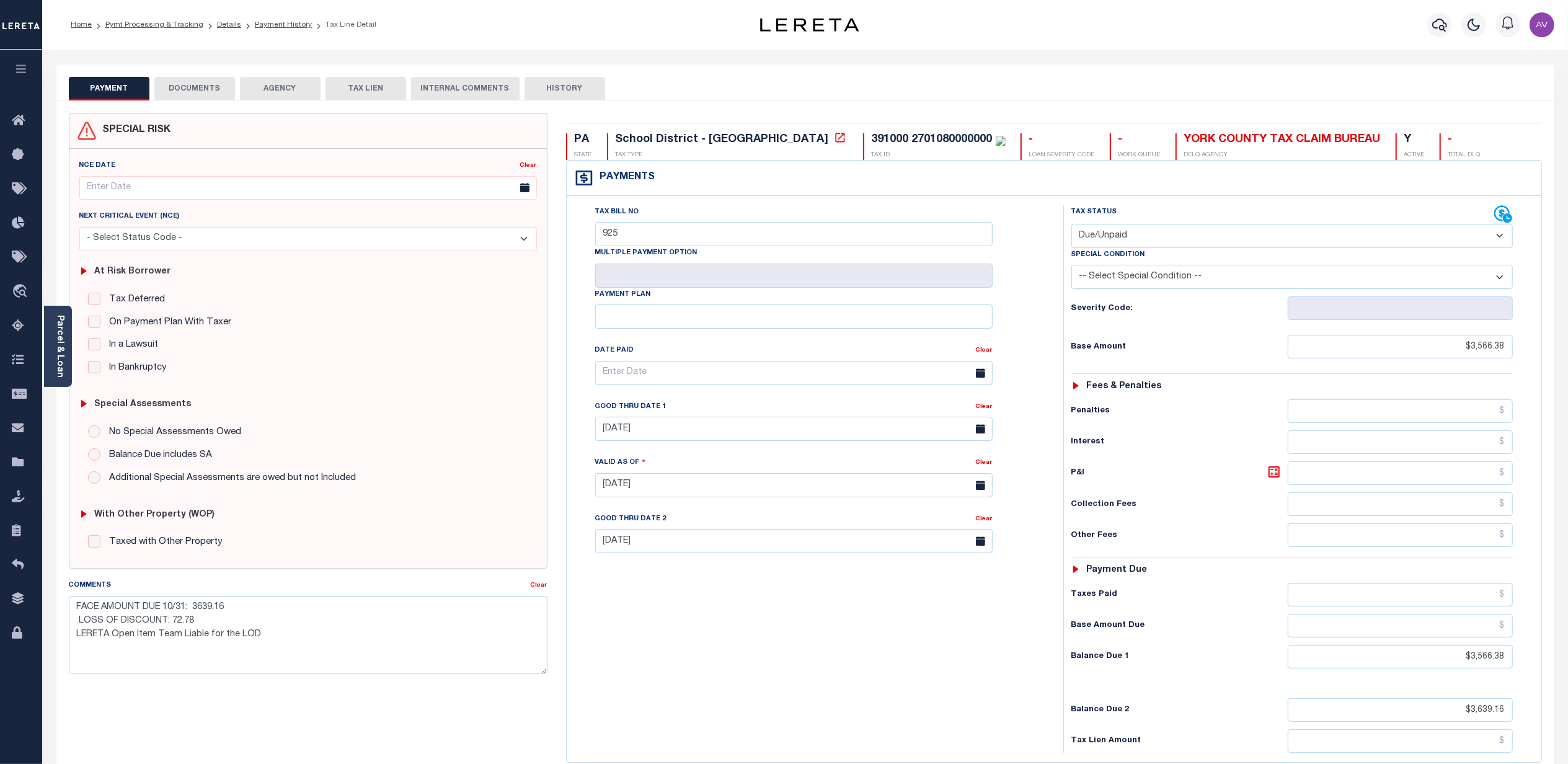
click at [1033, 102] on div "SPECIAL RISK NCE Date Clear" at bounding box center [804, 497] width 1497 height 792
click at [1050, 185] on div "Payments Warning! Search Status is not "Completed", amounts can not be keyed." at bounding box center [1053, 178] width 975 height 35
click at [1046, 202] on div "Tax Bill No 925 Multiple Payment Option Payment Plan" at bounding box center [1053, 479] width 975 height 567
click at [715, 655] on div "Tax Bill No 925 Multiple Payment Option Payment Plan Clear" at bounding box center [812, 479] width 484 height 548
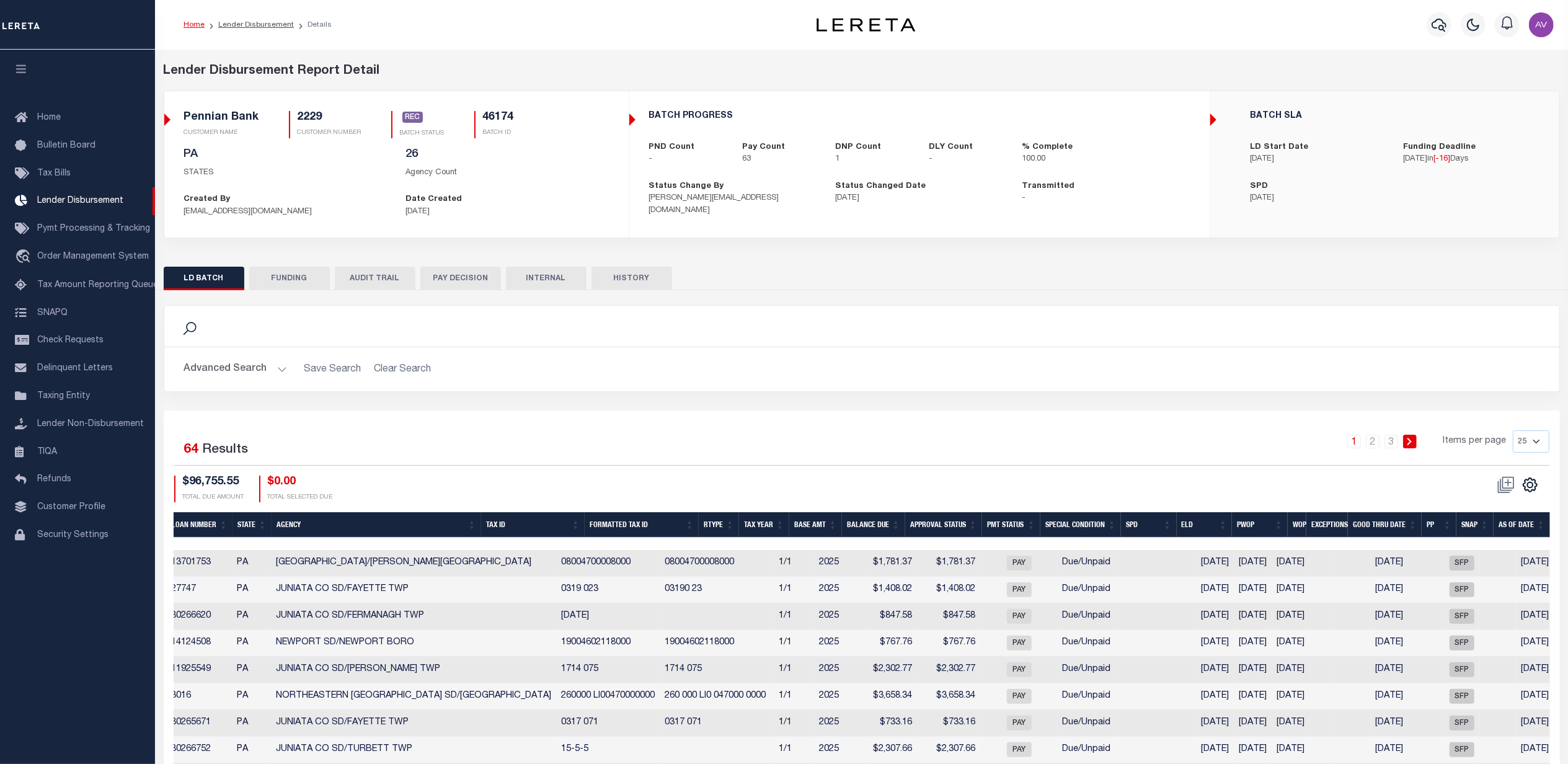
click at [953, 359] on div "Advanced Search Save Search Clear Search Customer Number Contains Contains Is C…" at bounding box center [862, 369] width 1395 height 44
click at [848, 366] on h2 "Advanced Search Save Search Clear Search" at bounding box center [861, 369] width 1375 height 24
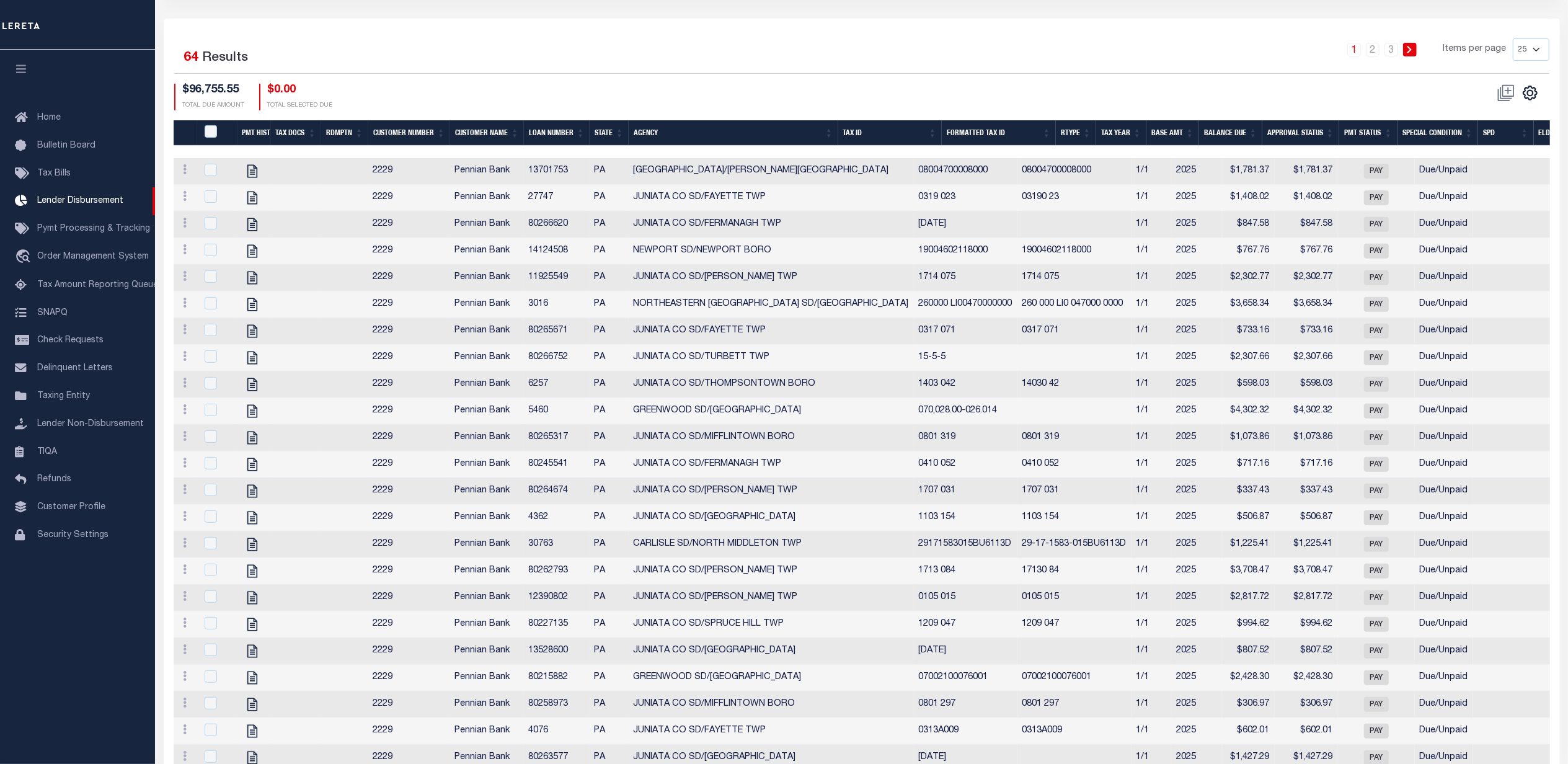
scroll to position [191, 0]
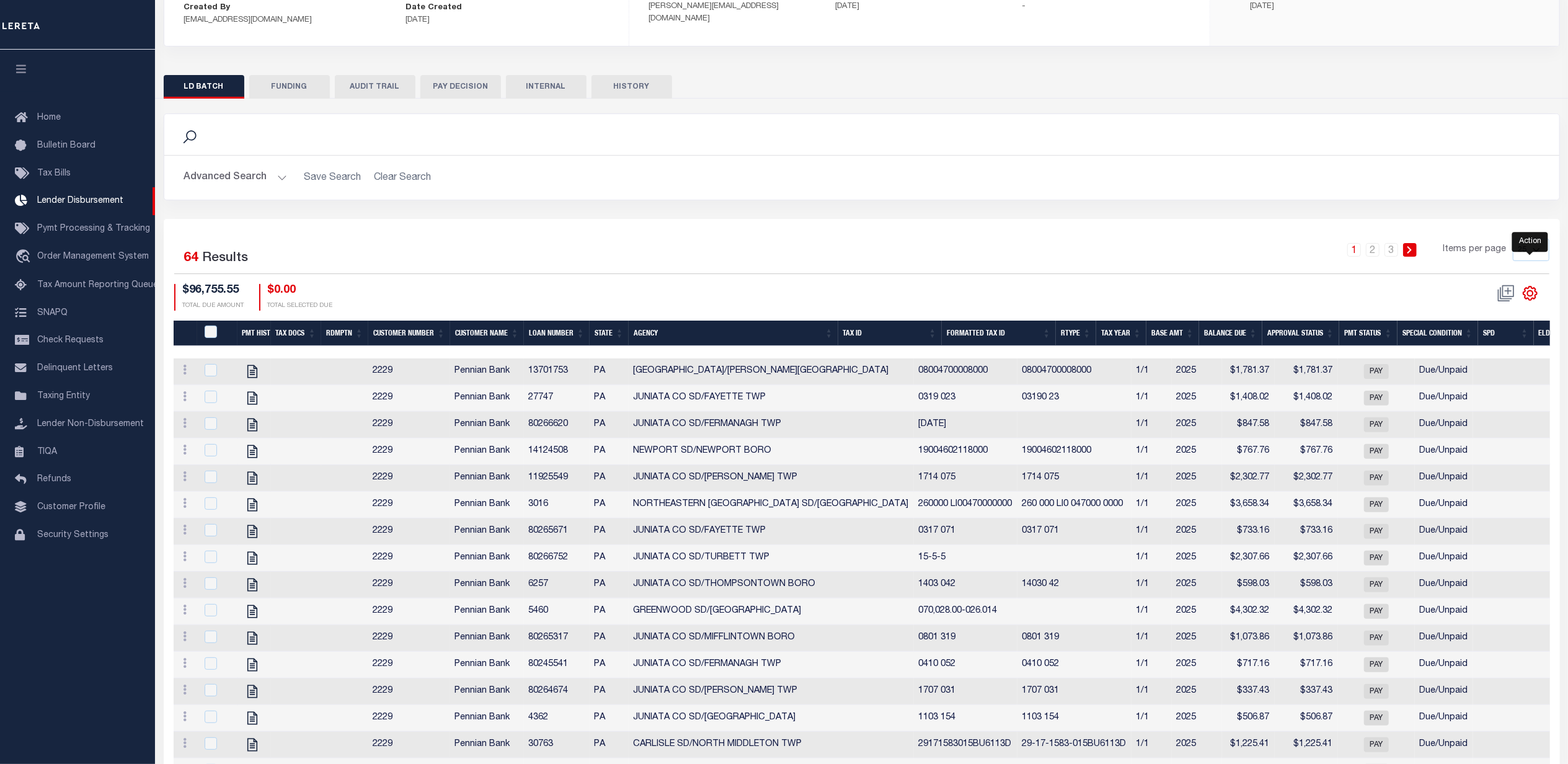
click at [1527, 300] on icon "" at bounding box center [1530, 293] width 16 height 16
click at [1459, 390] on span "Show Filter" at bounding box center [1454, 385] width 47 height 9
select select
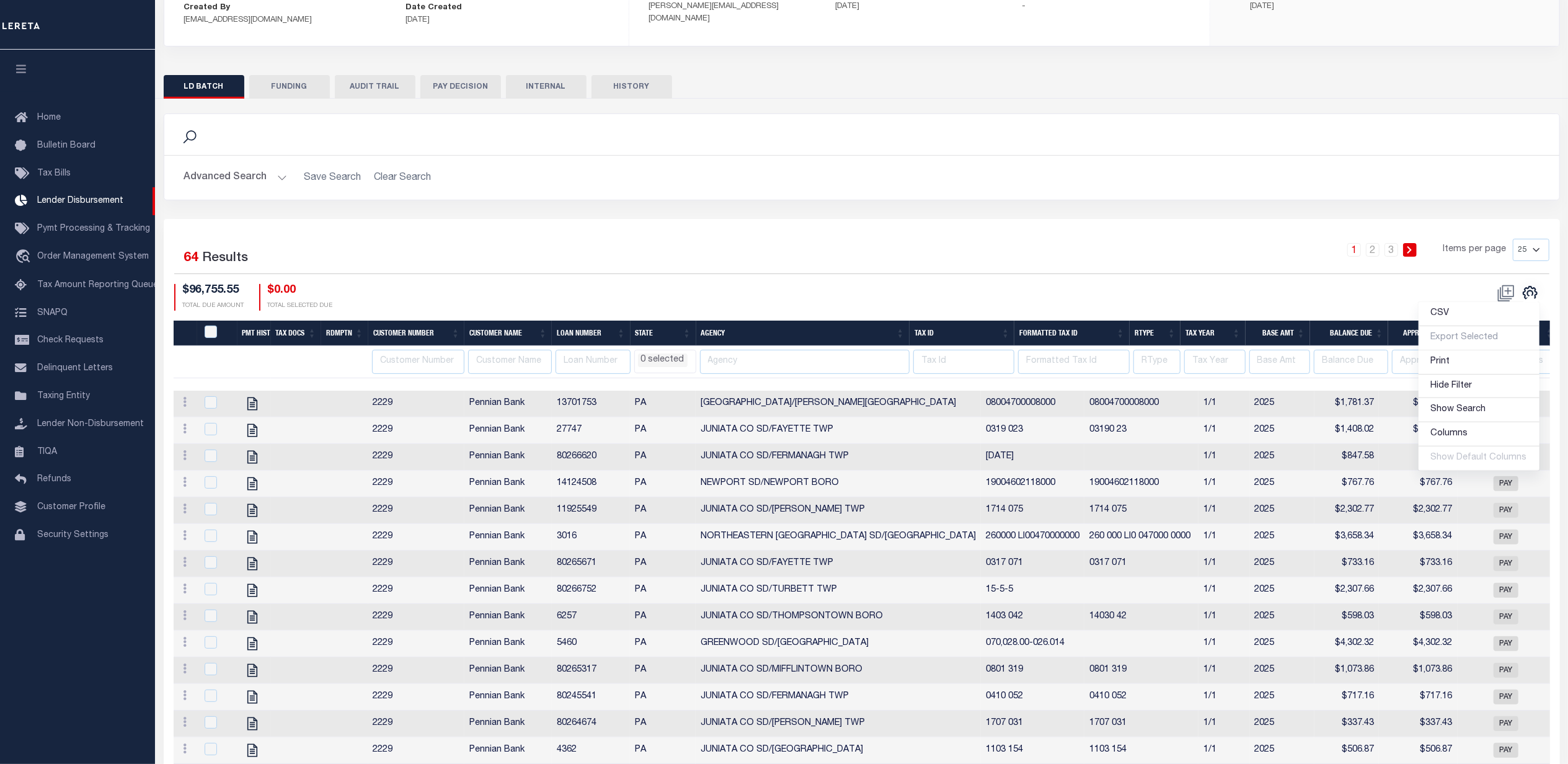
click at [540, 283] on div "Selected 64 Results 1 2 3 Items per page 25 50 100 200 $96,755.55 TOTAL DUE AMO…" at bounding box center [862, 274] width 1395 height 72
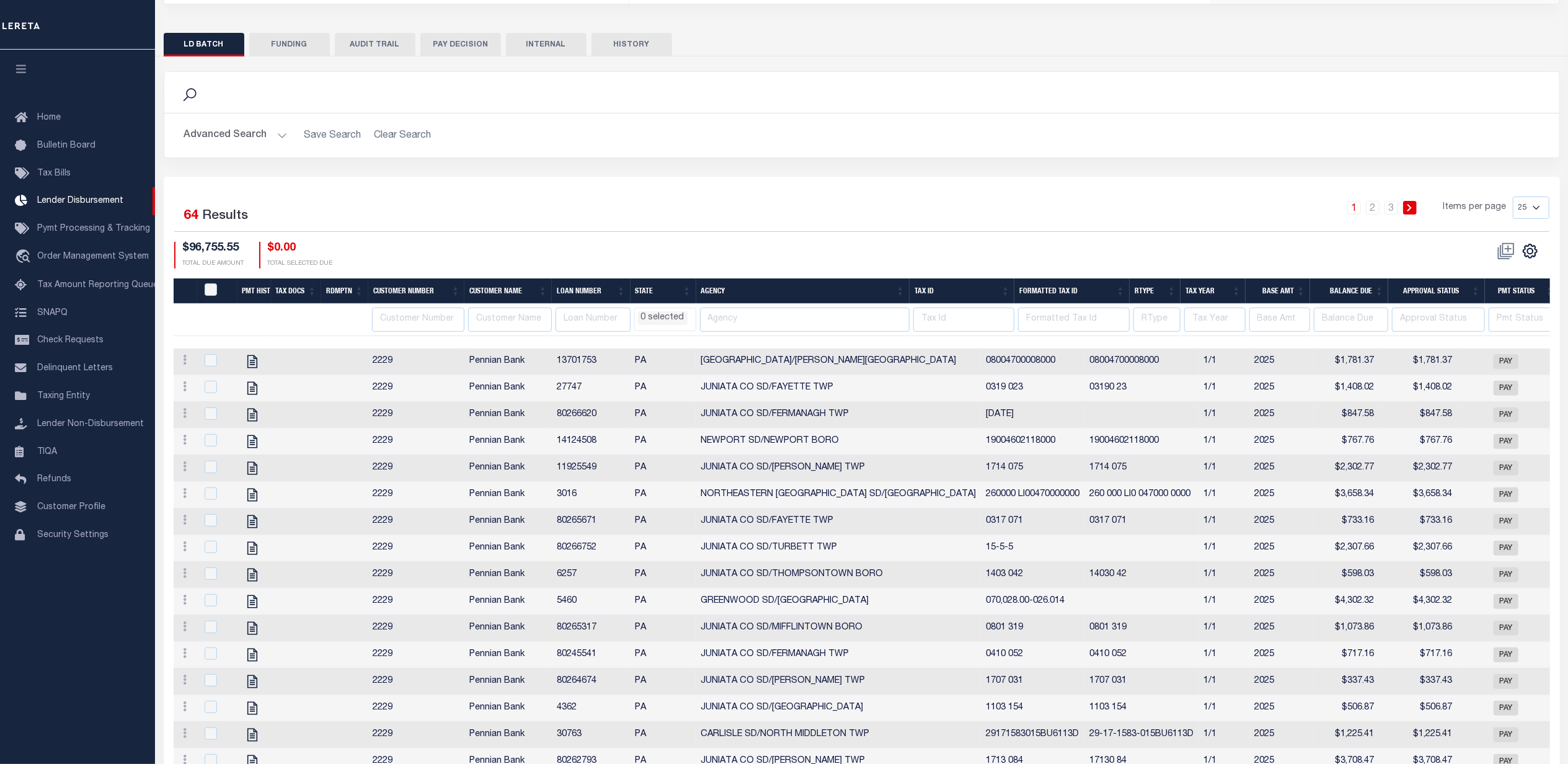
scroll to position [274, 0]
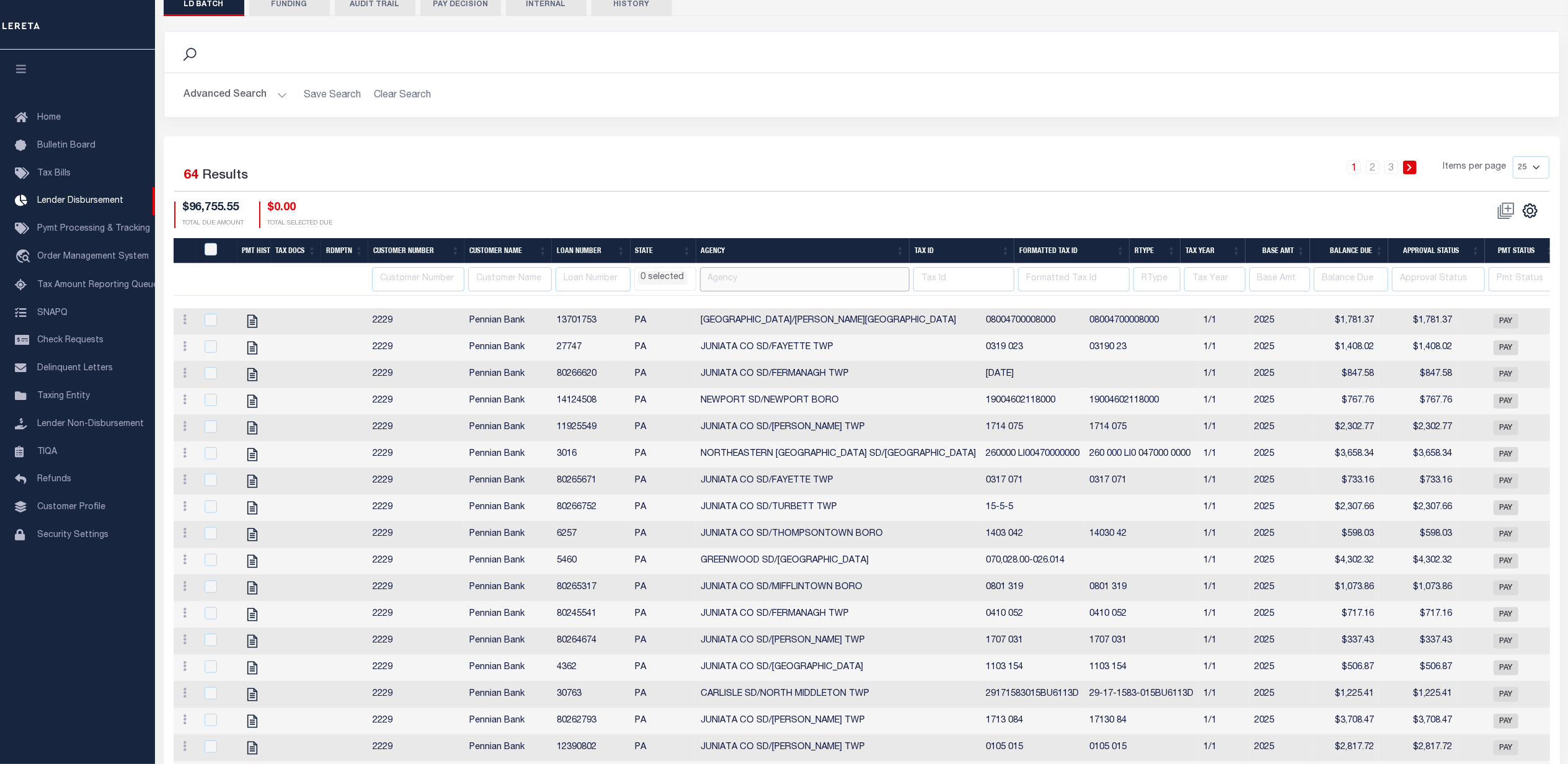
click at [756, 284] on input "text" at bounding box center [804, 279] width 209 height 24
type input "west shores"
select select
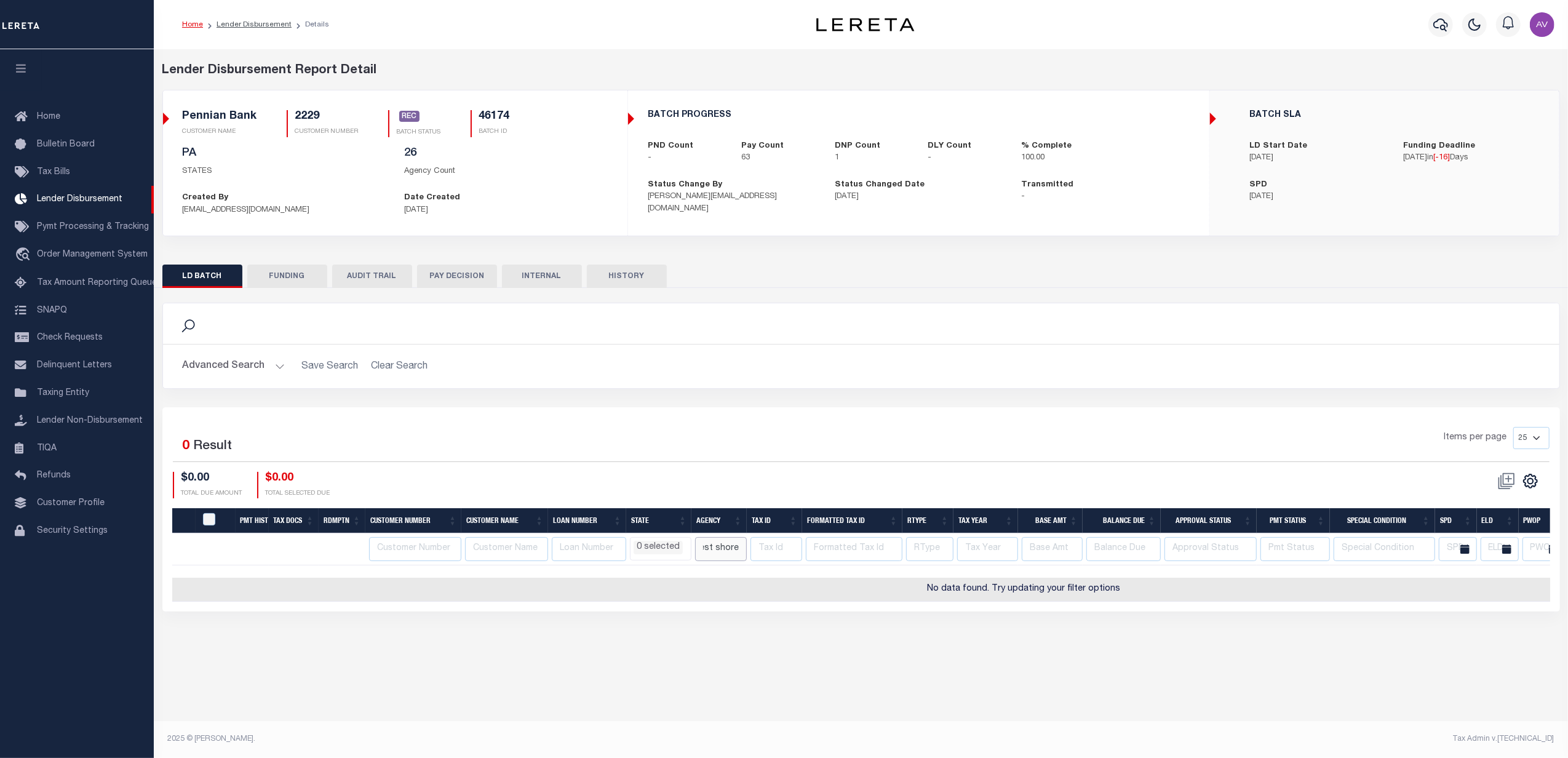
scroll to position [0, 9]
type input "west shore"
select select
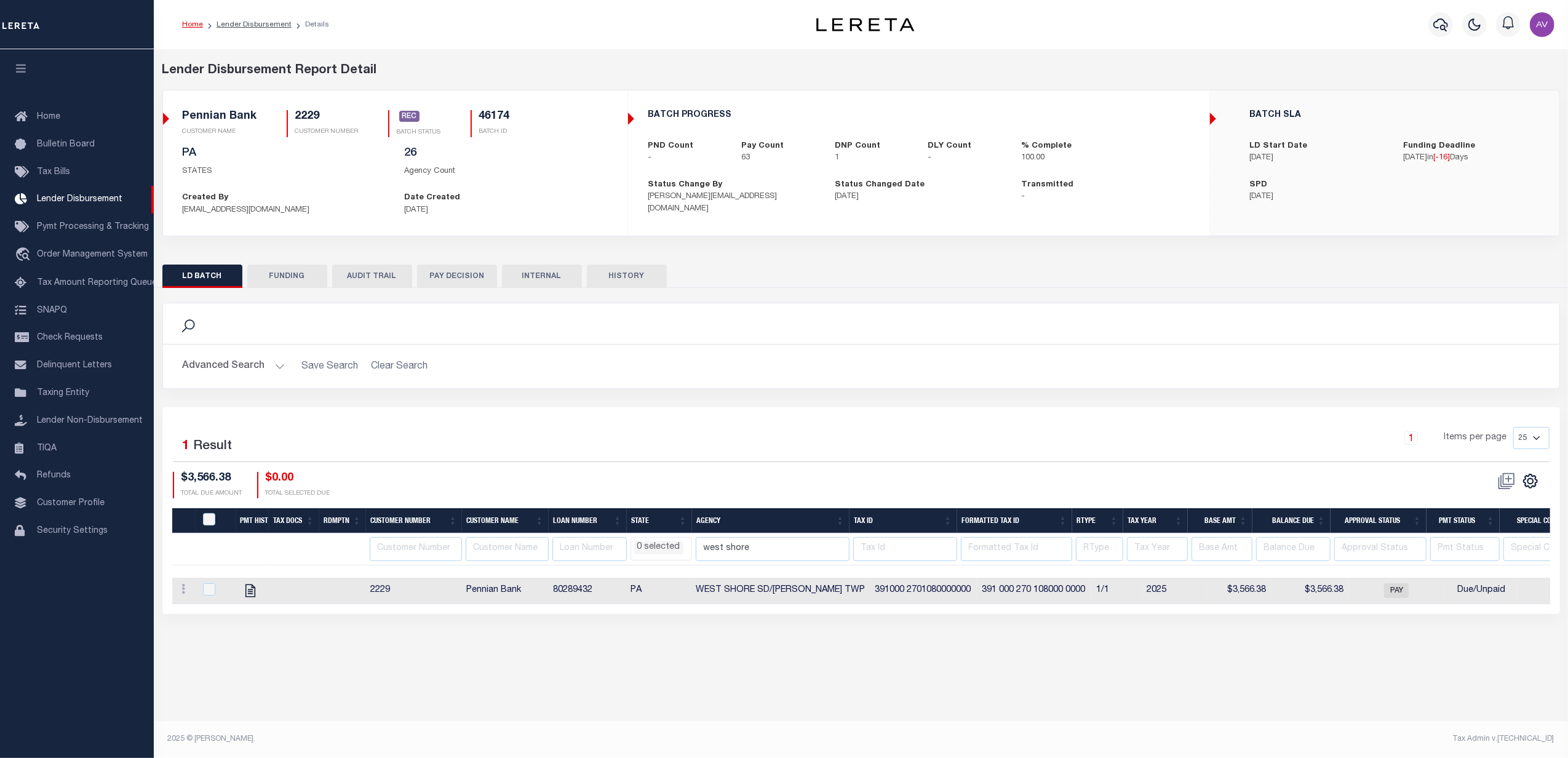
select select
click at [294, 281] on button "FUNDING" at bounding box center [287, 275] width 80 height 23
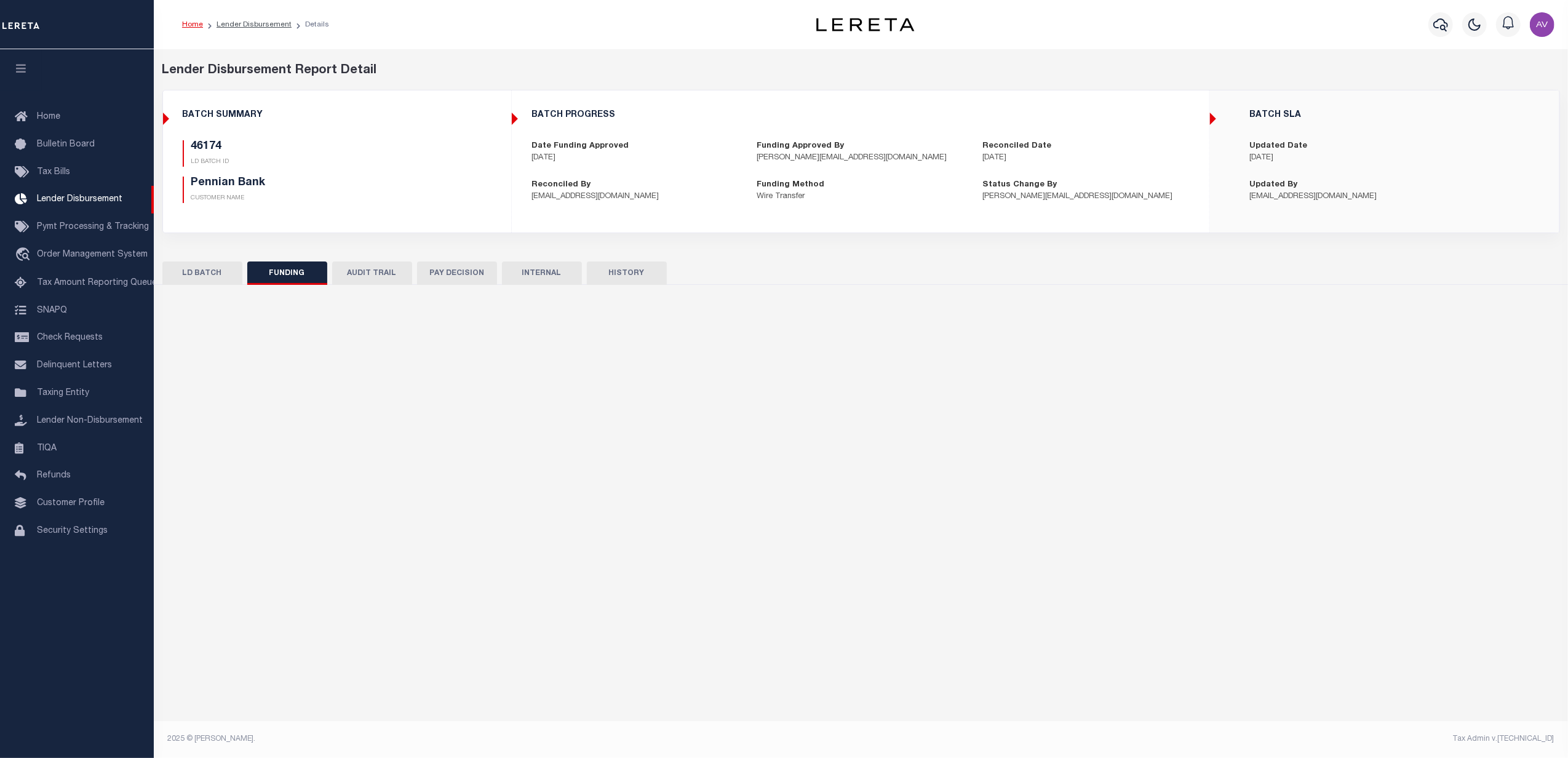
type input "$95,113.32"
type input "$0"
type input "09/18/2025"
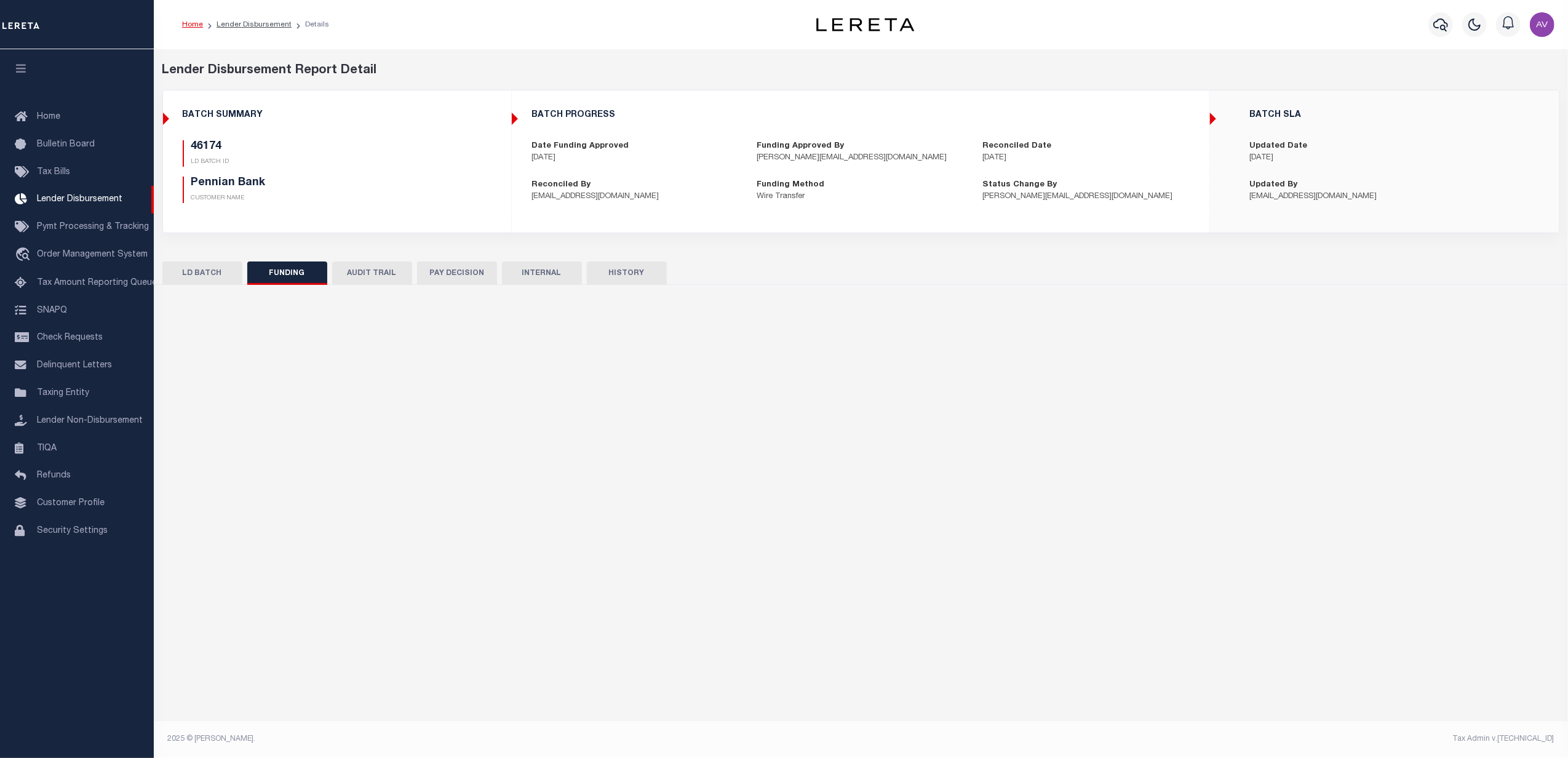
type input "20250918MMQFMP2700222909181247FT03"
type input "09/22/2025"
select select
select select "100"
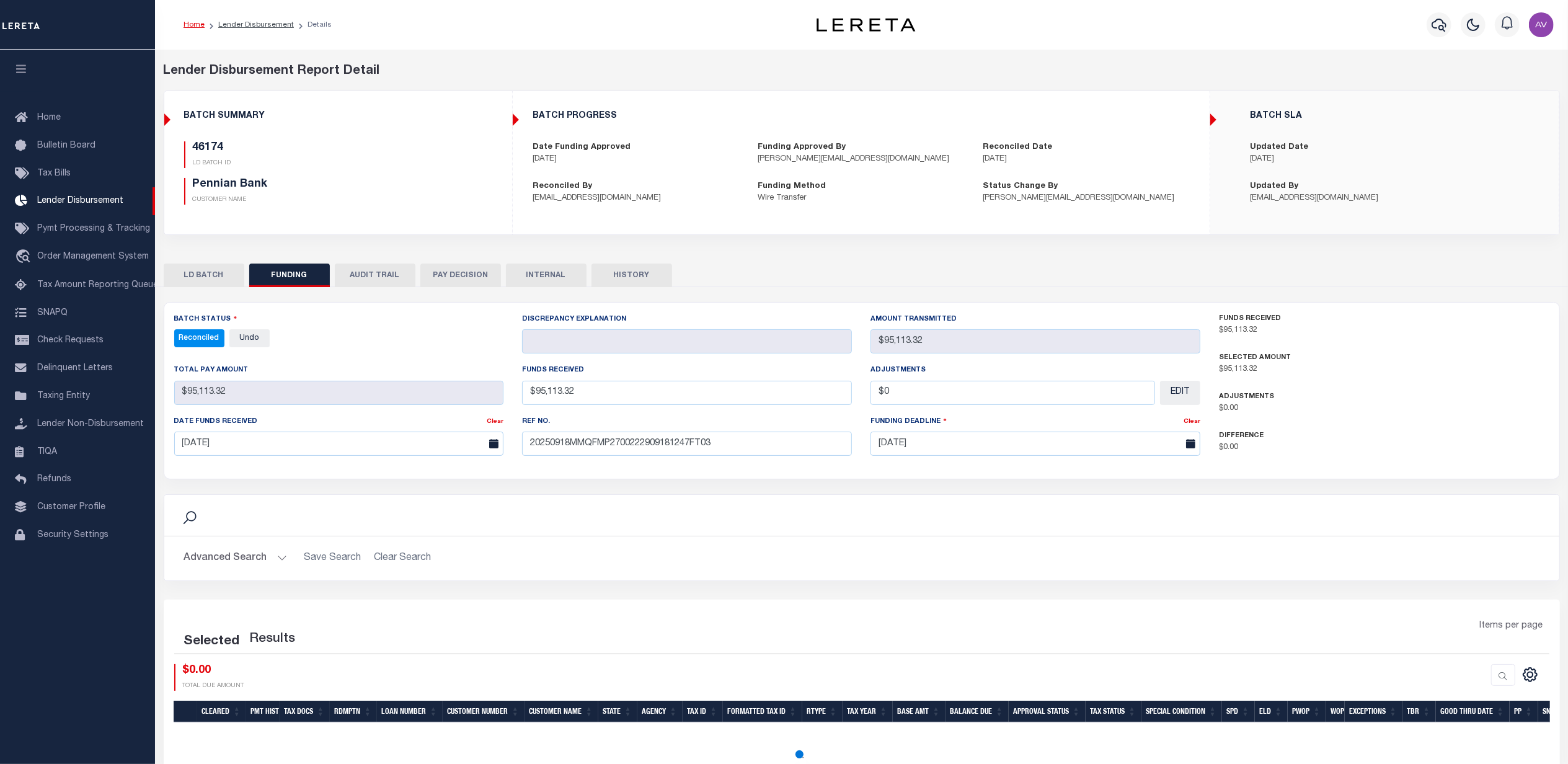
select select "100"
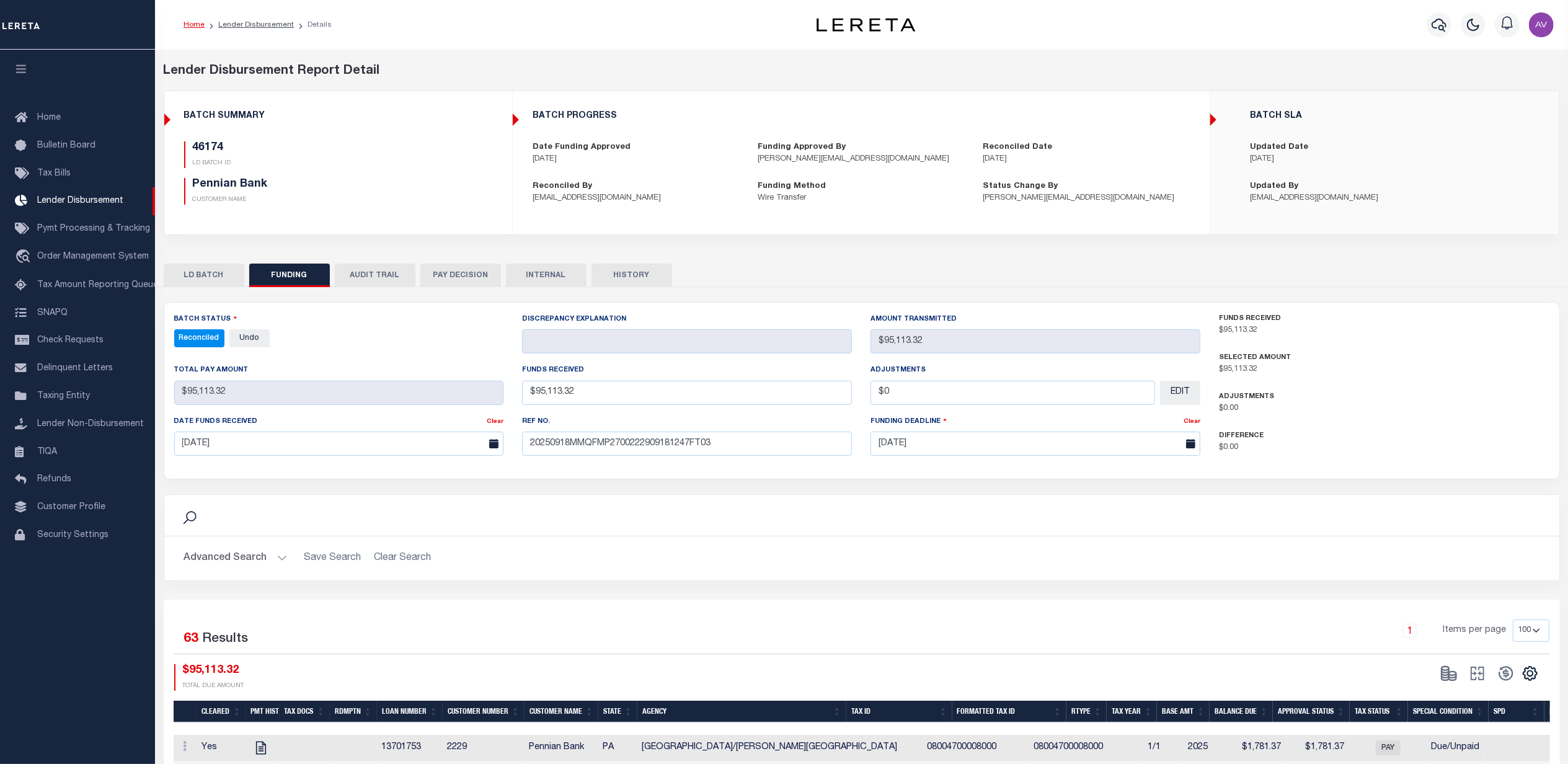
click at [213, 266] on button "LD BATCH" at bounding box center [203, 275] width 80 height 23
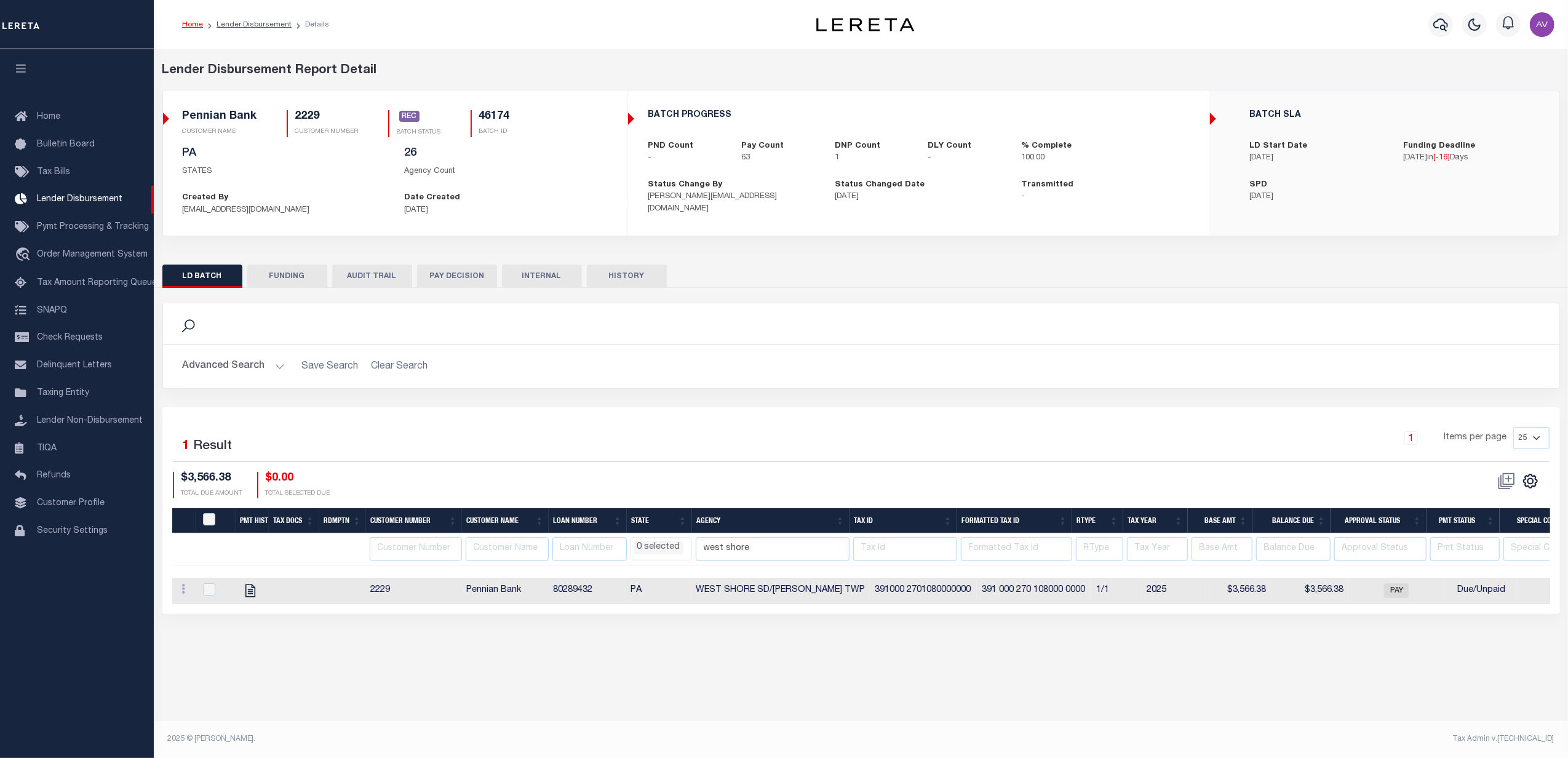
select select
click at [1017, 446] on div "1 Items per page 25 50 100 200" at bounding box center [1036, 442] width 1028 height 32
click at [887, 413] on div "Selected 1 Result 1 Items per page 25 50 100 200 $3,566.38 $0.00" at bounding box center [861, 510] width 1398 height 206
click at [1303, 329] on div "Search" at bounding box center [861, 323] width 1376 height 21
click at [785, 550] on input "west shore" at bounding box center [772, 549] width 154 height 24
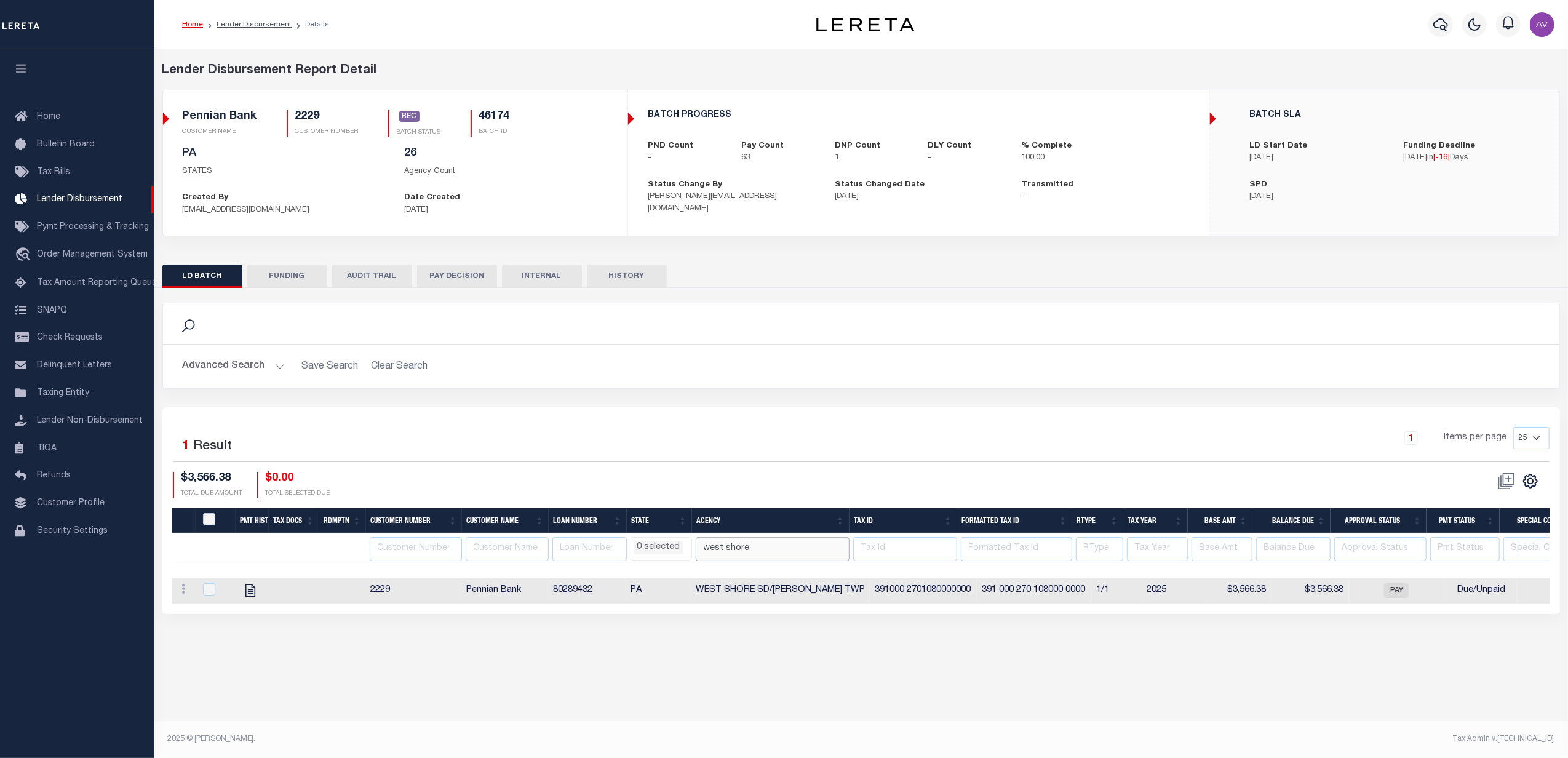
click at [783, 552] on input "west shore" at bounding box center [772, 549] width 154 height 24
click at [781, 552] on input "west shore" at bounding box center [772, 549] width 154 height 24
click at [818, 435] on div "1 Items per page 25 50 100 200" at bounding box center [1036, 442] width 1028 height 32
click at [683, 443] on div "1 Items per page 25 50 100 200" at bounding box center [1036, 442] width 1028 height 32
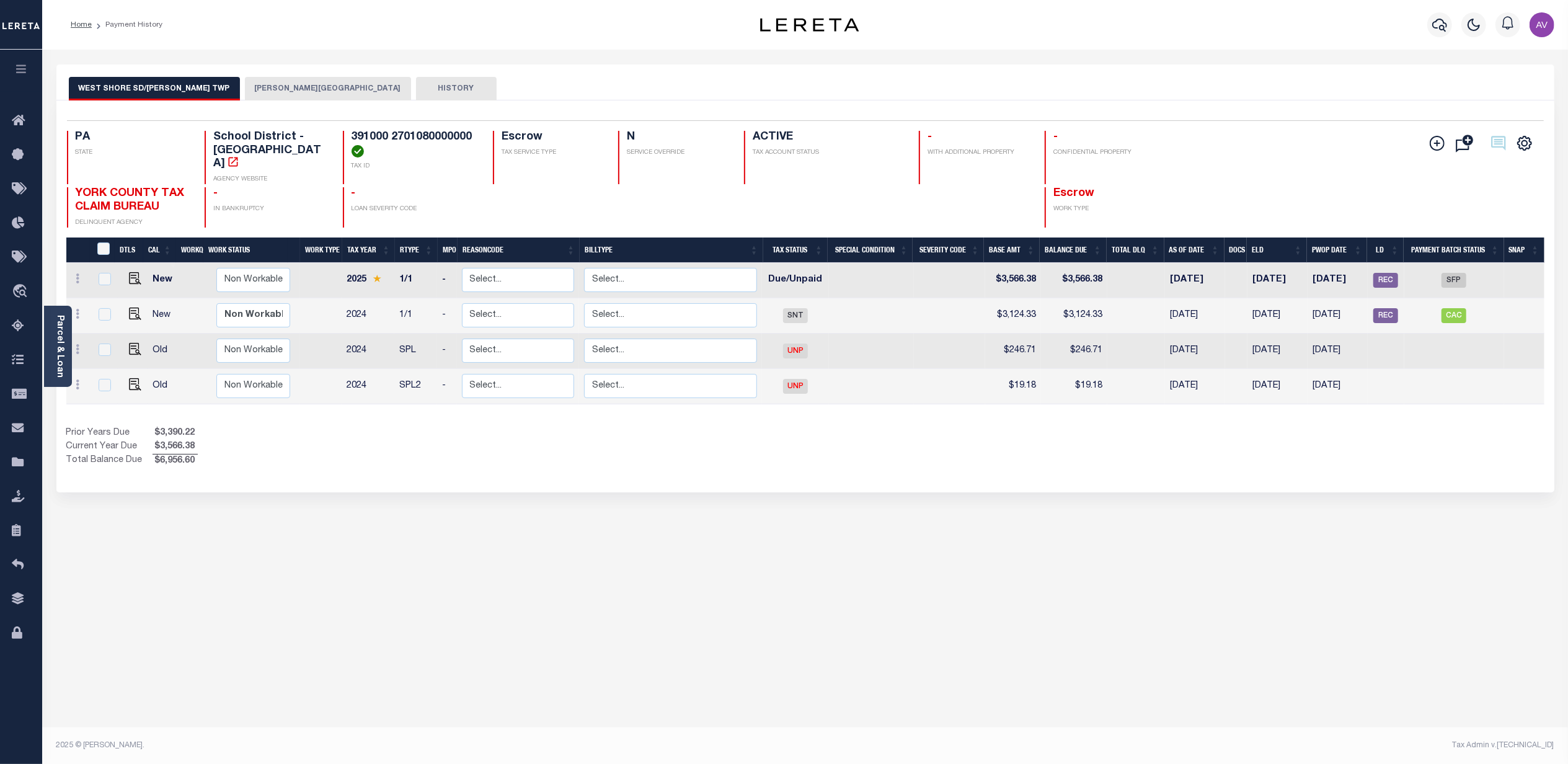
click at [60, 329] on link "Parcel & Loan" at bounding box center [59, 346] width 9 height 63
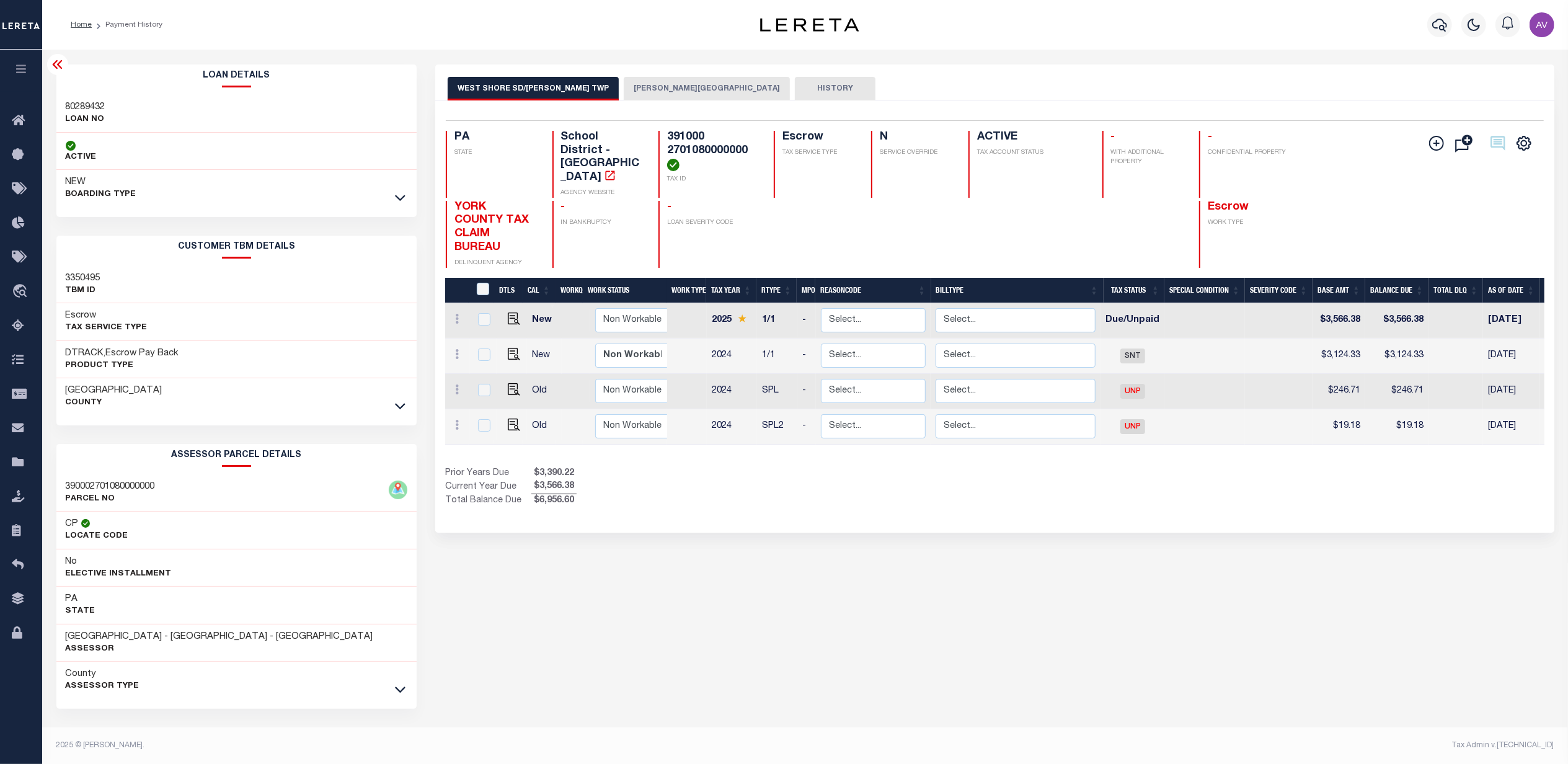
click at [95, 103] on h3 "80289432" at bounding box center [85, 107] width 40 height 12
copy h3 "80289432"
click at [965, 484] on div "Prior Years Due $3,390.22 Current Year Due $3,566.38 Total Balance Due $6,956.60" at bounding box center [719, 488] width 549 height 41
click at [683, 524] on div "WEST SHORE SD/NEWBERRY TWP NEWBERRY TOWNSHIP HISTORY Selected 4" at bounding box center [995, 415] width 1138 height 700
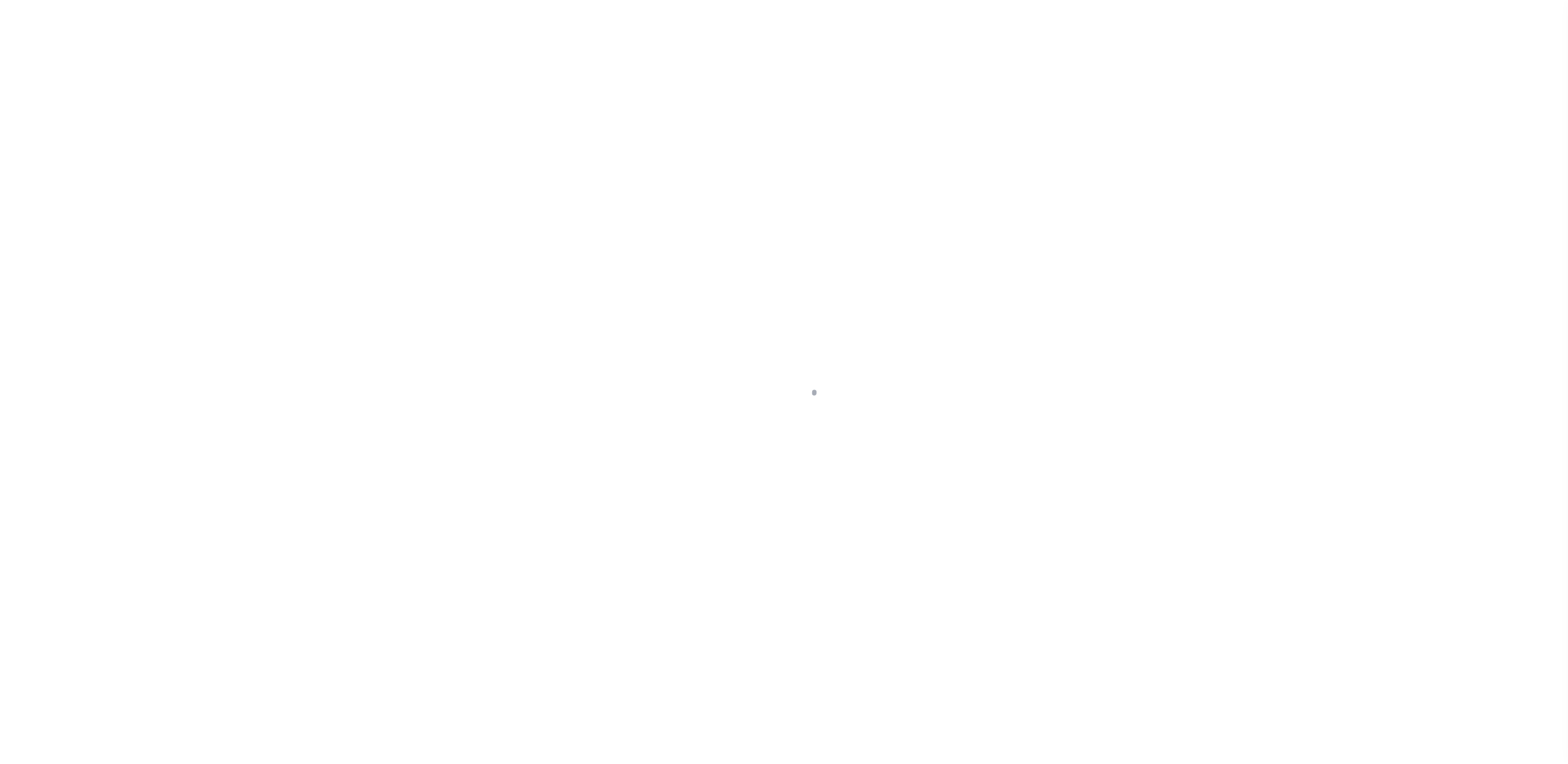
select select "SFP"
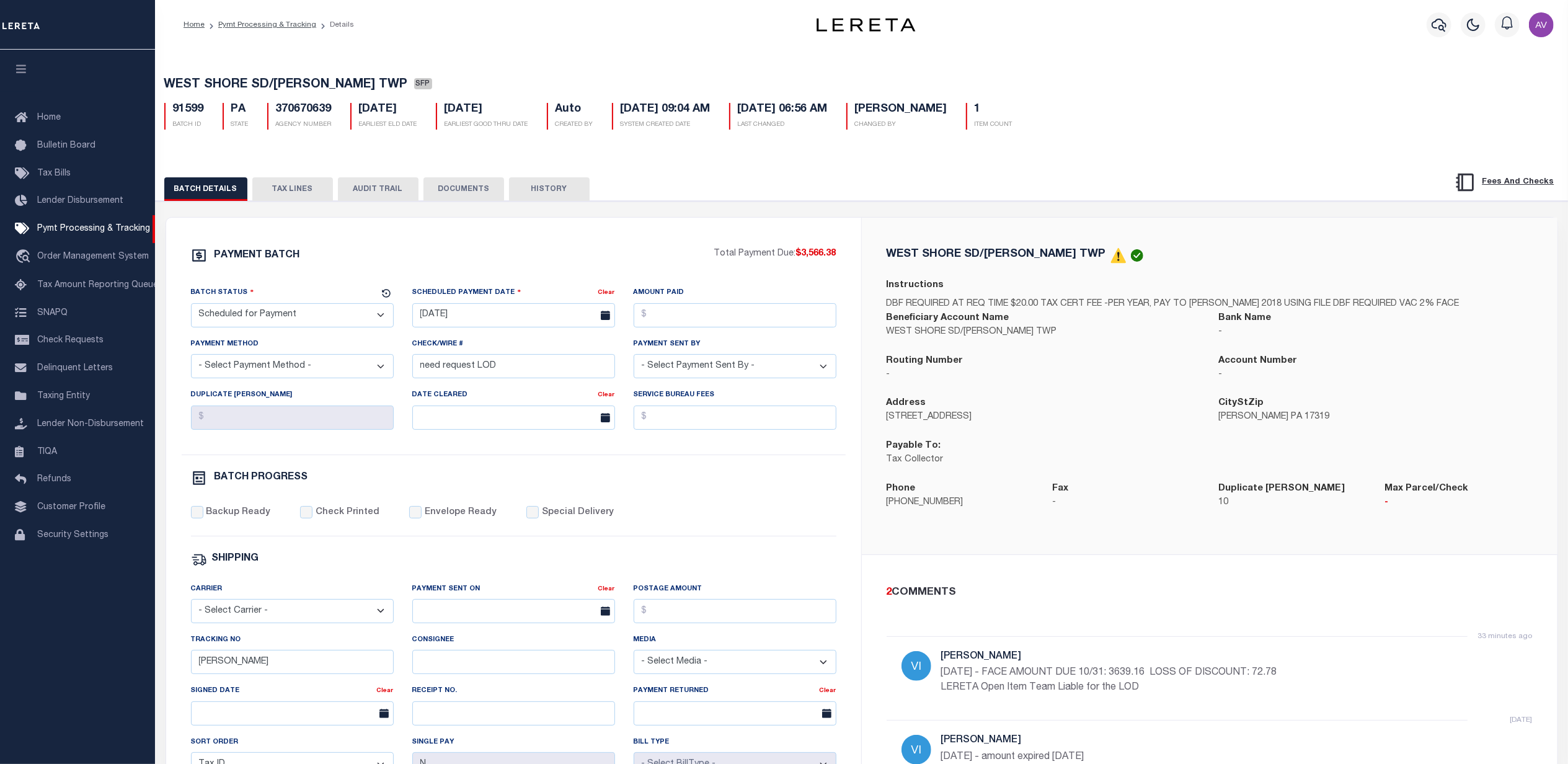
click at [843, 184] on div "BATCH DETAILS TAX LINES AUDIT TRAIL DOCUMENTS HISTORY" at bounding box center [783, 189] width 1237 height 23
drag, startPoint x: 923, startPoint y: 229, endPoint x: 910, endPoint y: 240, distance: 17.0
click at [910, 240] on div "WEST SHORE SD/[PERSON_NAME] TWP Instructions DBF REQUIRED AT REQ TIME $20.00 TA…" at bounding box center [1209, 385] width 696 height 337
click at [909, 268] on div "WEST SHORE SD/[PERSON_NAME] TWP Instructions DBF REQUIRED AT REQ TIME $20.00 TA…" at bounding box center [1209, 385] width 665 height 277
click at [1066, 216] on div "PAYMENT BATCH Total Payment Due: $3,566.38 Batch Status" at bounding box center [861, 602] width 1425 height 803
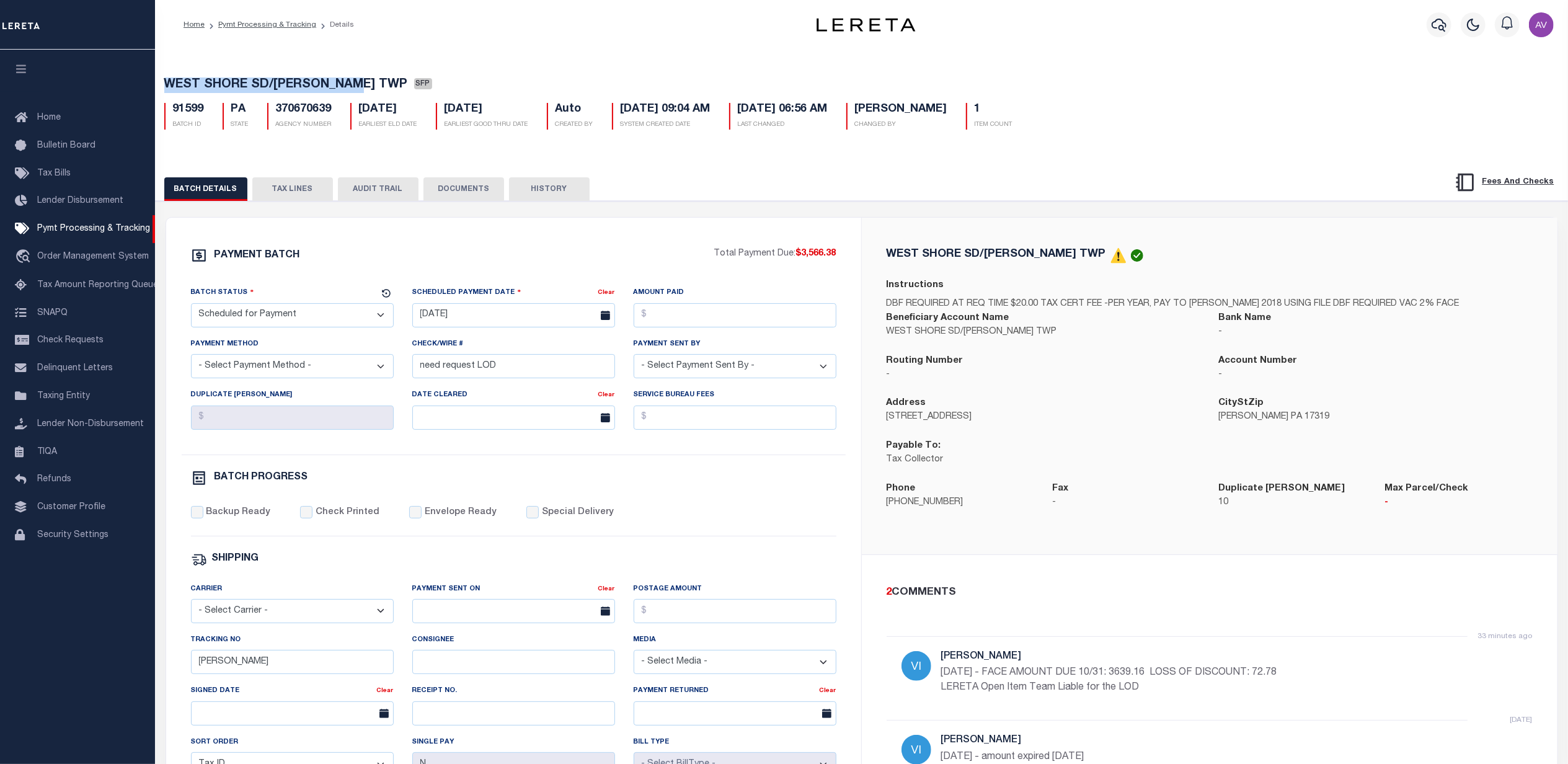
drag, startPoint x: 370, startPoint y: 85, endPoint x: 167, endPoint y: 85, distance: 203.0
click at [167, 85] on span "WEST SHORE SD/[PERSON_NAME] TWP" at bounding box center [286, 85] width 244 height 12
drag, startPoint x: 167, startPoint y: 85, endPoint x: 371, endPoint y: 83, distance: 204.0
click at [371, 83] on span "WEST SHORE SD/[PERSON_NAME] TWP" at bounding box center [286, 85] width 244 height 12
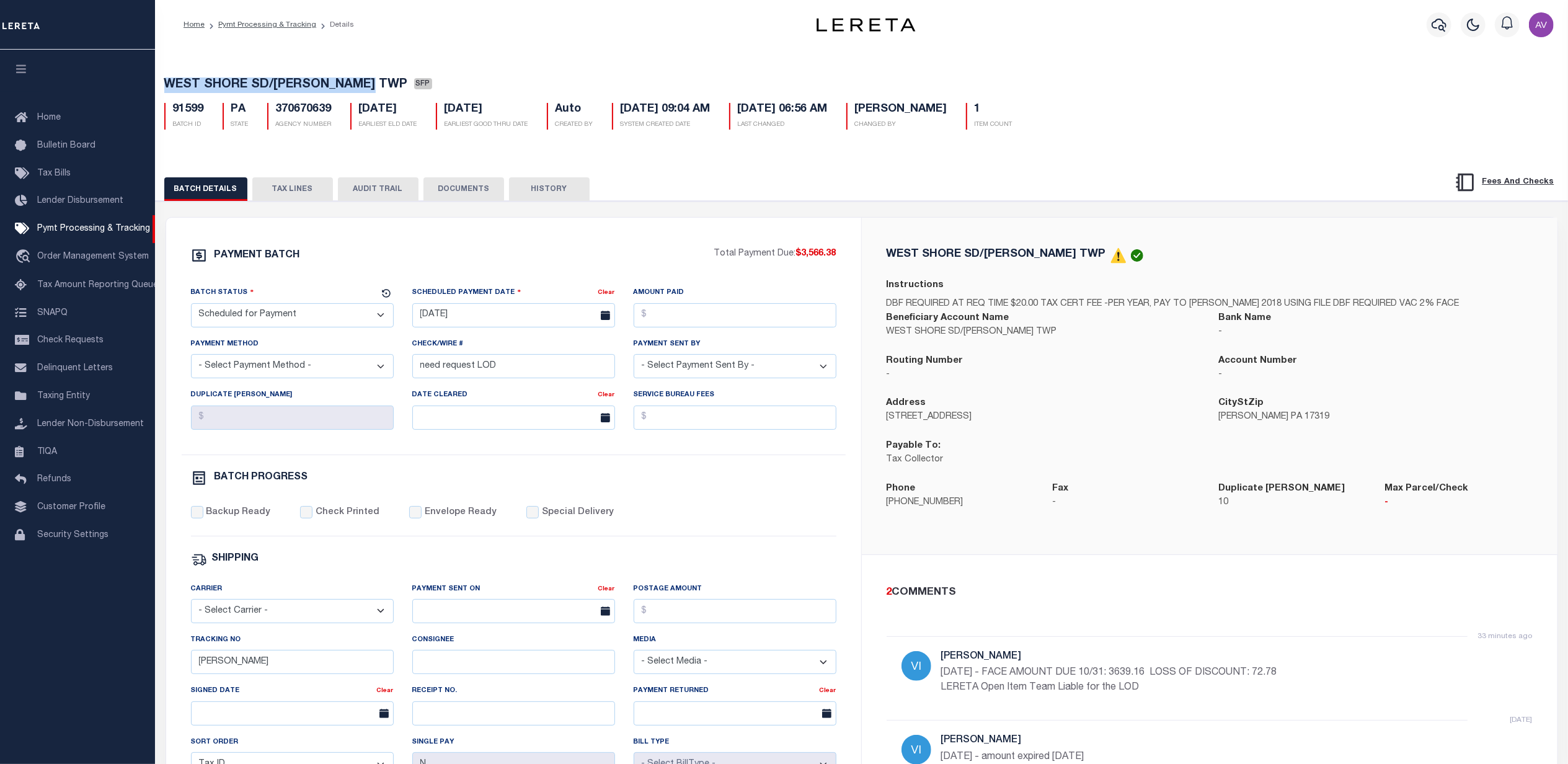
click at [877, 218] on div "PAYMENT BATCH Total Payment Due: $3,566.38 Batch Status" at bounding box center [861, 602] width 1425 height 803
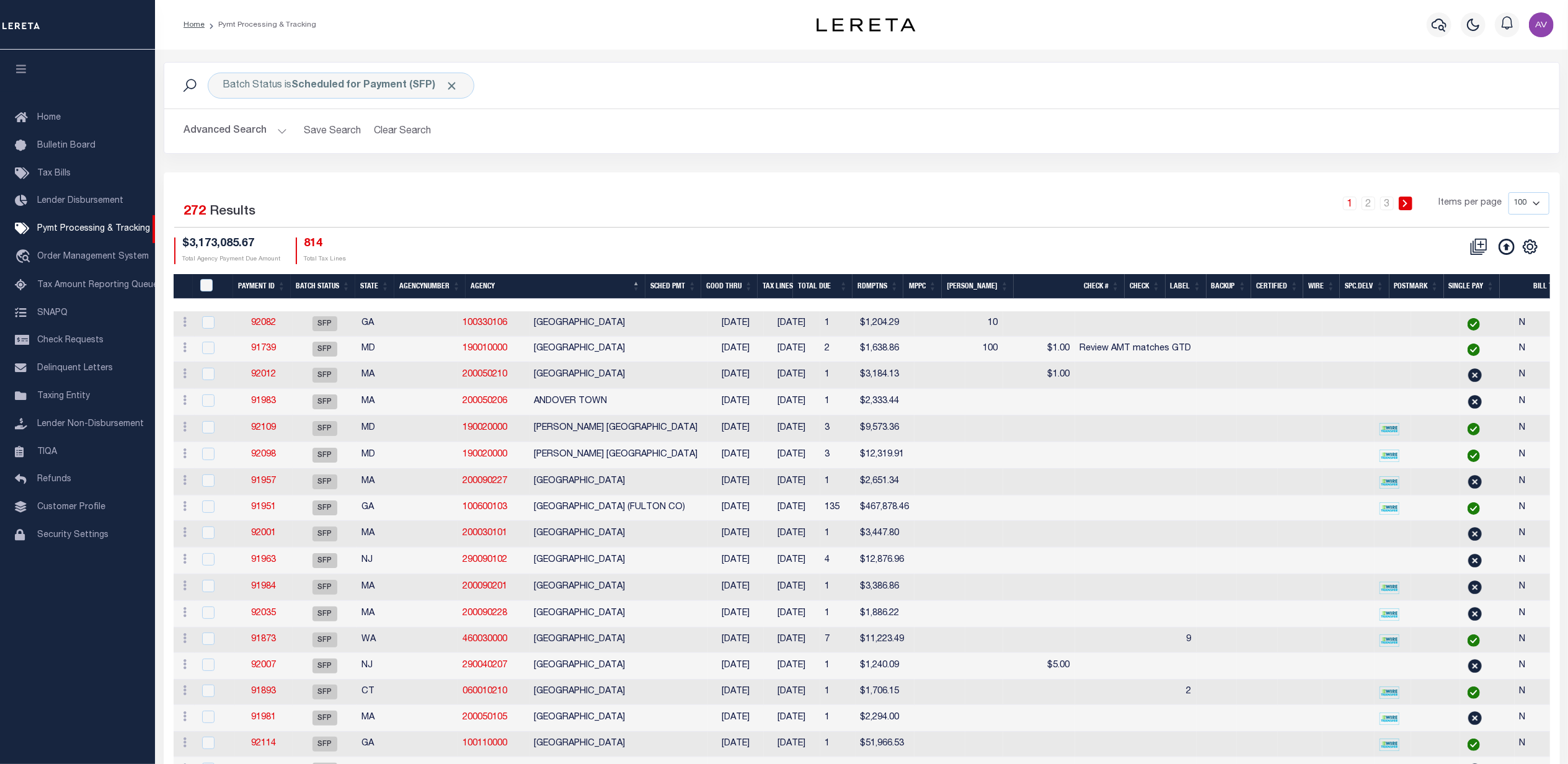
click at [600, 159] on div "Batch Status is Scheduled for Payment (SFP) Search Advanced Search Save Search …" at bounding box center [861, 117] width 1415 height 110
click at [1531, 249] on icon "" at bounding box center [1529, 247] width 5 height 5
click at [1447, 348] on link "Show Filter" at bounding box center [1478, 340] width 121 height 24
select select
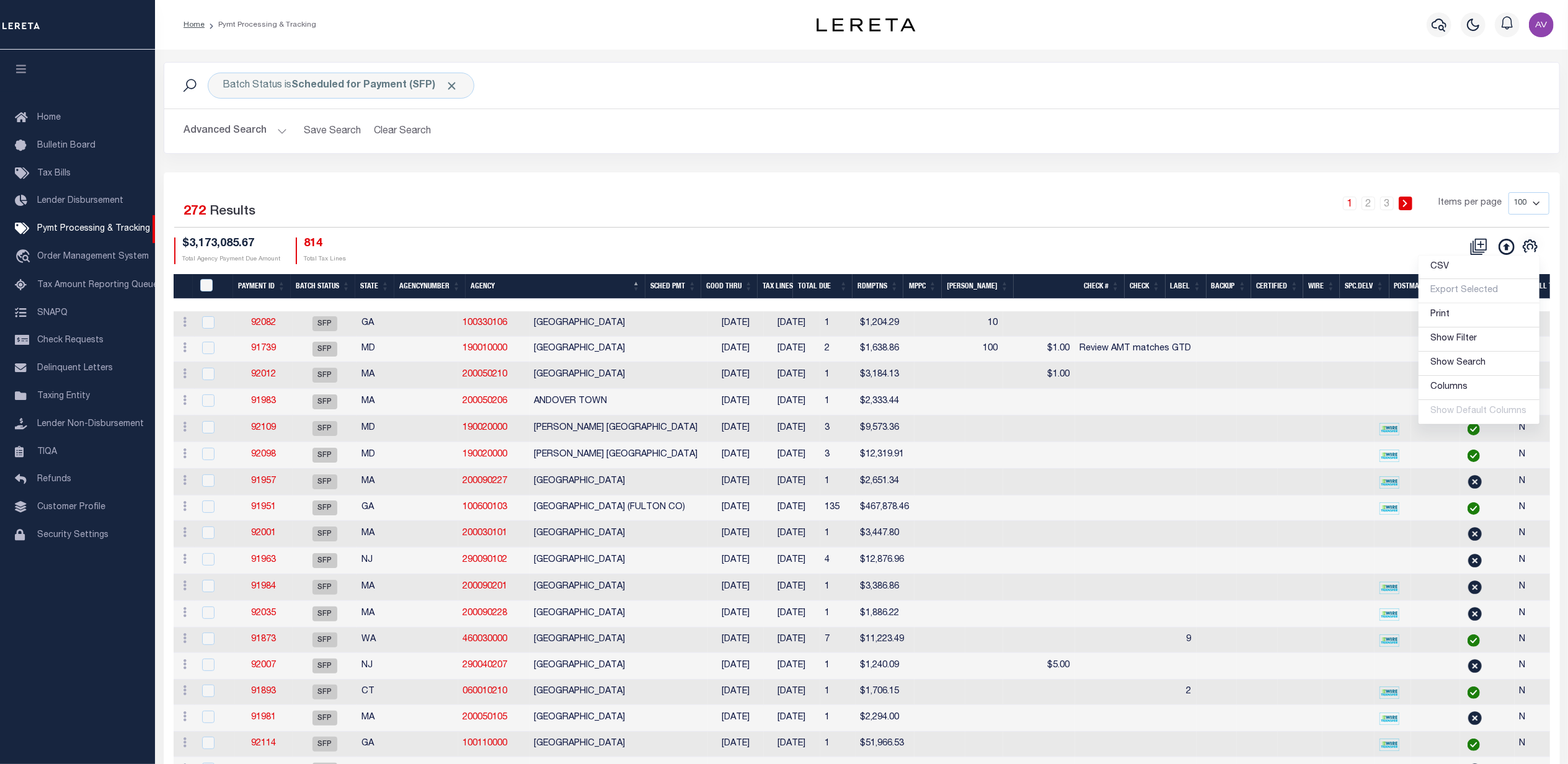
select select
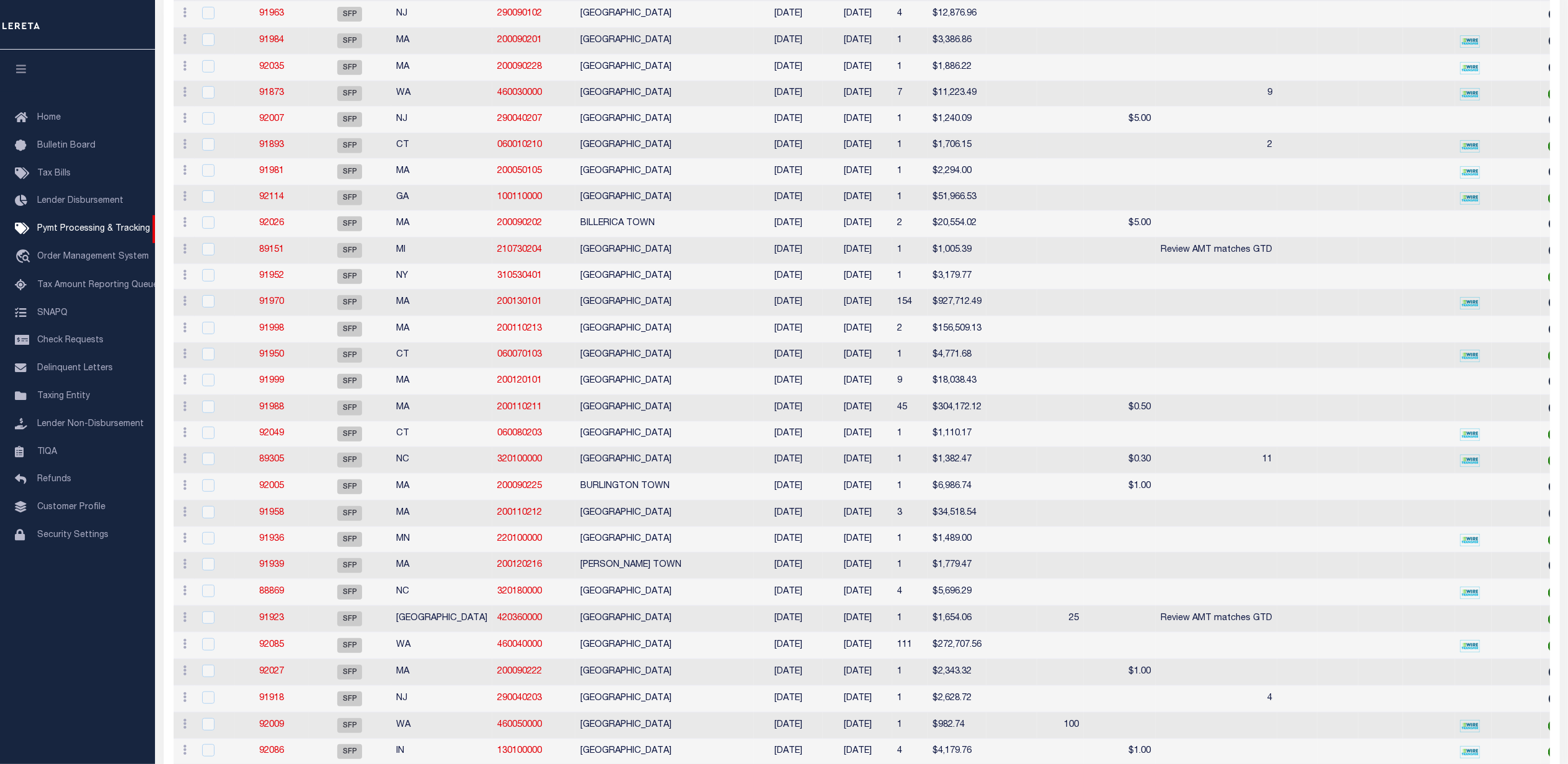
select select
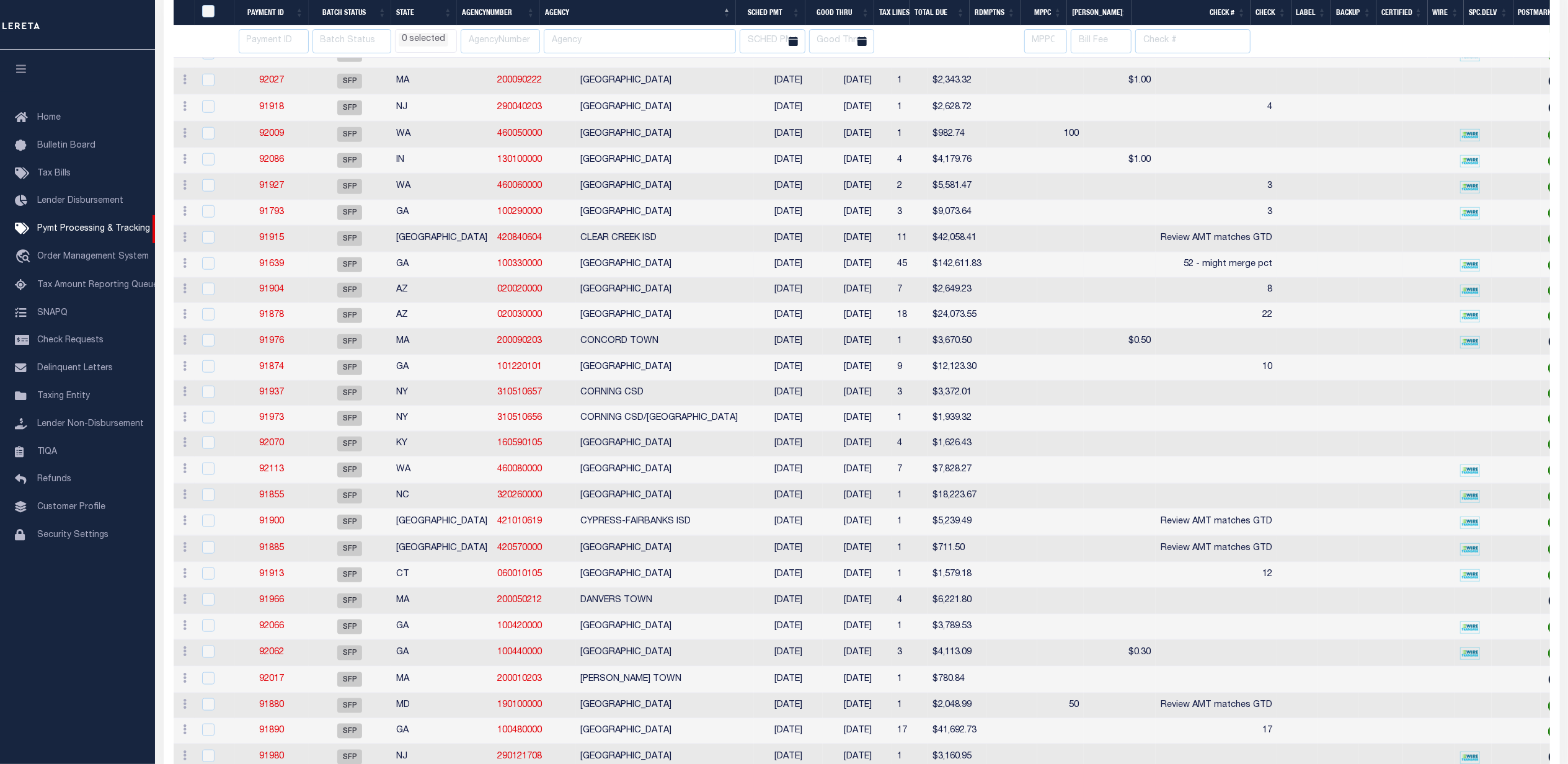
select select
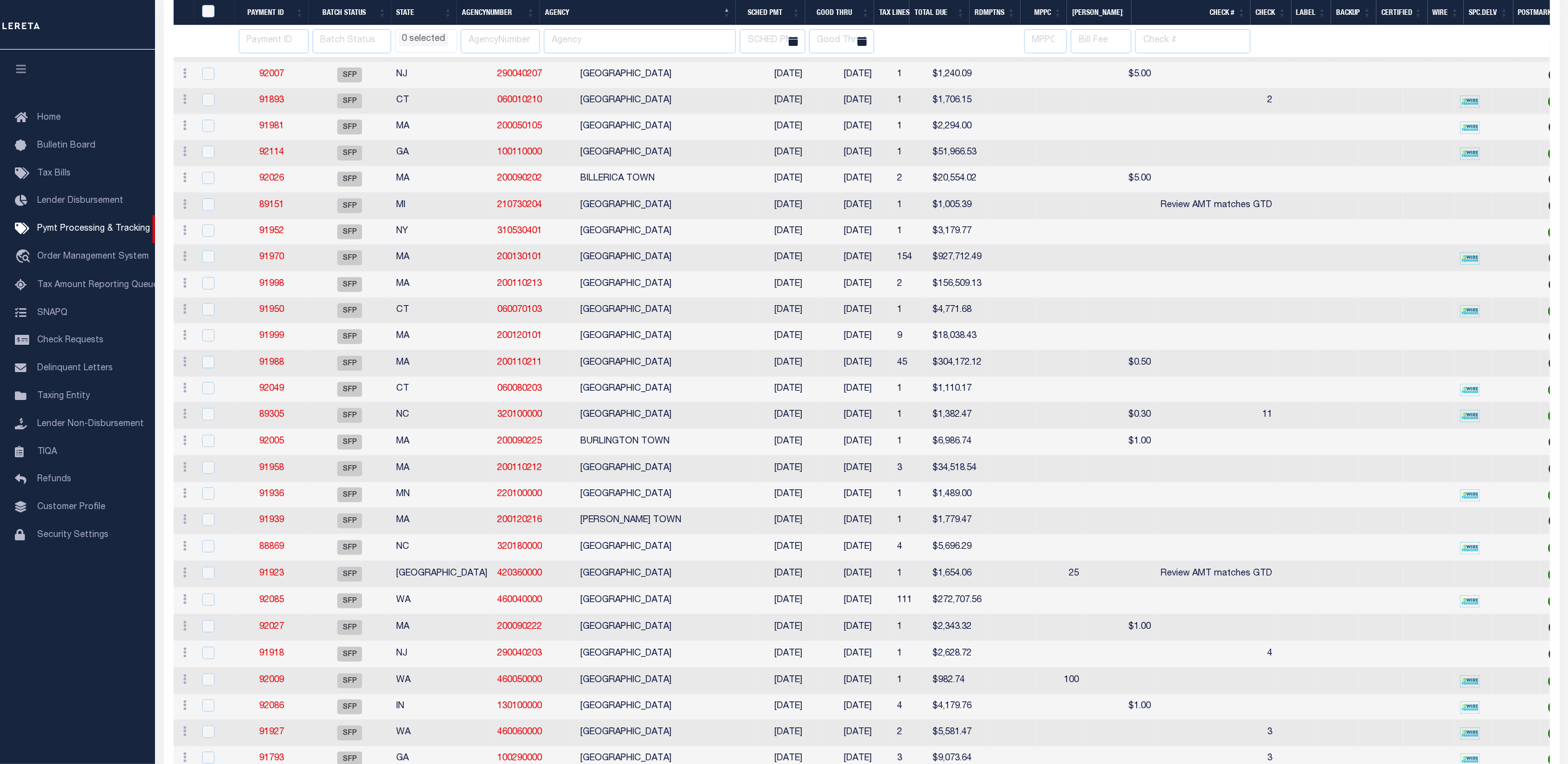
select select
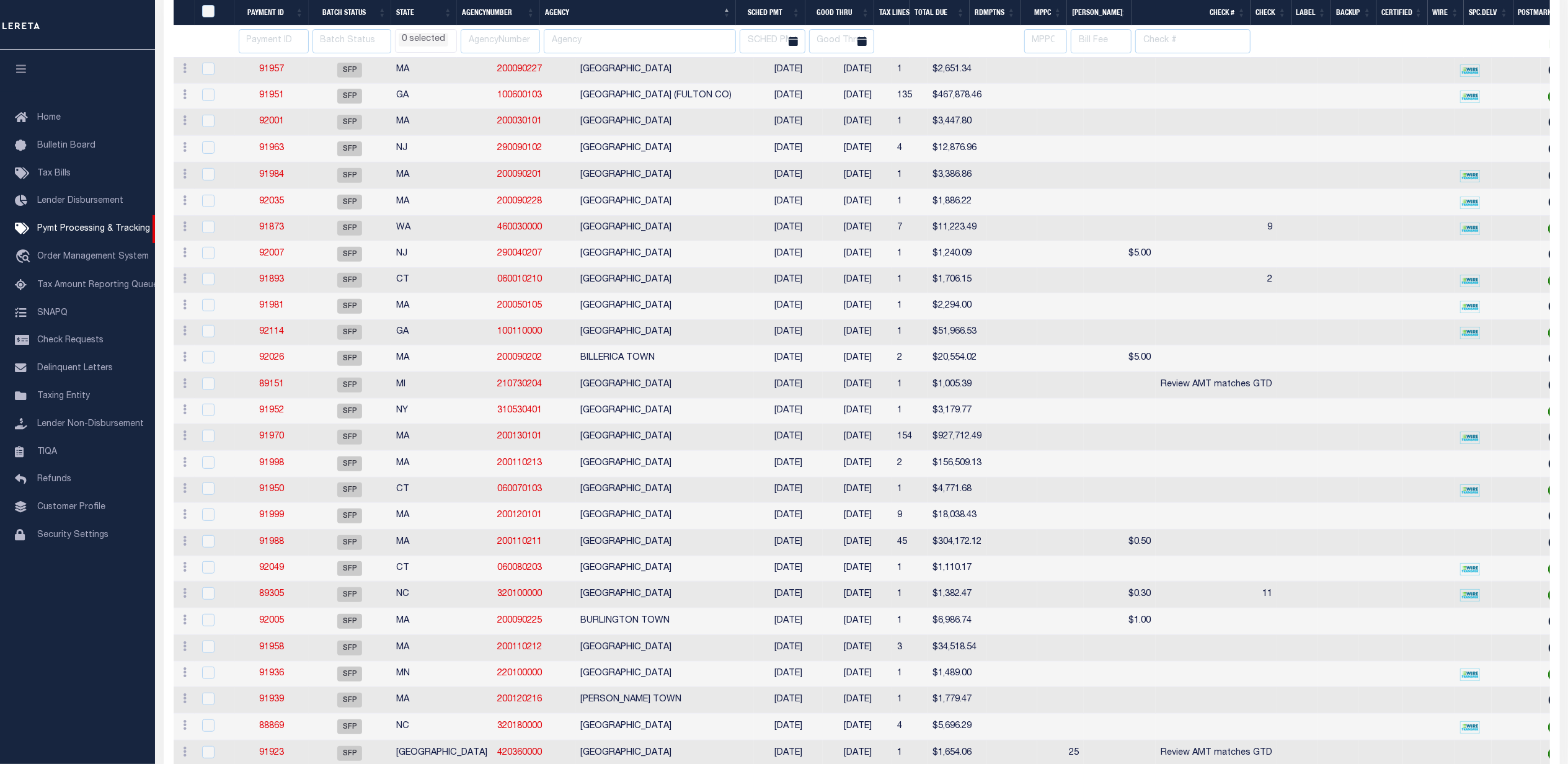
select select
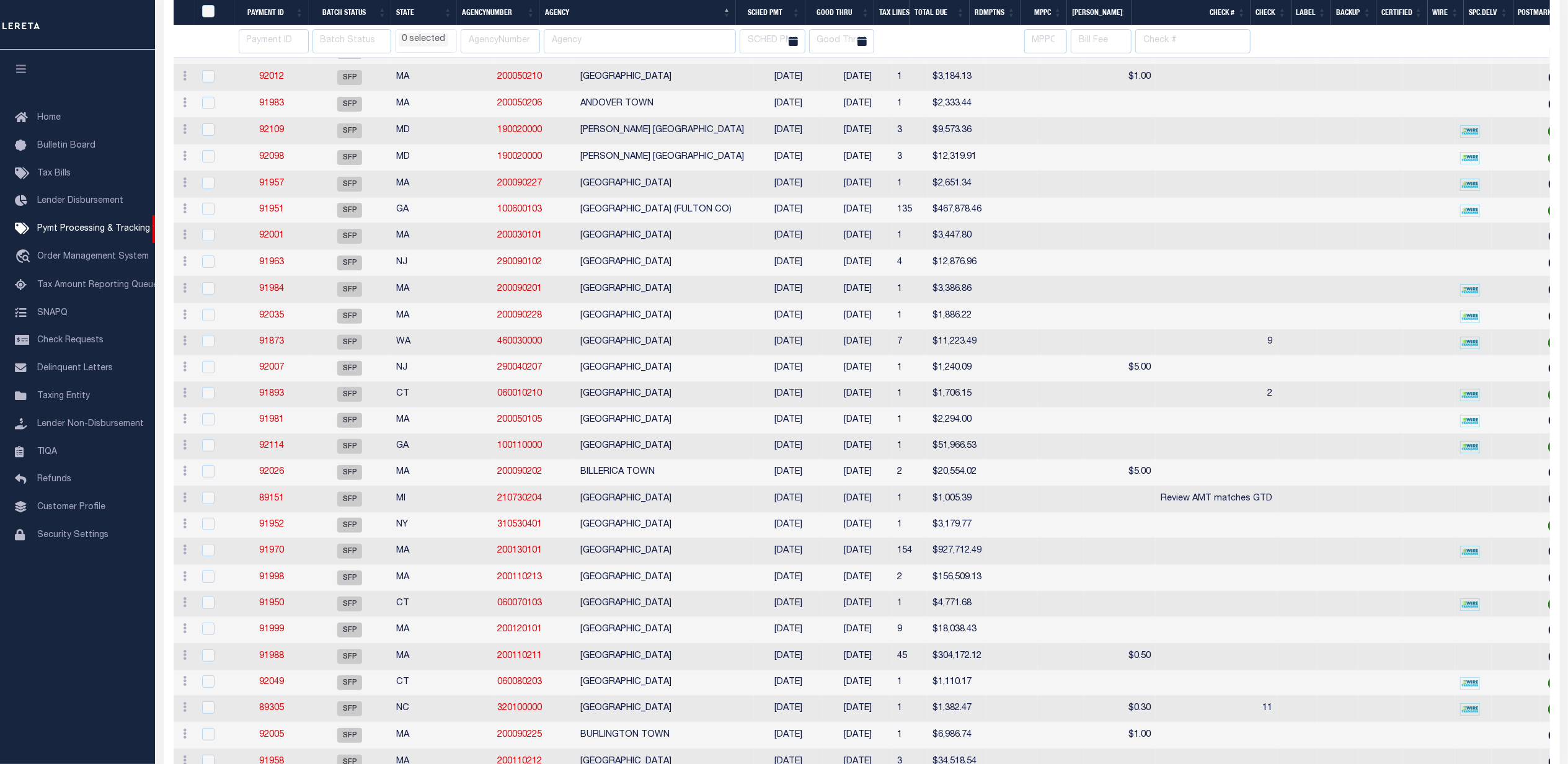
select select
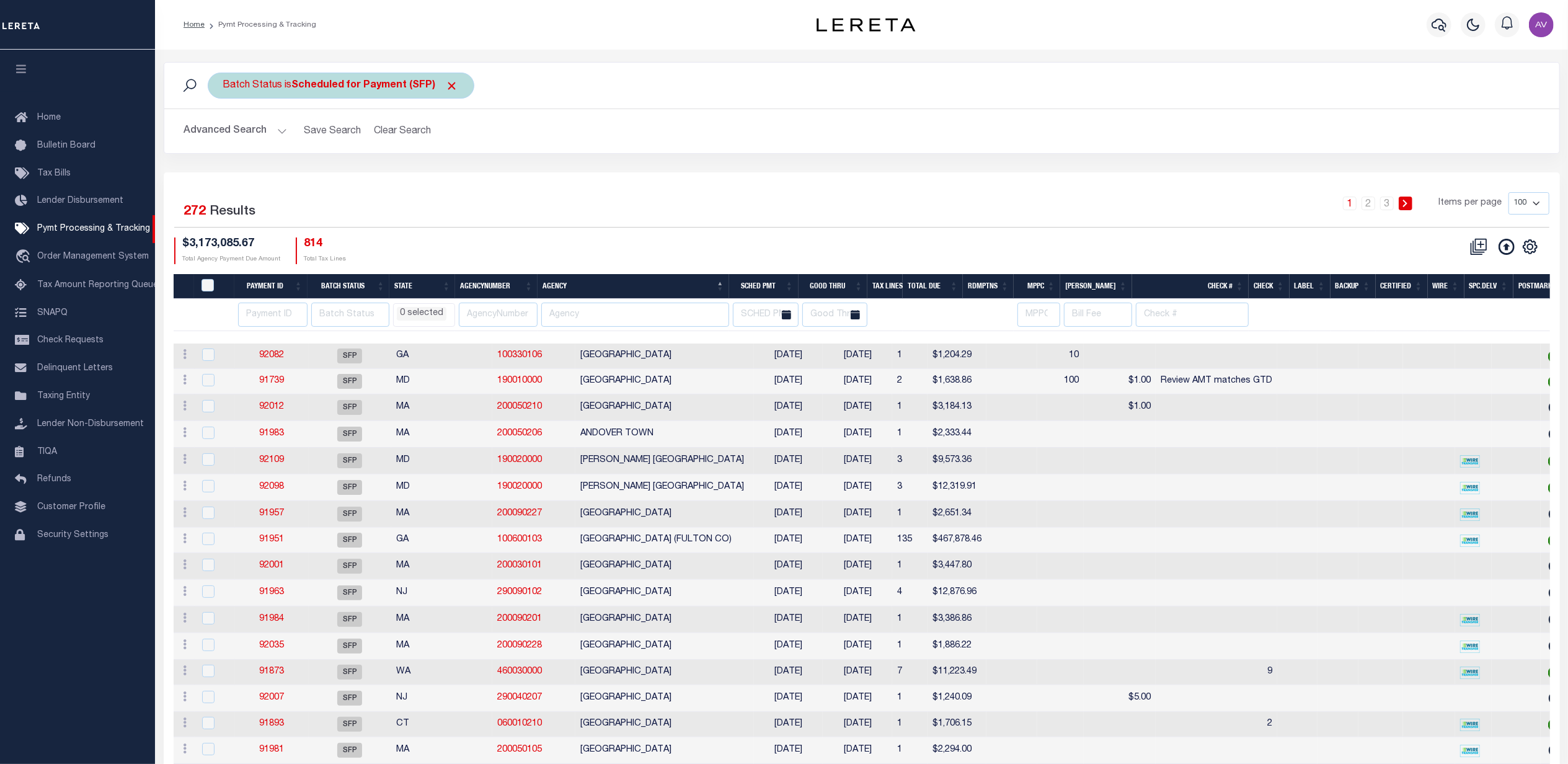
click at [390, 85] on b "Scheduled for Payment (SFP)" at bounding box center [375, 85] width 166 height 10
select select "SFP"
click at [318, 147] on select "Awaiting Funds (AWF) Cleared and Complete (CAC) New Check Needed (NCN) Payment …" at bounding box center [315, 146] width 182 height 23
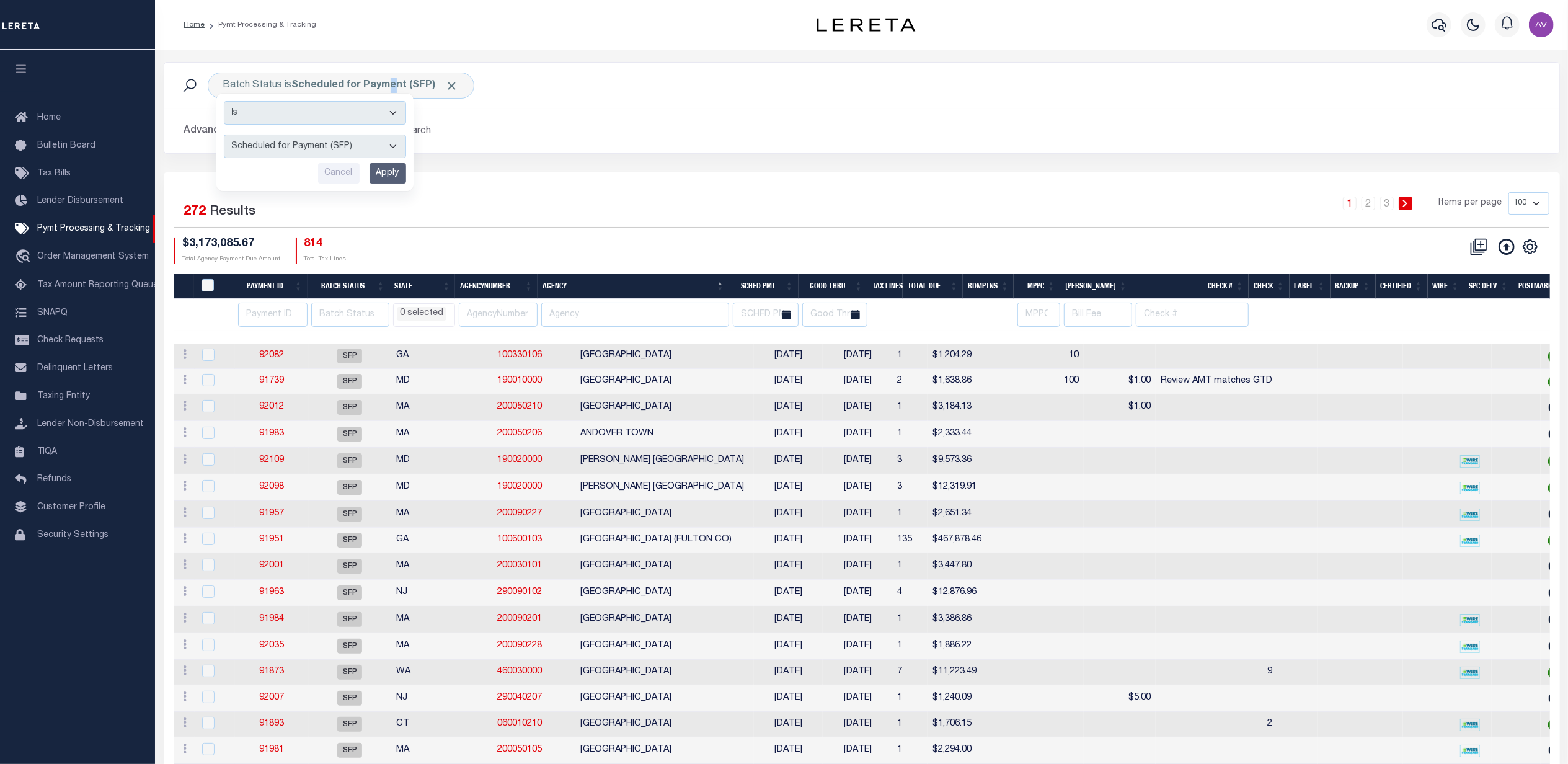
click at [553, 162] on div "Batch Status is Scheduled for Payment (SFP) Is Contains Awaiting Funds (AWF) Cl…" at bounding box center [861, 117] width 1415 height 110
click at [409, 135] on button "Clear Search" at bounding box center [403, 131] width 67 height 24
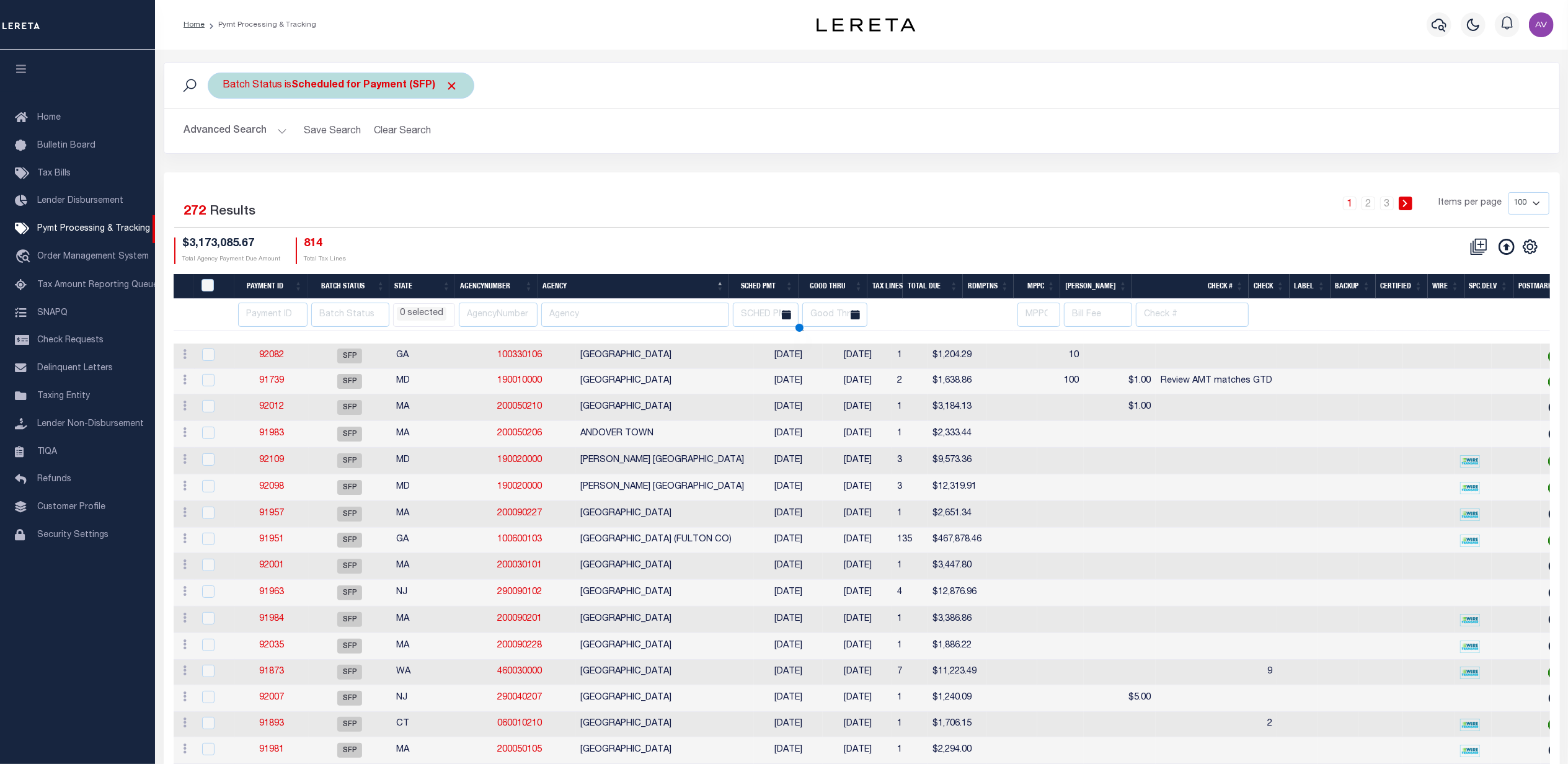
select select
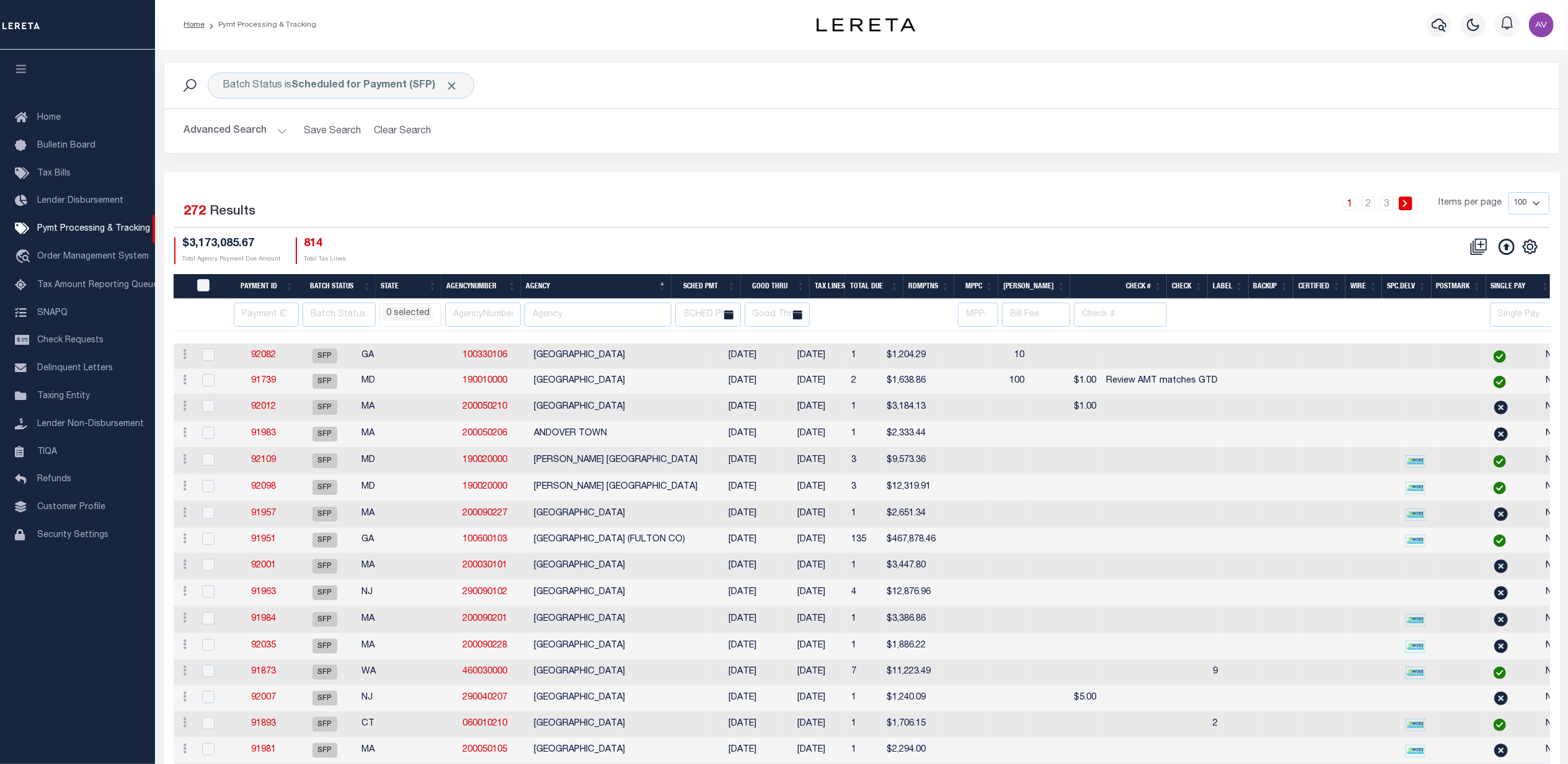
drag, startPoint x: 1091, startPoint y: 346, endPoint x: 1206, endPoint y: 343, distance: 115.0
click at [553, 219] on div "1 2 3 Items per page 100 200 500 1000" at bounding box center [1035, 208] width 1027 height 32
click at [328, 101] on div "Batch Status is Scheduled for Payment (SFP) Search" at bounding box center [862, 85] width 1395 height 46
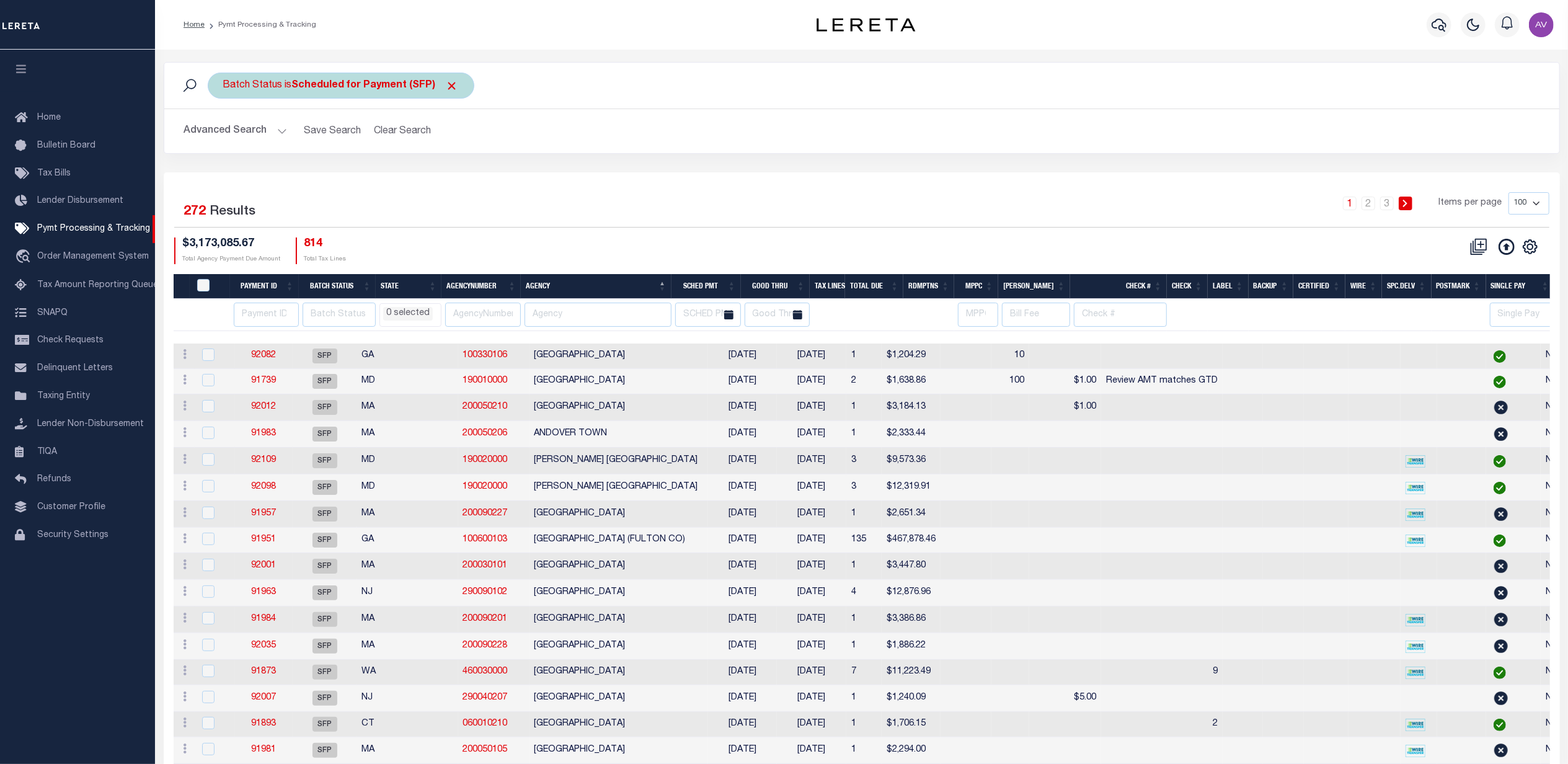
click at [328, 97] on div "Batch Status is Scheduled for Payment (SFP)" at bounding box center [340, 85] width 266 height 26
click at [310, 151] on select "Awaiting Funds (AWF) Cleared and Complete (CAC) New Check Needed (NCN) Payment …" at bounding box center [315, 146] width 182 height 23
select select "RFP"
click at [224, 135] on select "Awaiting Funds (AWF) Cleared and Complete (CAC) New Check Needed (NCN) Payment …" at bounding box center [315, 146] width 182 height 23
click at [375, 176] on input "Apply" at bounding box center [388, 173] width 36 height 21
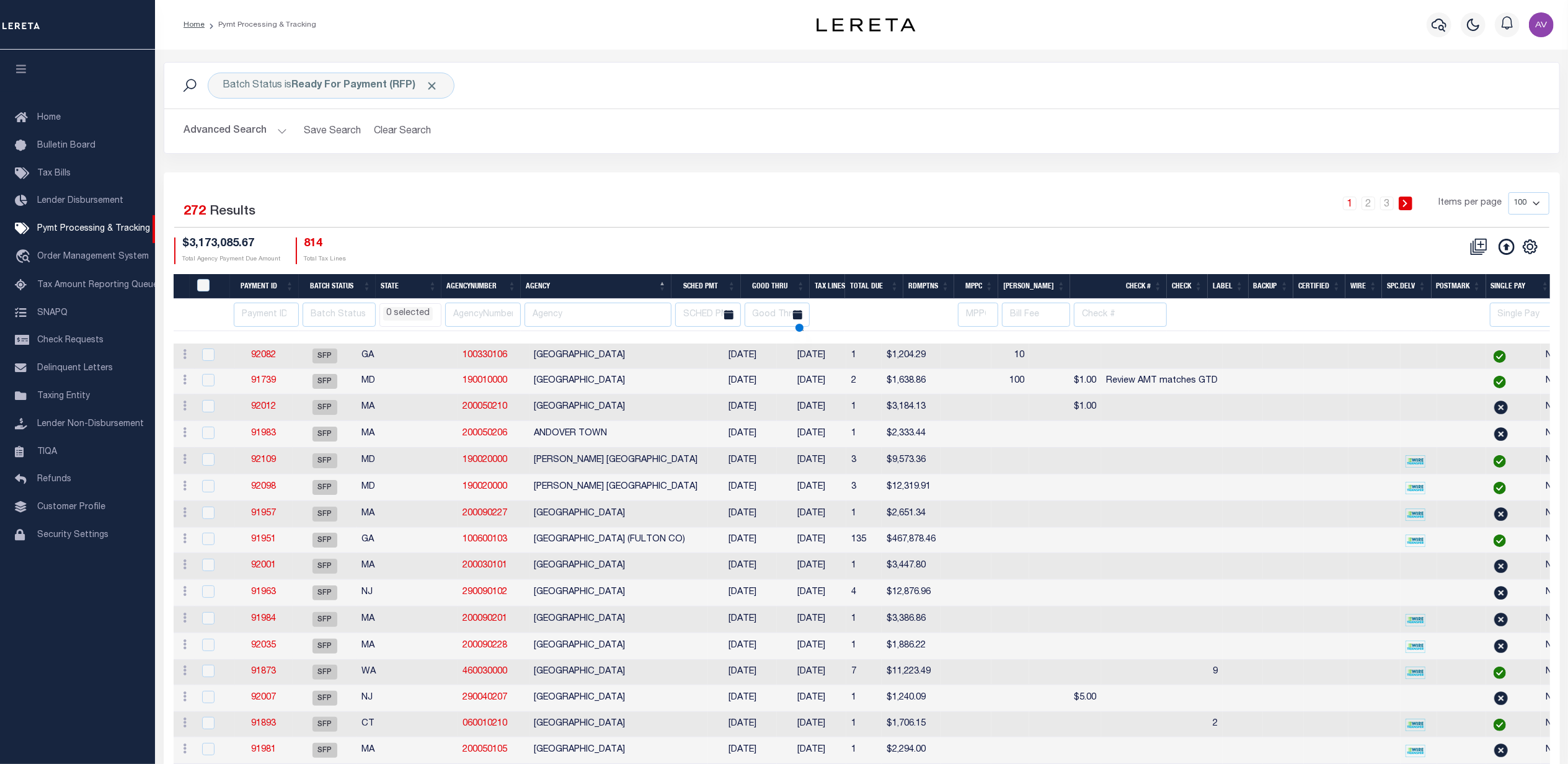
select select
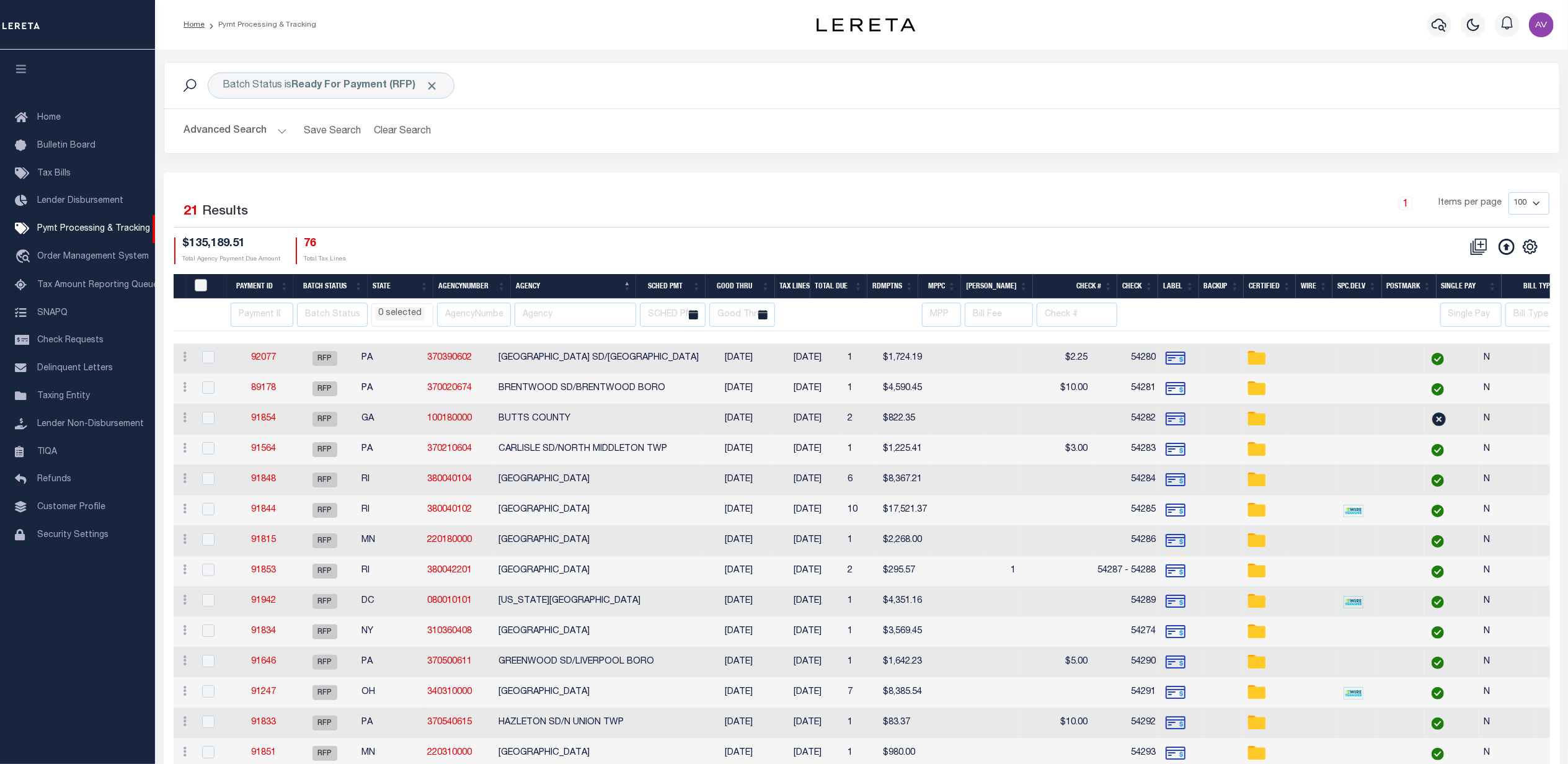
drag, startPoint x: 202, startPoint y: 281, endPoint x: 197, endPoint y: 289, distance: 9.4
click at [202, 281] on input "PayeePmtBatchStatus" at bounding box center [201, 285] width 12 height 12
checkbox input "true"
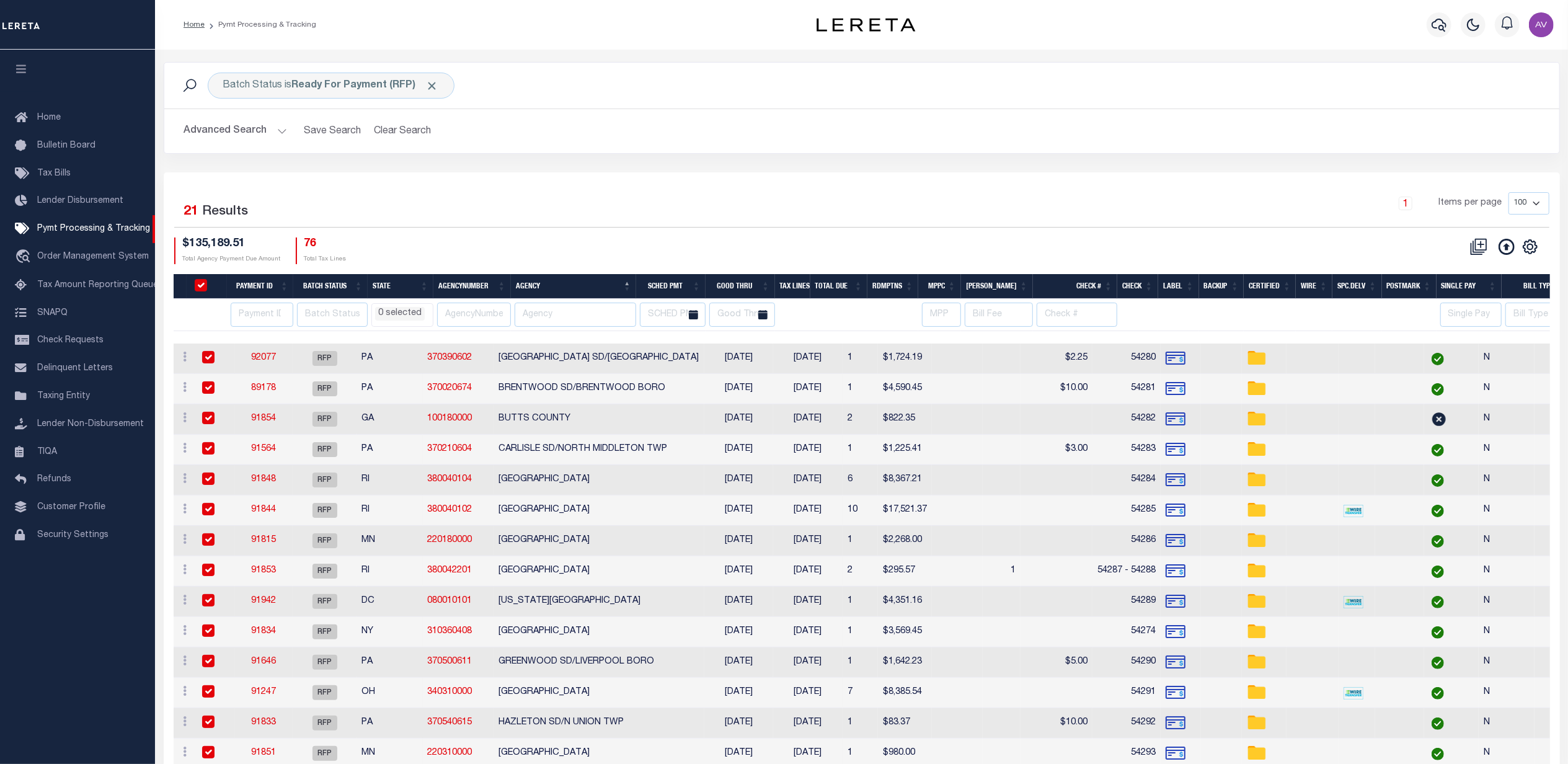
checkbox input "true"
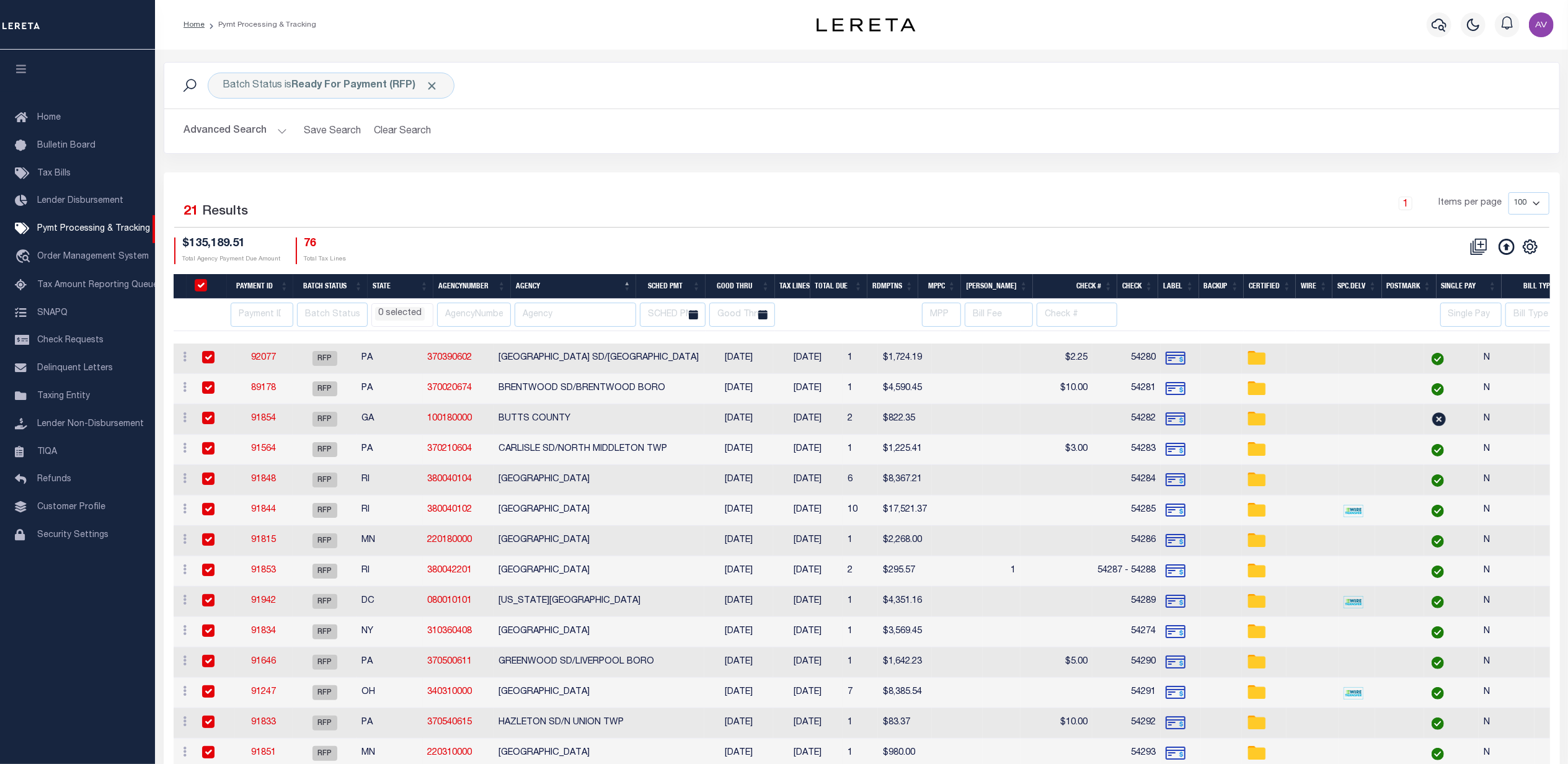
checkbox input "true"
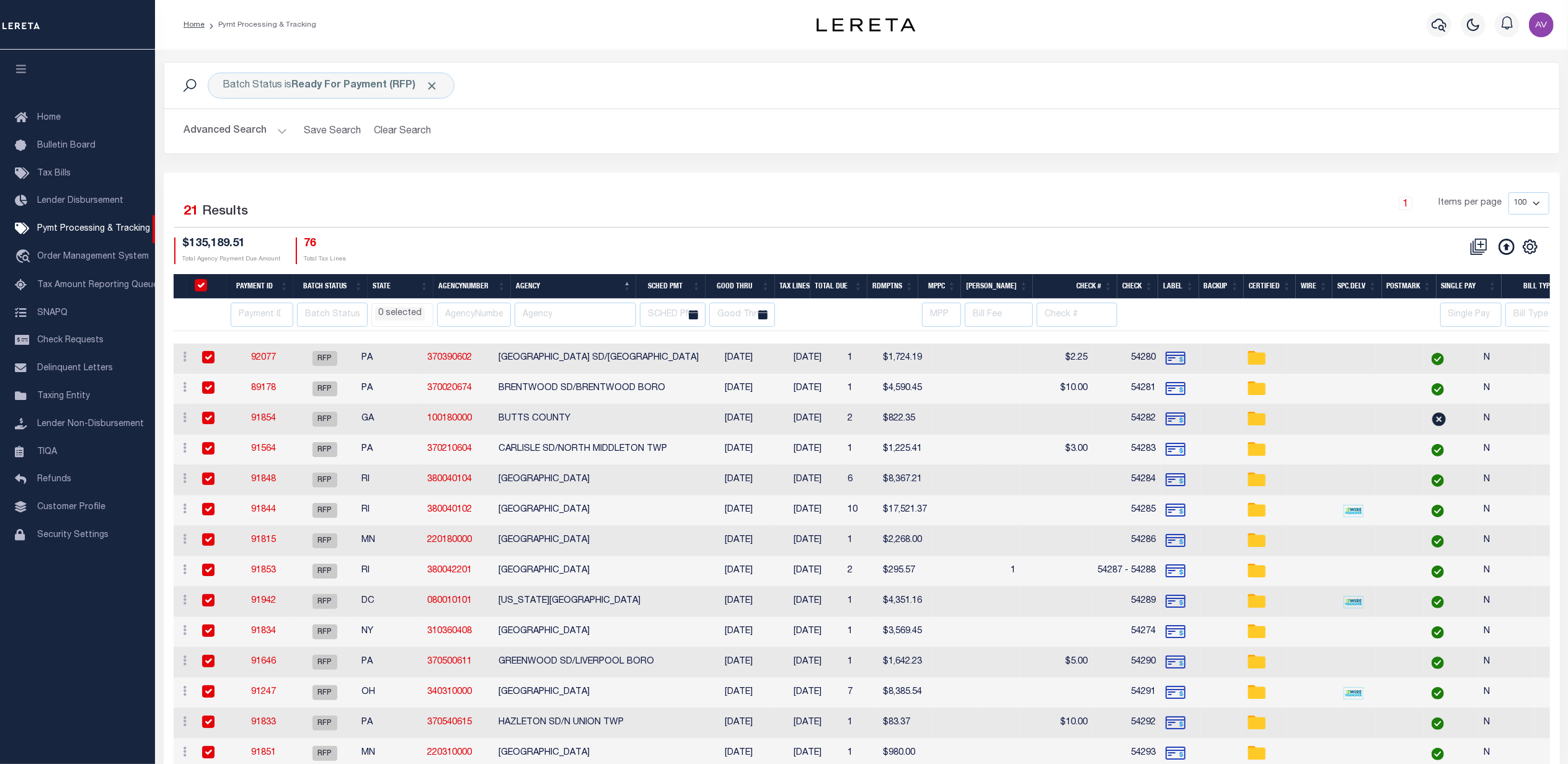
checkbox input "true"
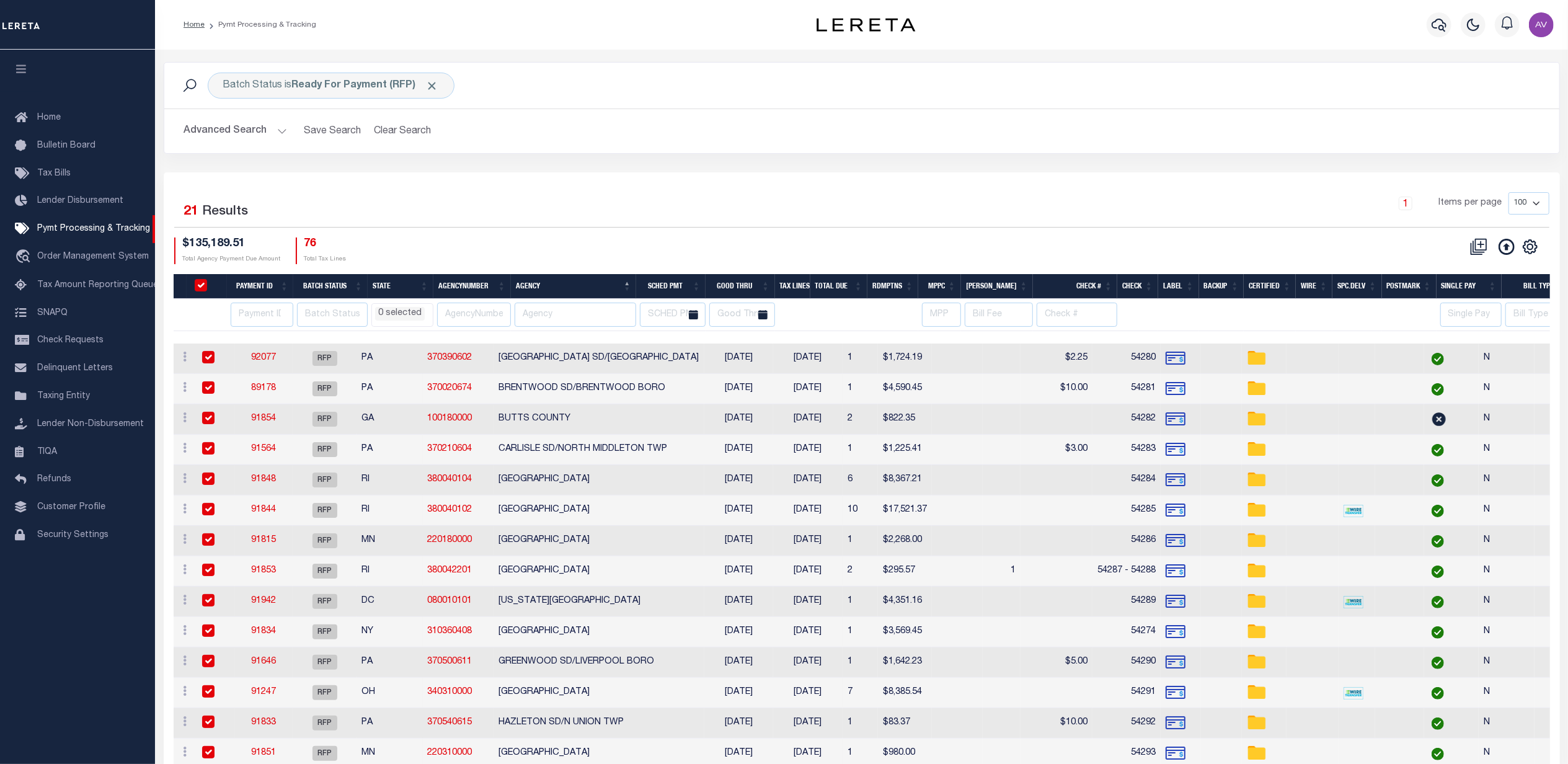
checkbox input "true"
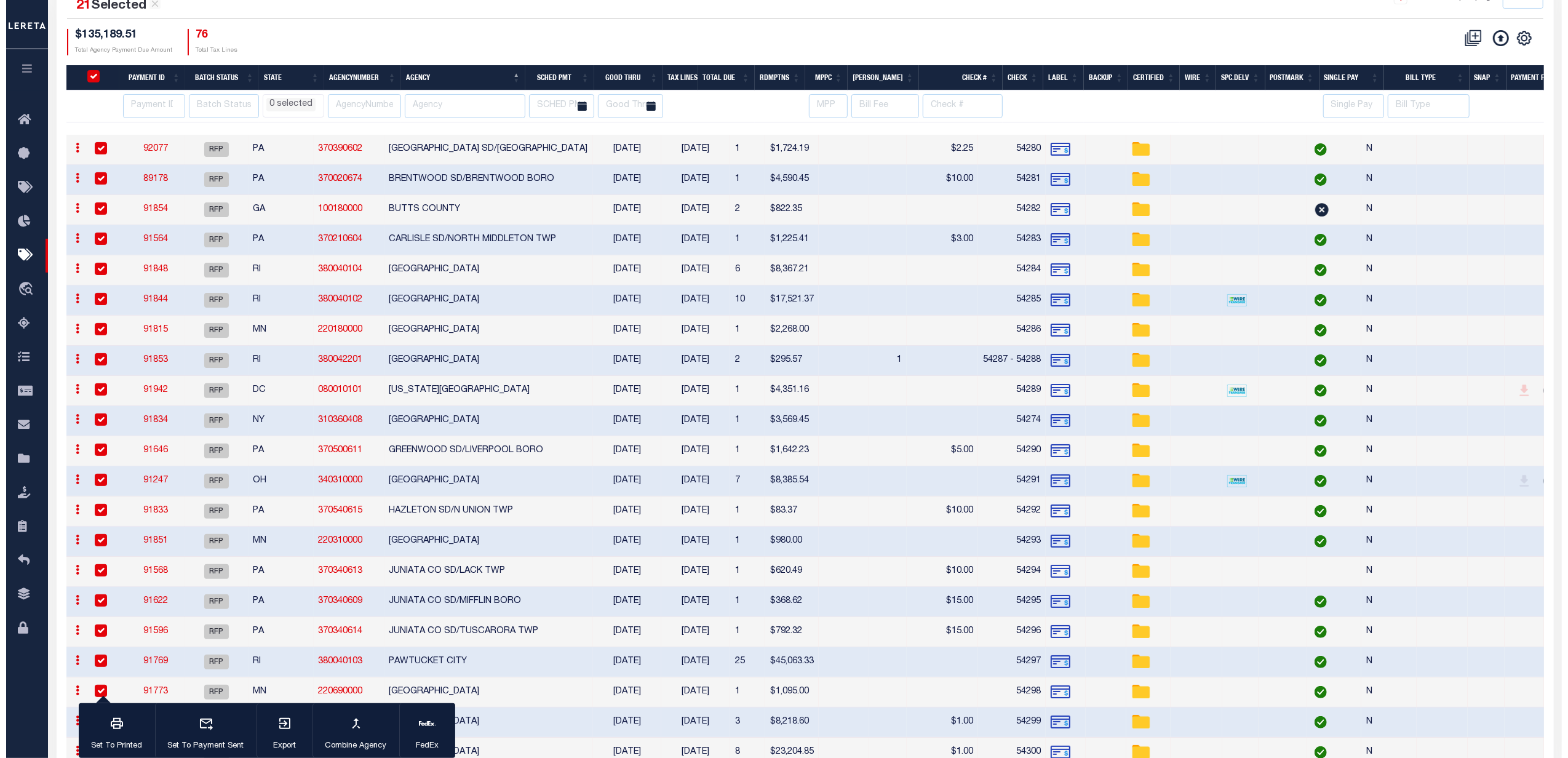
scroll to position [275, 0]
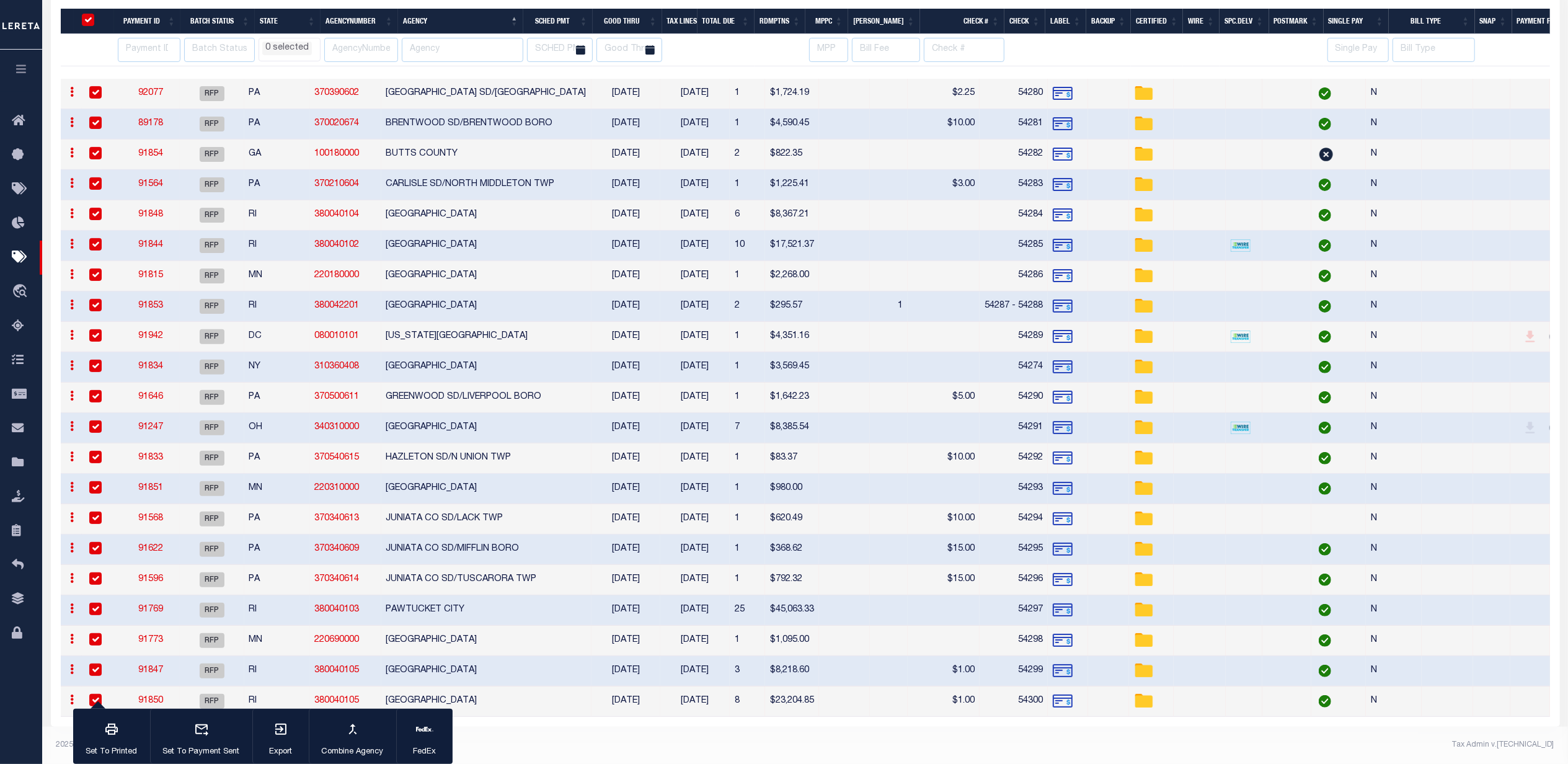
drag, startPoint x: 290, startPoint y: 736, endPoint x: 509, endPoint y: 736, distance: 219.0
click at [509, 736] on div "Batch Status is Ready For Payment (RFP) Search Advanced Search Save Search Clea…" at bounding box center [805, 275] width 1526 height 977
click at [429, 740] on div "button" at bounding box center [425, 730] width 31 height 31
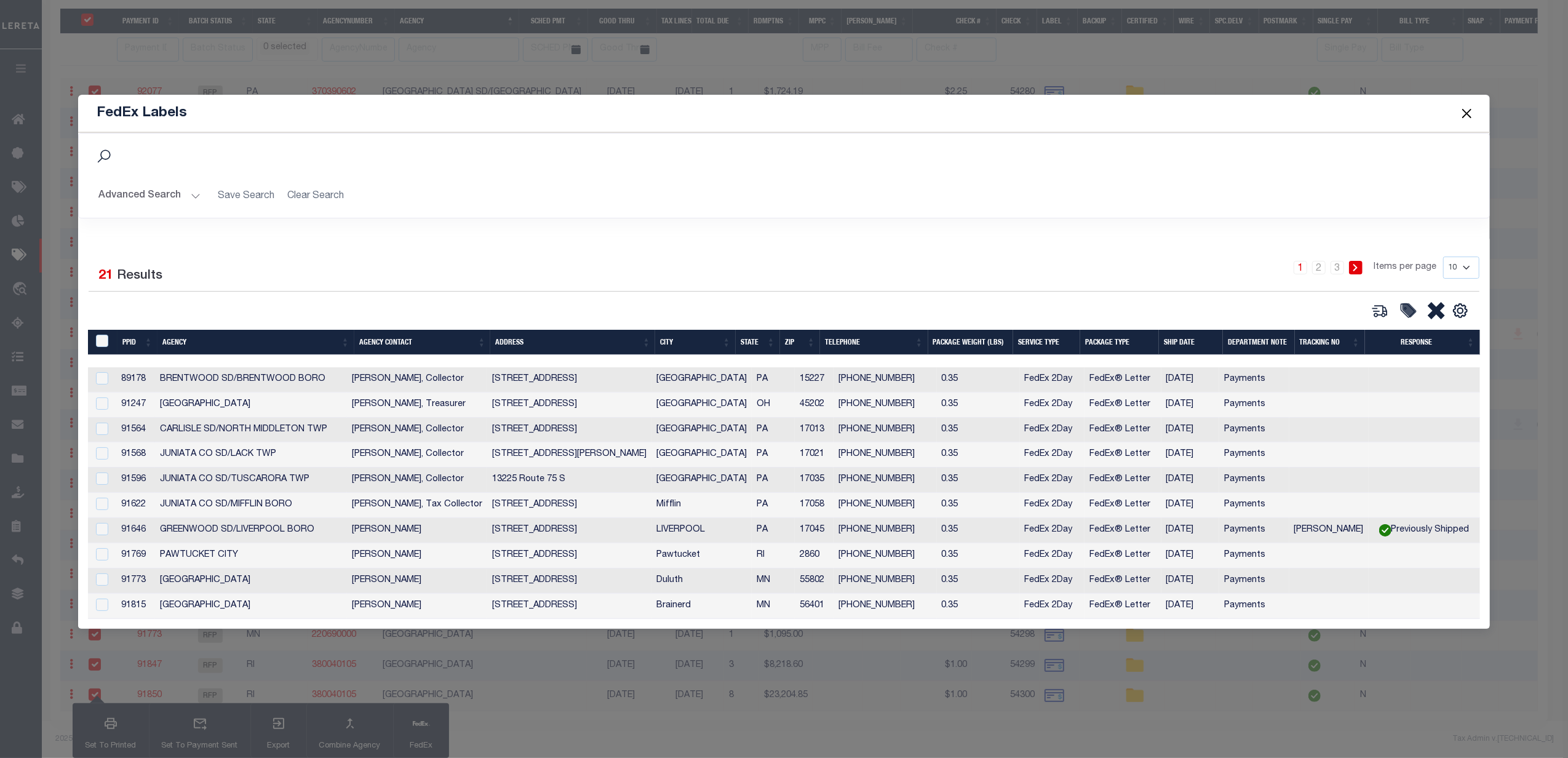
click at [210, 339] on th "Agency" at bounding box center [256, 341] width 197 height 25
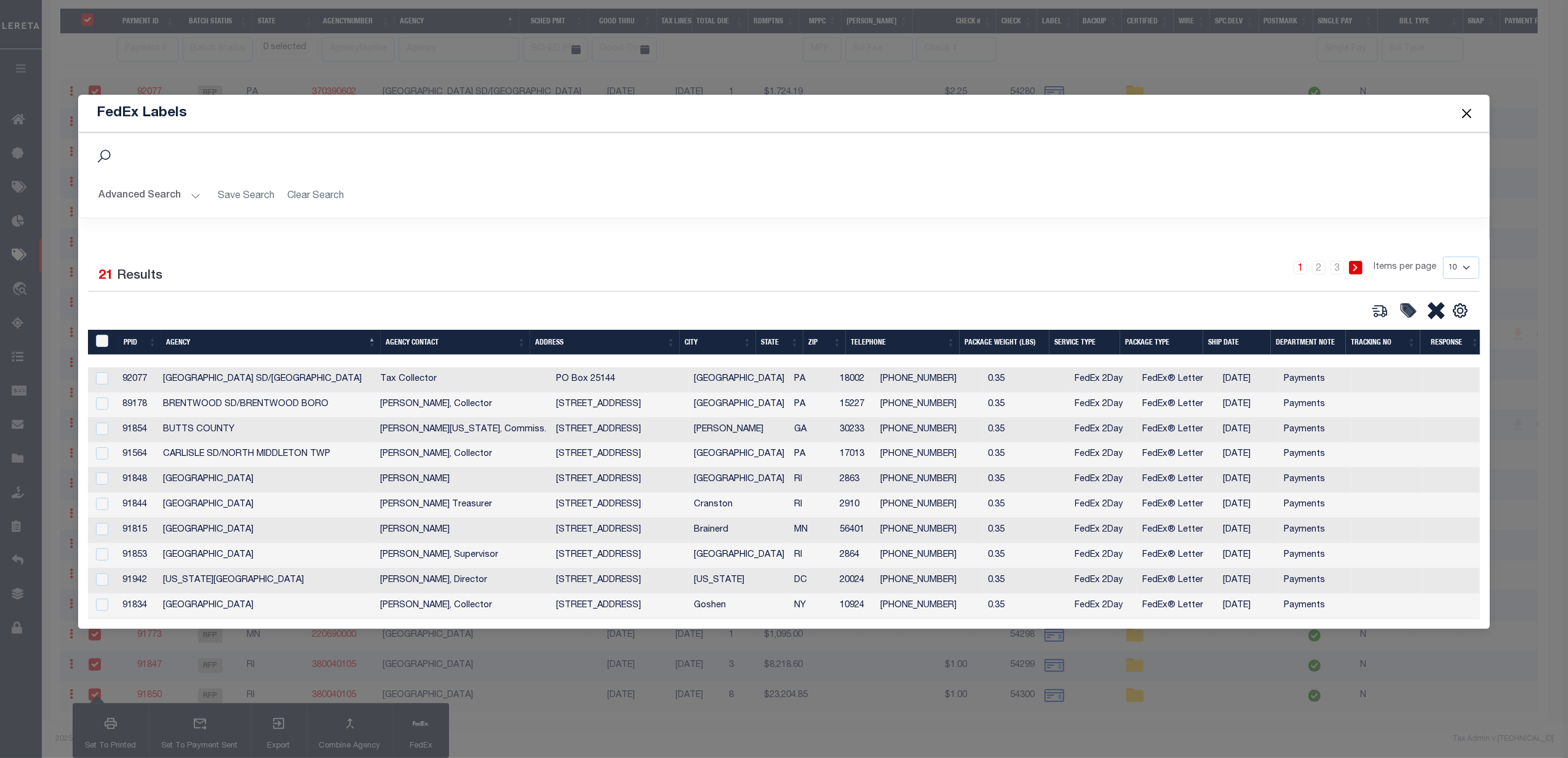
click at [1460, 264] on select "10 25 50 100" at bounding box center [1461, 268] width 36 height 22
select select "50"
click at [1443, 257] on select "10 25 50 100" at bounding box center [1461, 268] width 36 height 22
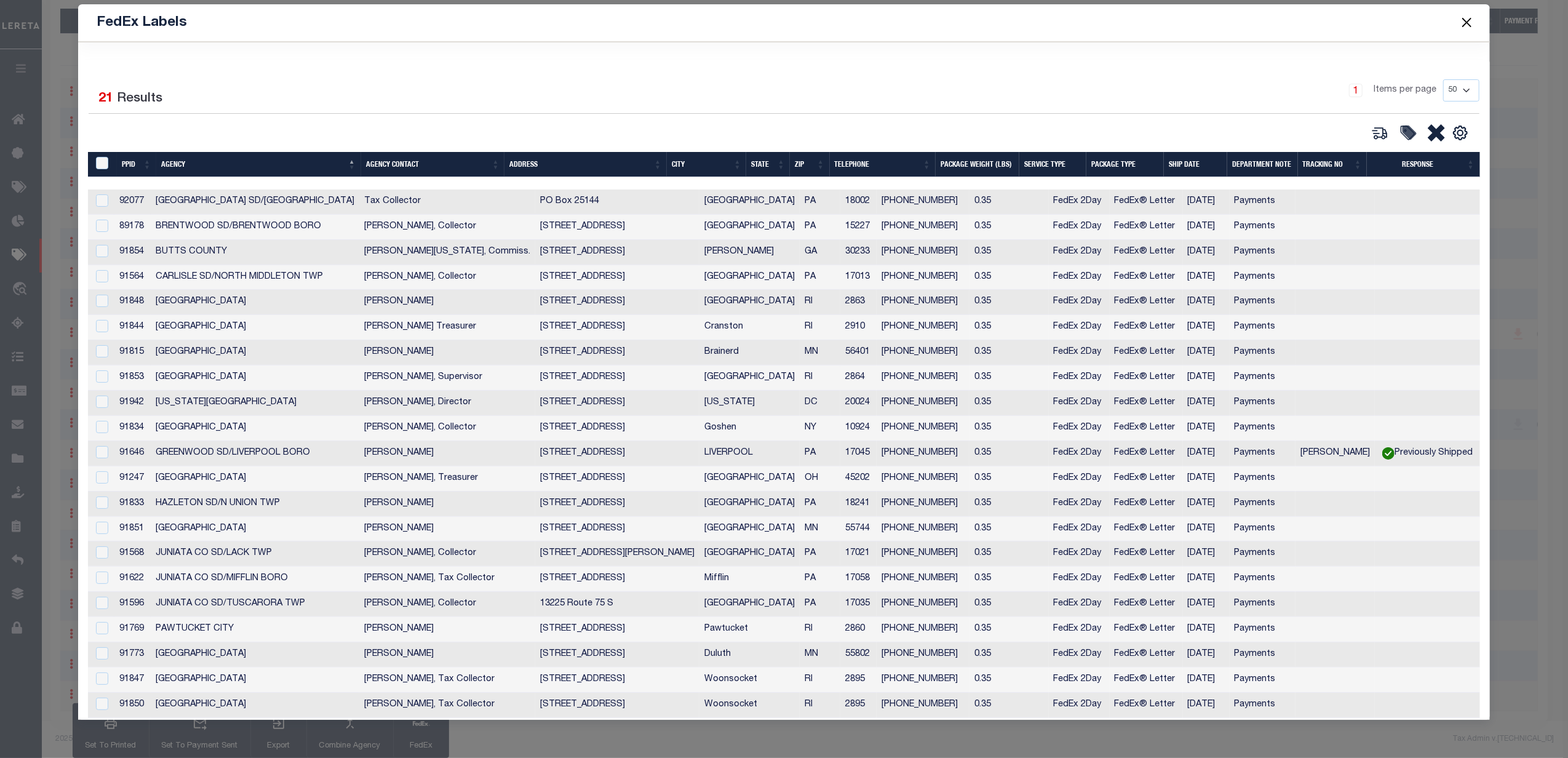
scroll to position [109, 0]
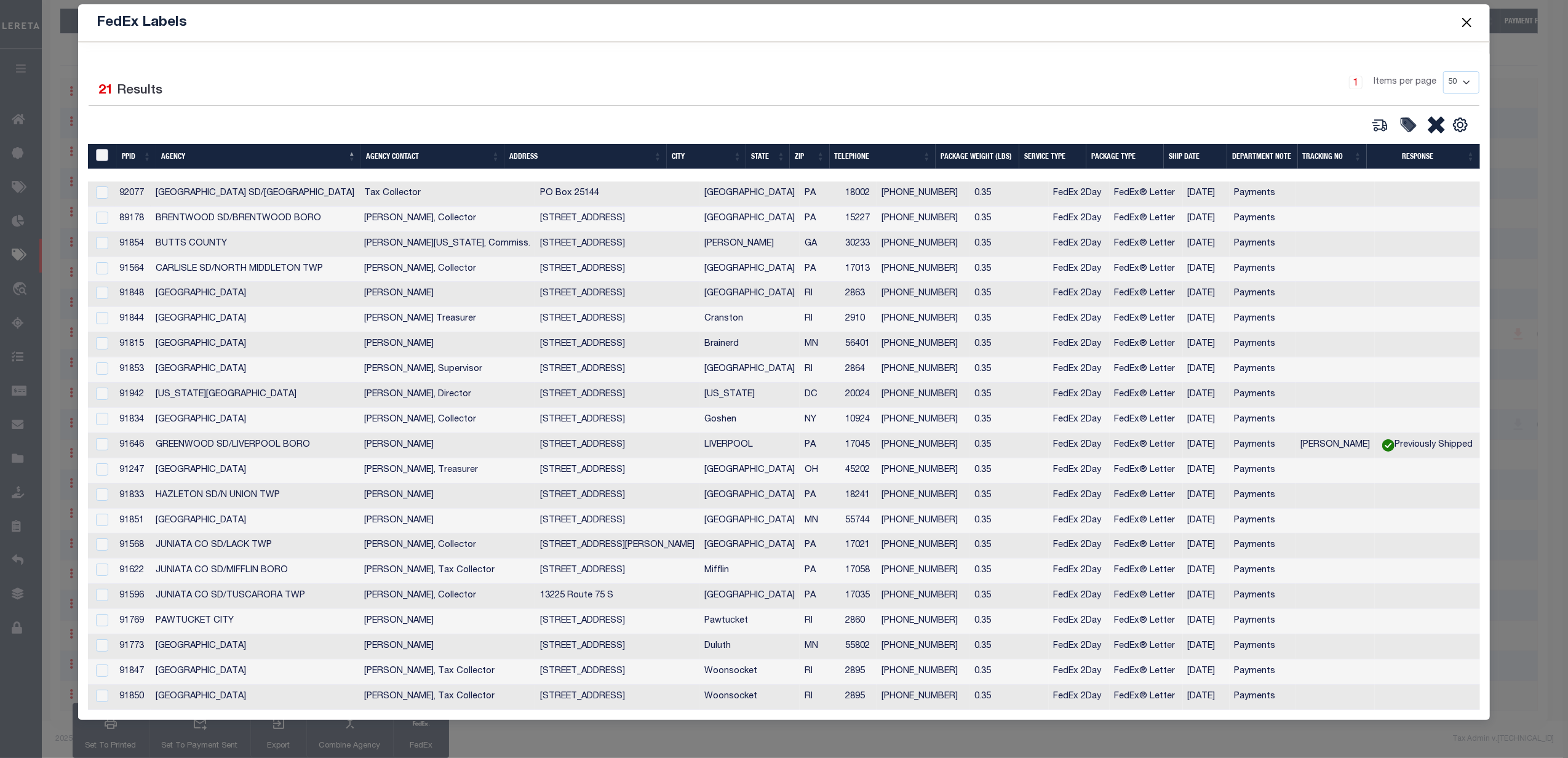
click at [102, 149] on input "&nbsp;" at bounding box center [102, 155] width 12 height 12
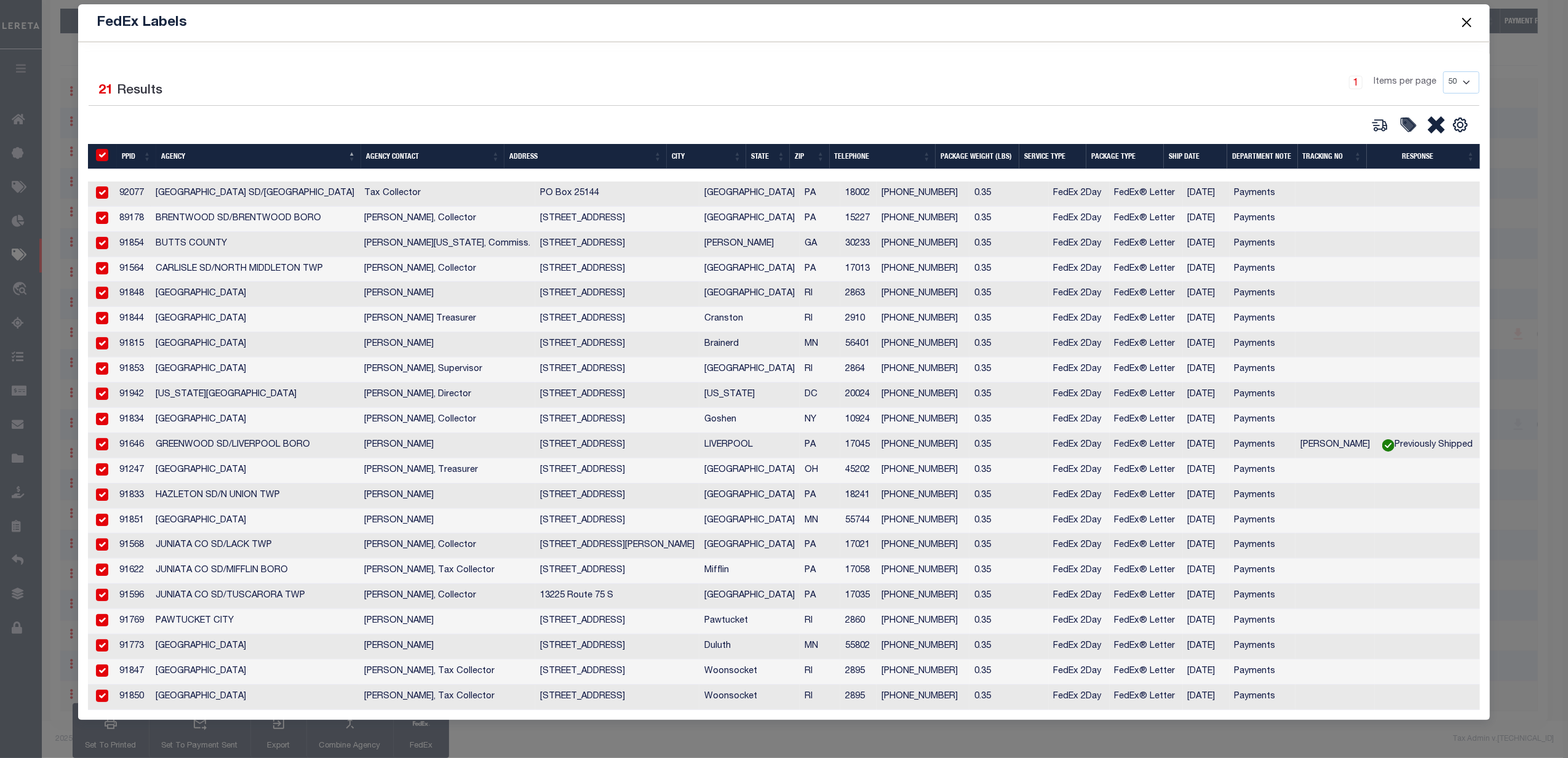
checkbox input "true"
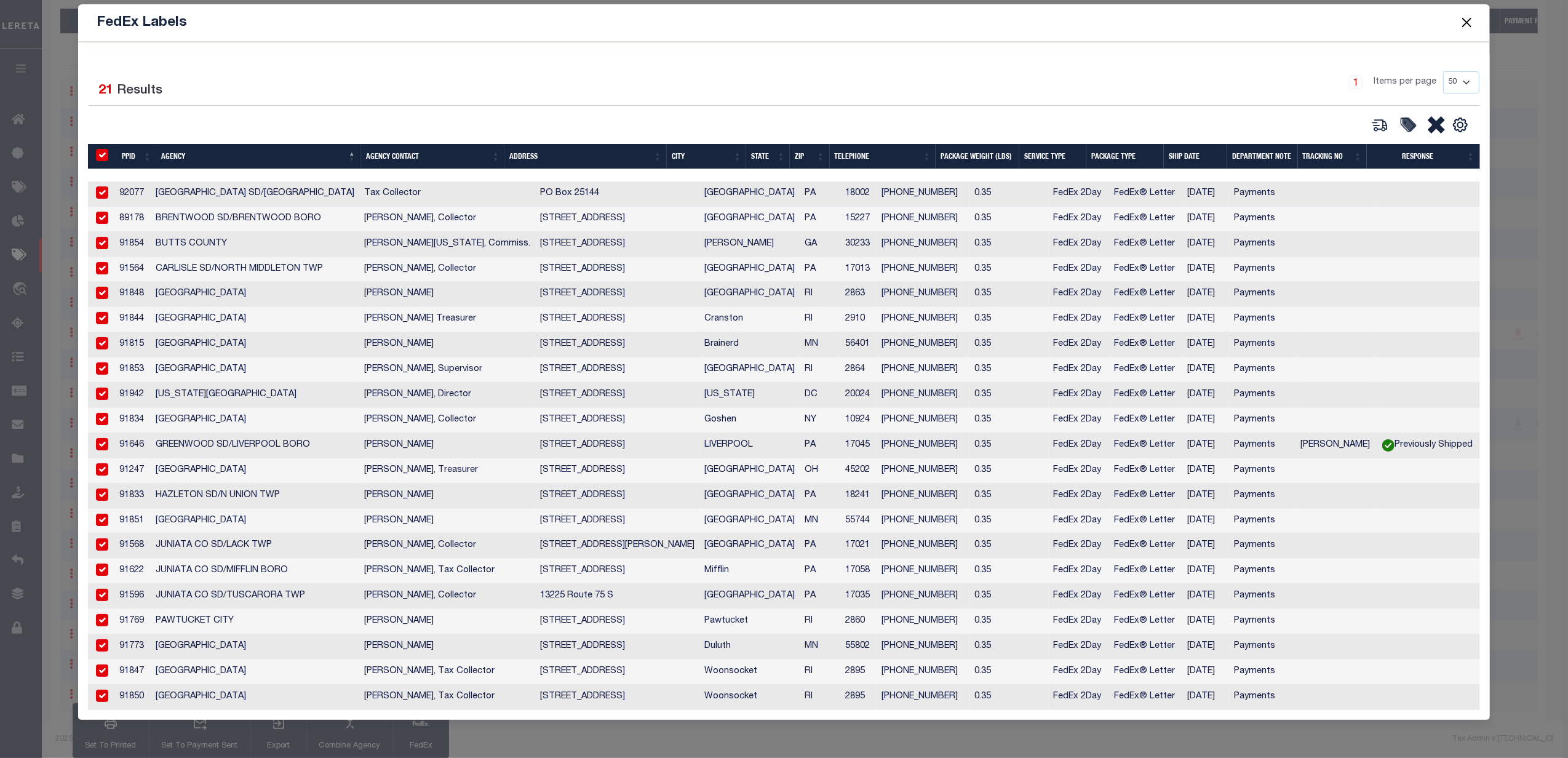
checkbox input "true"
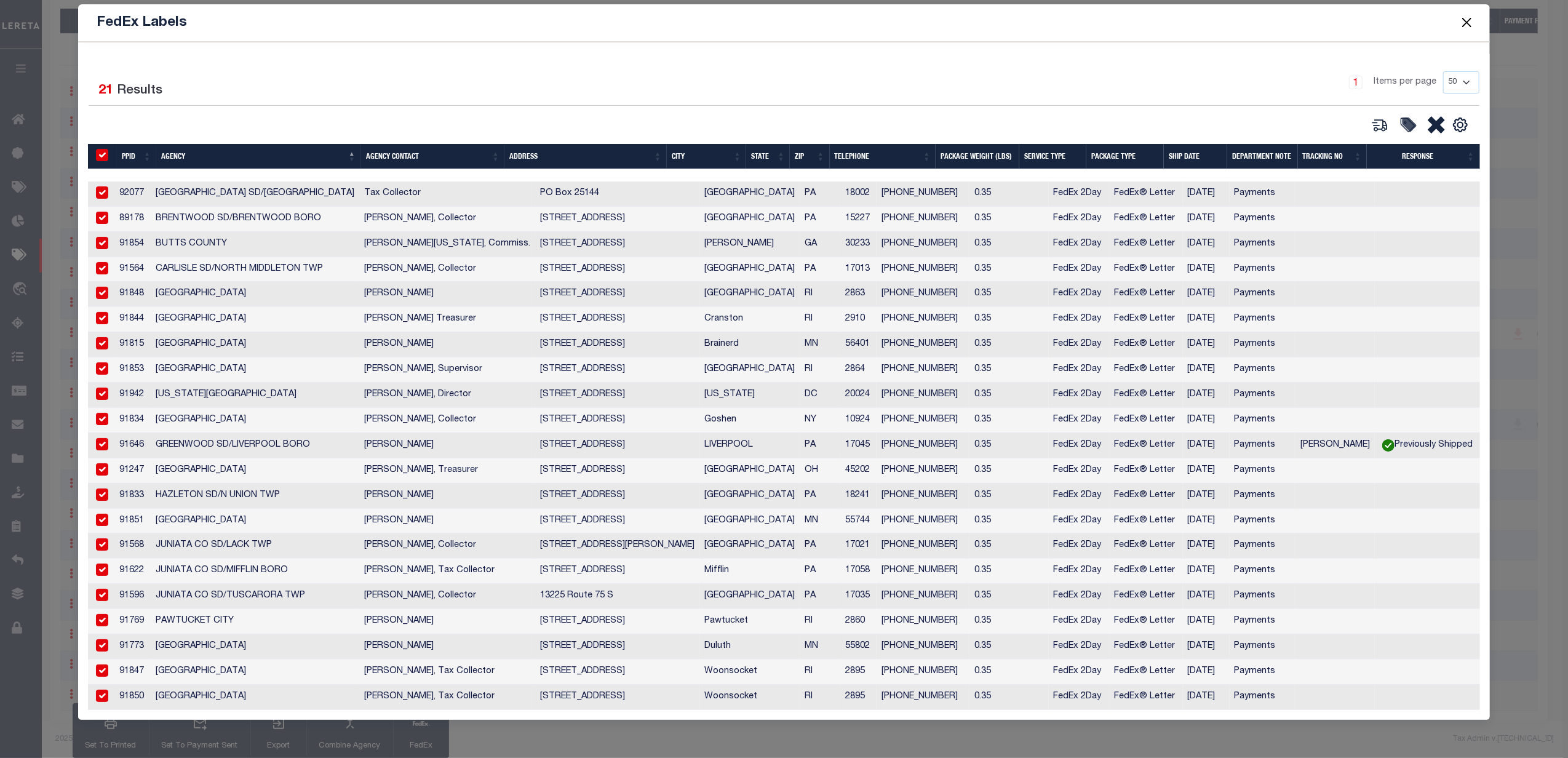
checkbox input "true"
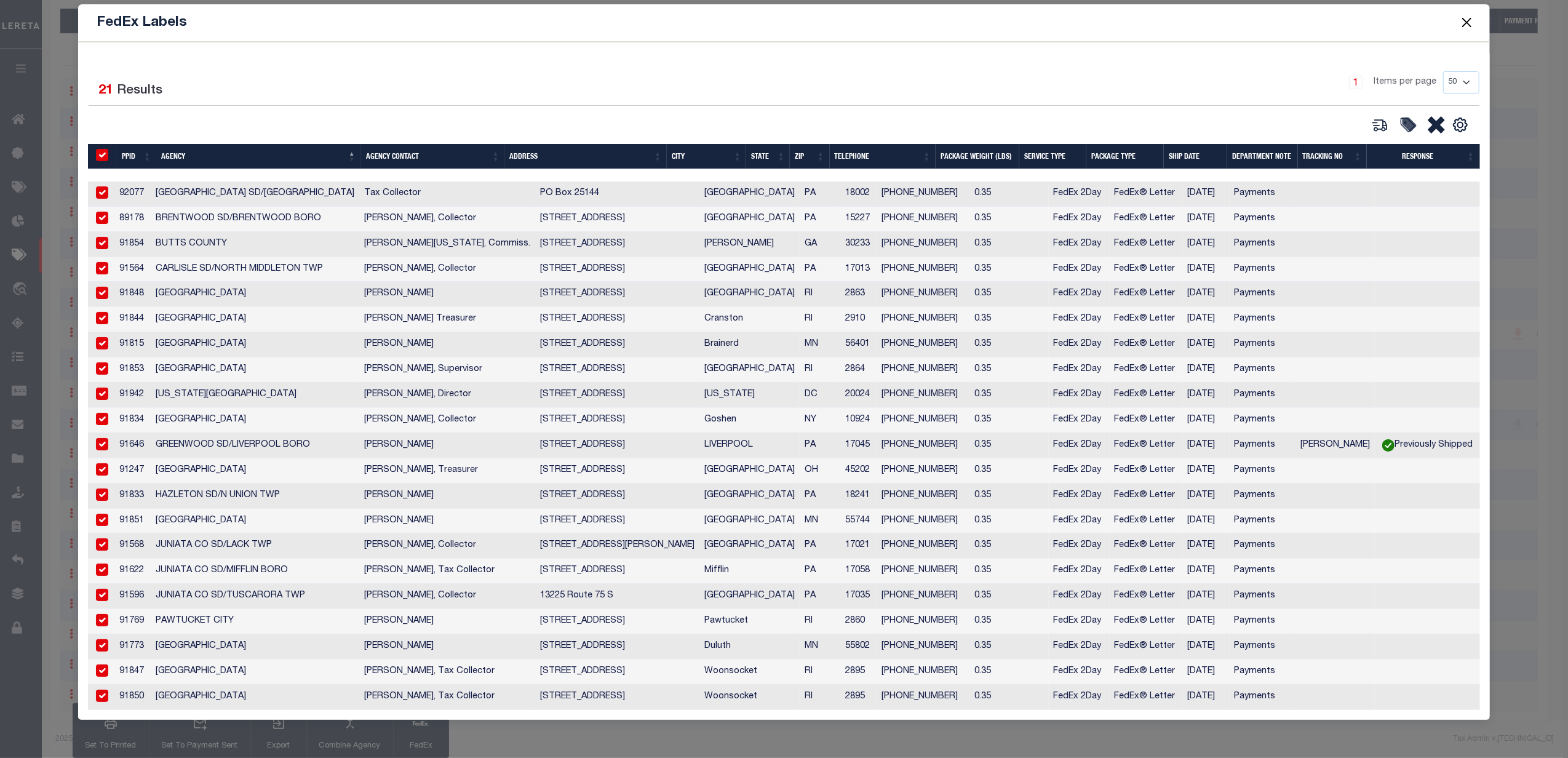
checkbox input "true"
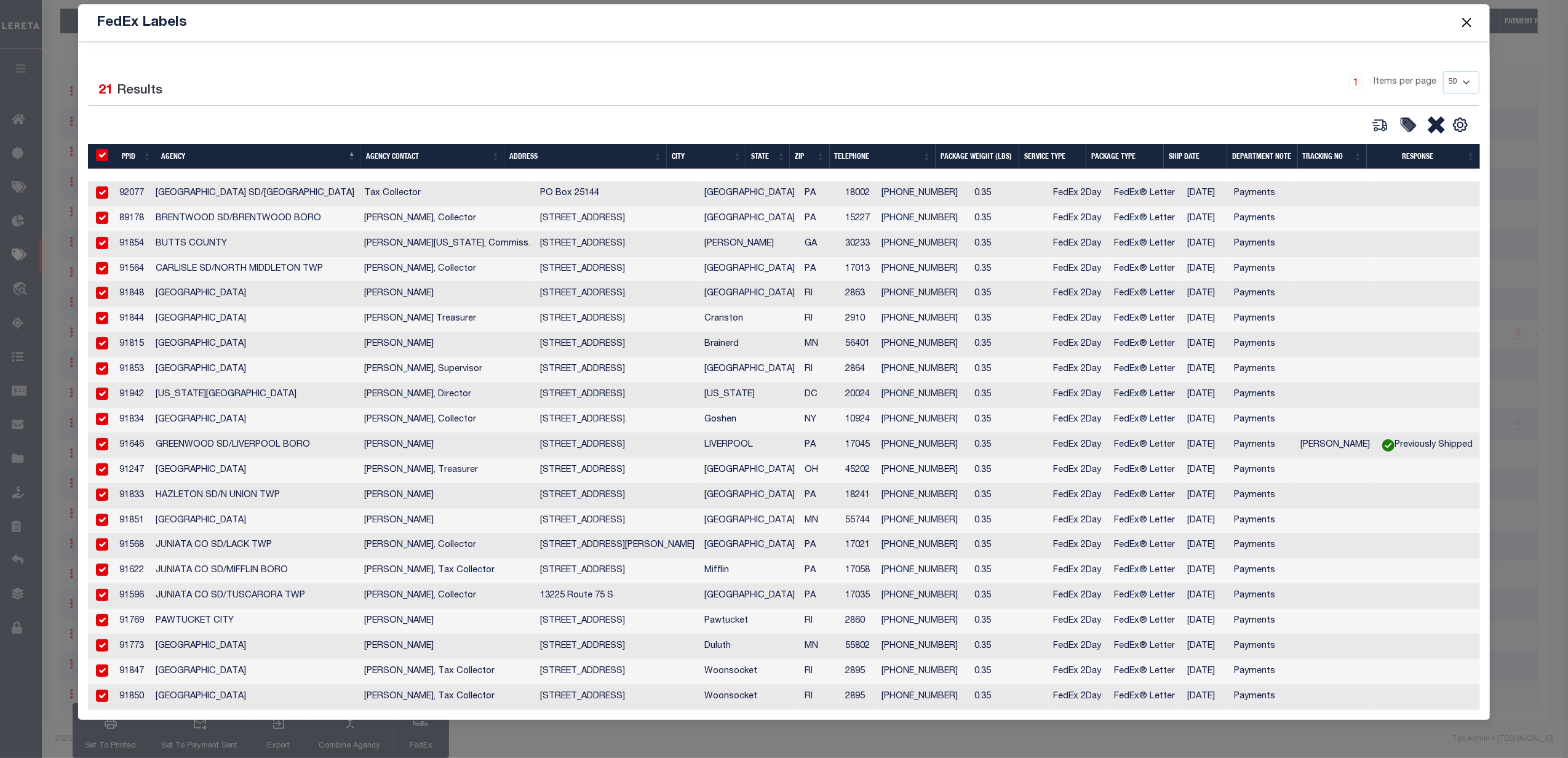
checkbox input "true"
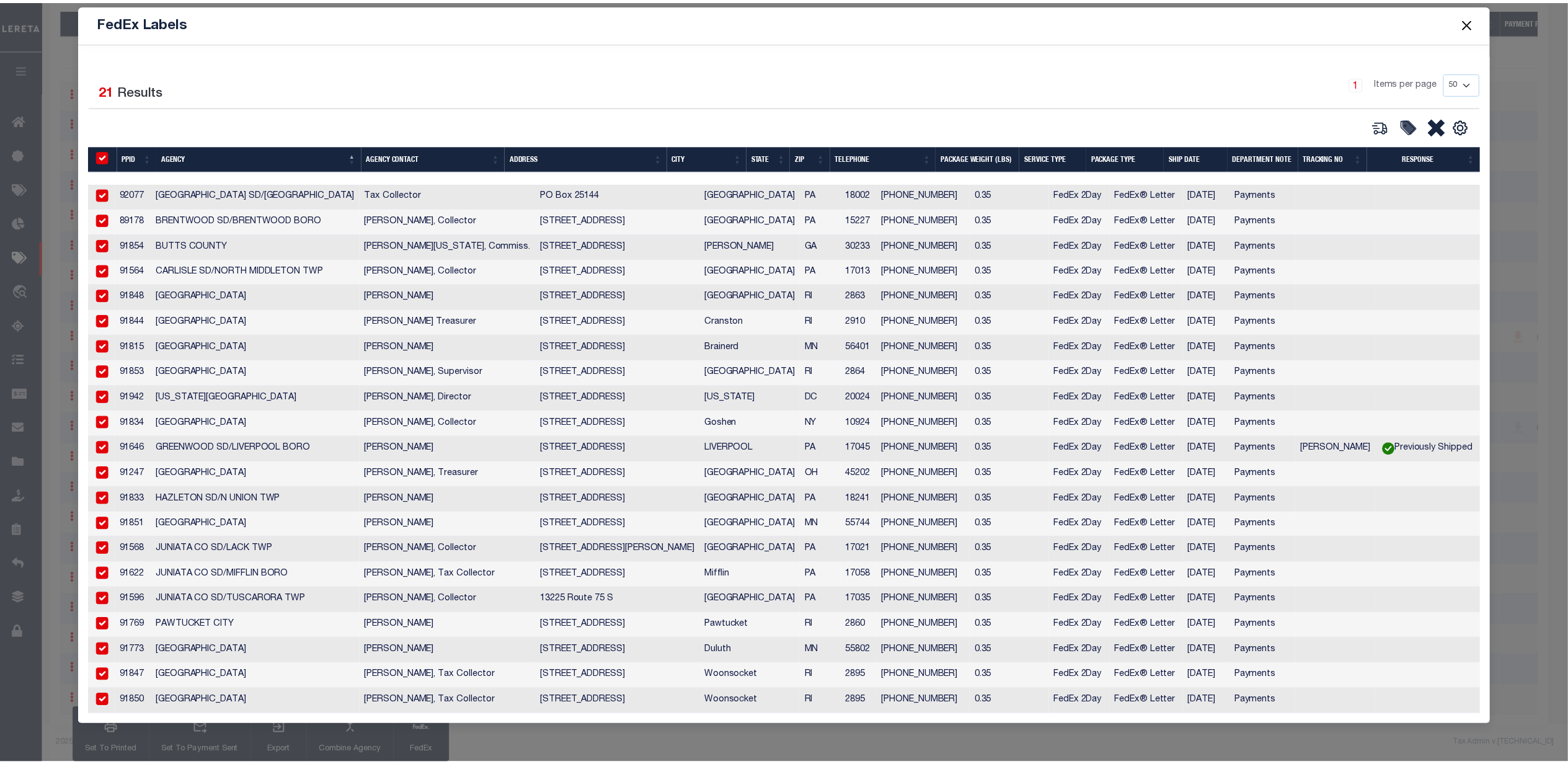
scroll to position [107, 0]
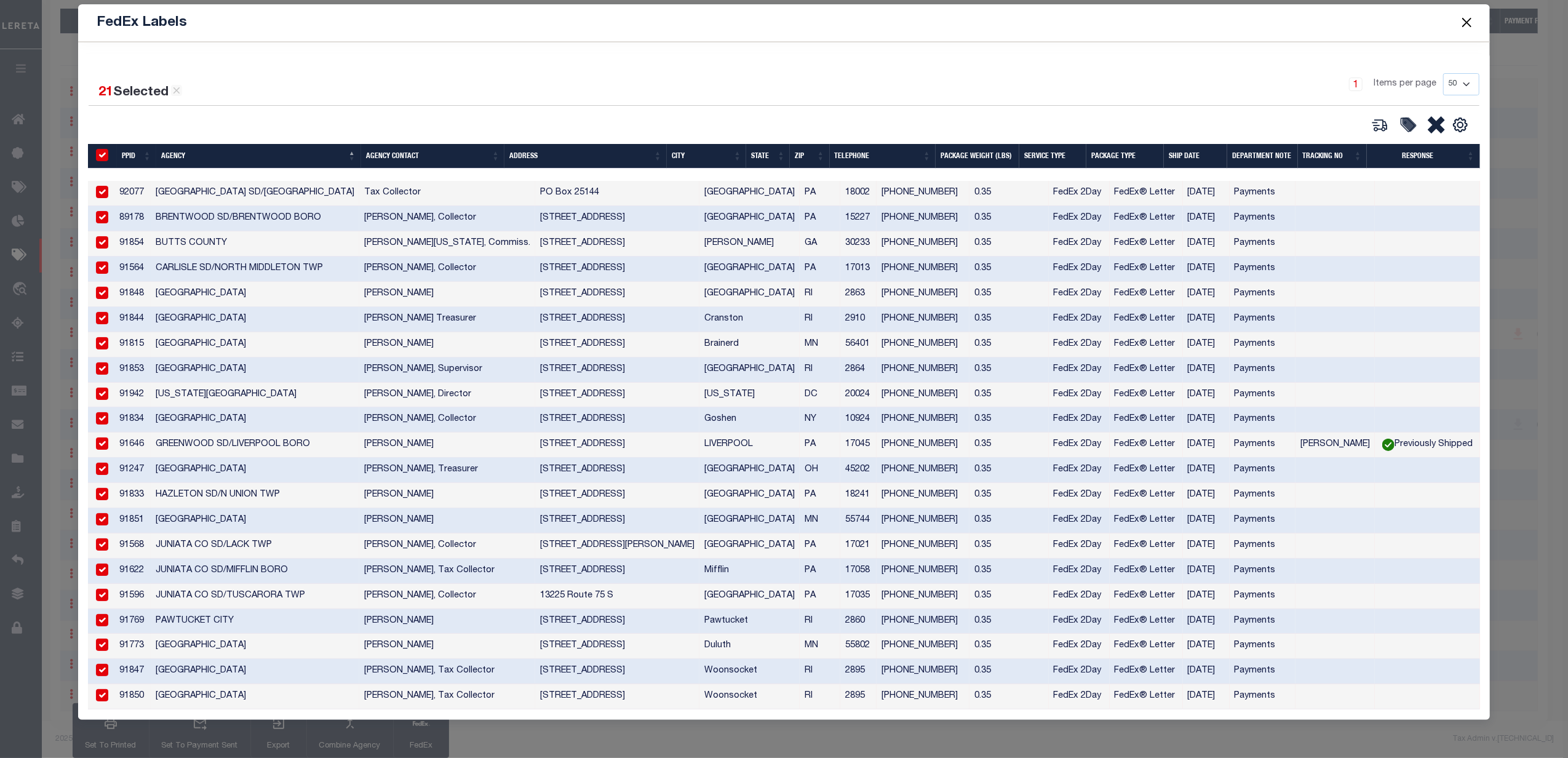
click at [1468, 25] on button "Close" at bounding box center [1466, 22] width 16 height 16
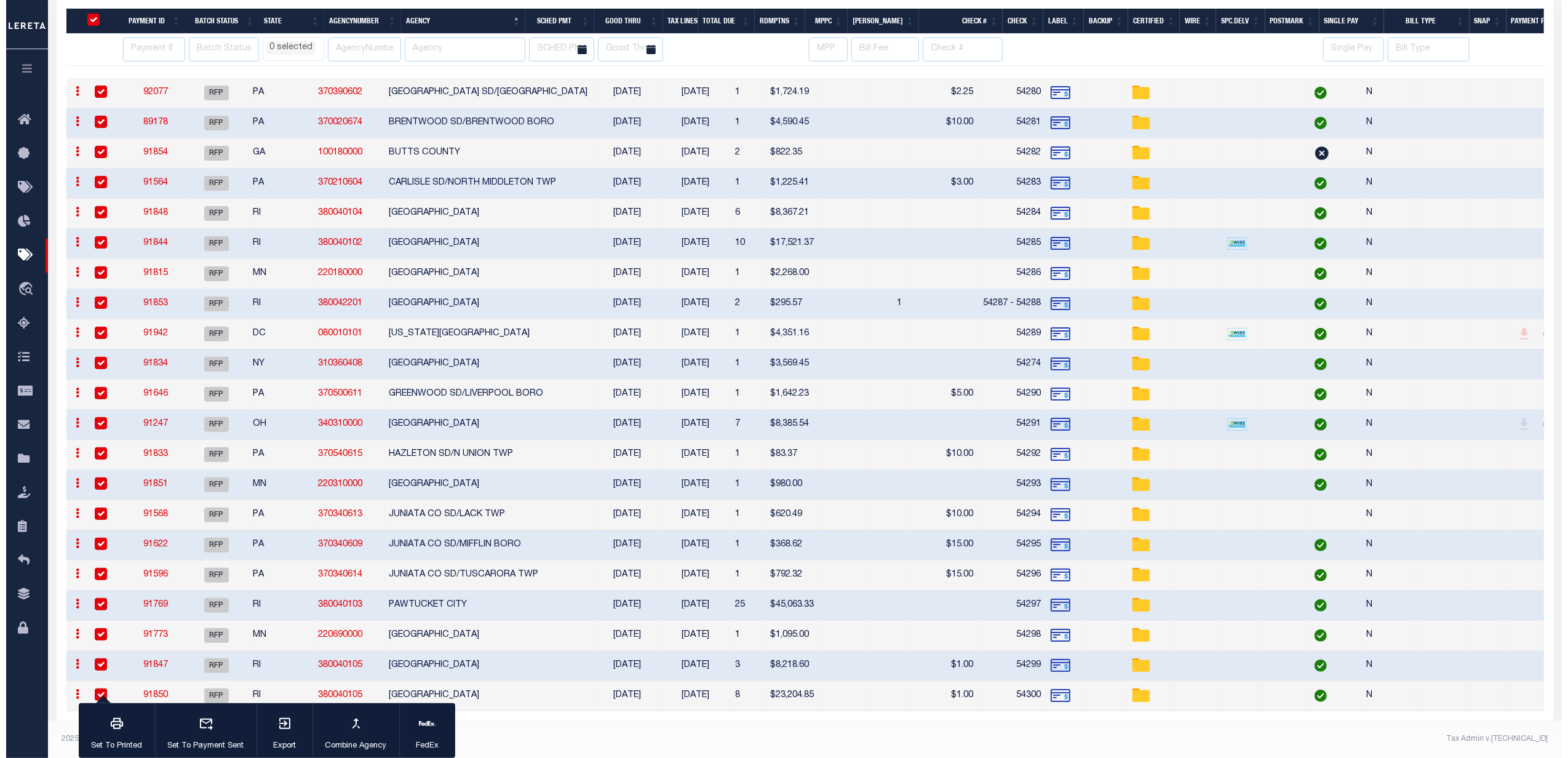
scroll to position [275, 0]
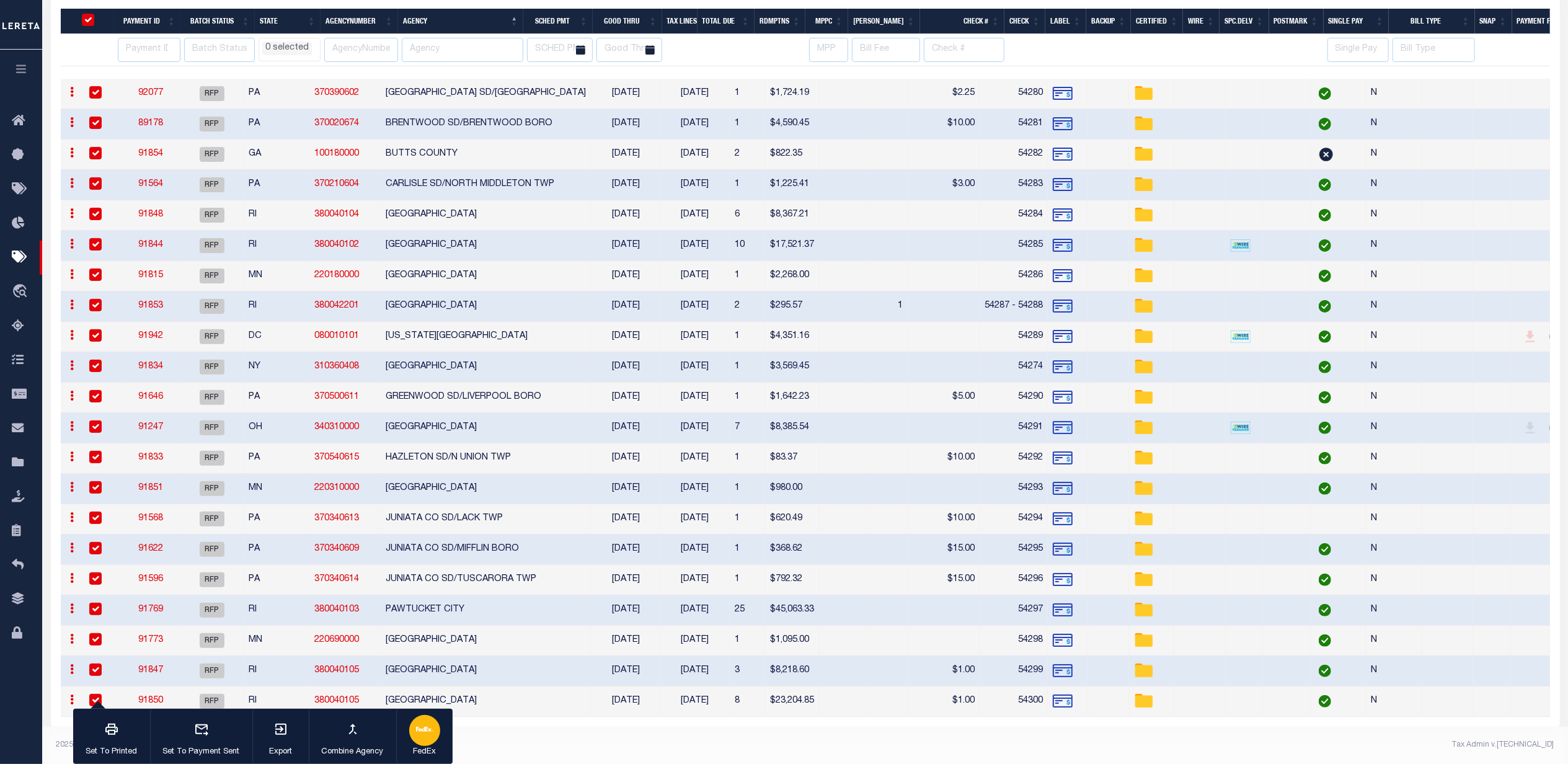
click at [413, 735] on div "button" at bounding box center [425, 730] width 31 height 31
select select "50"
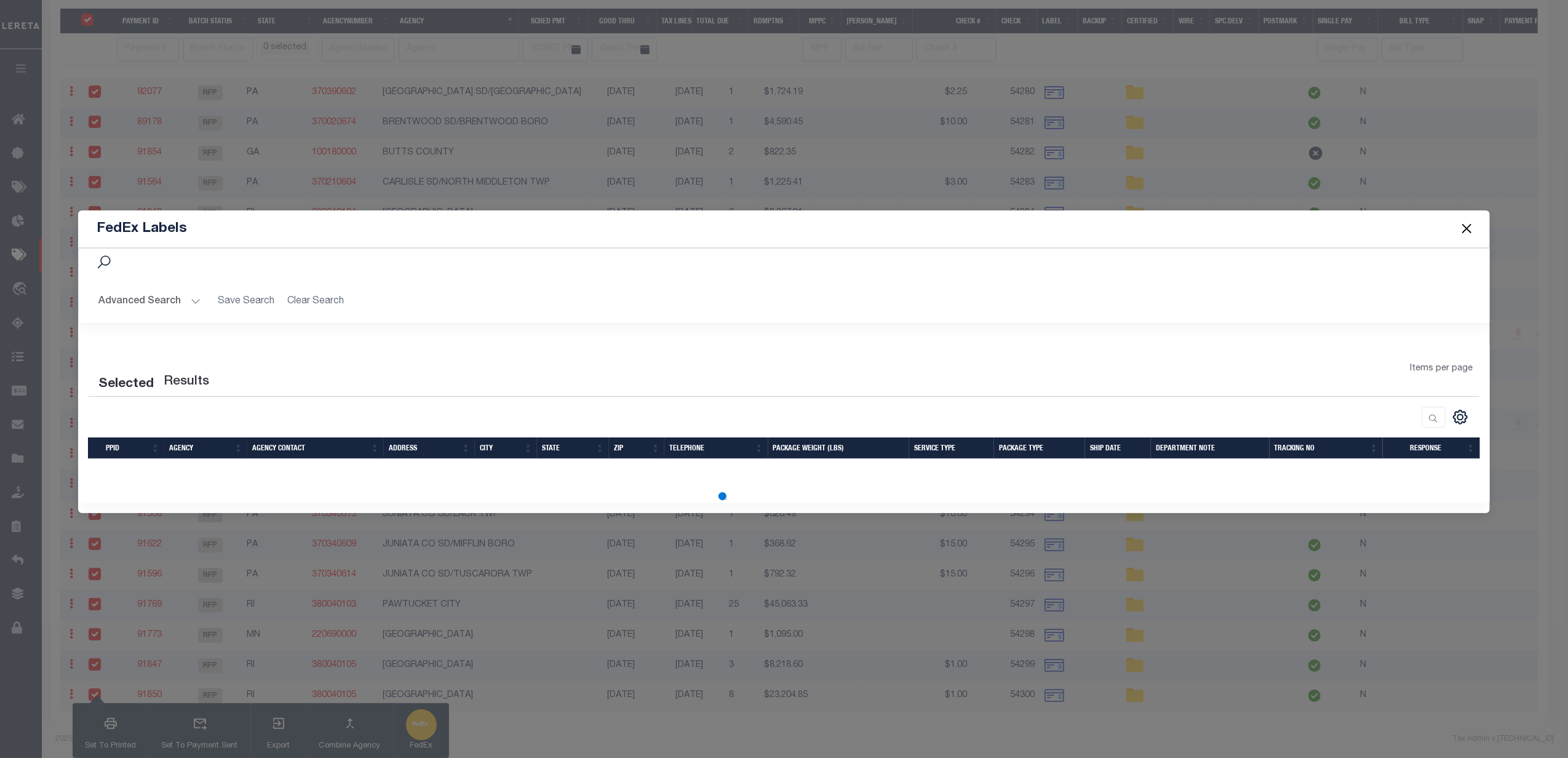
scroll to position [0, 0]
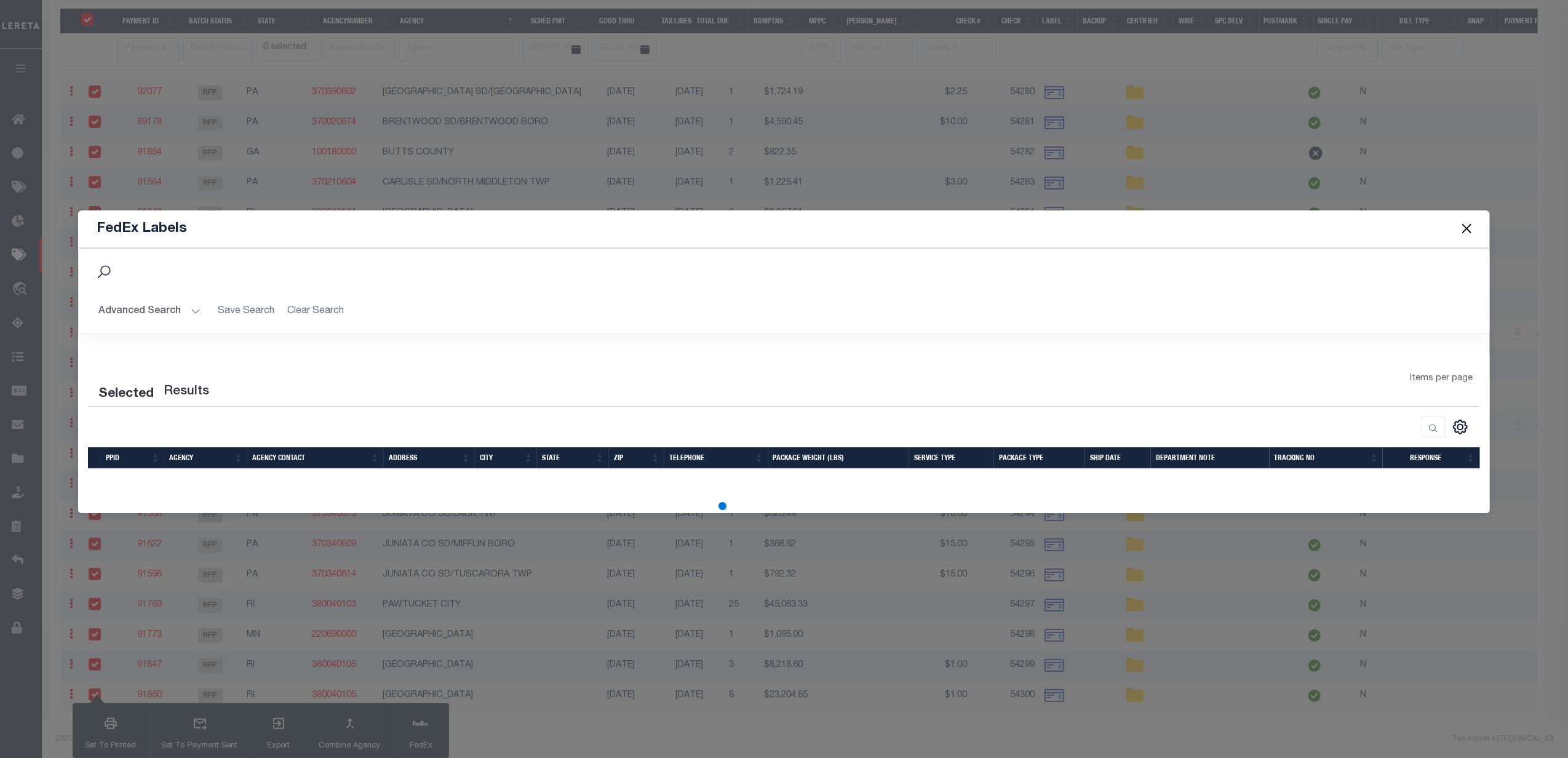
select select "50"
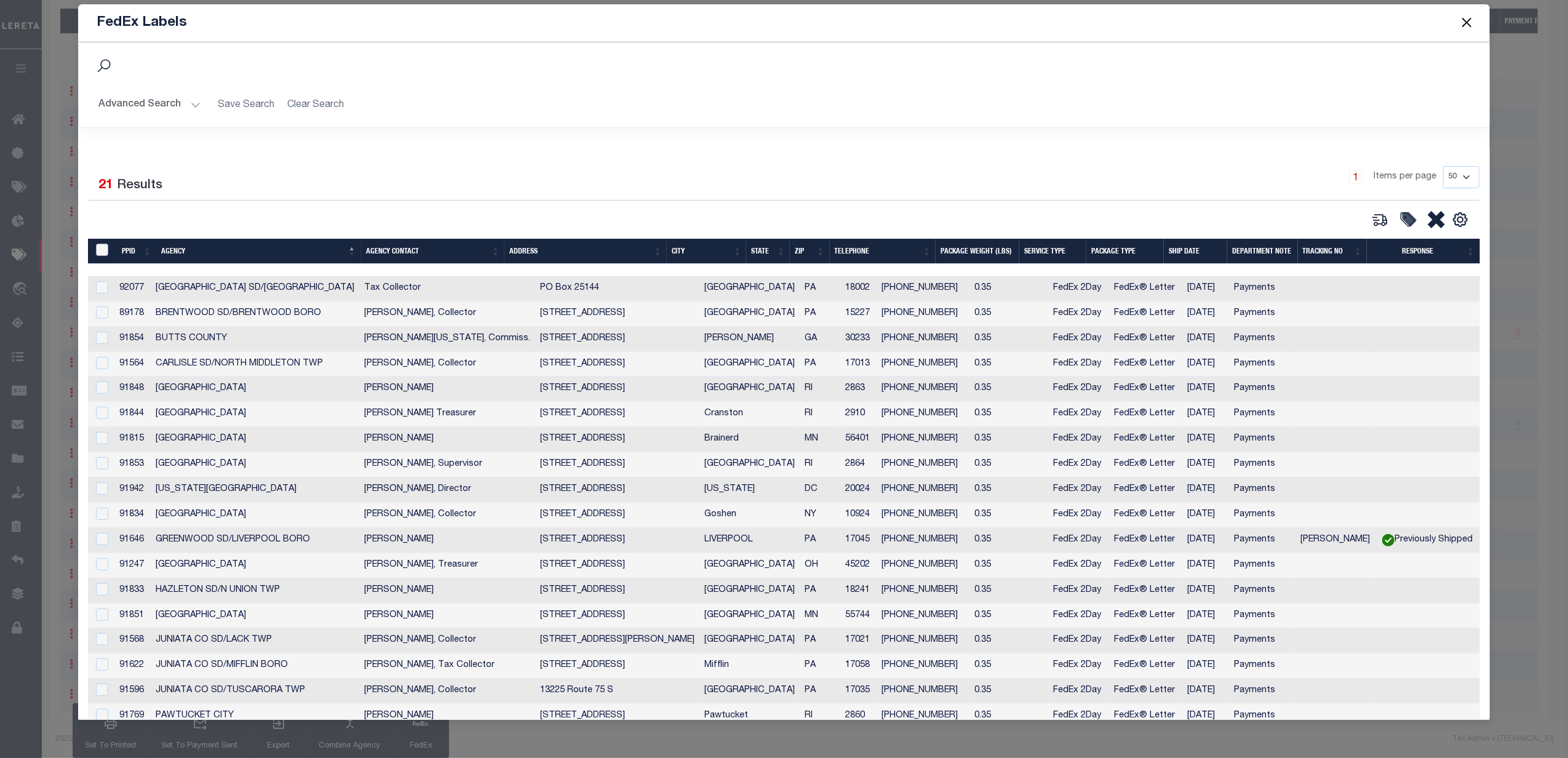
click at [107, 252] on input "&nbsp;" at bounding box center [102, 250] width 12 height 12
checkbox input "true"
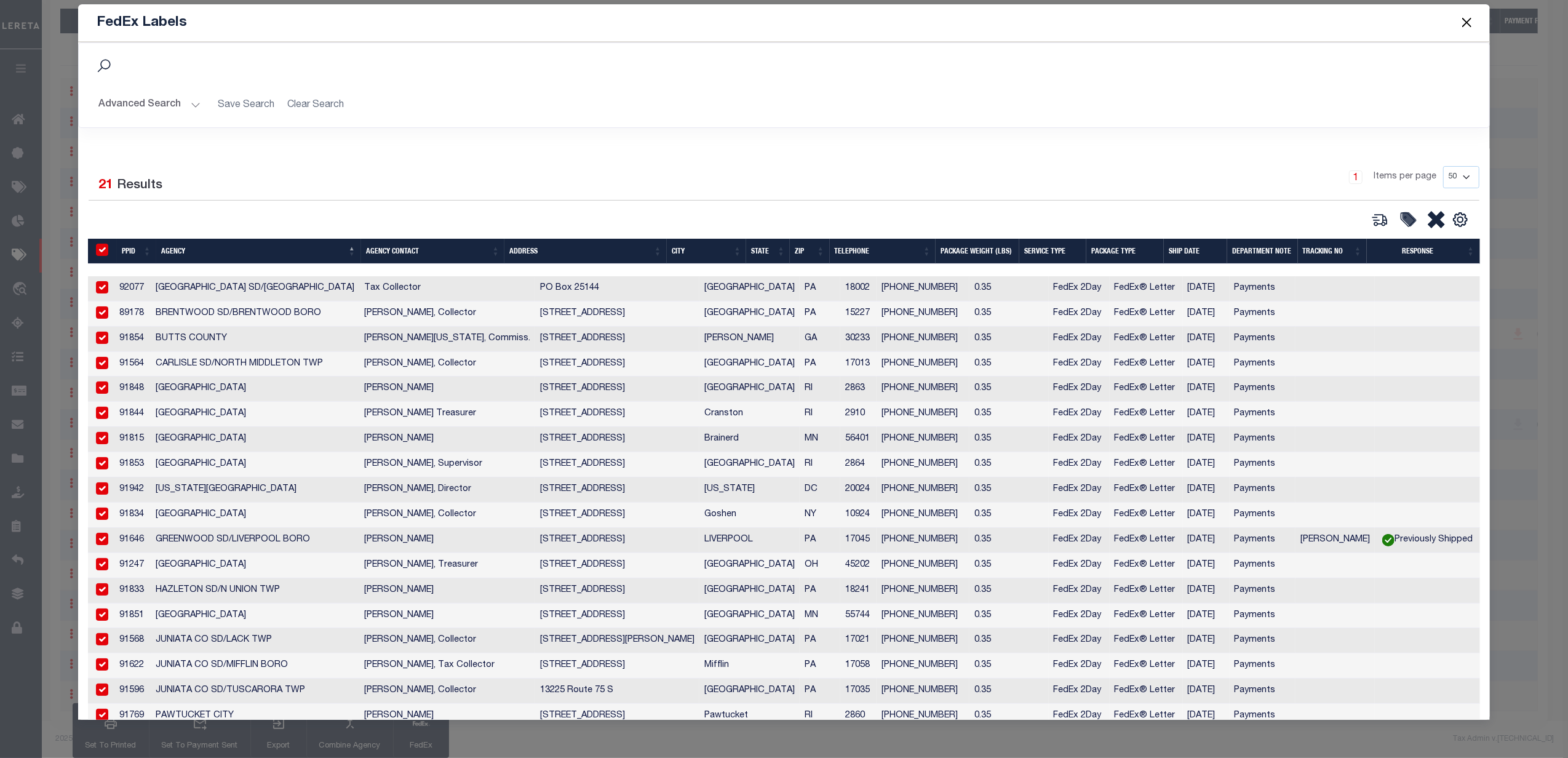
checkbox input "true"
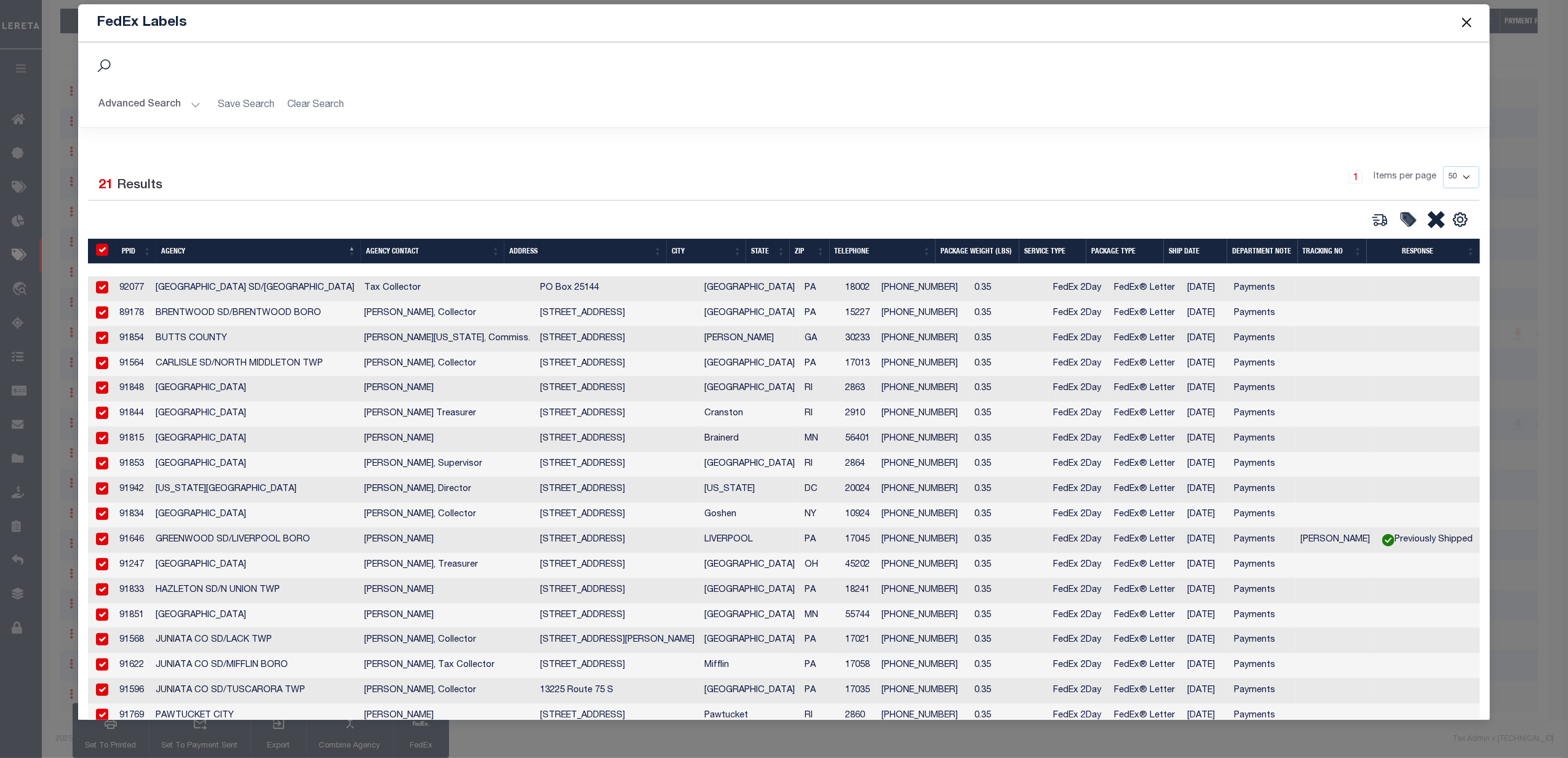
checkbox input "true"
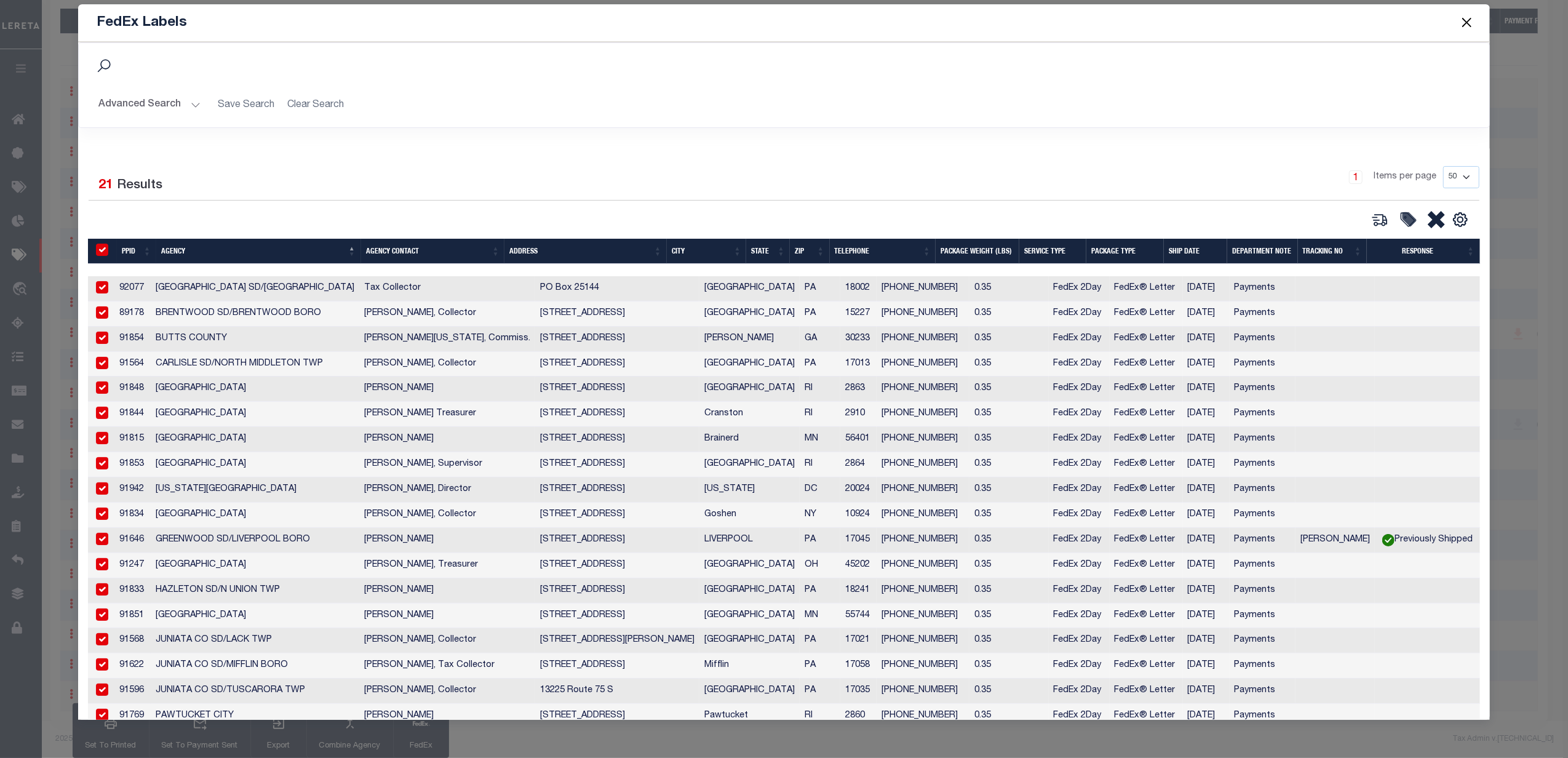
checkbox input "true"
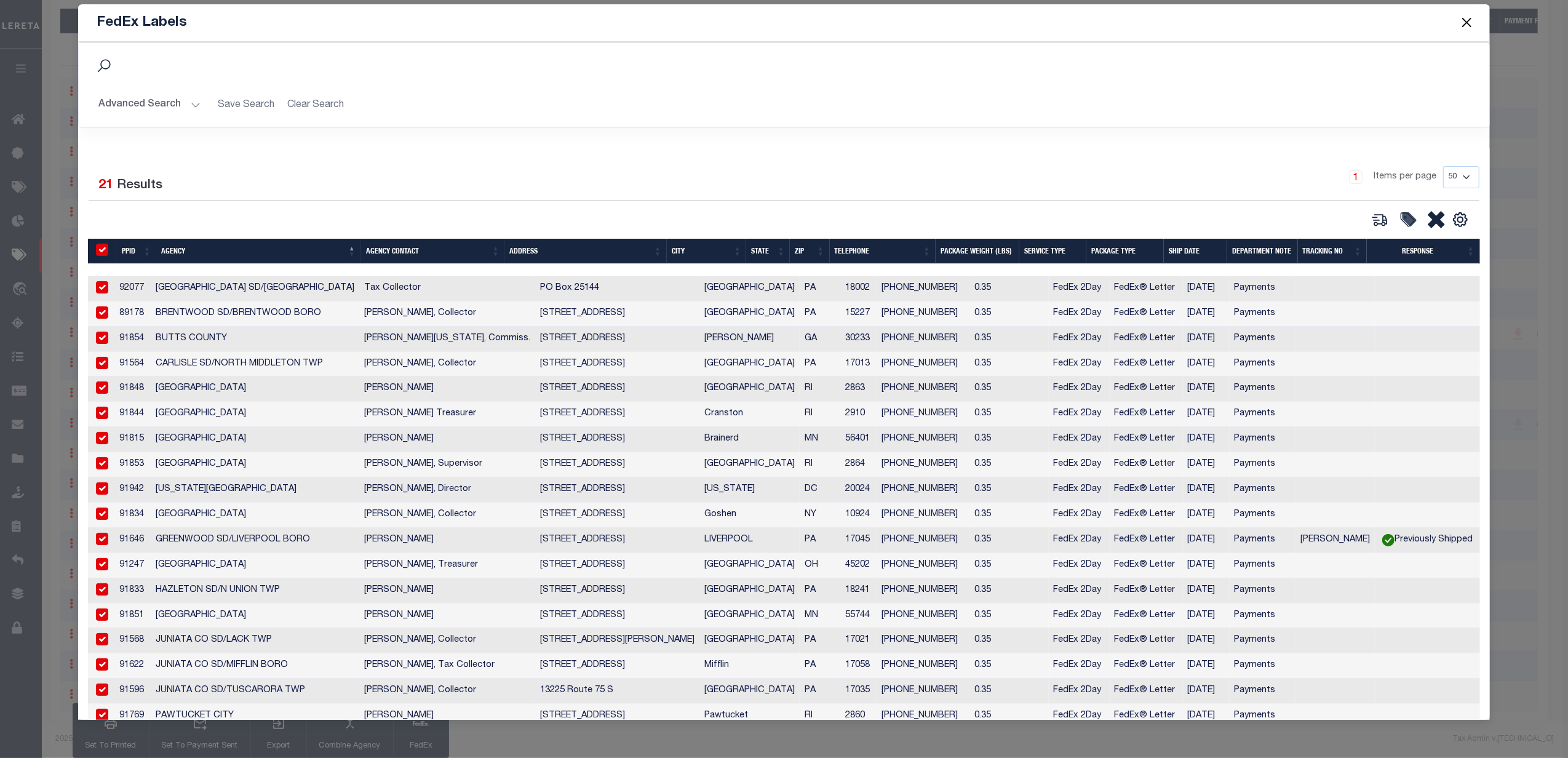
checkbox input "true"
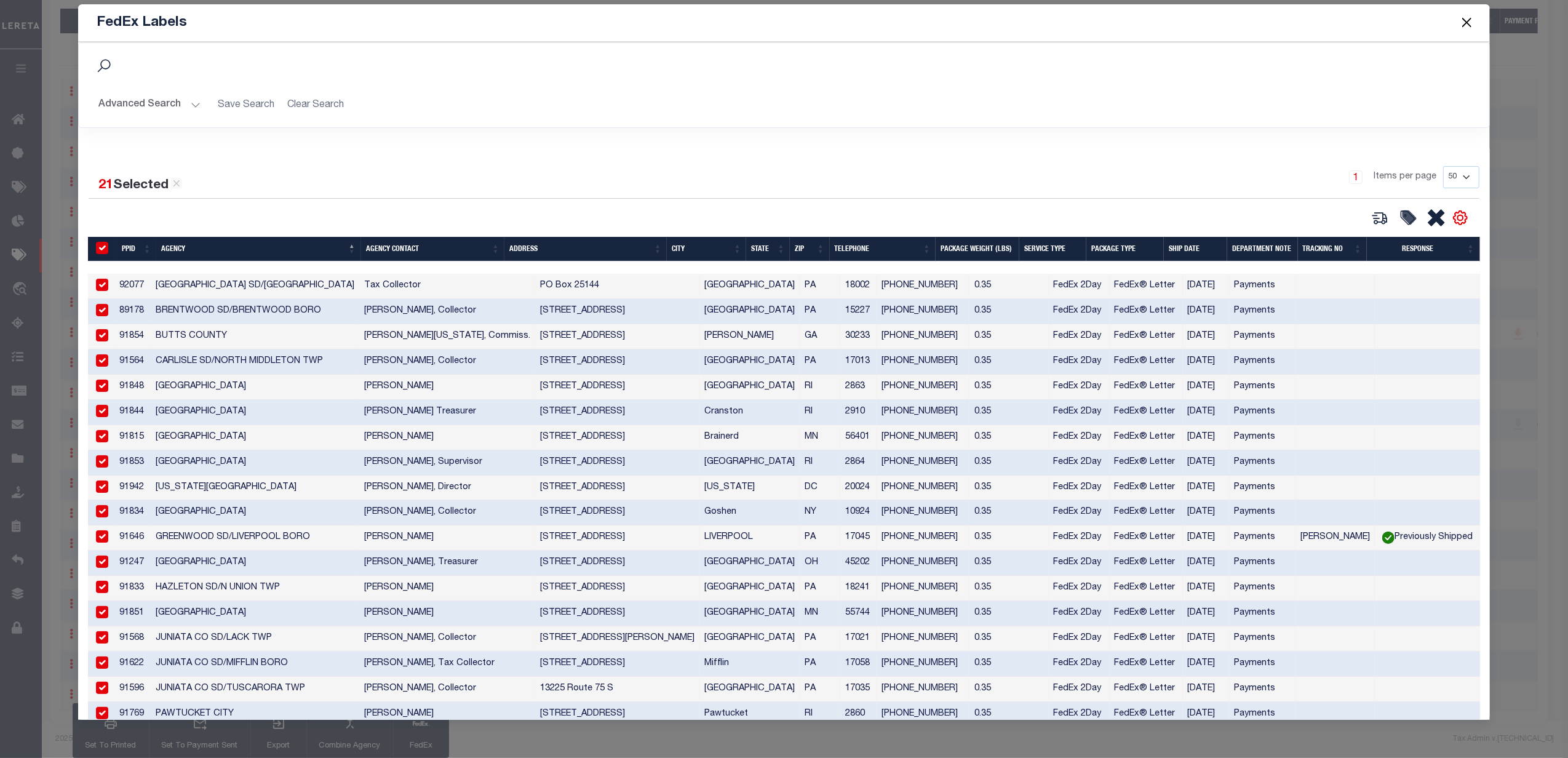
click at [1453, 224] on icon at bounding box center [1460, 217] width 16 height 16
click at [1412, 242] on link "CSV" at bounding box center [1410, 239] width 120 height 24
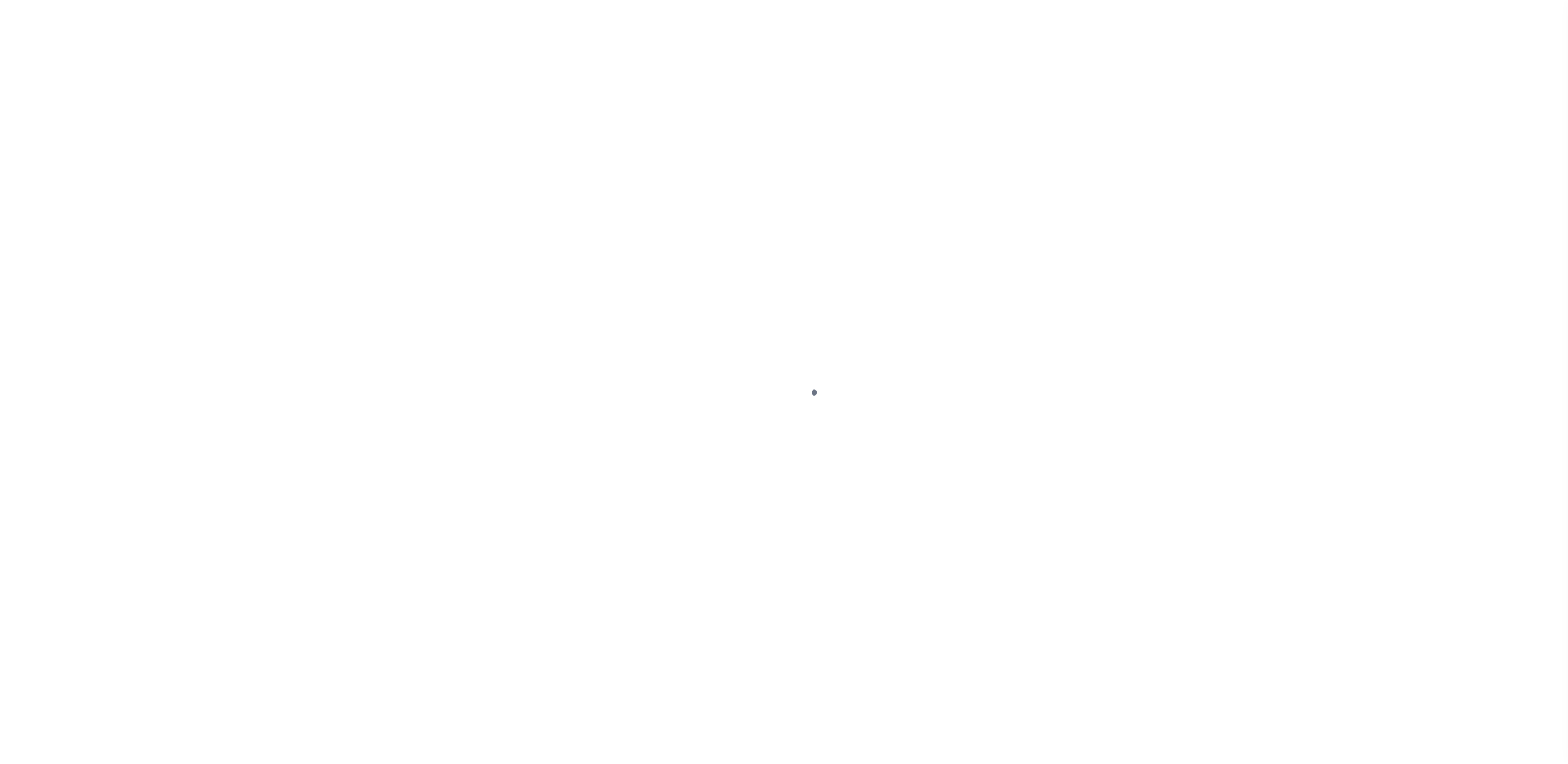
select select "RFP"
select select "CHK"
select select "[PERSON_NAME]"
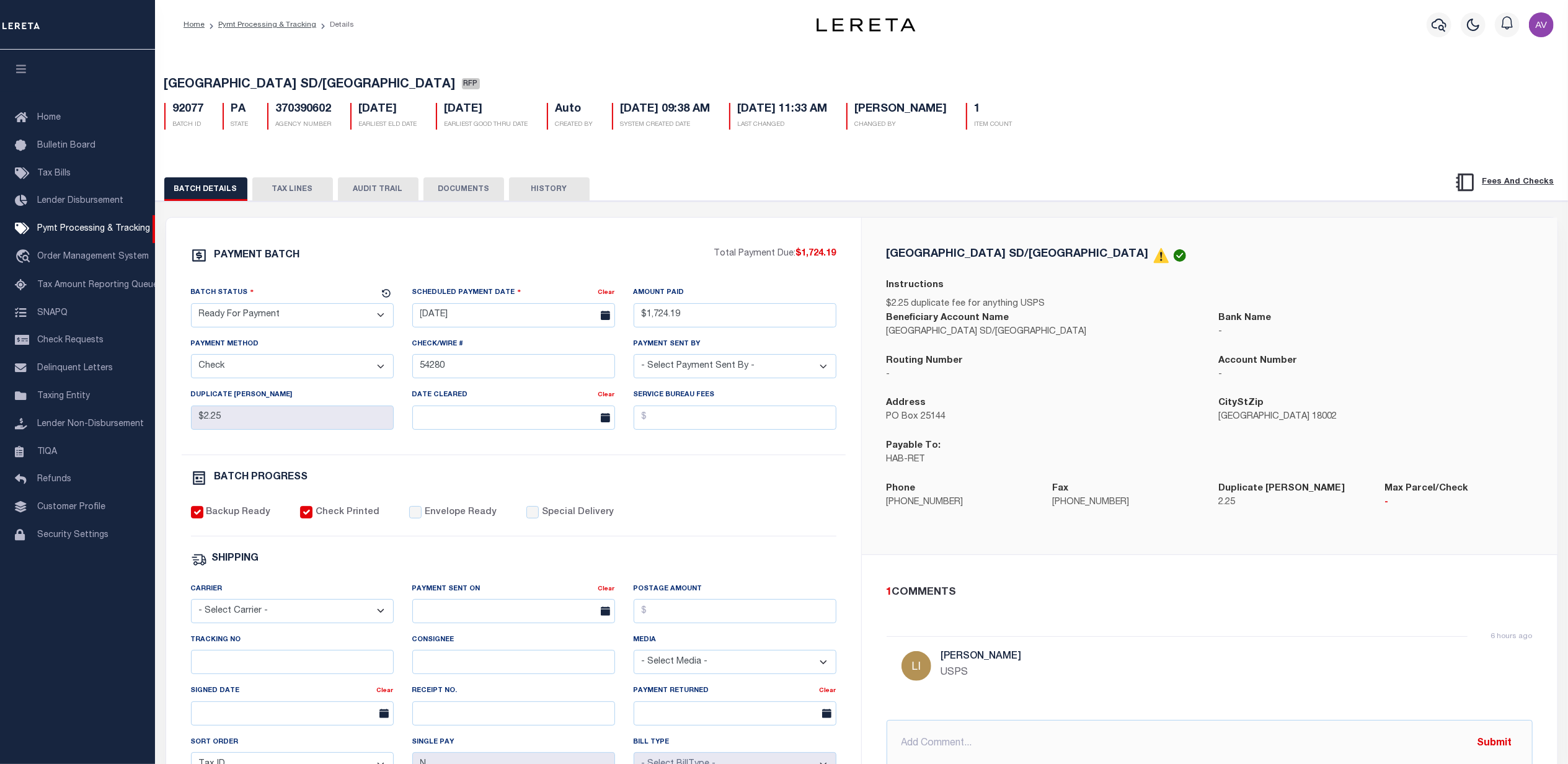
click at [311, 101] on div "92077 BATCH ID PA STATE 370390602 AGENCY NUMBER [DATE] EARLIEST ELD DATE [DATE]…" at bounding box center [862, 111] width 1414 height 36
copy h5 "370390602"
click at [988, 199] on div "BATCH DETAILS TAX LINES AUDIT TRAIL DOCUMENTS HISTORY" at bounding box center [783, 189] width 1237 height 23
click at [826, 557] on div "PAYMENT BATCH Total Payment Due: $1,724.19 Batch Status - Select Status -" at bounding box center [514, 580] width 665 height 666
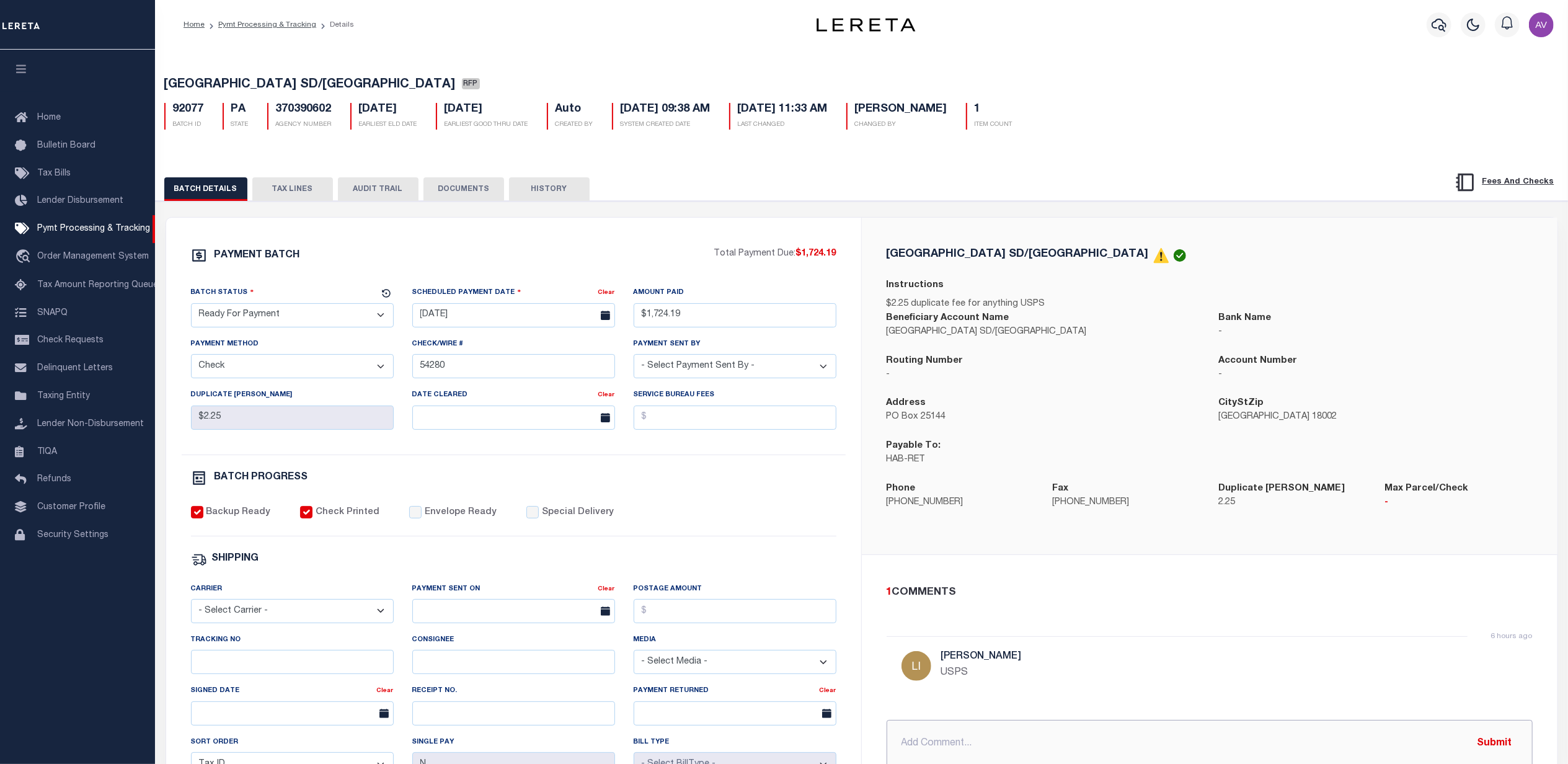
click at [978, 745] on input "text" at bounding box center [1209, 743] width 646 height 47
click at [965, 747] on input "text" at bounding box center [1209, 743] width 646 height 47
paste input "[STREET_ADDRESS] ATTN REAL ESTATE DIVISION [GEOGRAPHIC_DATA] 18013__________"
drag, startPoint x: 900, startPoint y: 740, endPoint x: 910, endPoint y: 733, distance: 12.2
click at [899, 739] on input "[STREET_ADDRESS] ATTN REAL ESTATE DIVISION [GEOGRAPHIC_DATA] 18013__________" at bounding box center [1209, 743] width 646 height 47
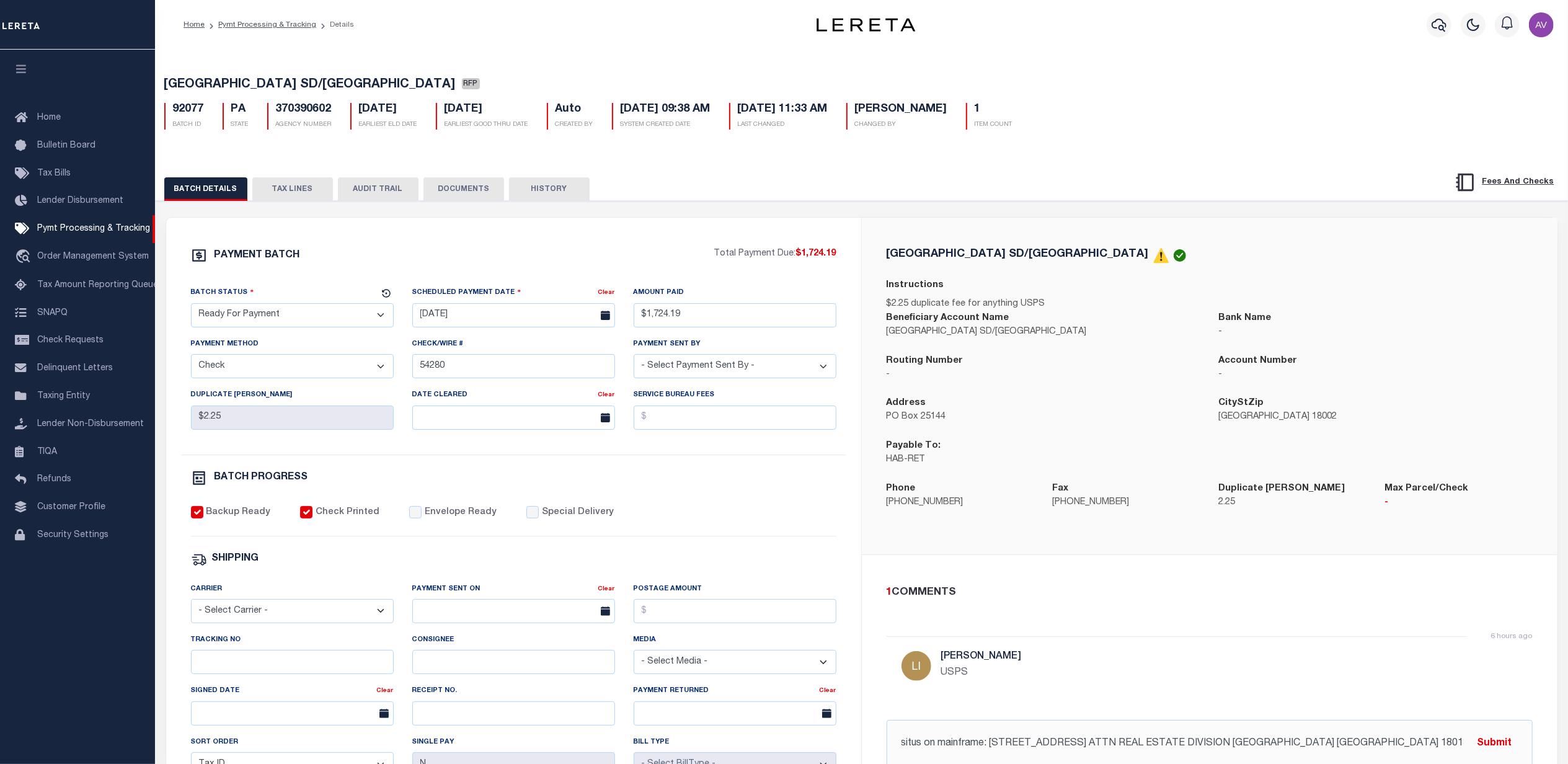
click at [950, 185] on div "BATCH DETAILS TAX LINES AUDIT TRAIL DOCUMENTS HISTORY" at bounding box center [783, 189] width 1237 height 23
click at [729, 226] on div "PAYMENT BATCH Total Payment Due: $1,724.19 Batch Status" at bounding box center [514, 579] width 695 height 725
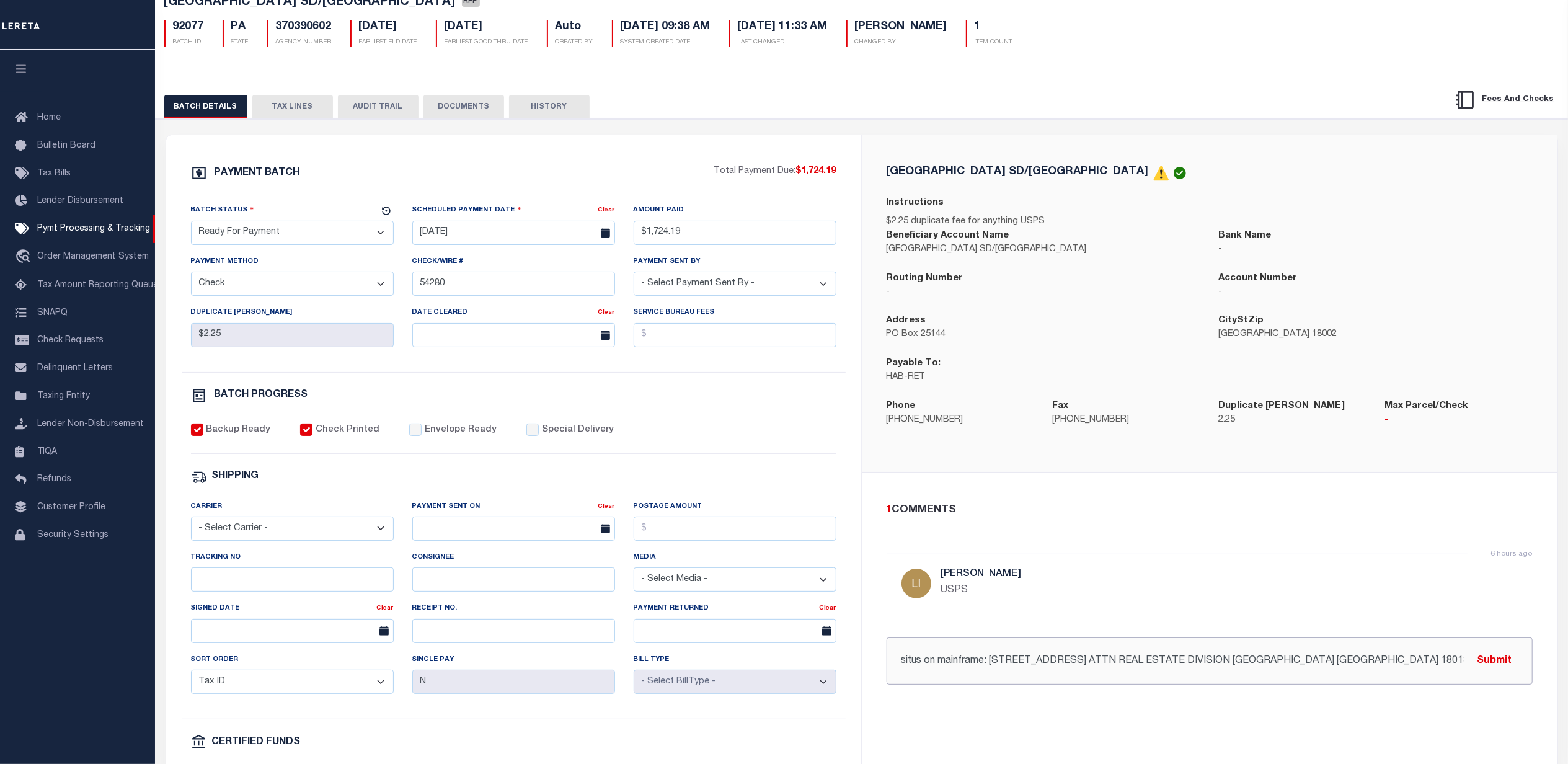
click at [896, 662] on input "situs on mainframe: [STREET_ADDRESS] ATTN REAL ESTATE DIVISION [GEOGRAPHIC_DATA…" at bounding box center [1209, 661] width 646 height 47
drag, startPoint x: 1176, startPoint y: 661, endPoint x: 1309, endPoint y: 660, distance: 133.0
click at [1309, 660] on input "[DATE] - situs on mainframe: [STREET_ADDRESS] ATTN REAL ESTATE DIVISION [GEOGRA…" at bounding box center [1209, 661] width 646 height 47
type input "[DATE] - situs on mainframe: [STREET_ADDRESS]"
click at [1516, 656] on button "Submit" at bounding box center [1494, 661] width 51 height 25
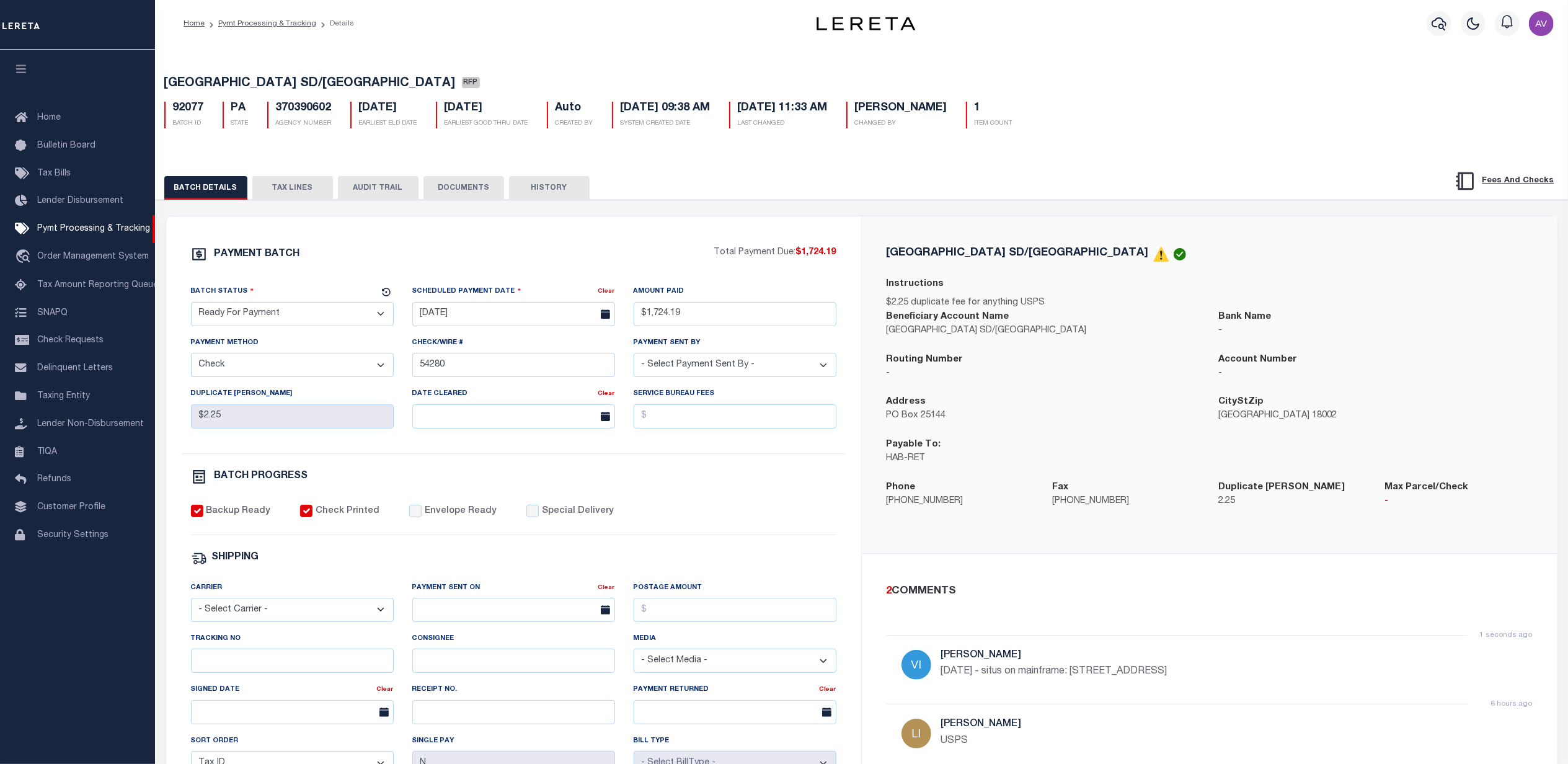
scroll to position [0, 0]
